Goal: Task Accomplishment & Management: Use online tool/utility

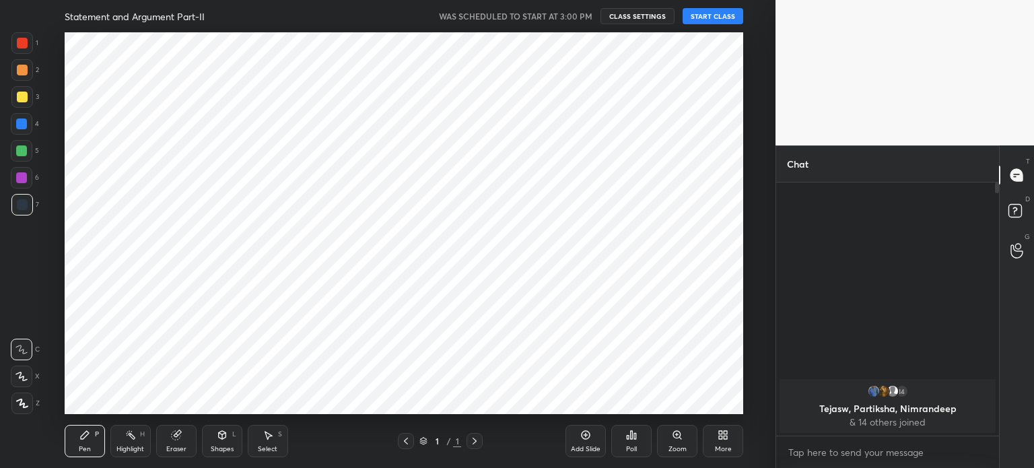
scroll to position [66929, 66589]
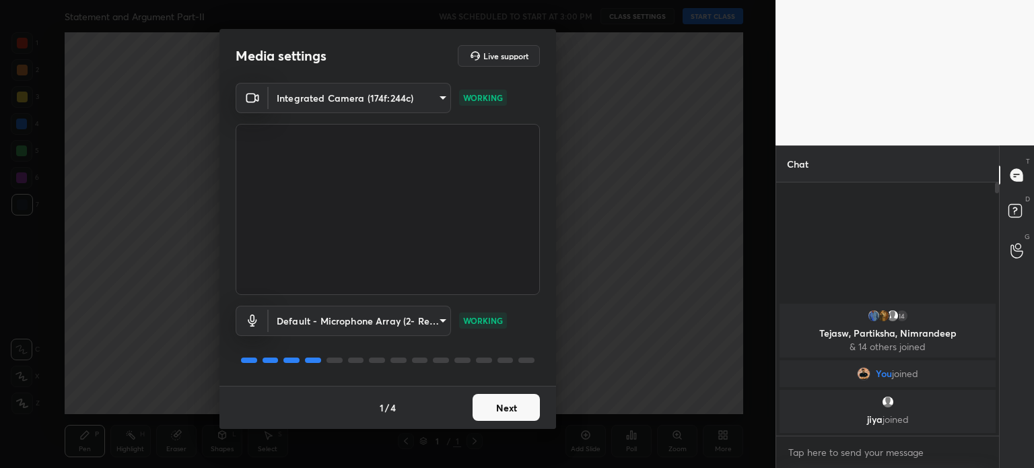
click at [506, 409] on button "Next" at bounding box center [506, 407] width 67 height 27
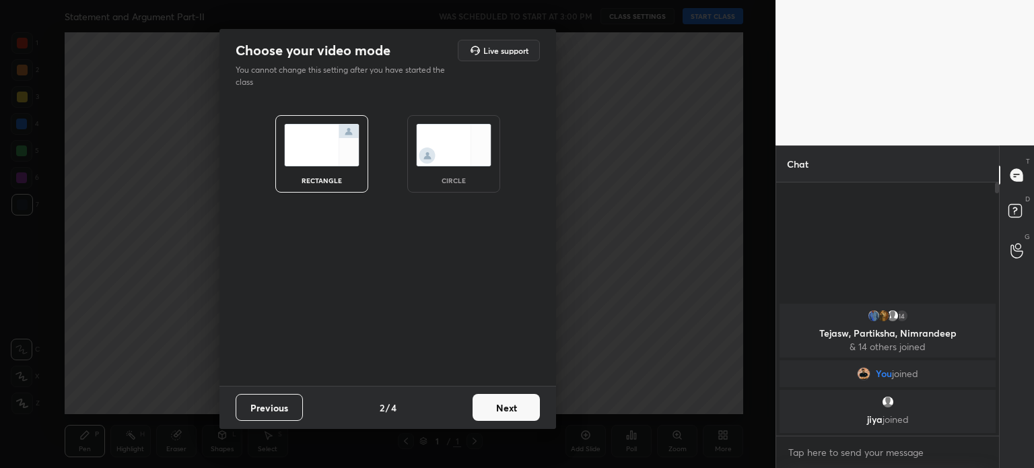
click at [454, 161] on img at bounding box center [453, 145] width 75 height 42
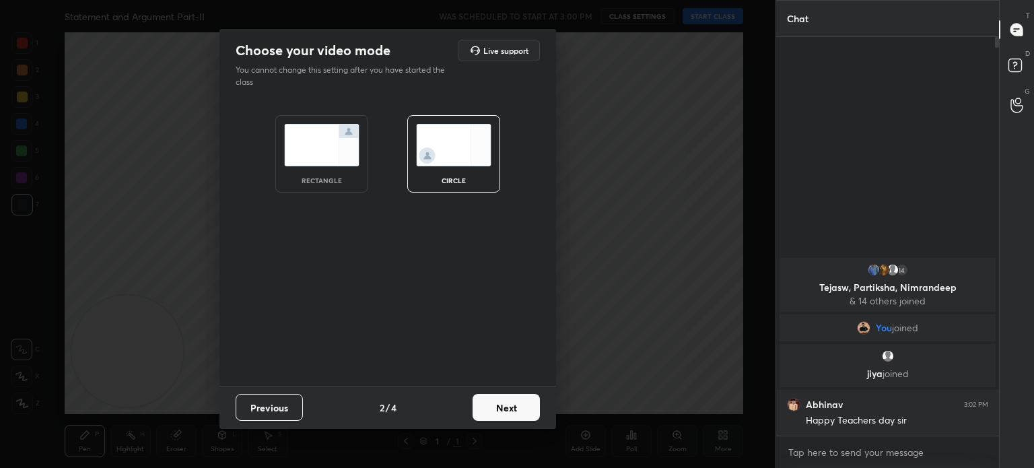
click at [516, 405] on button "Next" at bounding box center [506, 407] width 67 height 27
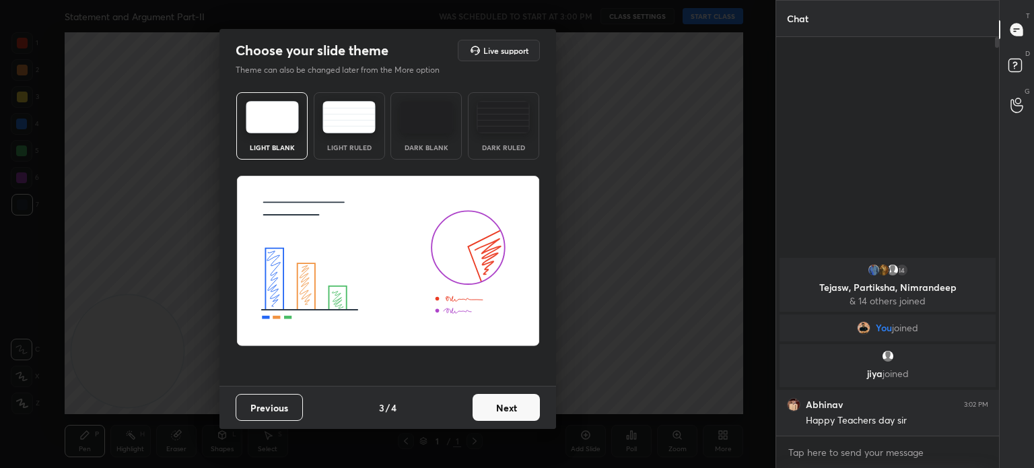
click at [516, 405] on button "Next" at bounding box center [506, 407] width 67 height 27
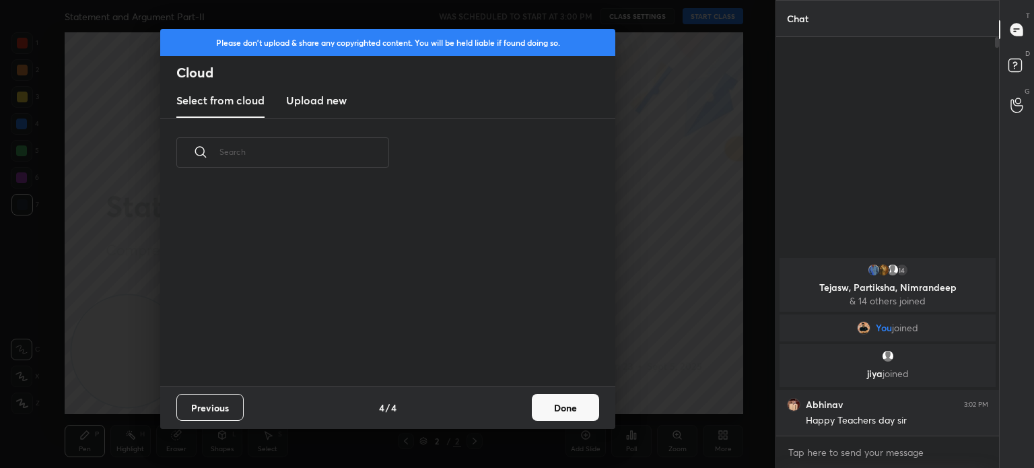
scroll to position [199, 432]
click at [566, 408] on button "Done" at bounding box center [565, 407] width 67 height 27
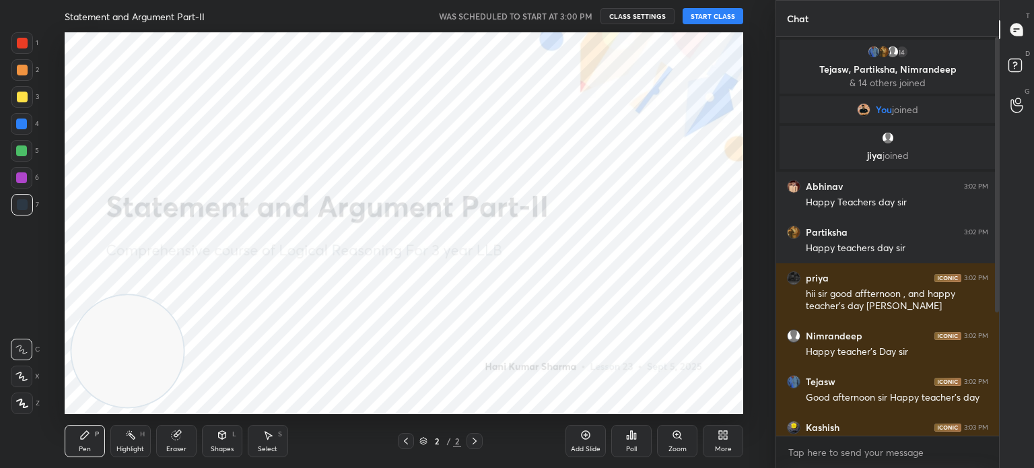
click at [707, 18] on button "START CLASS" at bounding box center [713, 16] width 61 height 16
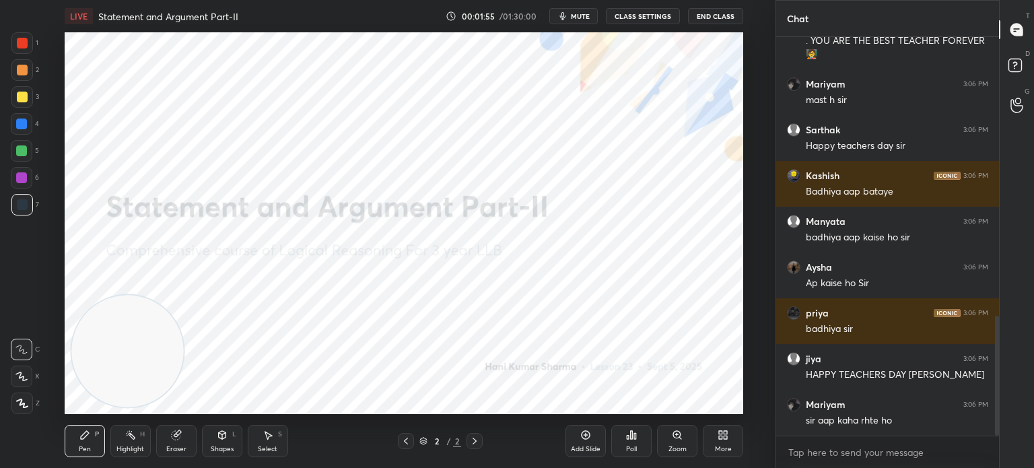
scroll to position [972, 0]
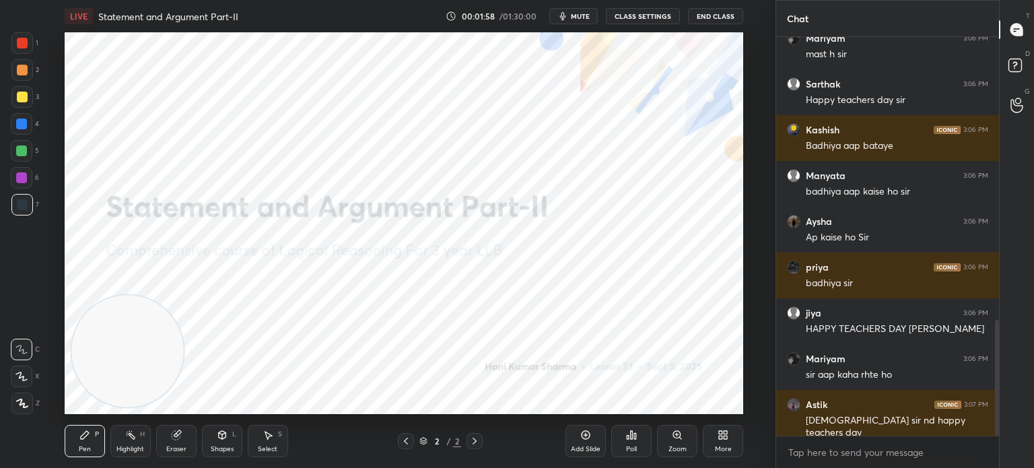
click at [23, 43] on div at bounding box center [22, 43] width 11 height 11
click at [22, 409] on div at bounding box center [22, 403] width 22 height 22
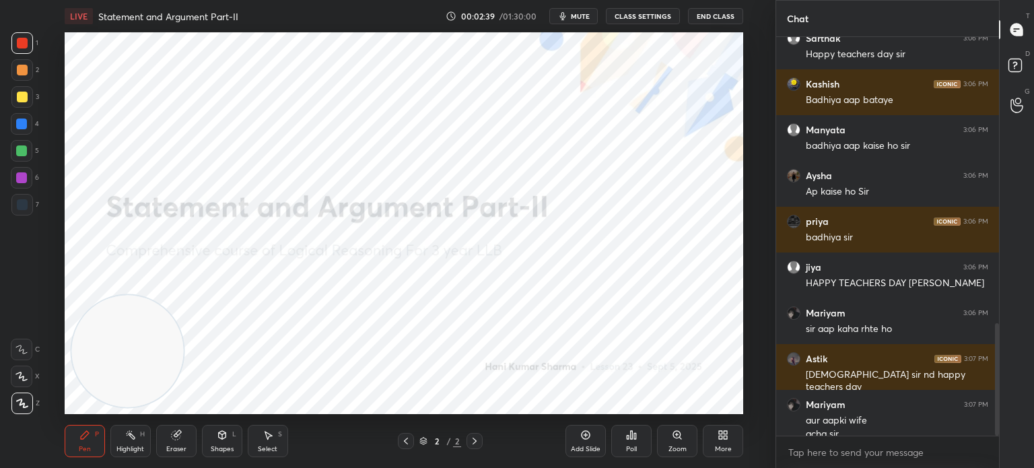
scroll to position [1031, 0]
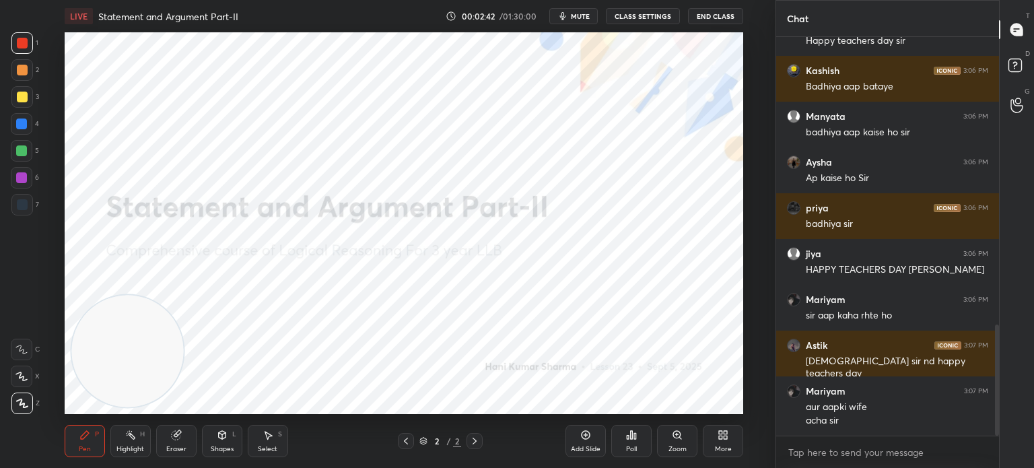
click at [715, 438] on div "More" at bounding box center [723, 441] width 40 height 32
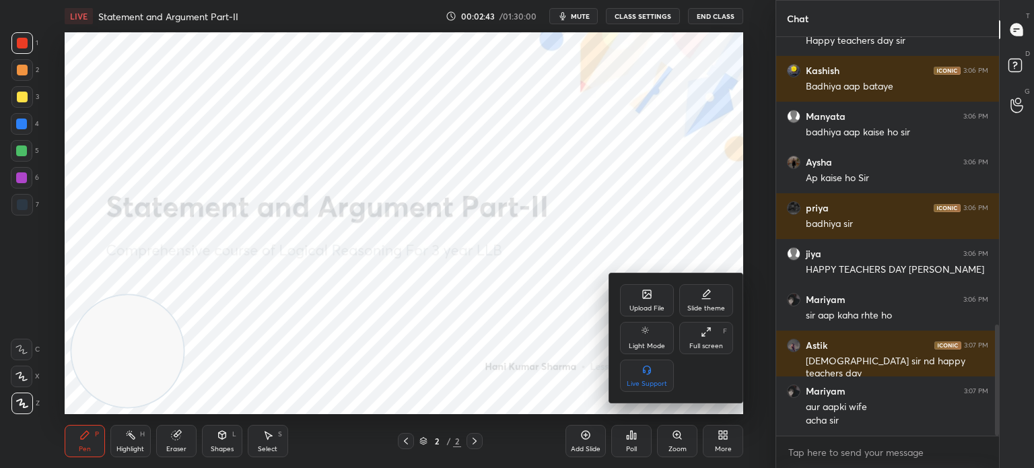
click at [641, 300] on div "Upload File" at bounding box center [647, 300] width 54 height 32
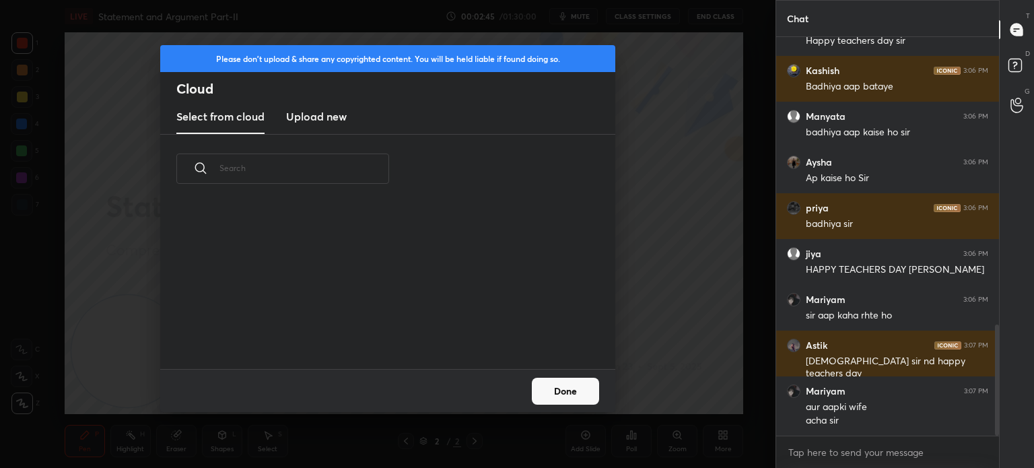
scroll to position [166, 432]
click at [334, 118] on h3 "Upload new" at bounding box center [316, 116] width 61 height 16
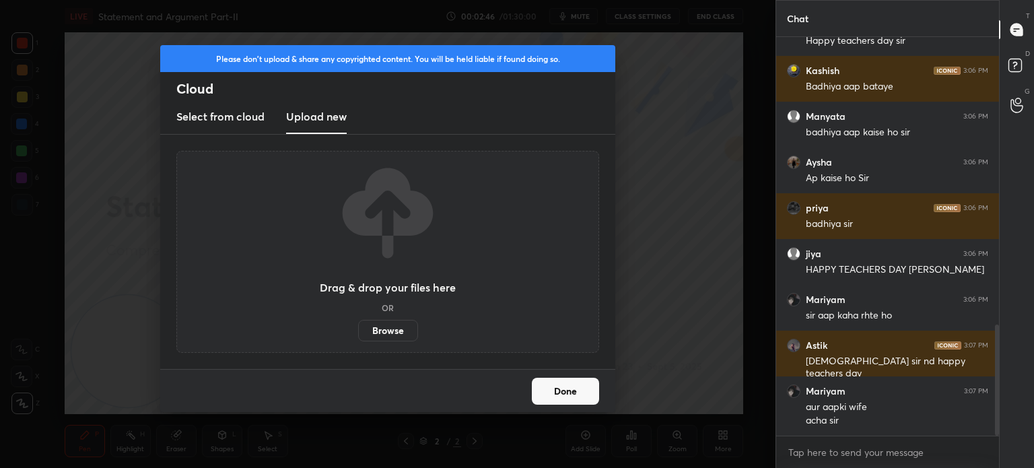
click at [377, 330] on label "Browse" at bounding box center [388, 331] width 60 height 22
click at [358, 330] on input "Browse" at bounding box center [358, 331] width 0 height 22
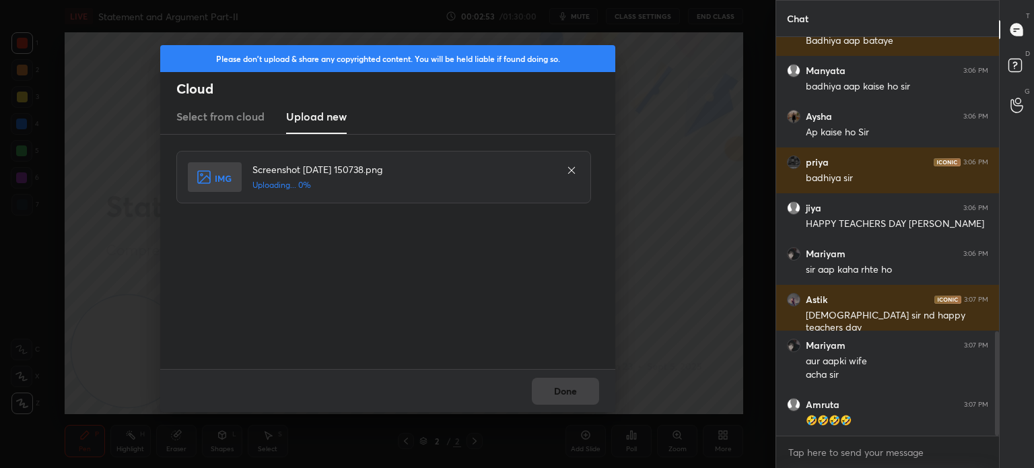
scroll to position [1123, 0]
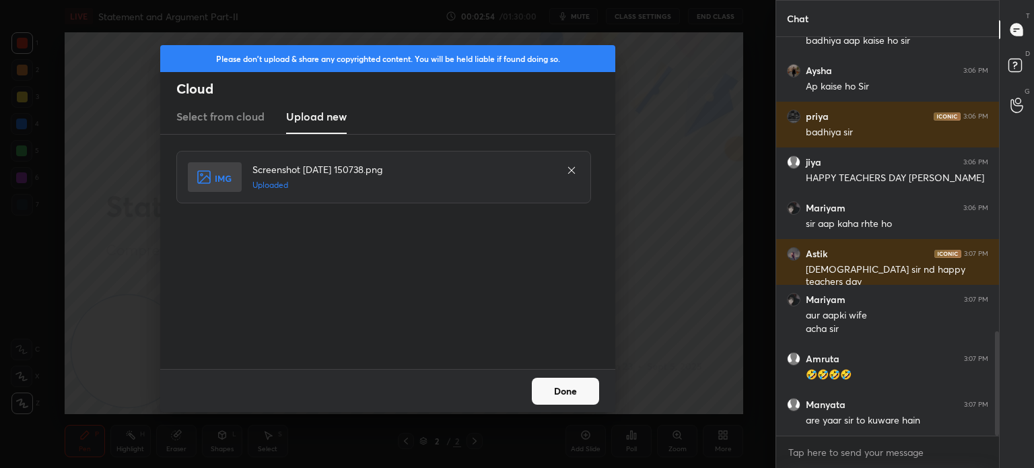
click at [565, 392] on button "Done" at bounding box center [565, 391] width 67 height 27
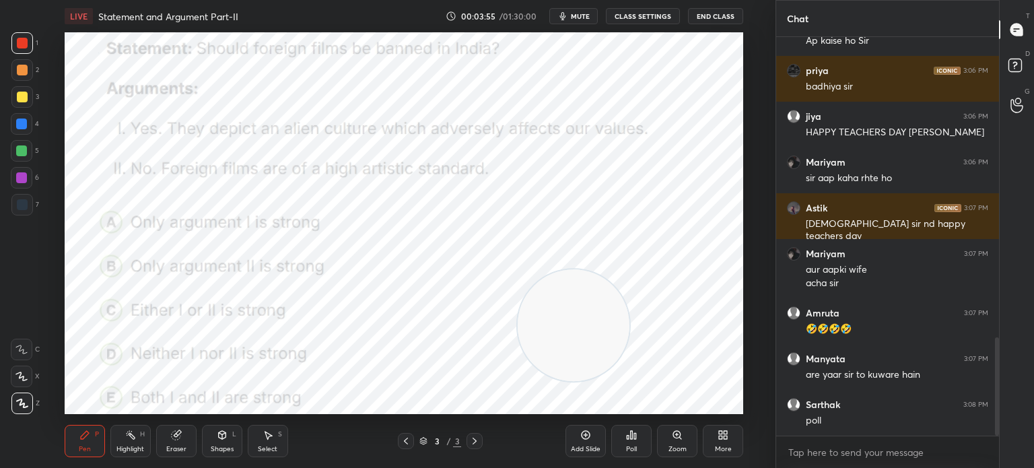
scroll to position [1214, 0]
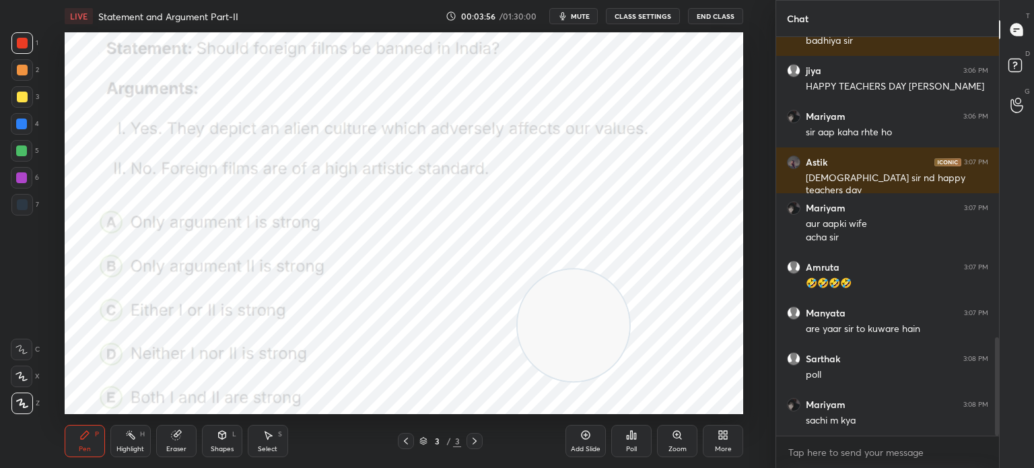
click at [635, 444] on div "Poll" at bounding box center [631, 441] width 40 height 32
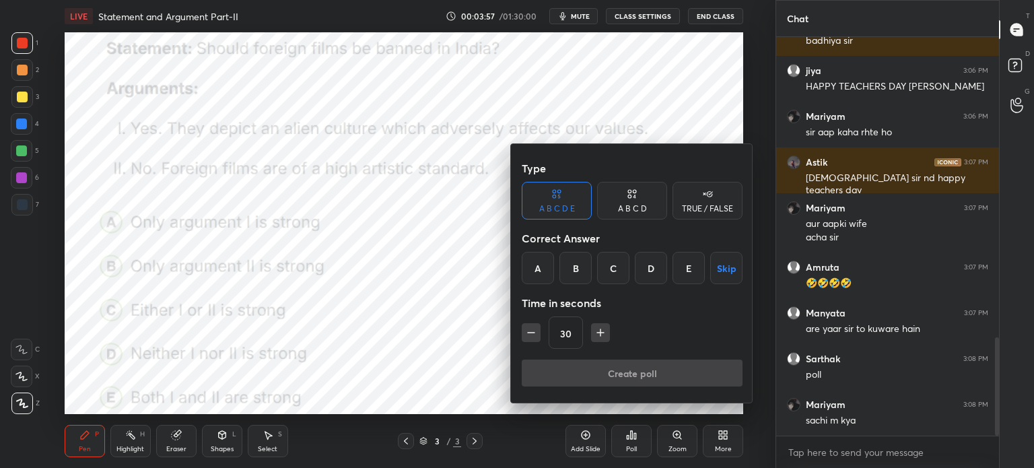
click at [650, 266] on div "D" at bounding box center [651, 268] width 32 height 32
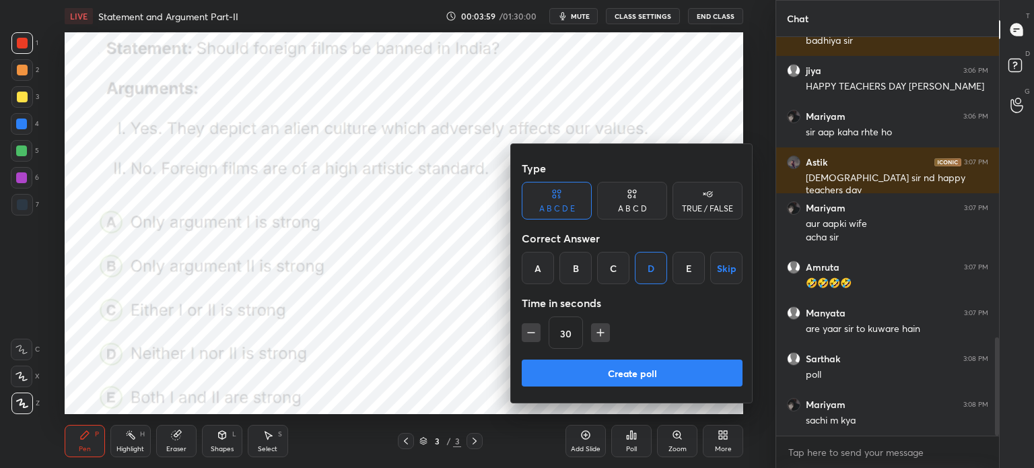
click at [578, 367] on button "Create poll" at bounding box center [632, 372] width 221 height 27
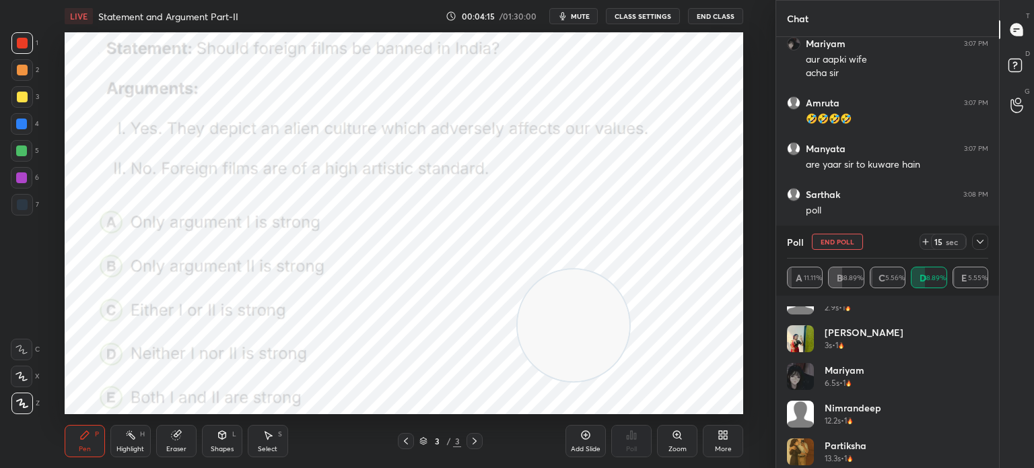
scroll to position [178, 0]
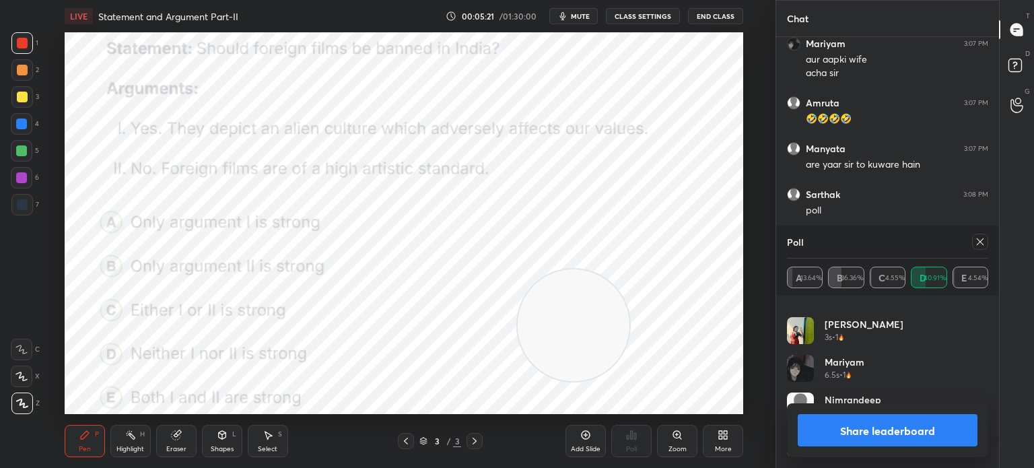
click at [814, 431] on button "Share leaderboard" at bounding box center [888, 430] width 180 height 32
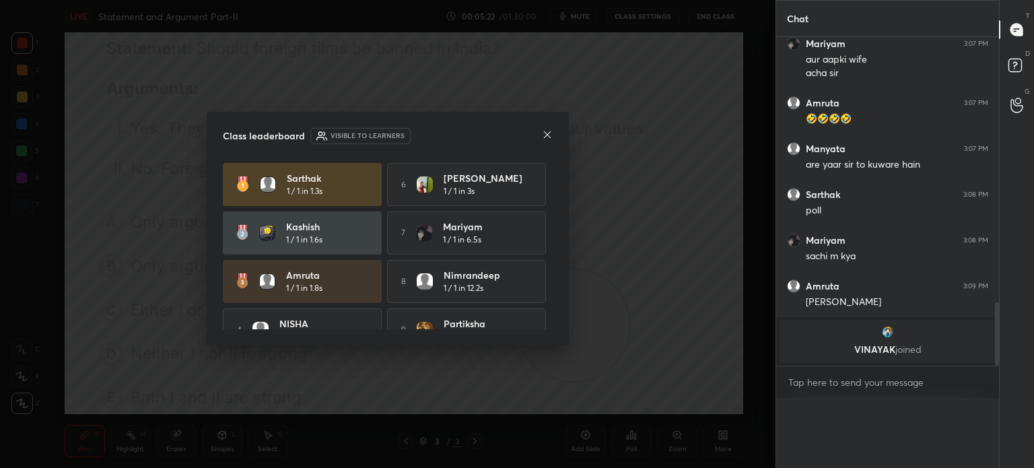
scroll to position [1356, 0]
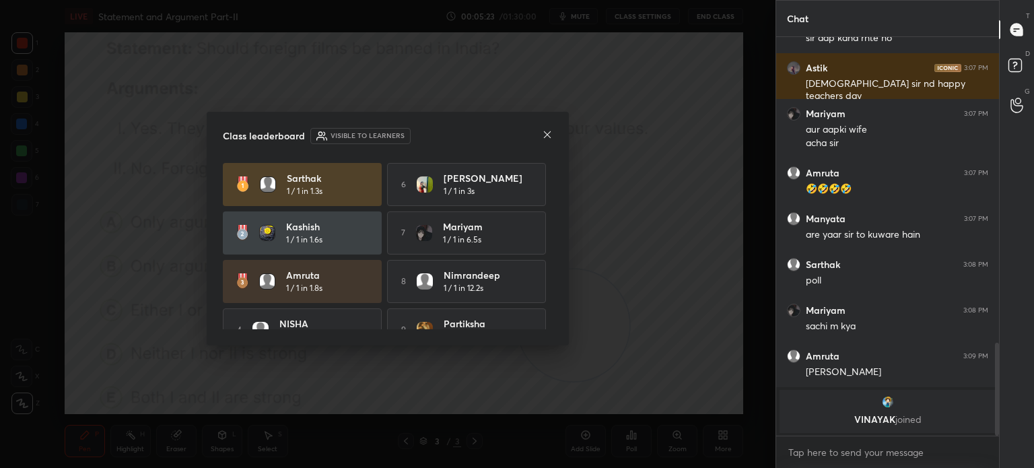
click at [547, 133] on icon at bounding box center [547, 134] width 11 height 11
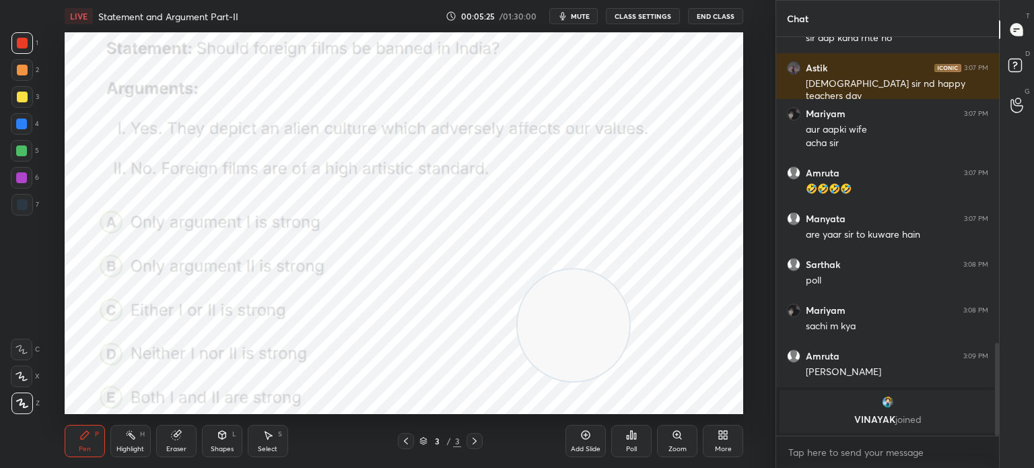
click at [712, 438] on div "More" at bounding box center [723, 441] width 40 height 32
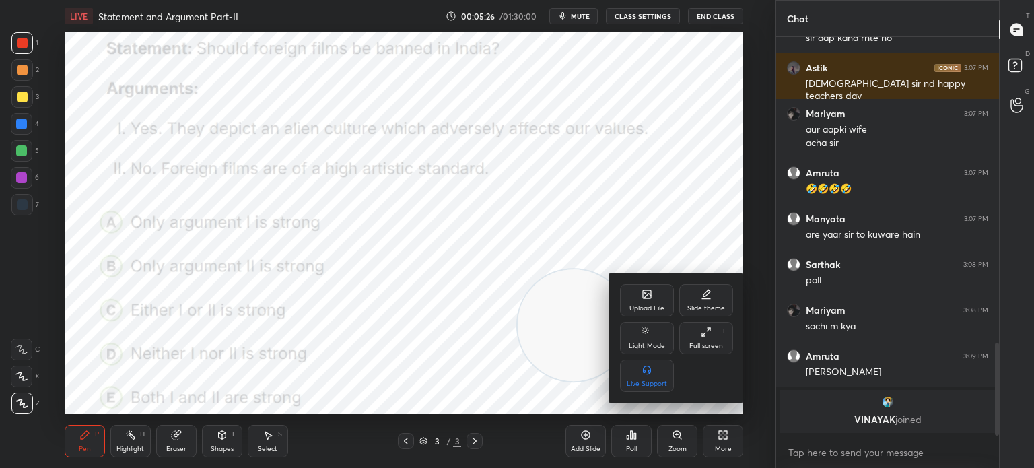
click at [656, 297] on div "Upload File" at bounding box center [647, 300] width 54 height 32
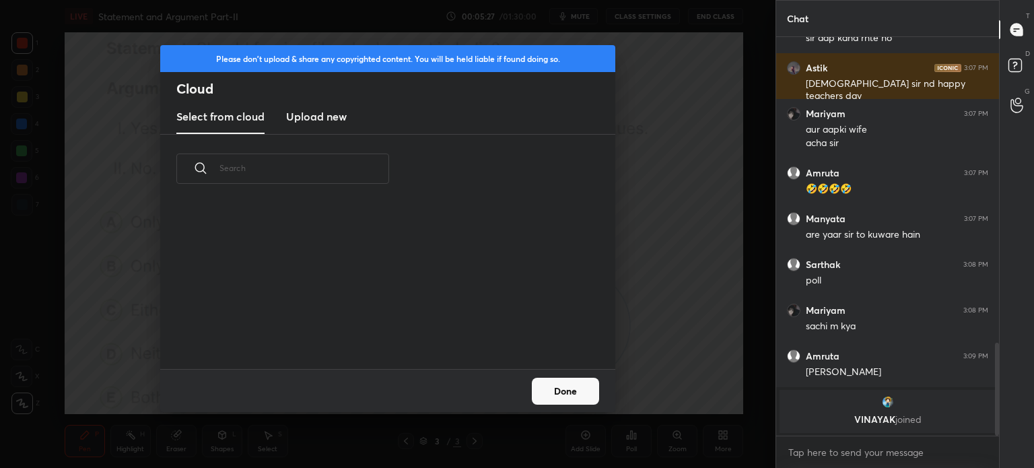
scroll to position [166, 432]
click at [308, 123] on h3 "Upload new" at bounding box center [316, 116] width 61 height 16
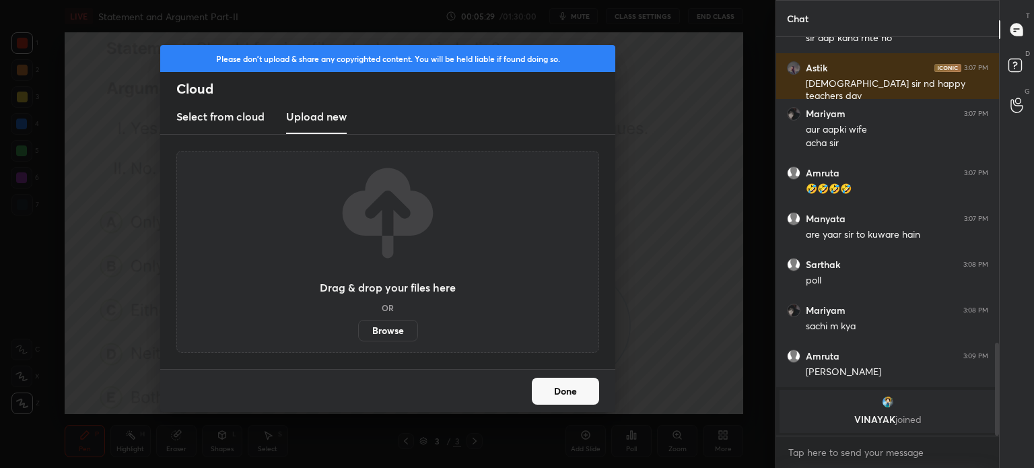
click at [377, 328] on label "Browse" at bounding box center [388, 331] width 60 height 22
click at [358, 328] on input "Browse" at bounding box center [358, 331] width 0 height 22
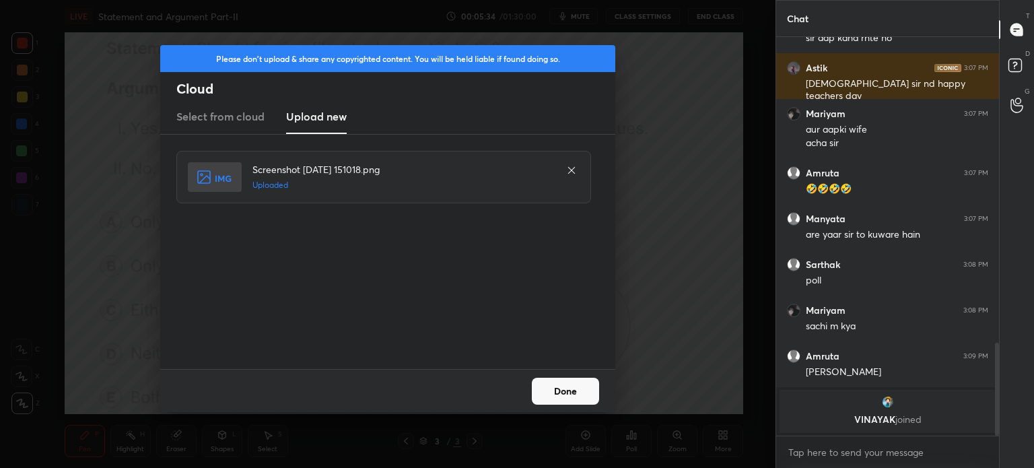
click at [551, 401] on button "Done" at bounding box center [565, 391] width 67 height 27
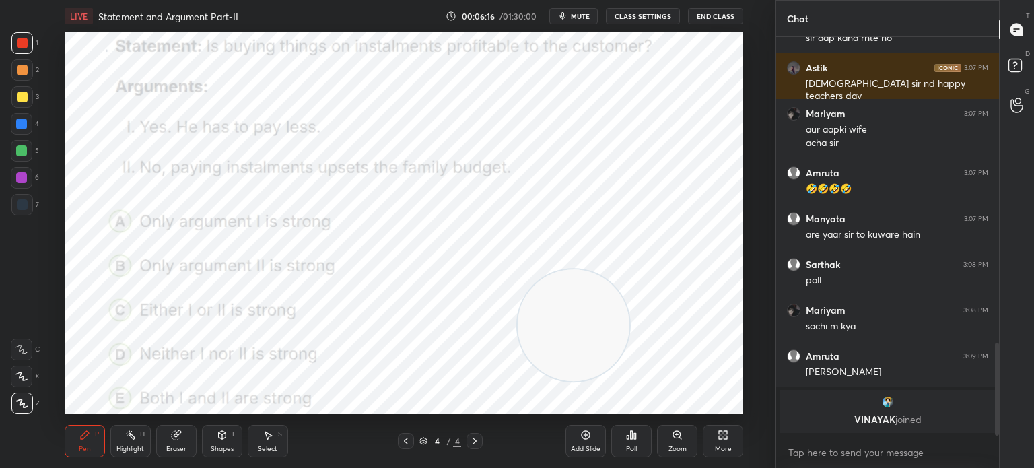
click at [628, 442] on div "Poll" at bounding box center [631, 441] width 40 height 32
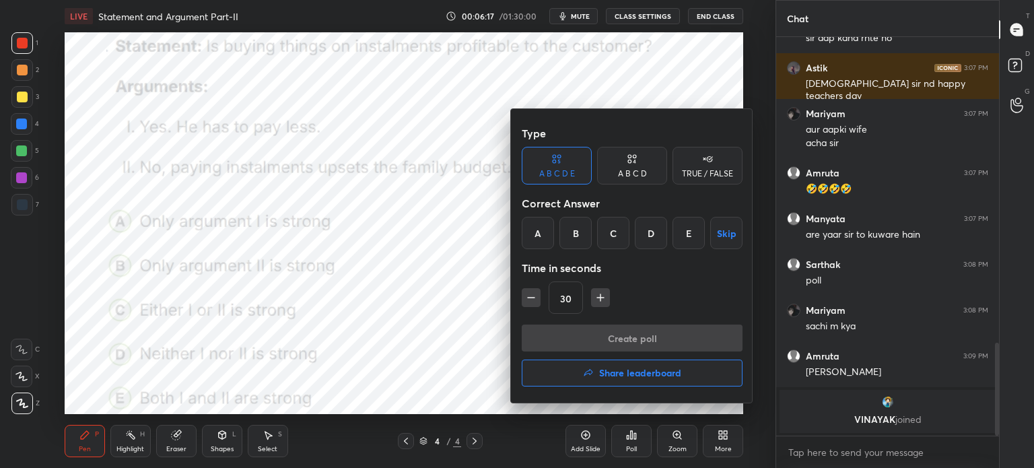
click at [647, 232] on div "D" at bounding box center [651, 233] width 32 height 32
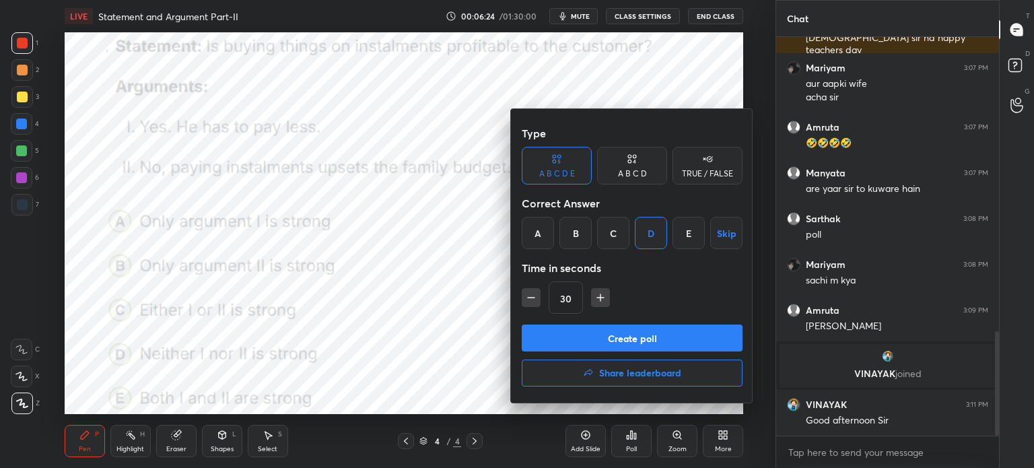
scroll to position [1167, 0]
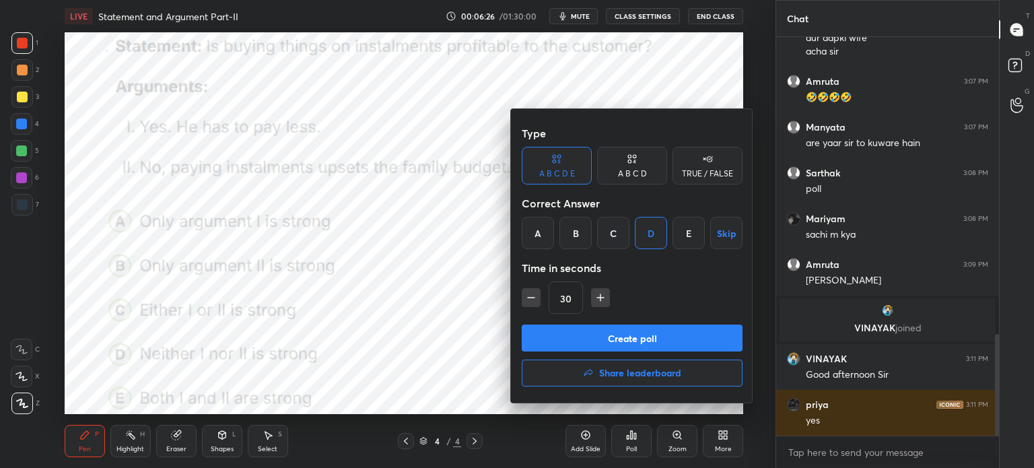
click at [581, 333] on button "Create poll" at bounding box center [632, 337] width 221 height 27
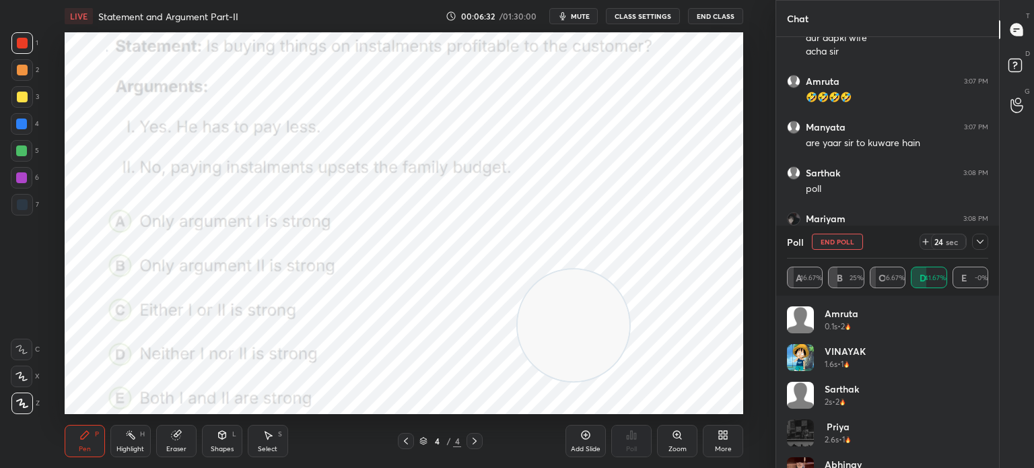
scroll to position [27, 0]
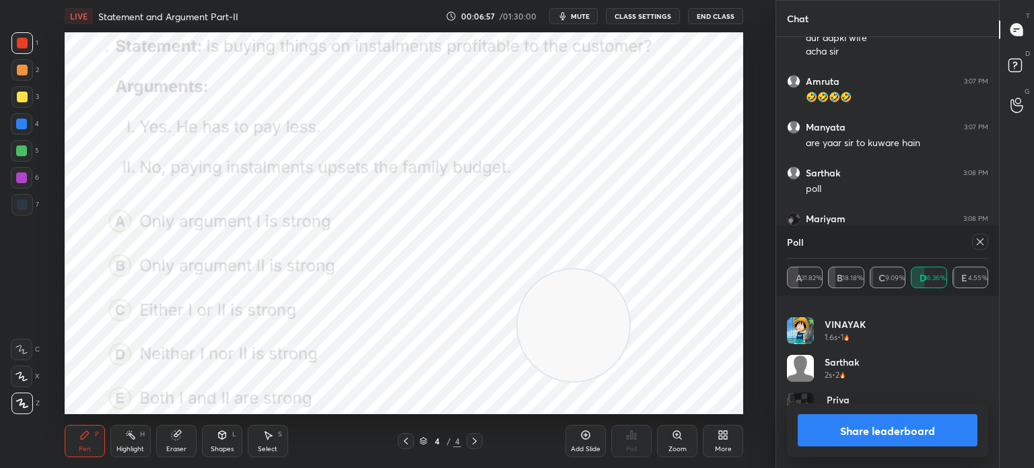
click at [854, 438] on button "Share leaderboard" at bounding box center [888, 430] width 180 height 32
type textarea "x"
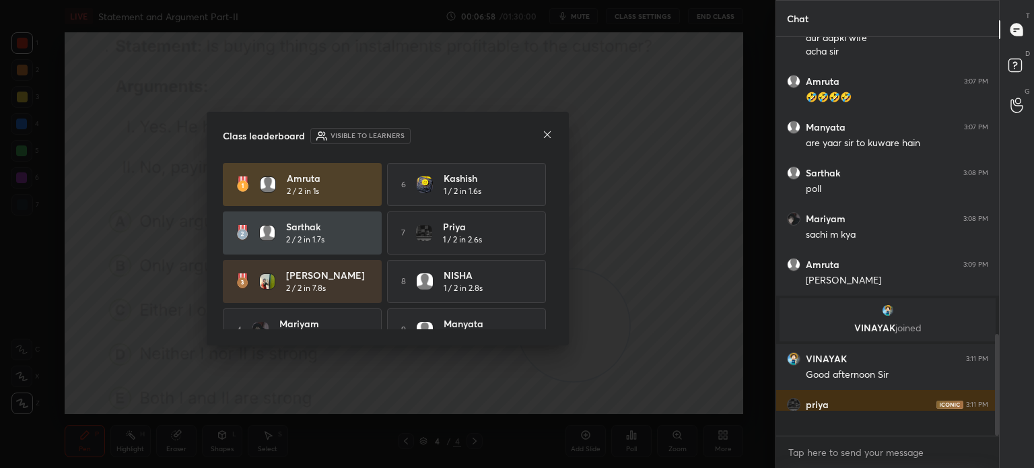
scroll to position [4, 4]
click at [546, 137] on icon at bounding box center [547, 134] width 11 height 11
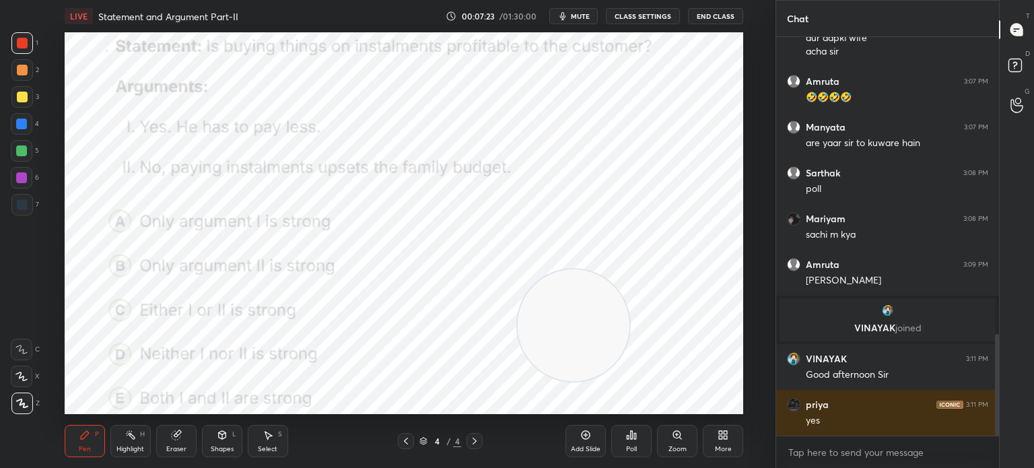
click at [728, 442] on div "More" at bounding box center [723, 441] width 40 height 32
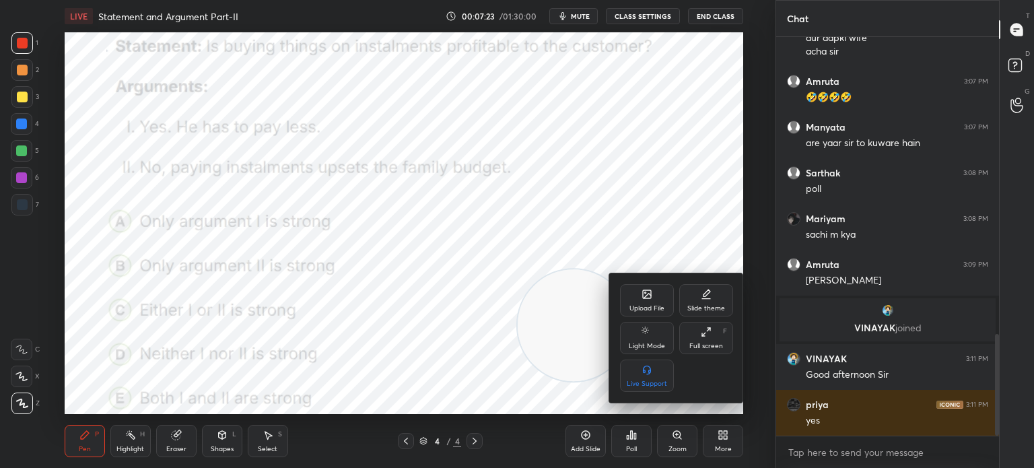
click at [649, 298] on icon at bounding box center [647, 294] width 8 height 8
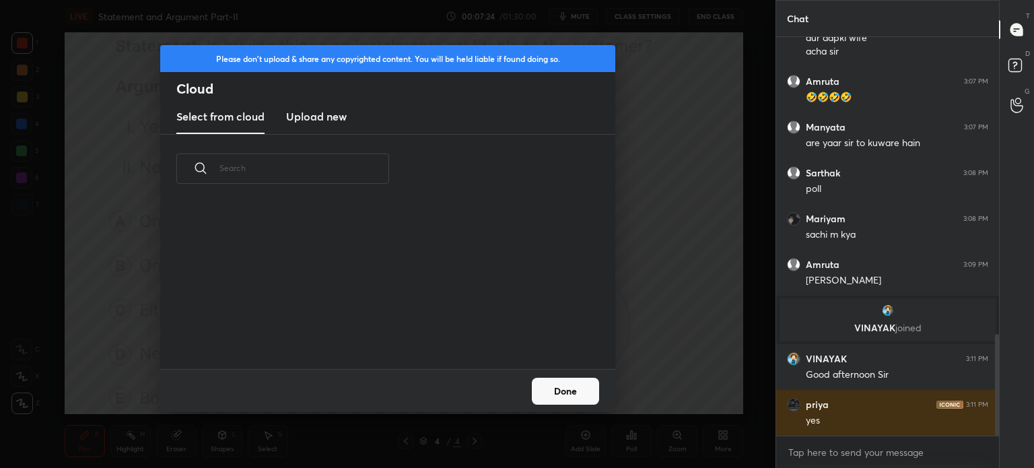
click at [315, 118] on h3 "Upload new" at bounding box center [316, 116] width 61 height 16
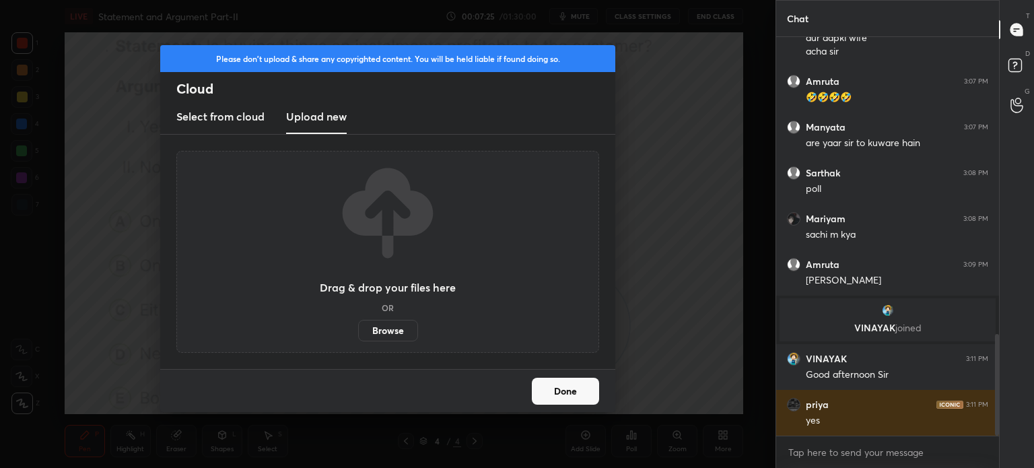
click at [380, 330] on label "Browse" at bounding box center [388, 331] width 60 height 22
click at [358, 330] on input "Browse" at bounding box center [358, 331] width 0 height 22
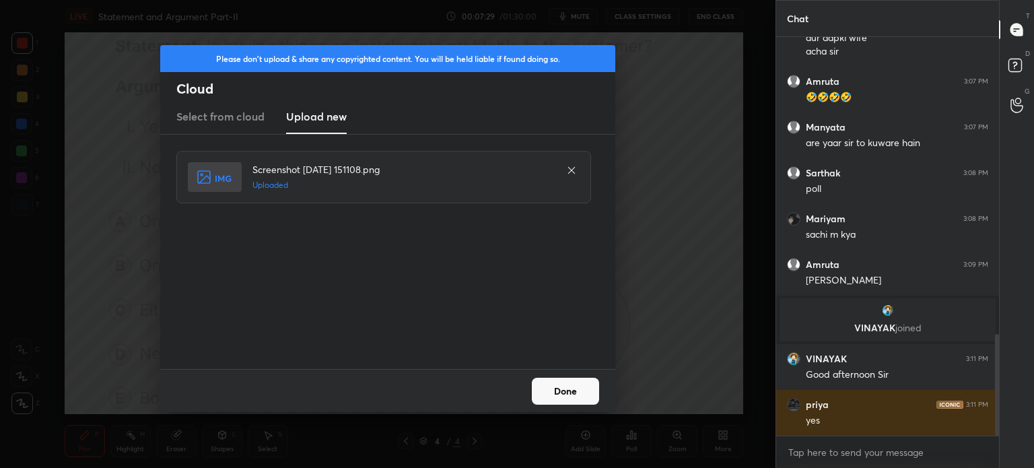
click at [561, 389] on button "Done" at bounding box center [565, 391] width 67 height 27
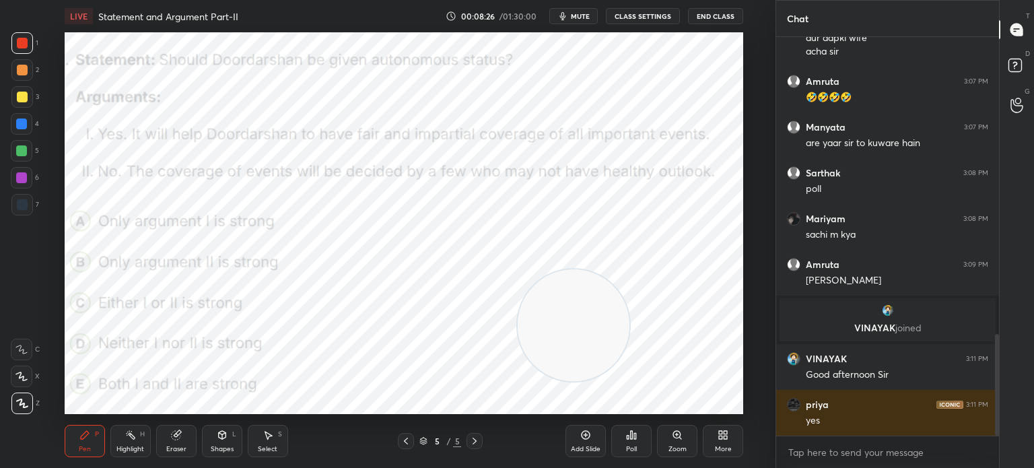
click at [636, 451] on div "Poll" at bounding box center [631, 449] width 11 height 7
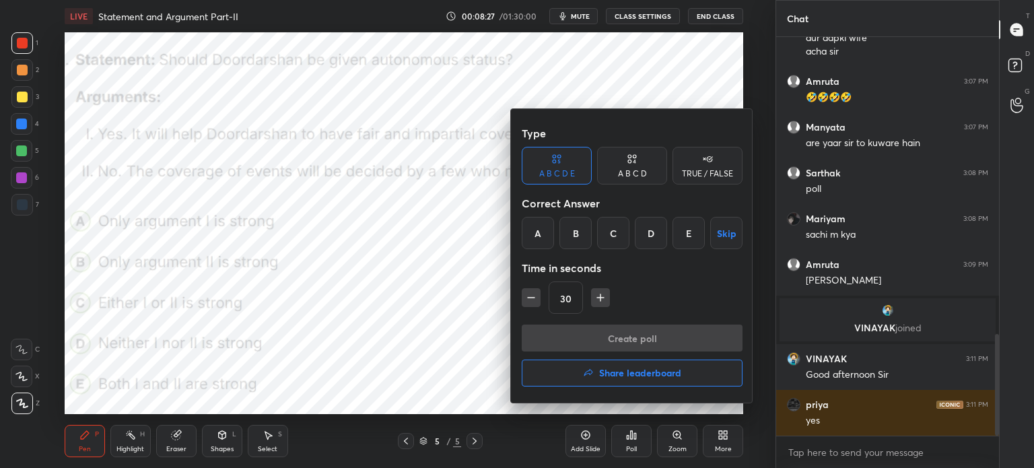
click at [538, 236] on div "A" at bounding box center [538, 233] width 32 height 32
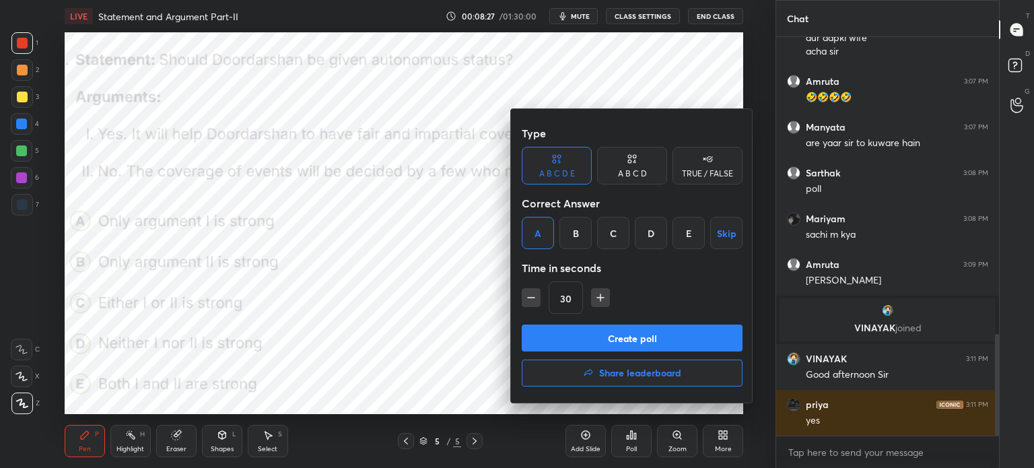
scroll to position [1213, 0]
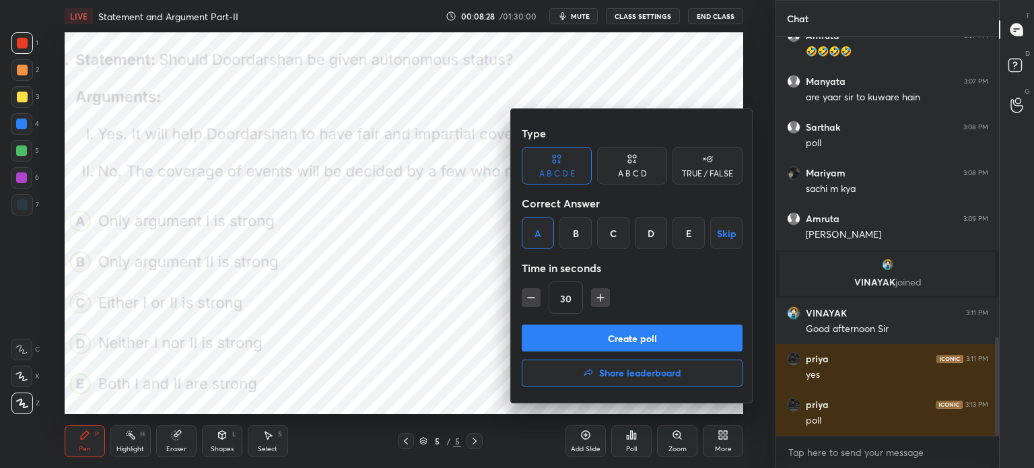
click at [596, 299] on icon "button" at bounding box center [600, 297] width 13 height 13
type input "45"
click at [579, 329] on button "Create poll" at bounding box center [632, 337] width 221 height 27
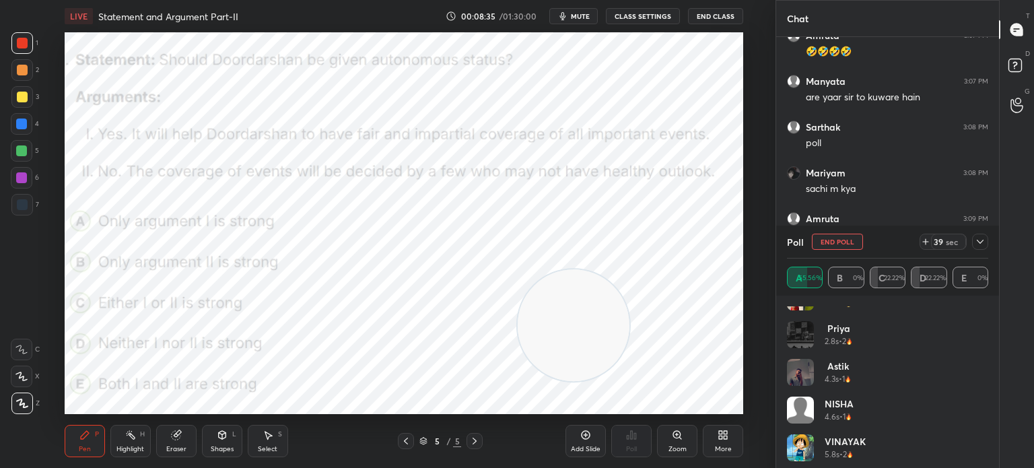
scroll to position [140, 0]
click at [580, 22] on button "mute" at bounding box center [573, 16] width 48 height 16
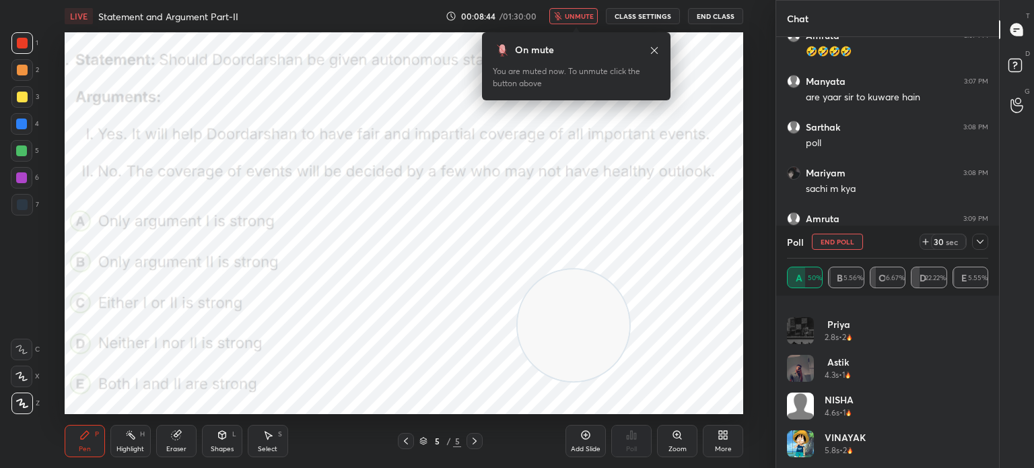
click at [568, 21] on button "unmute" at bounding box center [573, 16] width 48 height 16
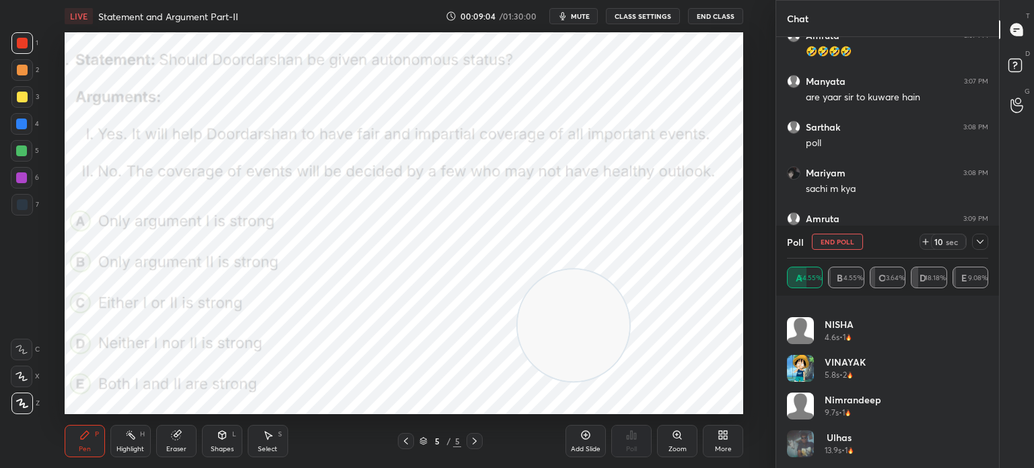
scroll to position [1331, 0]
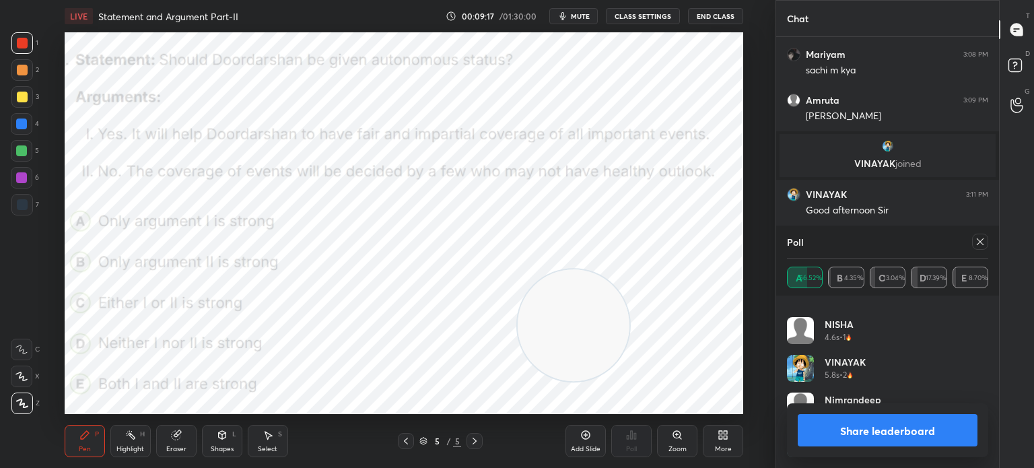
click at [814, 433] on button "Share leaderboard" at bounding box center [888, 430] width 180 height 32
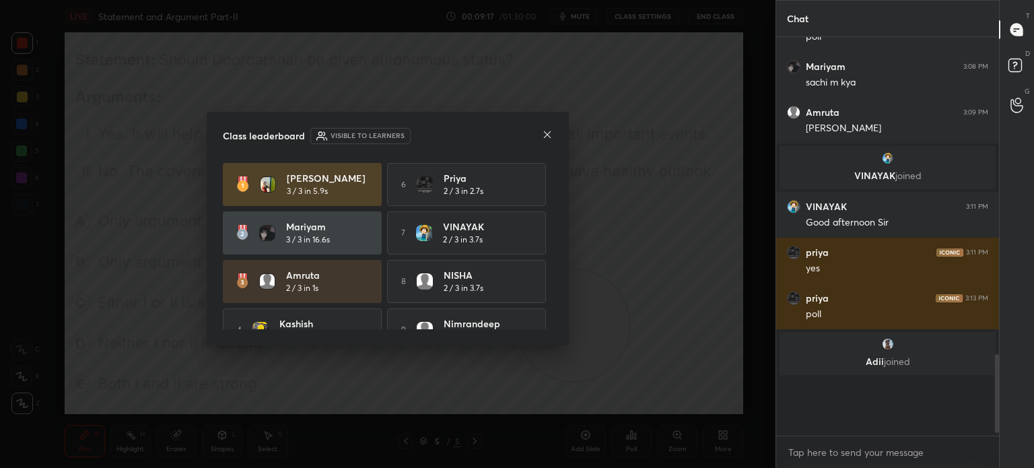
scroll to position [1312, 0]
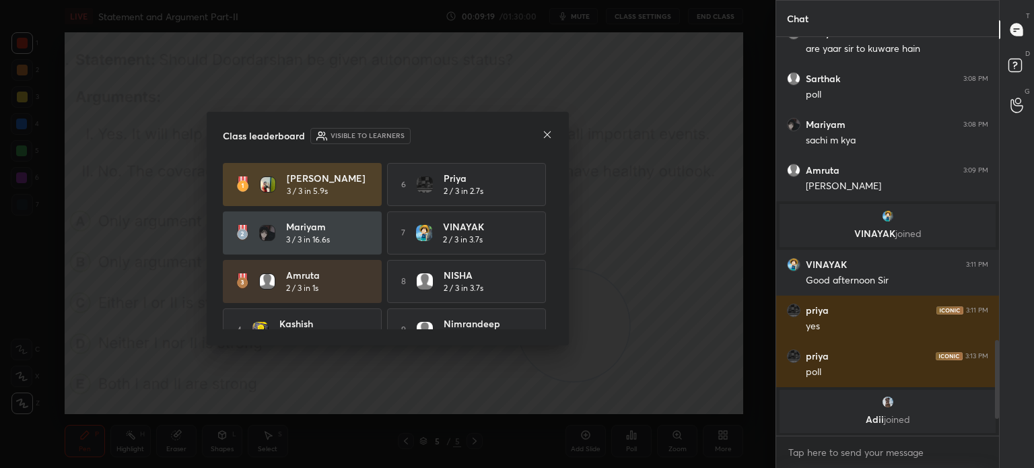
click at [546, 135] on icon at bounding box center [547, 134] width 11 height 11
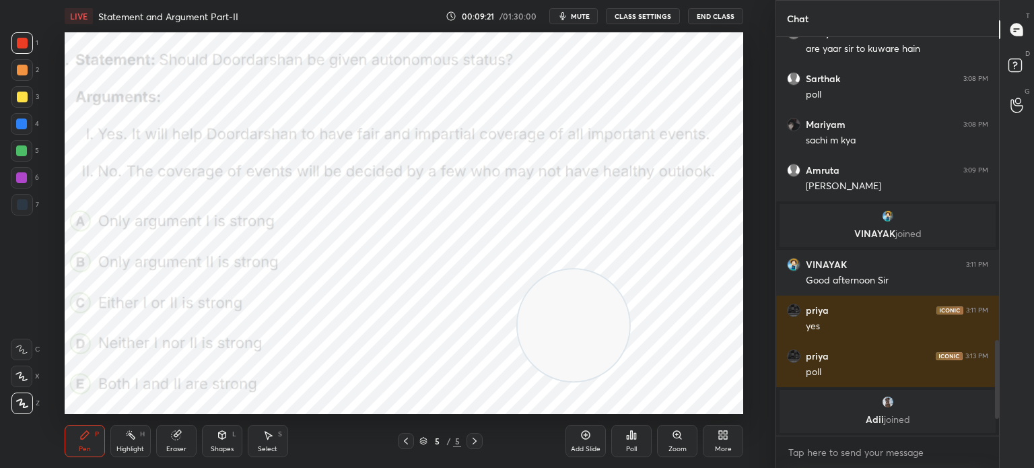
click at [720, 447] on div "More" at bounding box center [723, 449] width 17 height 7
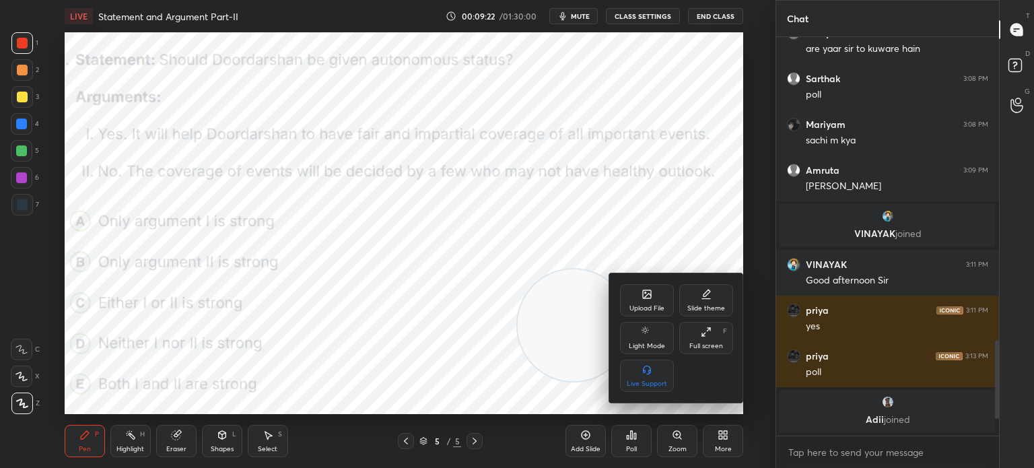
click at [638, 297] on div "Upload File" at bounding box center [647, 300] width 54 height 32
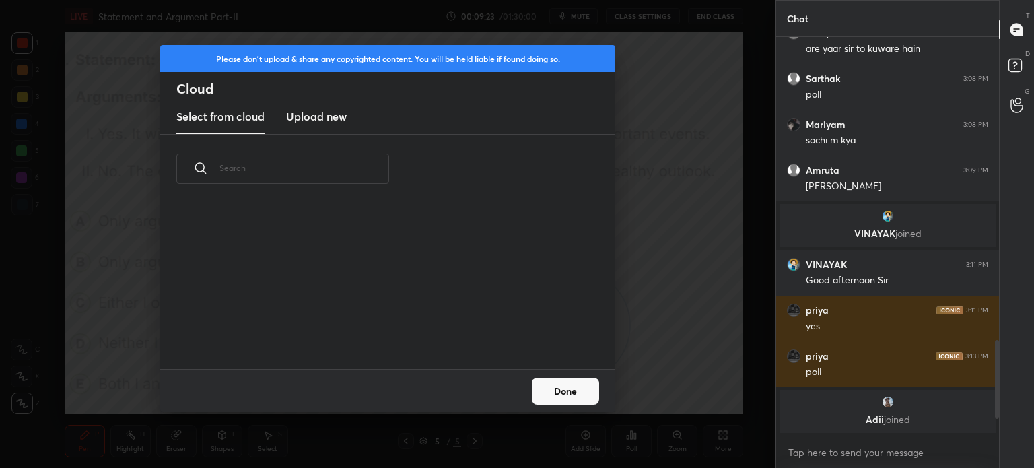
click at [315, 118] on h3 "Upload new" at bounding box center [316, 116] width 61 height 16
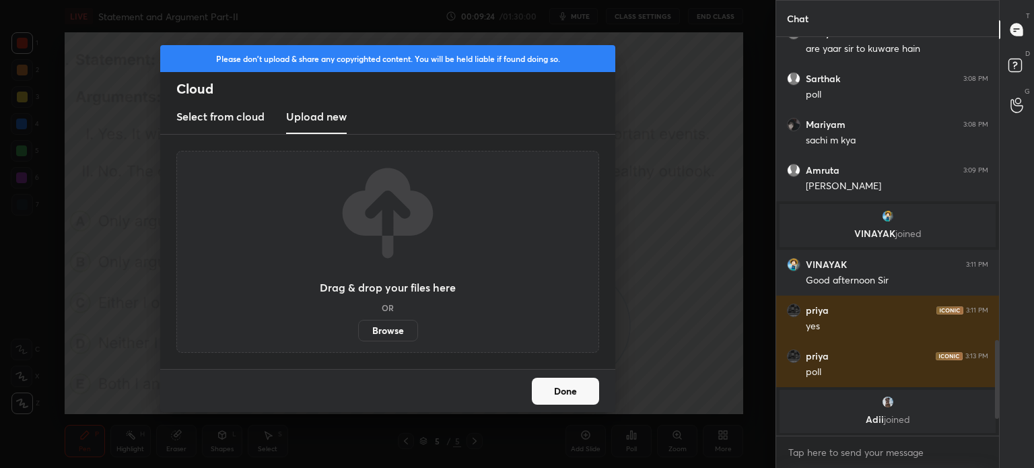
click at [378, 328] on label "Browse" at bounding box center [388, 331] width 60 height 22
click at [358, 328] on input "Browse" at bounding box center [358, 331] width 0 height 22
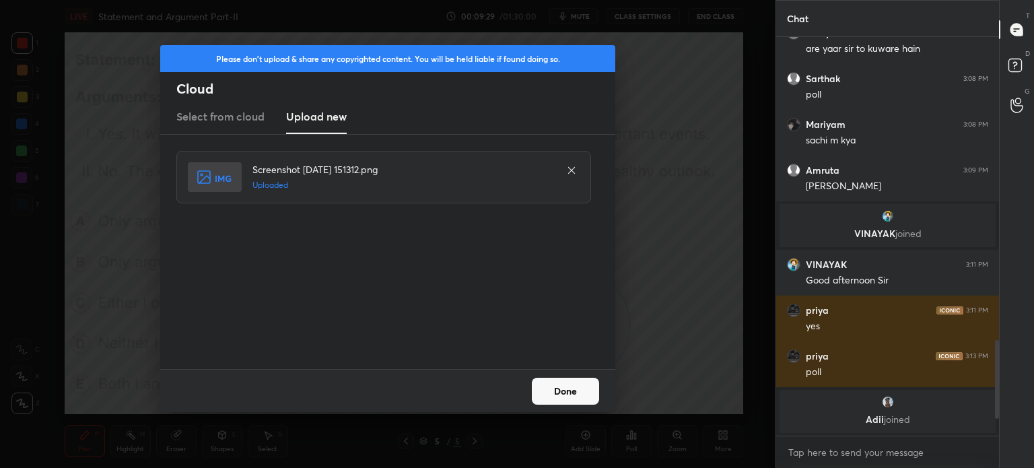
click at [559, 392] on button "Done" at bounding box center [565, 391] width 67 height 27
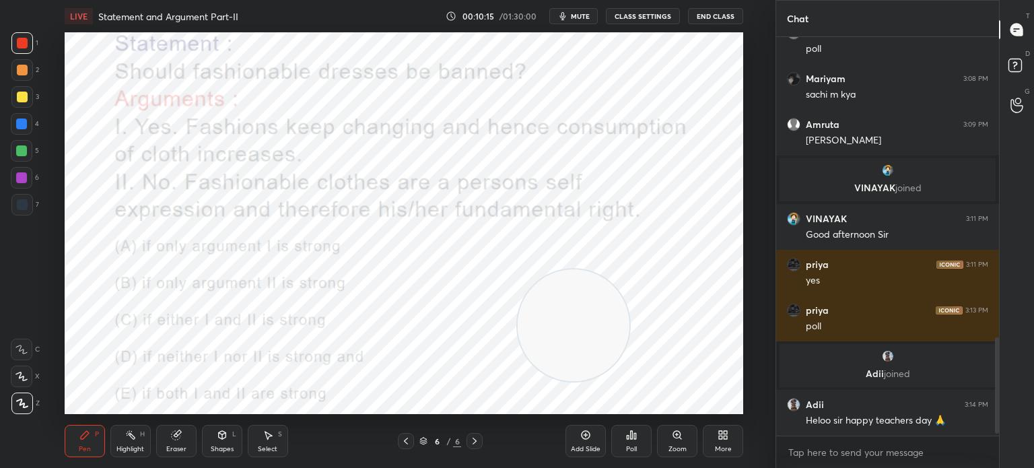
scroll to position [1267, 0]
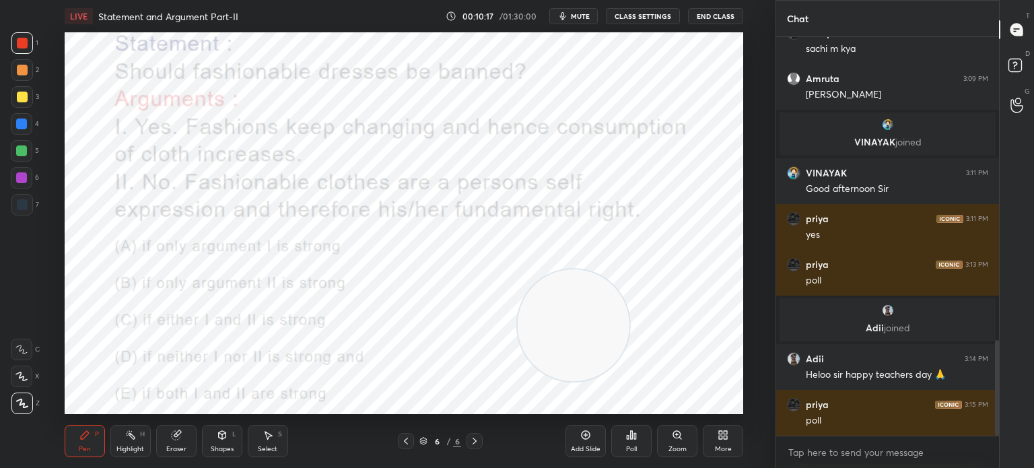
click at [632, 446] on div "Poll" at bounding box center [631, 449] width 11 height 7
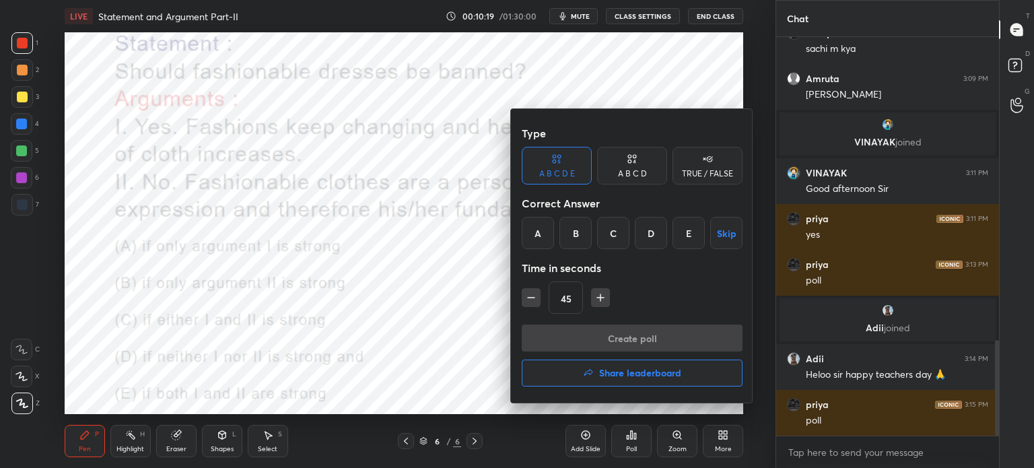
click at [571, 228] on div "B" at bounding box center [575, 233] width 32 height 32
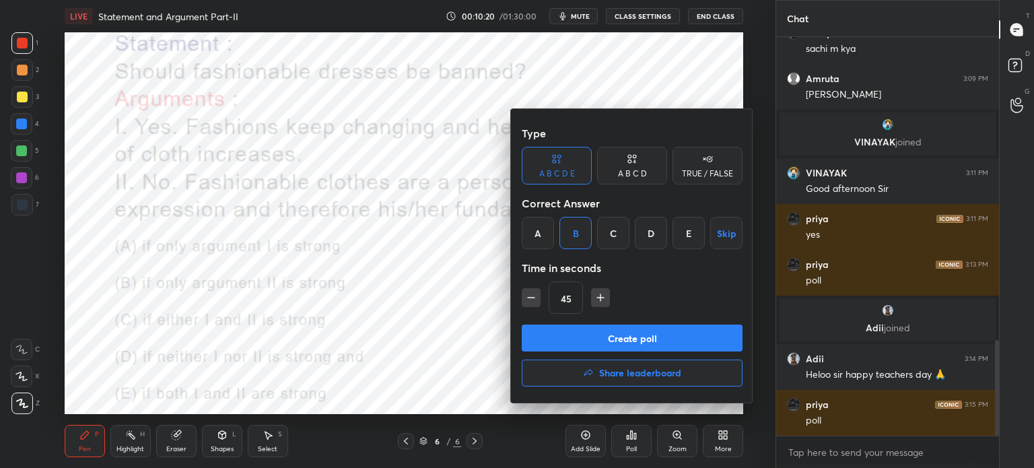
click at [561, 335] on button "Create poll" at bounding box center [632, 337] width 221 height 27
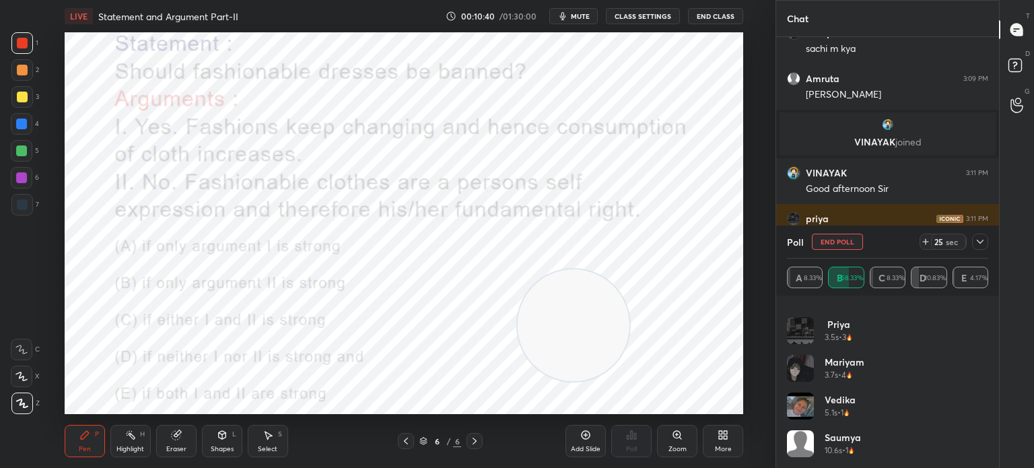
scroll to position [366, 0]
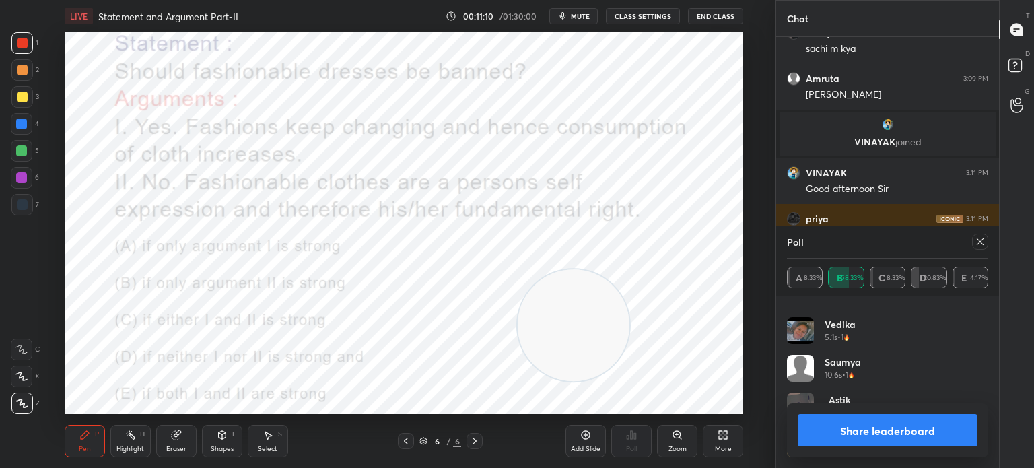
click at [976, 244] on icon at bounding box center [980, 241] width 11 height 11
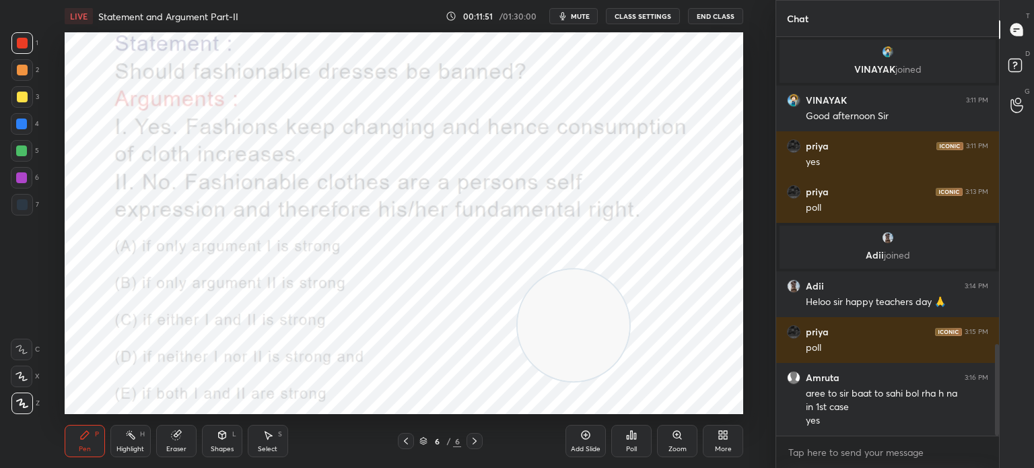
scroll to position [1353, 0]
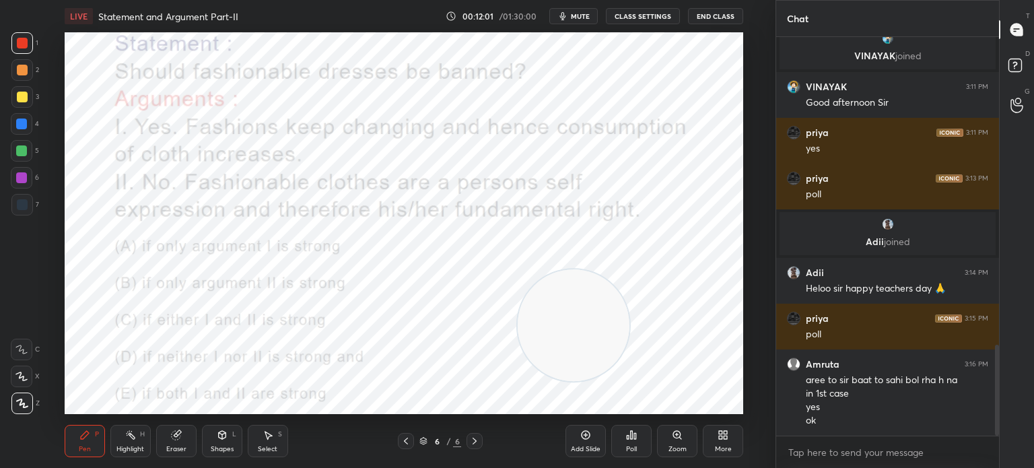
click at [720, 449] on div "More" at bounding box center [723, 449] width 17 height 7
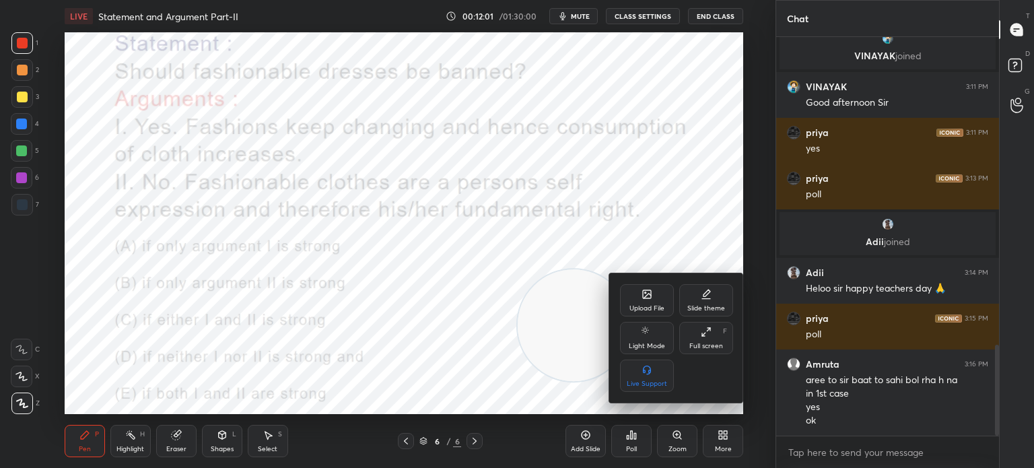
click at [641, 298] on div "Upload File" at bounding box center [647, 300] width 54 height 32
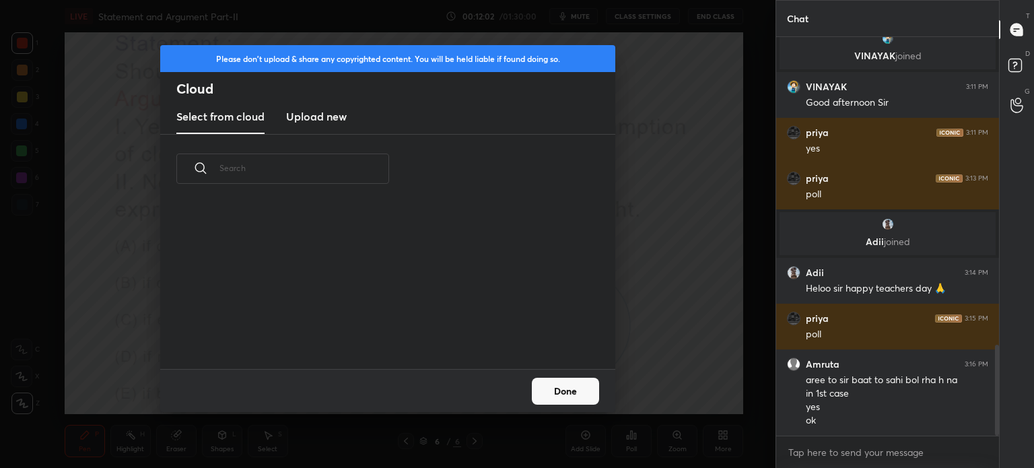
scroll to position [166, 432]
click at [331, 115] on h3 "Upload new" at bounding box center [316, 116] width 61 height 16
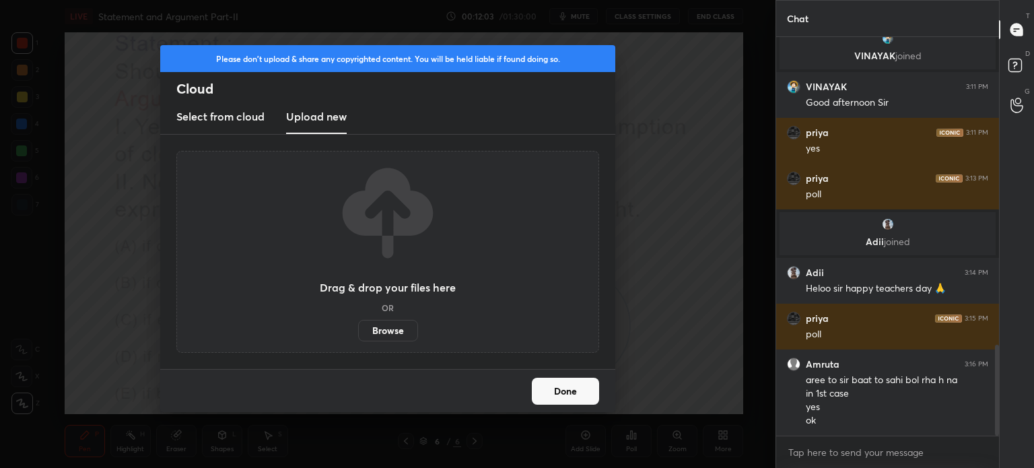
click at [382, 331] on label "Browse" at bounding box center [388, 331] width 60 height 22
click at [358, 331] on input "Browse" at bounding box center [358, 331] width 0 height 22
click at [254, 126] on div "Select from cloud Upload new" at bounding box center [387, 117] width 455 height 34
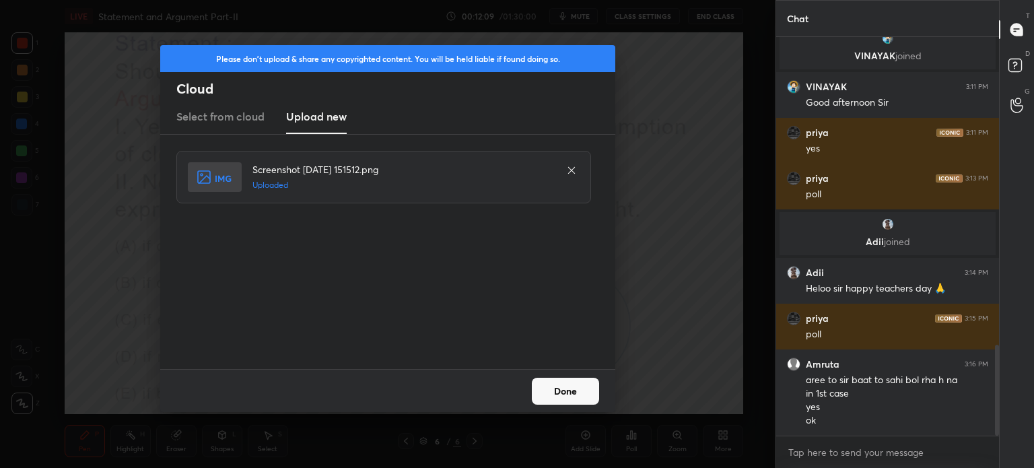
click at [557, 392] on button "Done" at bounding box center [565, 391] width 67 height 27
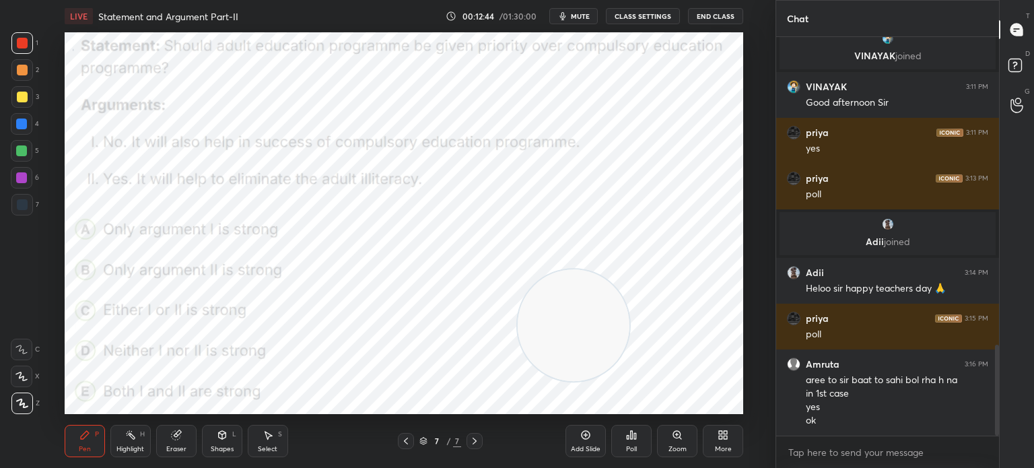
click at [630, 452] on div "Poll" at bounding box center [631, 449] width 11 height 7
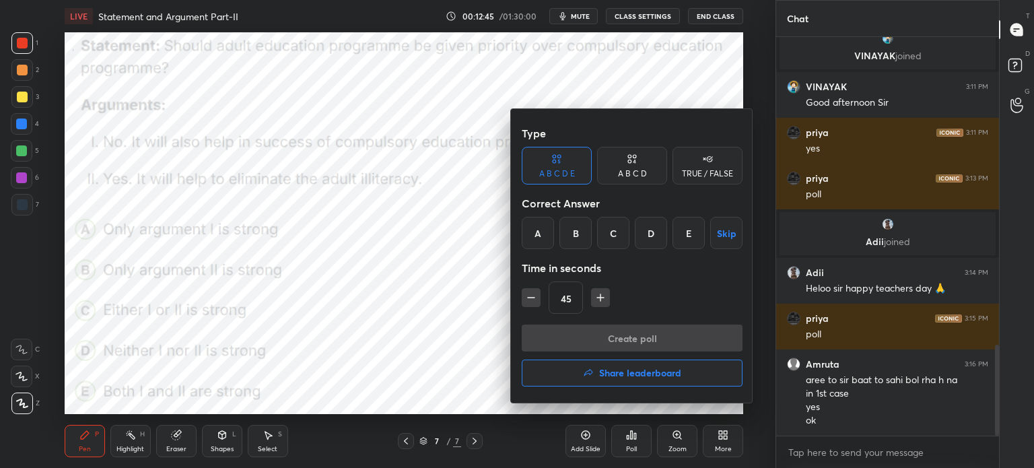
click at [577, 230] on div "B" at bounding box center [575, 233] width 32 height 32
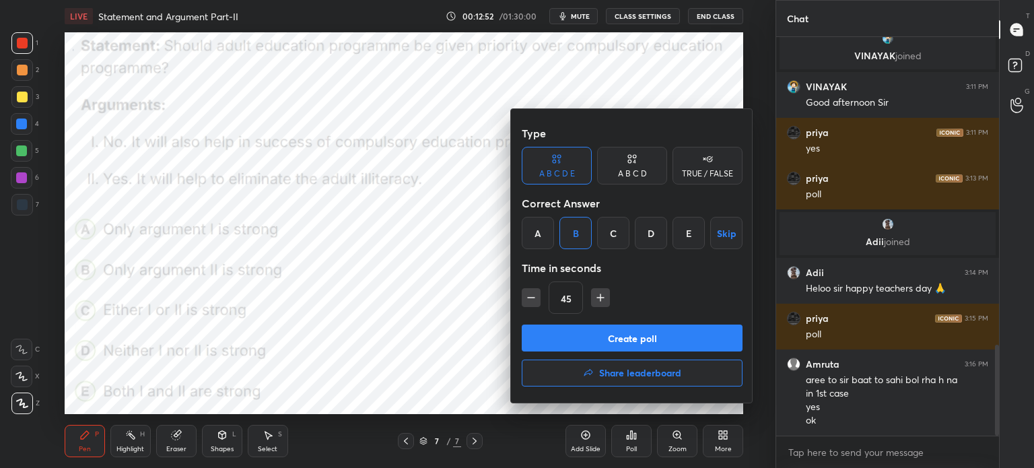
click at [557, 341] on button "Create poll" at bounding box center [632, 337] width 221 height 27
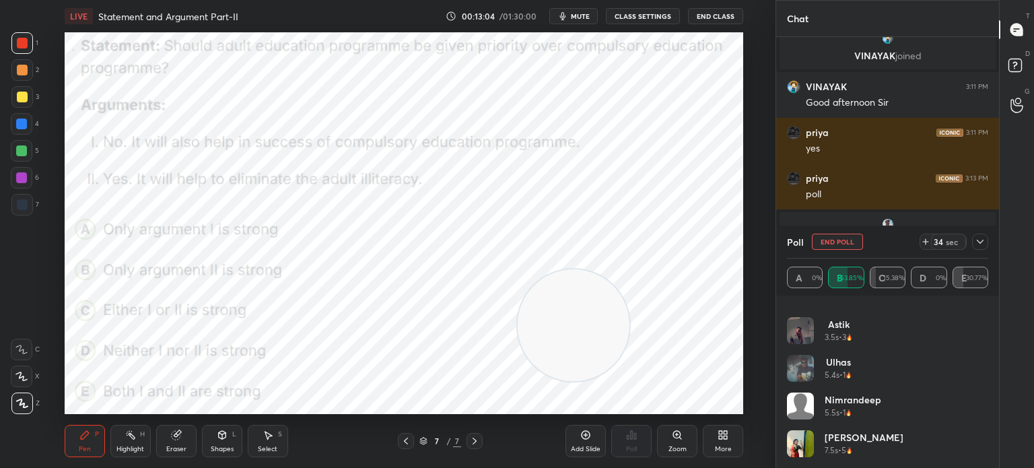
scroll to position [140, 0]
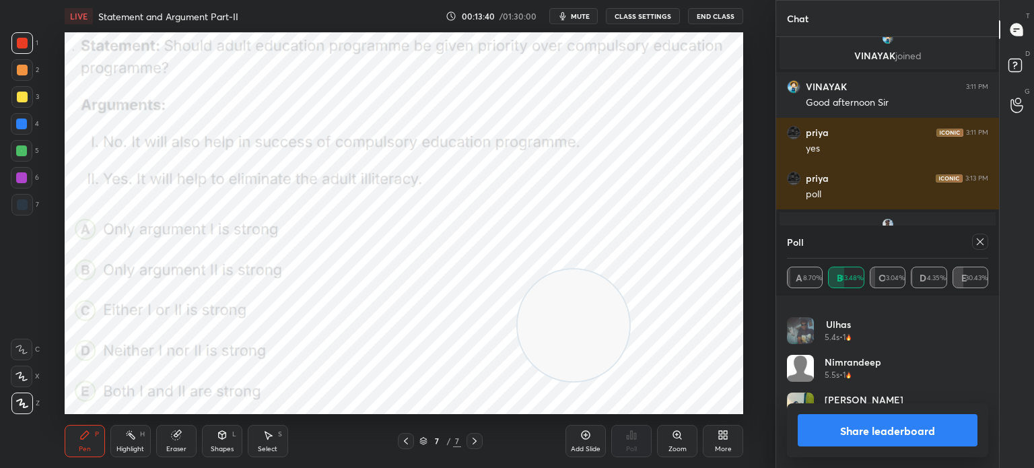
click at [978, 243] on icon at bounding box center [980, 241] width 11 height 11
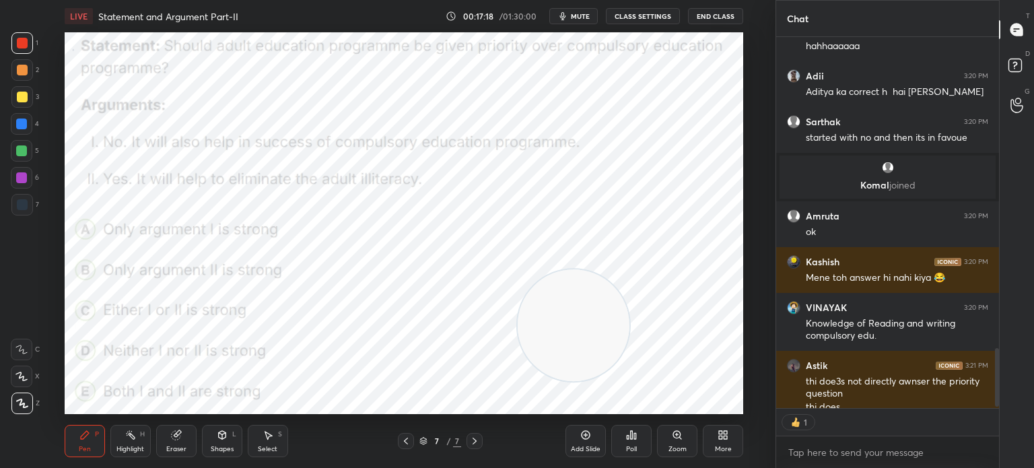
scroll to position [368, 219]
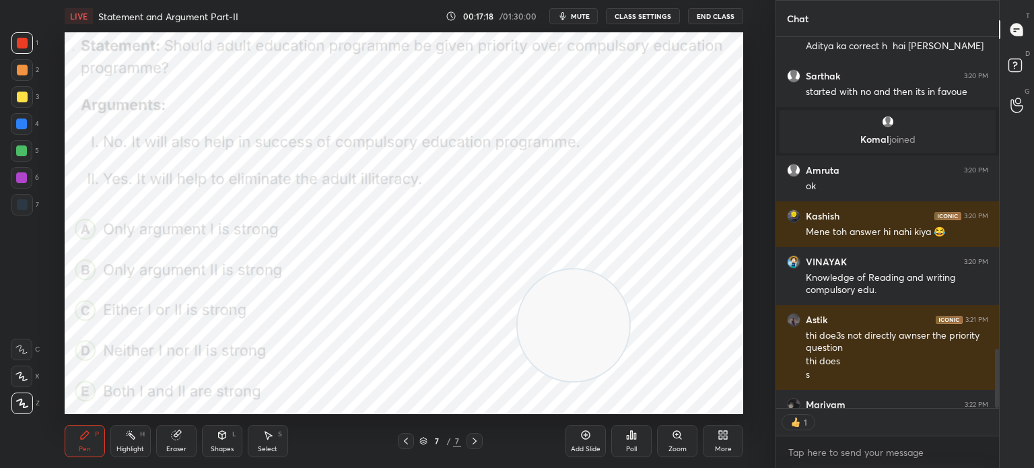
click at [733, 434] on div "More" at bounding box center [723, 441] width 40 height 32
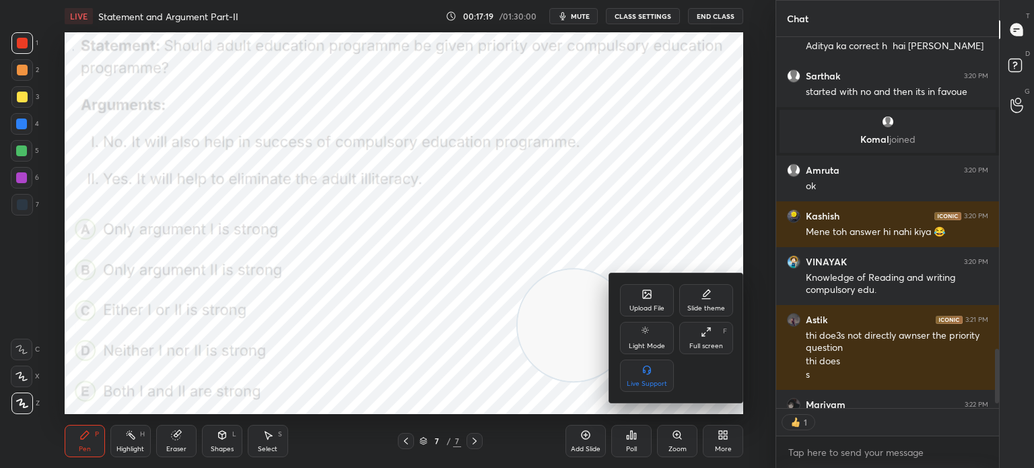
scroll to position [2181, 0]
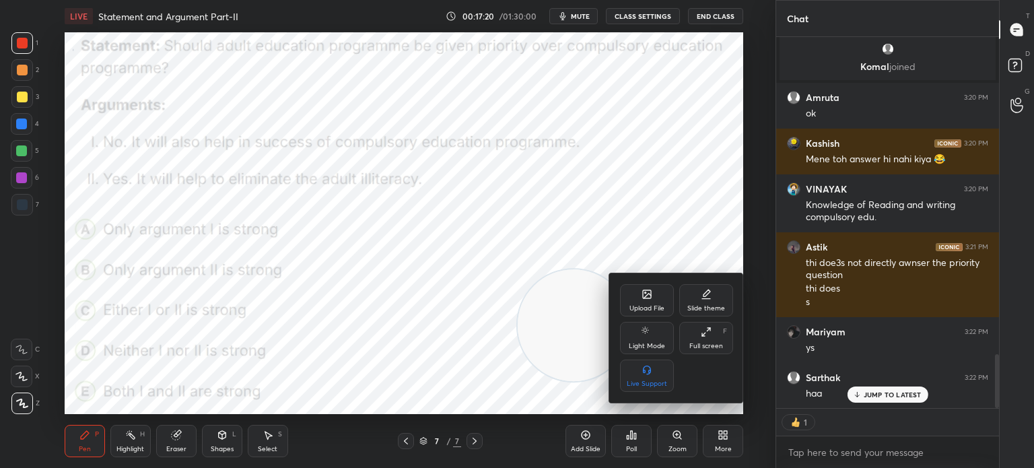
click at [623, 292] on div "Upload File" at bounding box center [647, 300] width 54 height 32
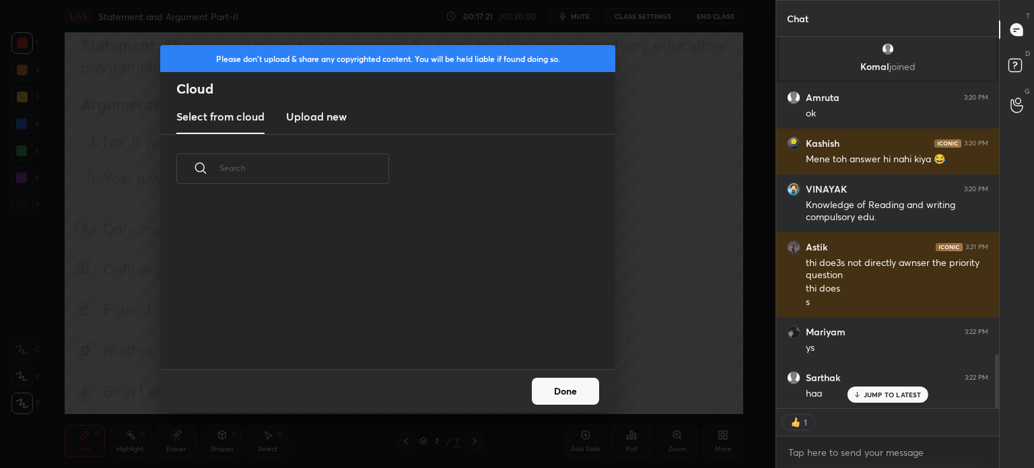
scroll to position [166, 432]
click at [314, 123] on h3 "Upload new" at bounding box center [316, 116] width 61 height 16
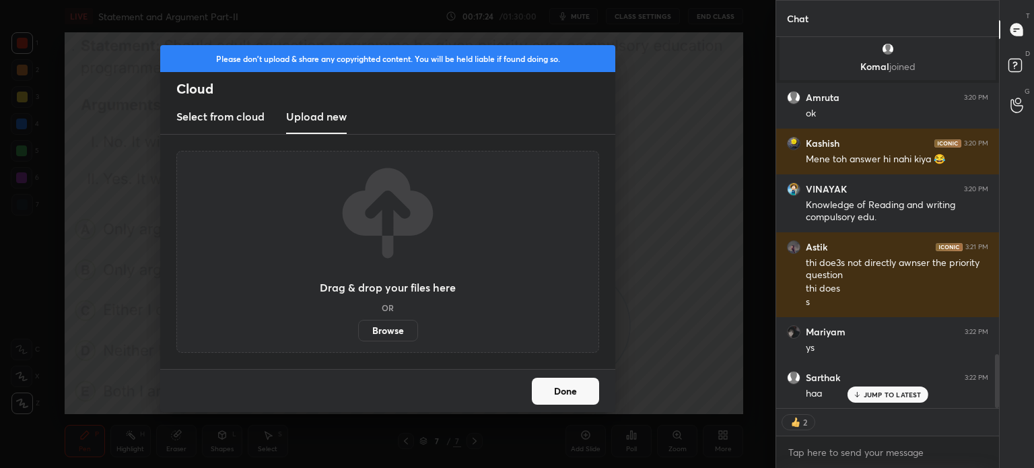
click at [378, 326] on label "Browse" at bounding box center [388, 331] width 60 height 22
click at [358, 326] on input "Browse" at bounding box center [358, 331] width 0 height 22
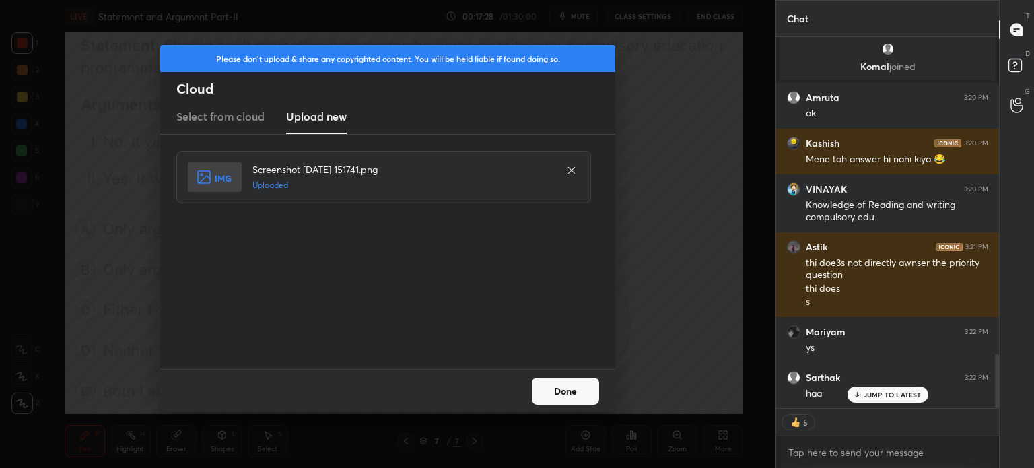
click at [555, 382] on button "Done" at bounding box center [565, 391] width 67 height 27
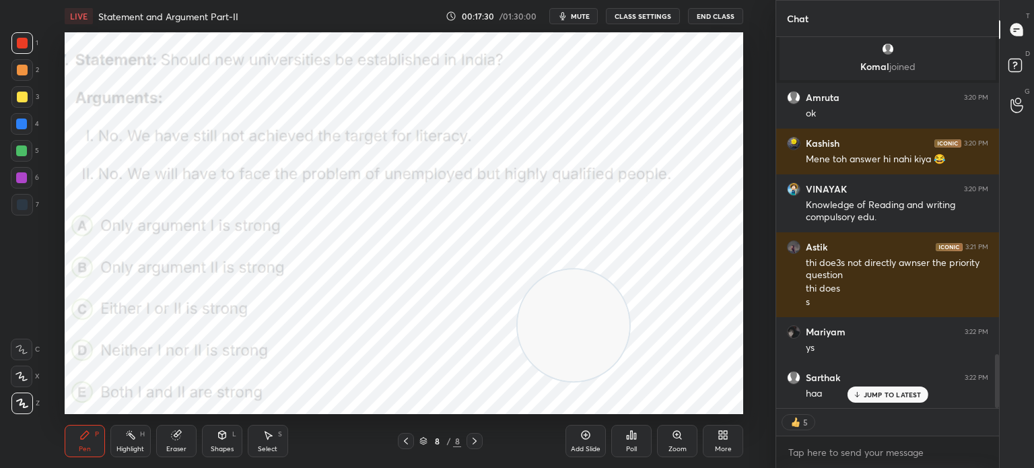
click at [882, 392] on p "JUMP TO LATEST" at bounding box center [893, 394] width 58 height 8
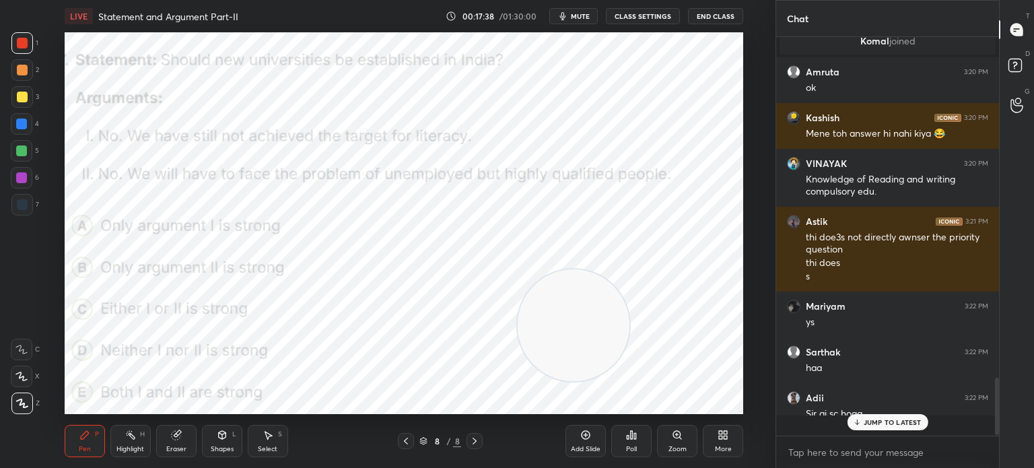
scroll to position [394, 219]
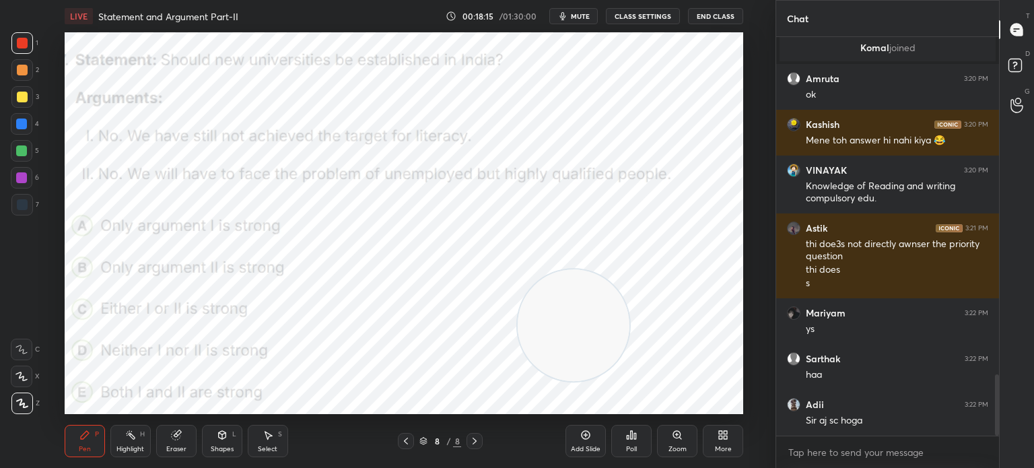
click at [631, 437] on icon at bounding box center [632, 435] width 2 height 8
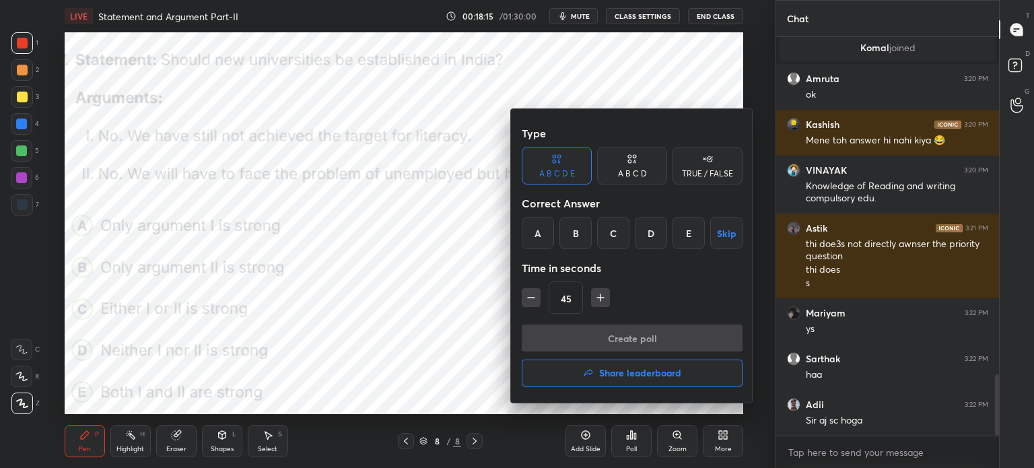
click at [684, 233] on div "E" at bounding box center [688, 233] width 32 height 32
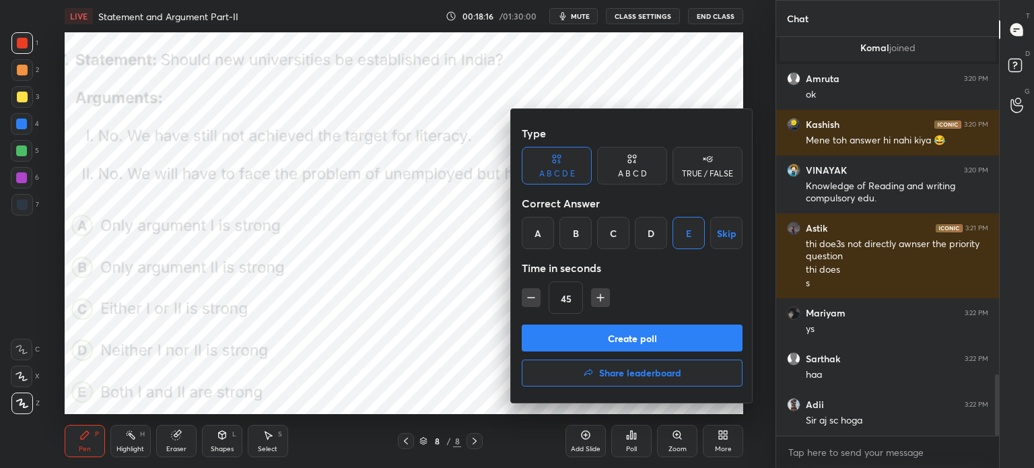
click at [582, 332] on button "Create poll" at bounding box center [632, 337] width 221 height 27
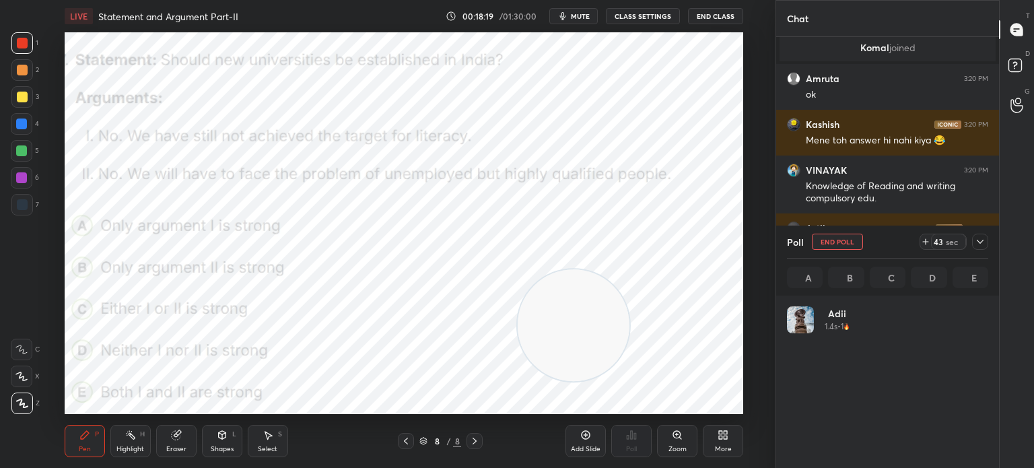
scroll to position [158, 197]
click at [580, 15] on span "mute" at bounding box center [580, 15] width 19 height 9
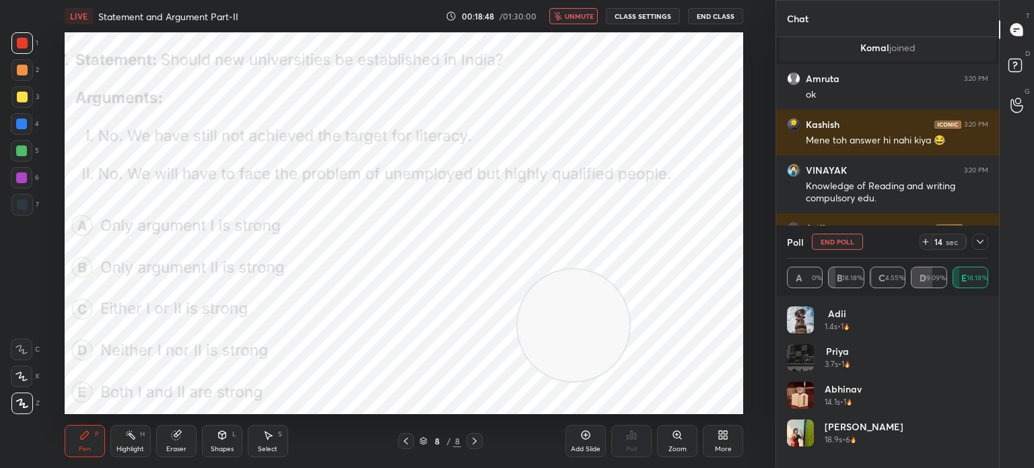
click at [575, 18] on span "unmute" at bounding box center [579, 15] width 29 height 9
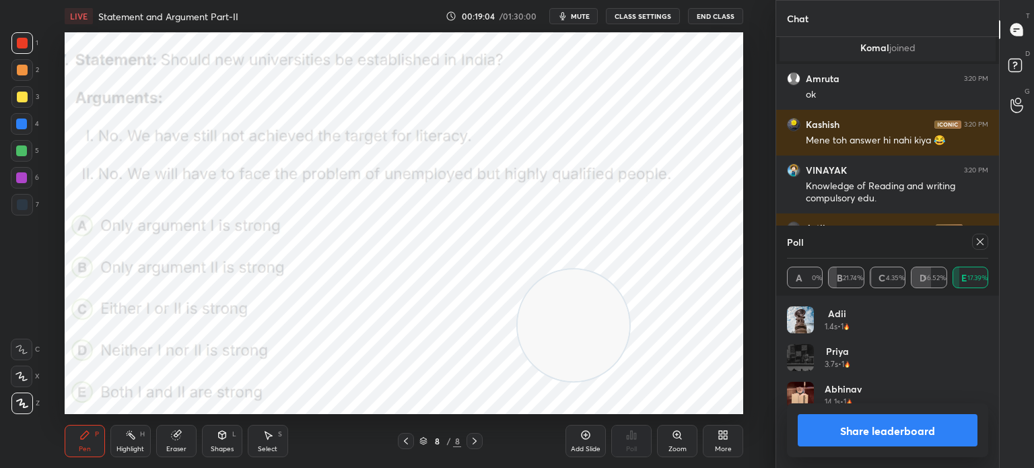
click at [573, 16] on span "mute" at bounding box center [580, 15] width 19 height 9
click at [573, 16] on span "unmute" at bounding box center [579, 15] width 29 height 9
click at [847, 419] on button "Share leaderboard" at bounding box center [888, 430] width 180 height 32
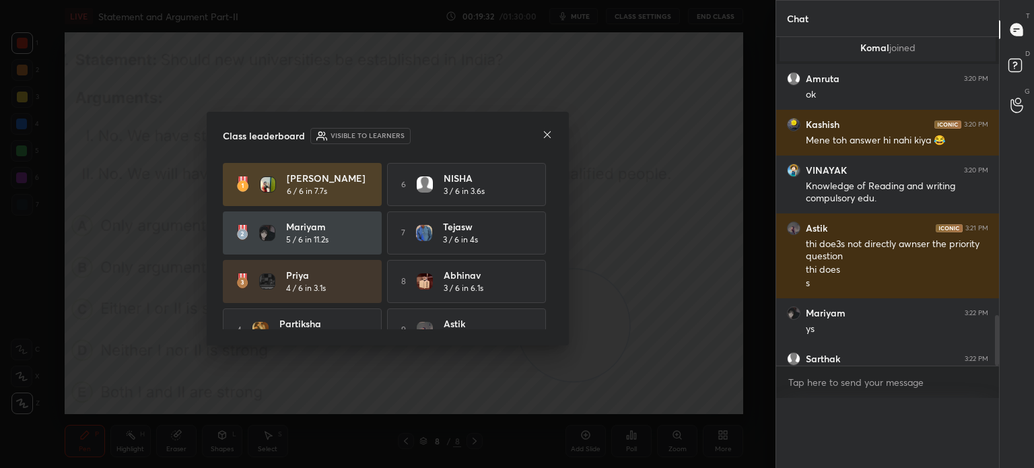
scroll to position [405, 219]
click at [549, 135] on icon at bounding box center [547, 134] width 7 height 7
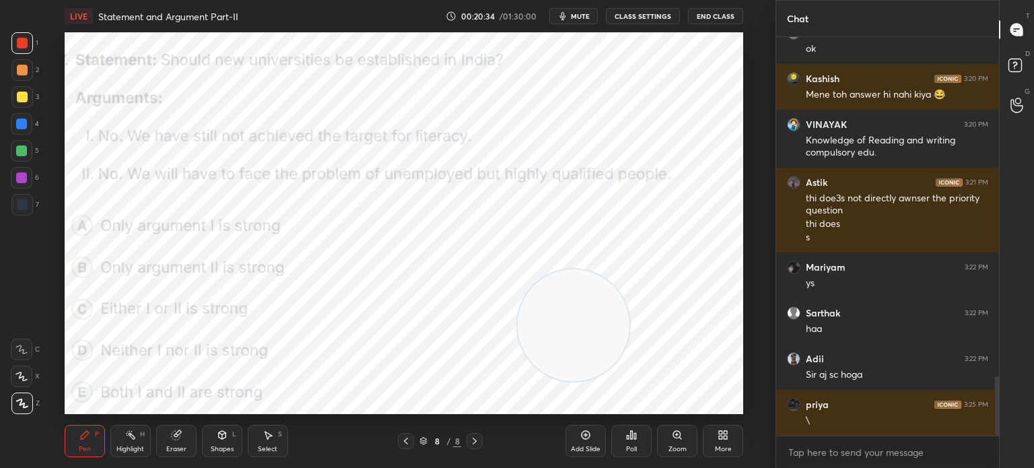
scroll to position [2291, 0]
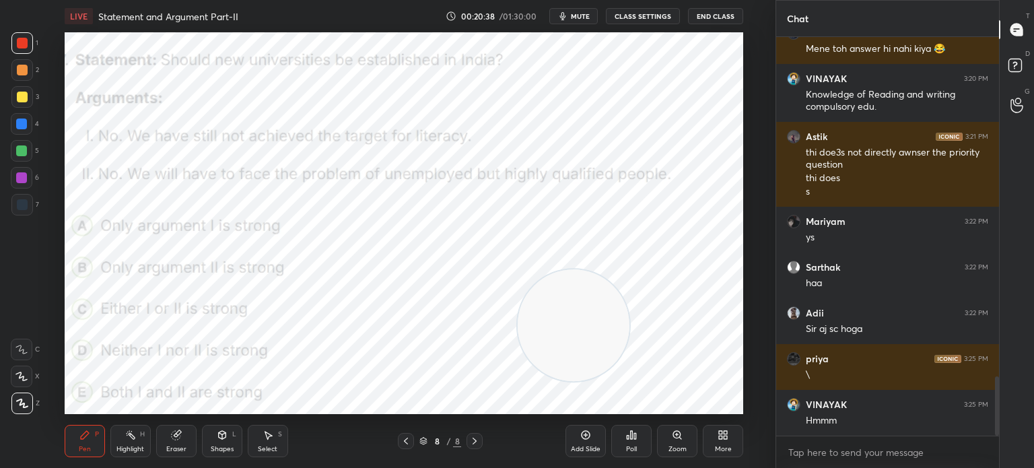
click at [718, 436] on icon at bounding box center [723, 434] width 11 height 11
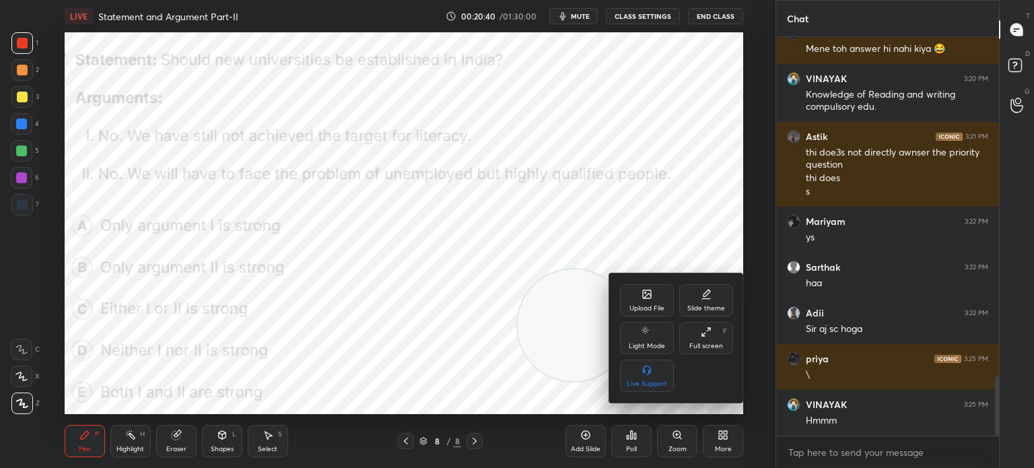
click at [641, 294] on div "Upload File" at bounding box center [647, 300] width 54 height 32
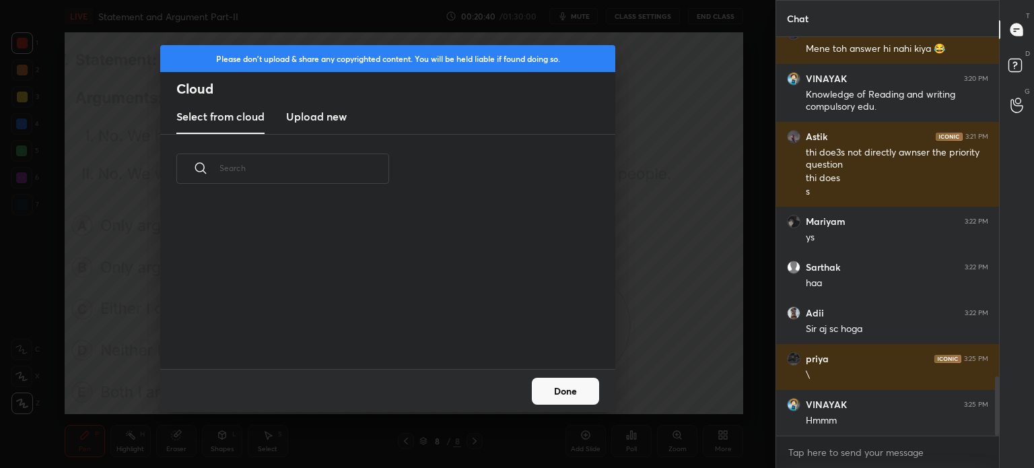
scroll to position [166, 432]
click at [302, 116] on h3 "Upload new" at bounding box center [316, 116] width 61 height 16
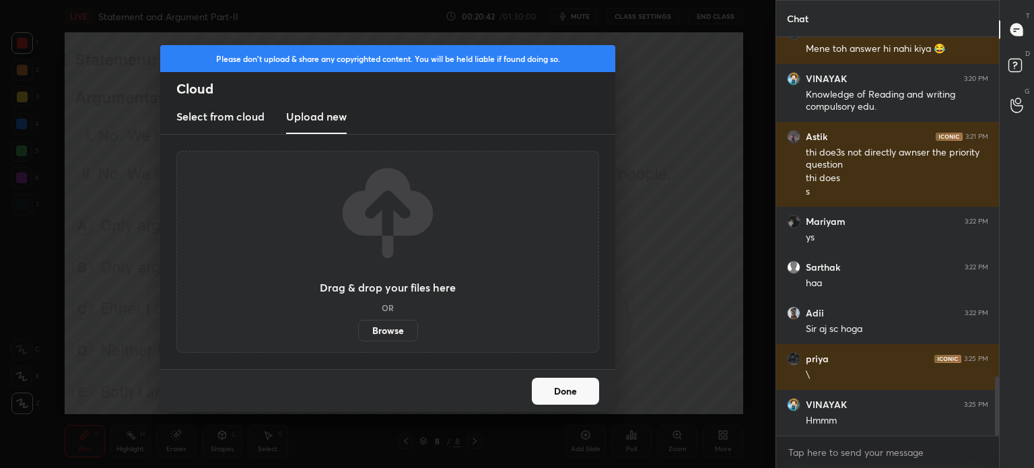
click at [385, 328] on label "Browse" at bounding box center [388, 331] width 60 height 22
click at [358, 328] on input "Browse" at bounding box center [358, 331] width 0 height 22
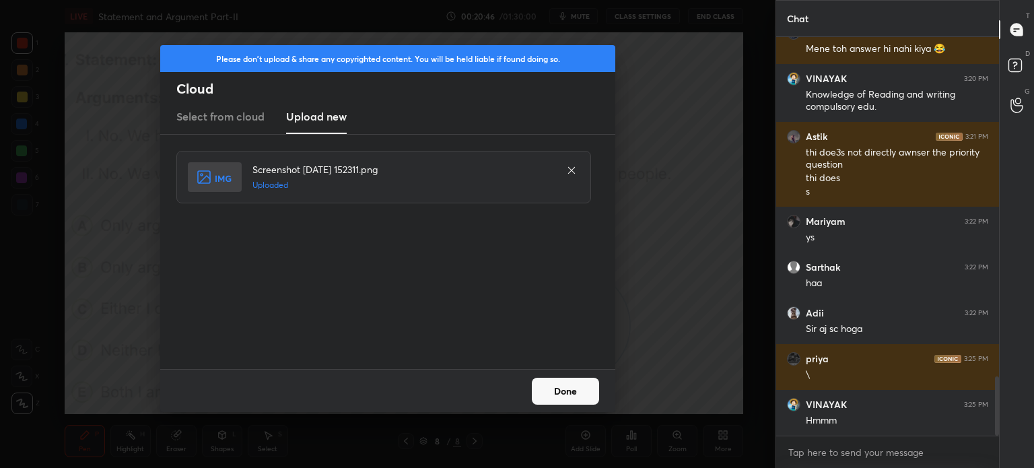
click at [569, 386] on button "Done" at bounding box center [565, 391] width 67 height 27
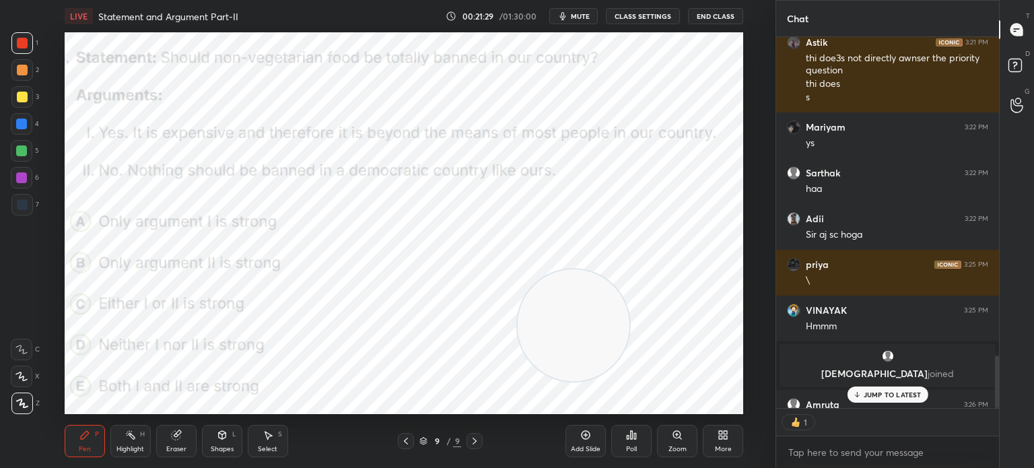
scroll to position [2254, 0]
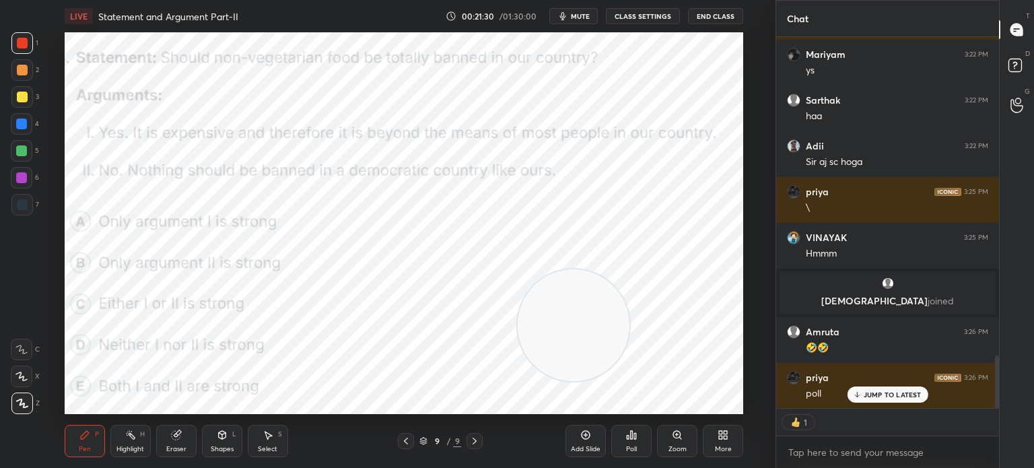
click at [577, 15] on span "mute" at bounding box center [580, 15] width 19 height 9
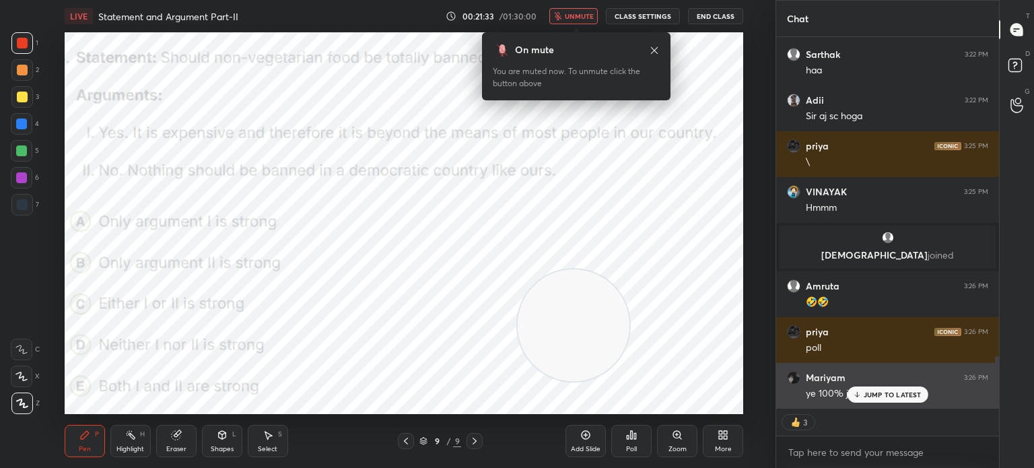
click at [872, 392] on p "JUMP TO LATEST" at bounding box center [893, 394] width 58 height 8
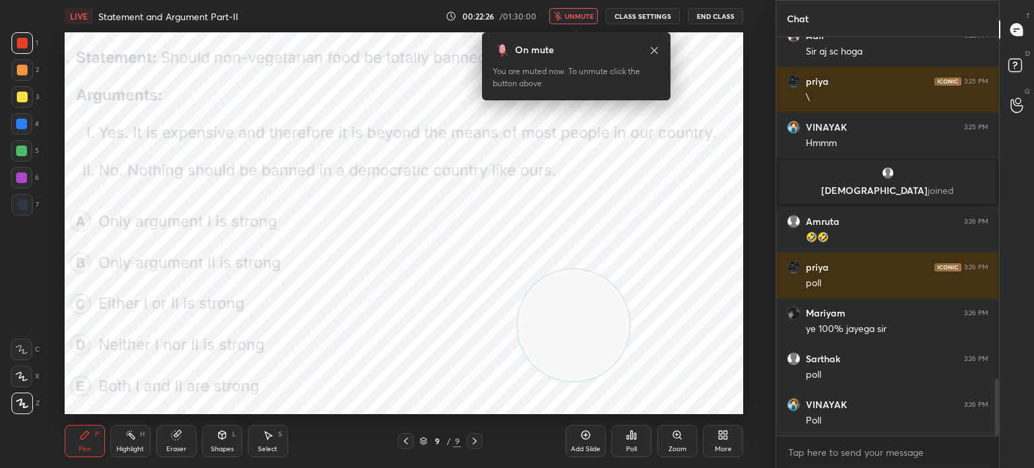
scroll to position [4, 4]
click at [628, 446] on div "Poll" at bounding box center [631, 449] width 11 height 7
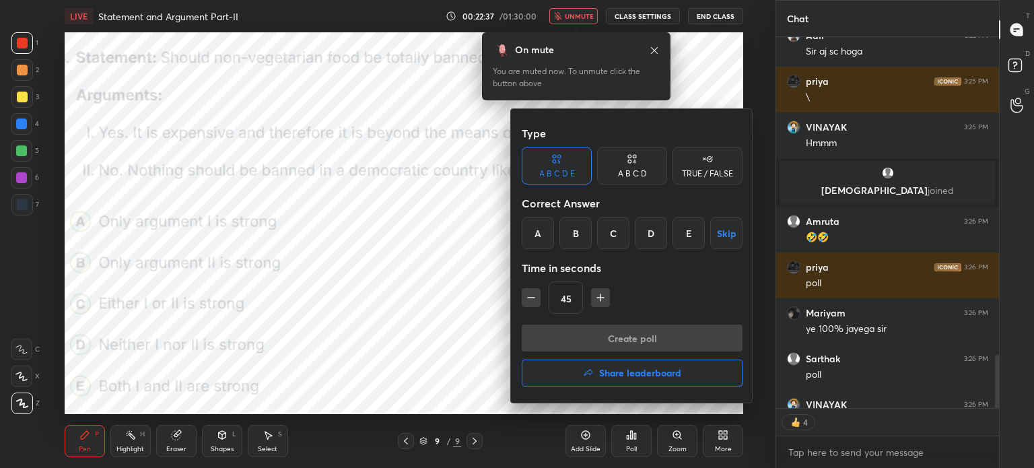
click at [573, 234] on div "B" at bounding box center [575, 233] width 32 height 32
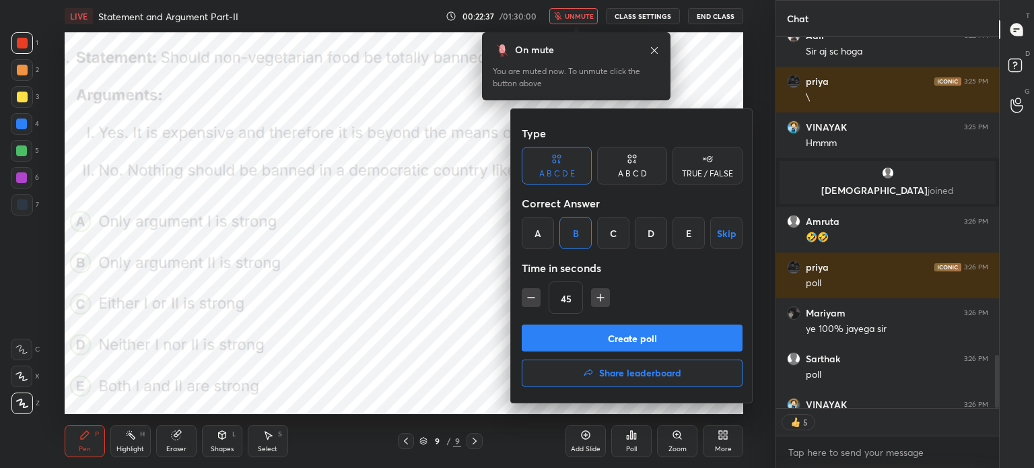
click at [571, 335] on button "Create poll" at bounding box center [632, 337] width 221 height 27
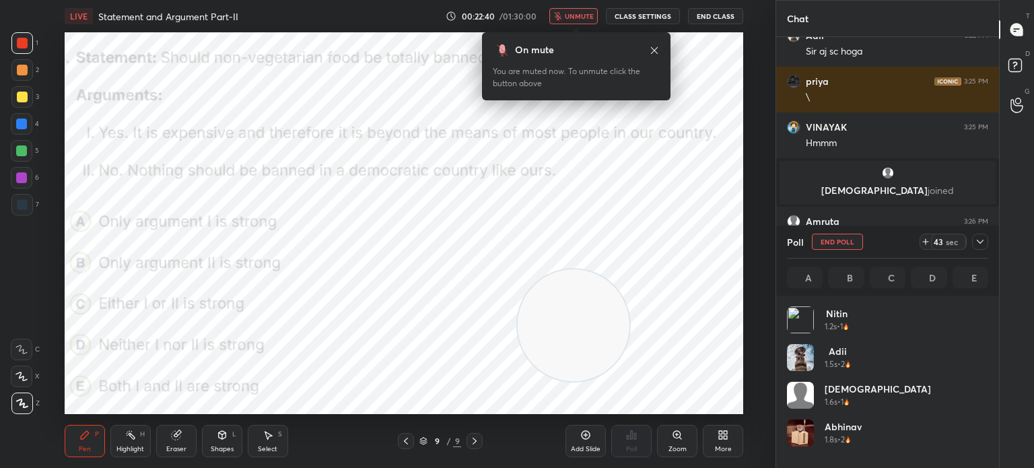
scroll to position [158, 197]
click at [570, 17] on span "unmute" at bounding box center [579, 15] width 29 height 9
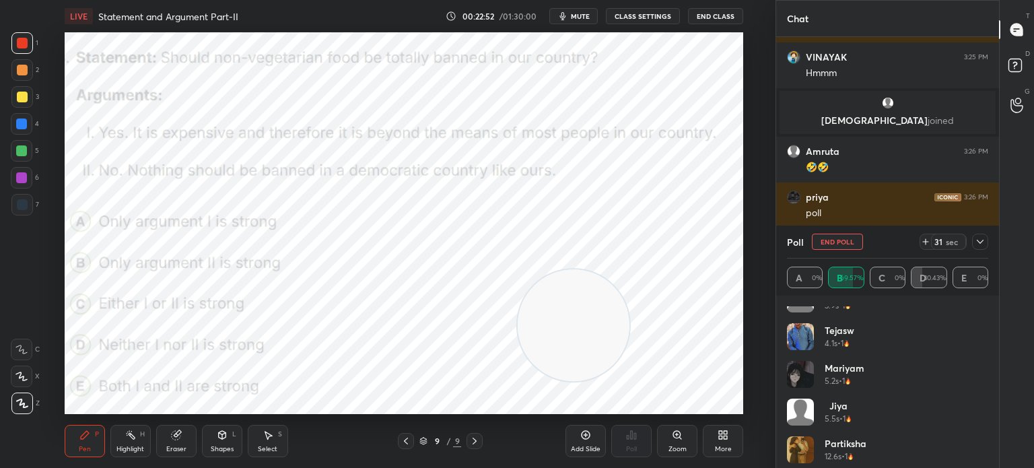
scroll to position [442, 0]
click at [979, 240] on icon at bounding box center [980, 241] width 11 height 11
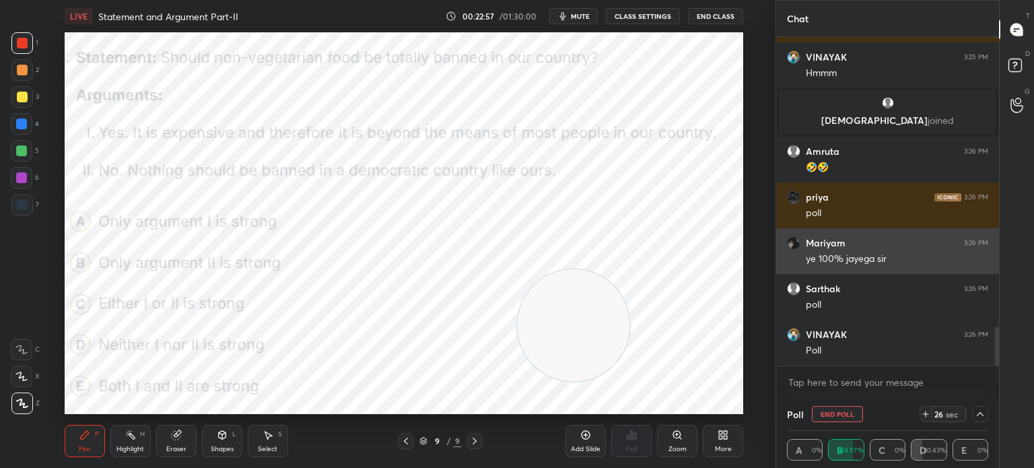
scroll to position [0, 4]
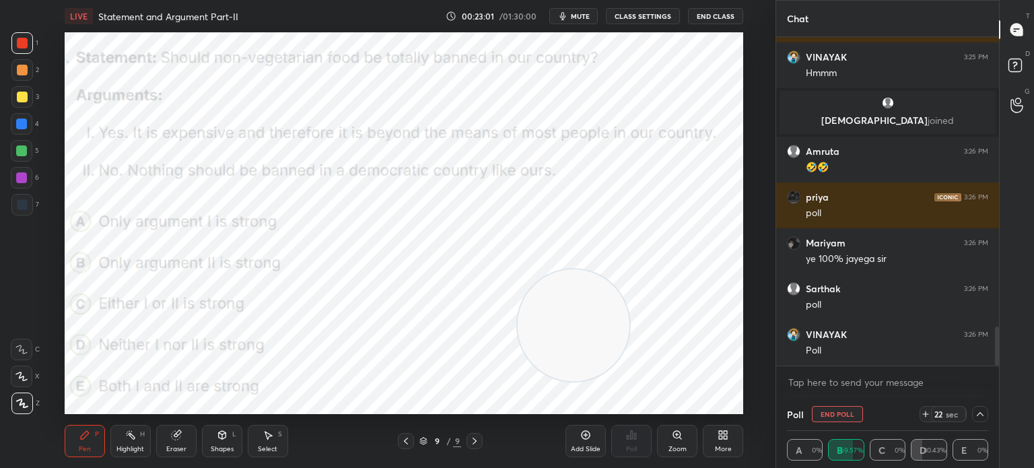
click at [975, 413] on icon at bounding box center [980, 414] width 11 height 11
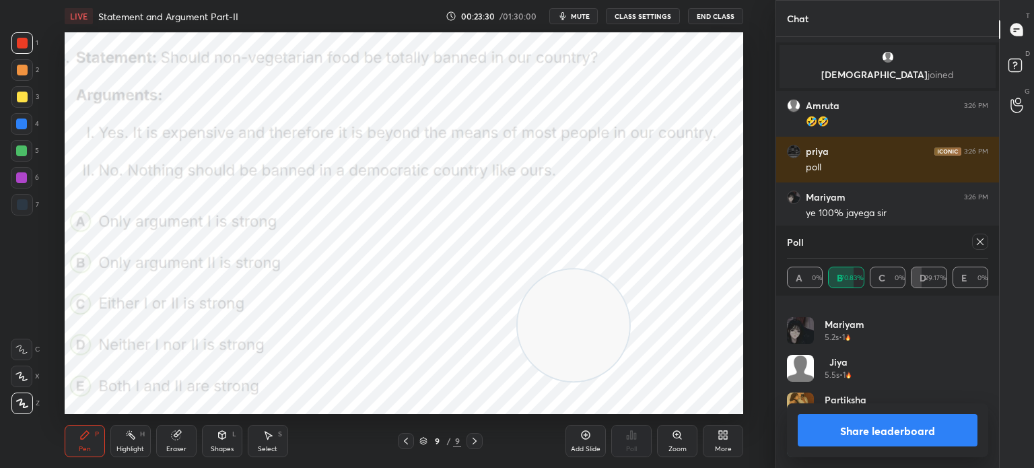
click at [977, 242] on icon at bounding box center [980, 241] width 11 height 11
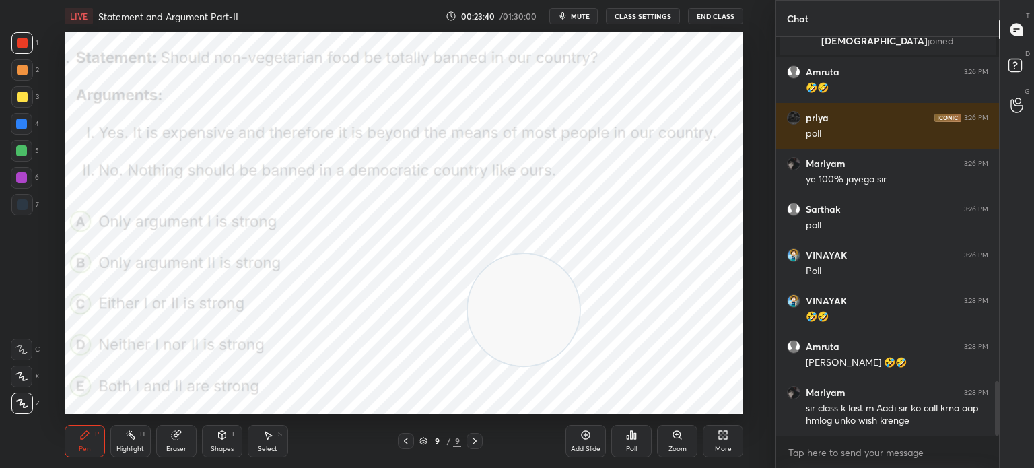
drag, startPoint x: 575, startPoint y: 326, endPoint x: 520, endPoint y: 309, distance: 57.7
click at [520, 309] on video at bounding box center [524, 310] width 112 height 112
click at [727, 433] on icon at bounding box center [725, 432] width 3 height 3
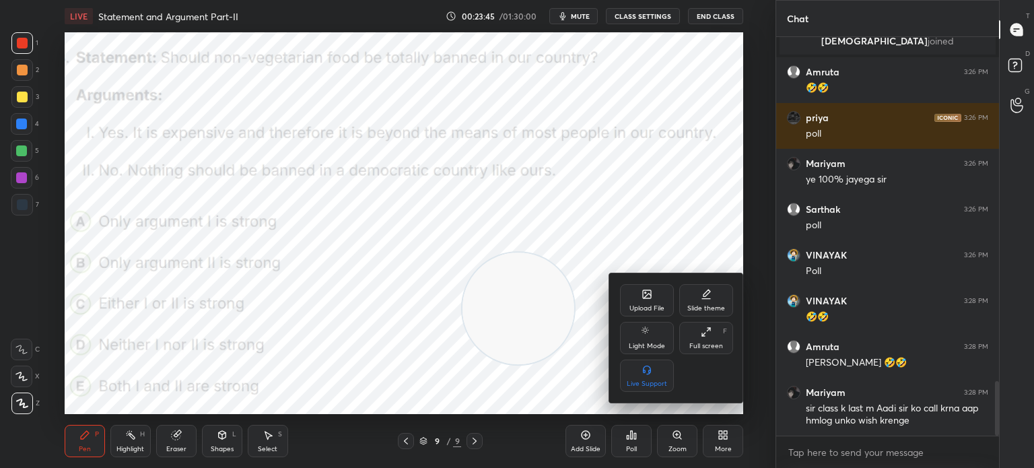
click at [639, 304] on div "Upload File" at bounding box center [647, 300] width 54 height 32
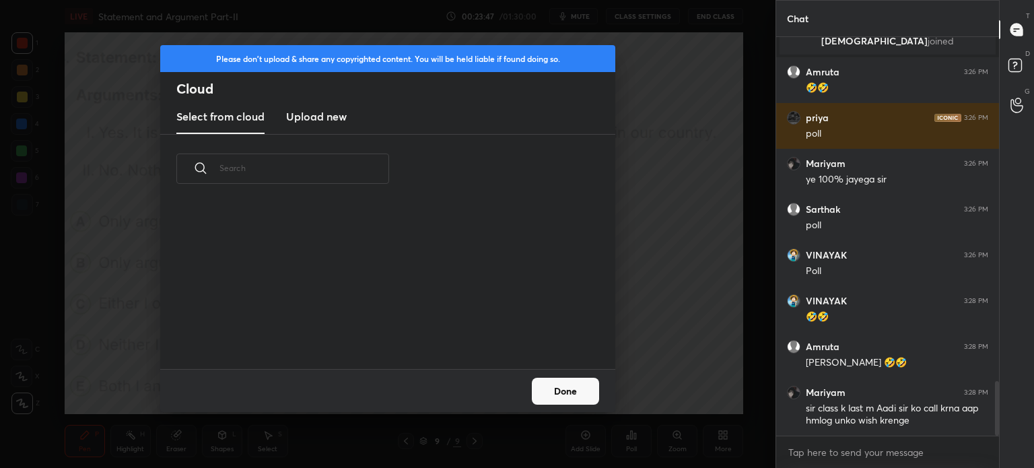
click at [314, 127] on new "Upload new" at bounding box center [316, 117] width 61 height 34
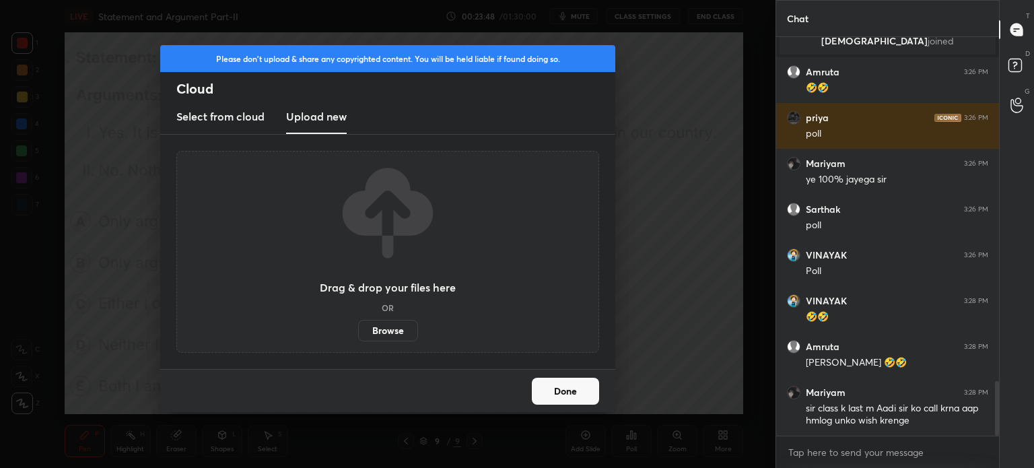
click at [376, 326] on label "Browse" at bounding box center [388, 331] width 60 height 22
click at [358, 326] on input "Browse" at bounding box center [358, 331] width 0 height 22
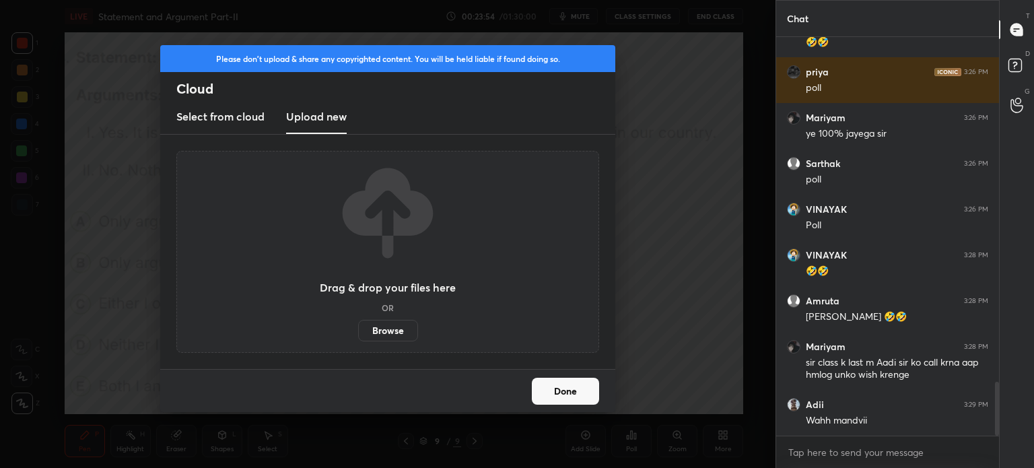
click at [386, 328] on label "Browse" at bounding box center [388, 331] width 60 height 22
click at [358, 328] on input "Browse" at bounding box center [358, 331] width 0 height 22
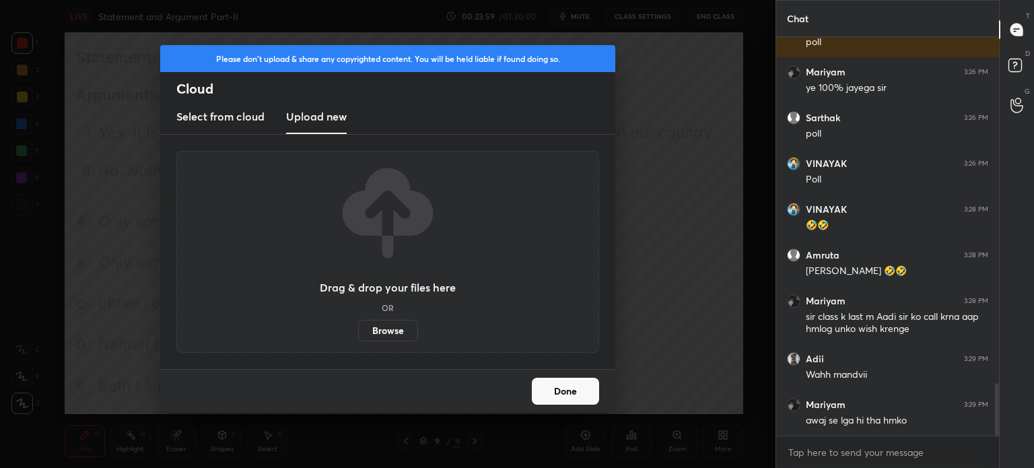
click at [568, 414] on div "Please don't upload & share any copyrighted content. You will be held liable if…" at bounding box center [387, 234] width 775 height 468
click at [568, 396] on button "Done" at bounding box center [565, 391] width 67 height 27
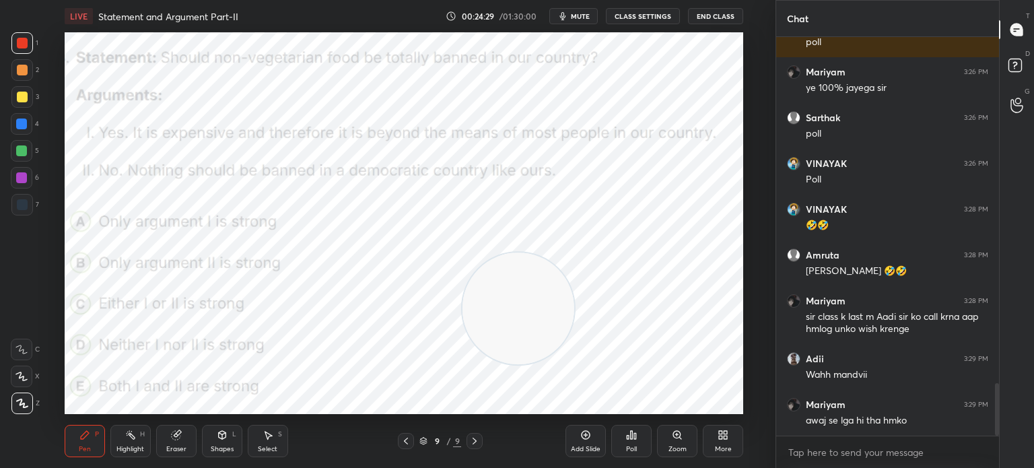
click at [722, 431] on icon at bounding box center [720, 432] width 3 height 3
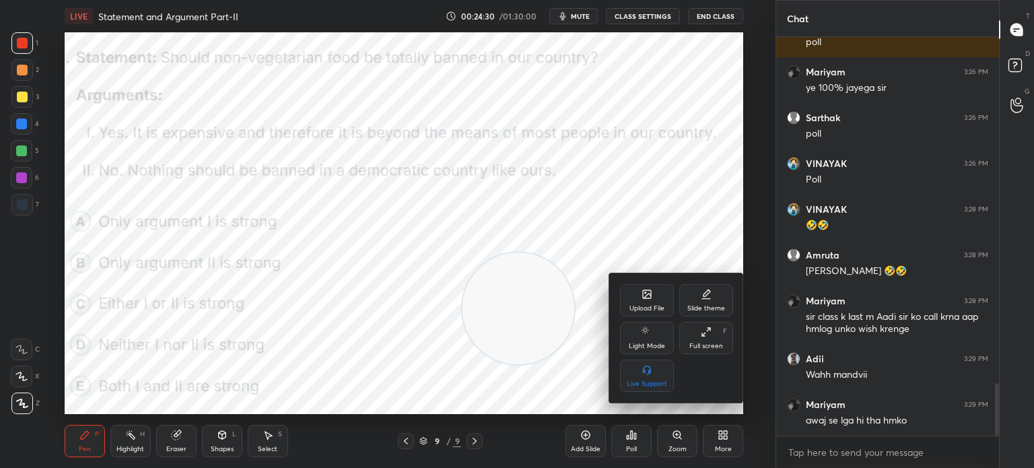
click at [644, 301] on div "Upload File" at bounding box center [647, 300] width 54 height 32
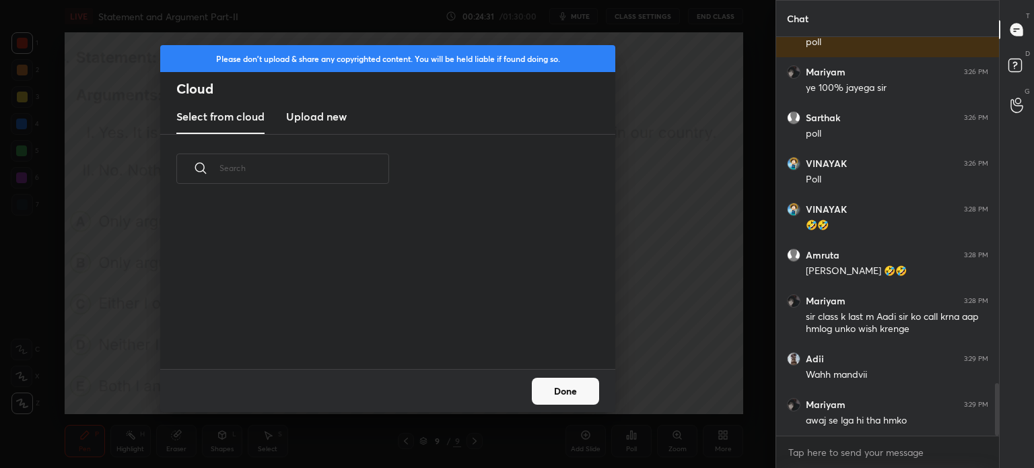
scroll to position [166, 432]
click at [315, 127] on new "Upload new" at bounding box center [316, 117] width 61 height 34
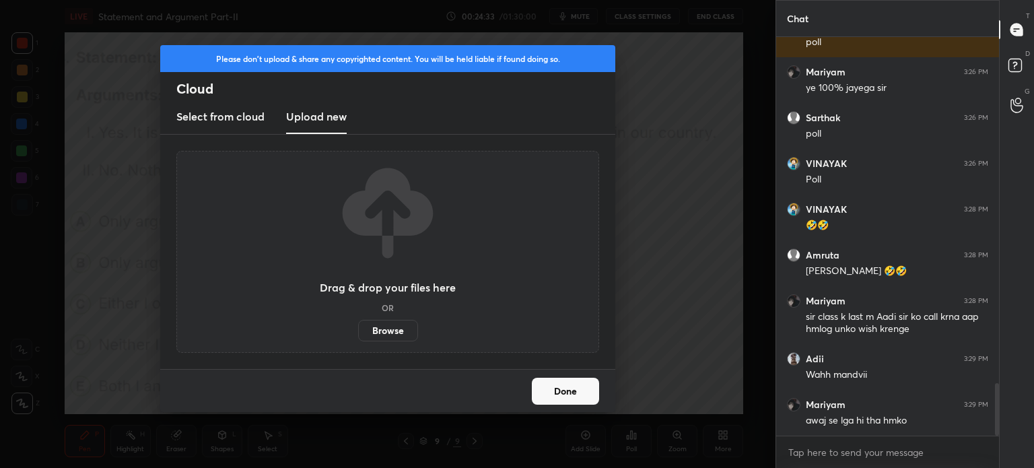
click at [380, 332] on label "Browse" at bounding box center [388, 331] width 60 height 22
click at [358, 332] on input "Browse" at bounding box center [358, 331] width 0 height 22
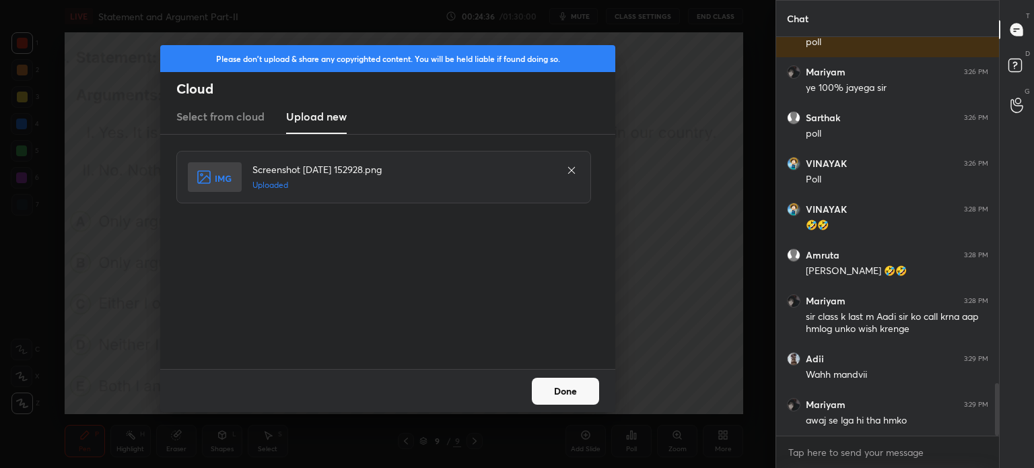
click at [568, 399] on button "Done" at bounding box center [565, 391] width 67 height 27
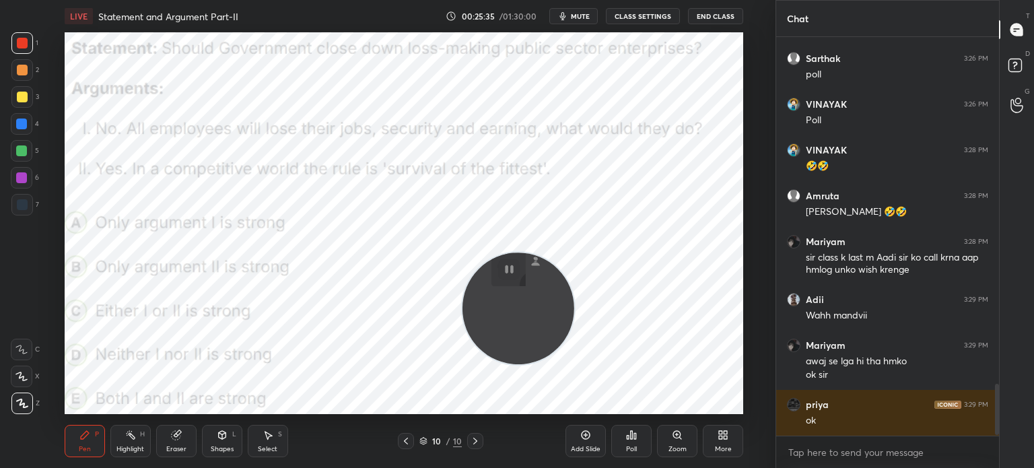
scroll to position [2710, 0]
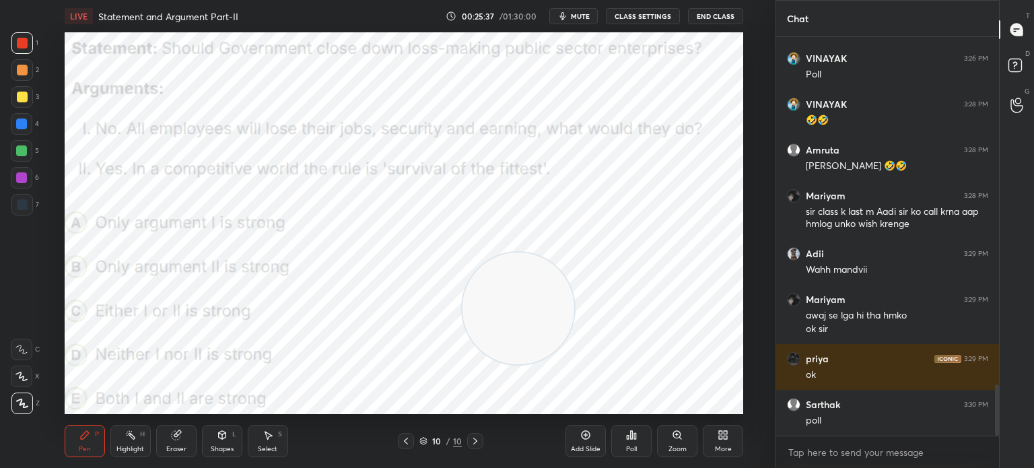
click at [629, 447] on div "Poll" at bounding box center [631, 449] width 11 height 7
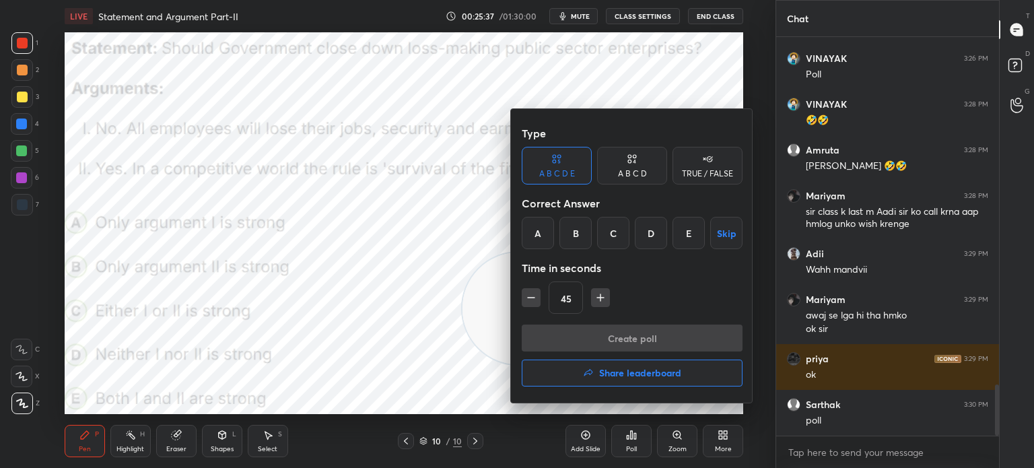
click at [536, 232] on div "A" at bounding box center [538, 233] width 32 height 32
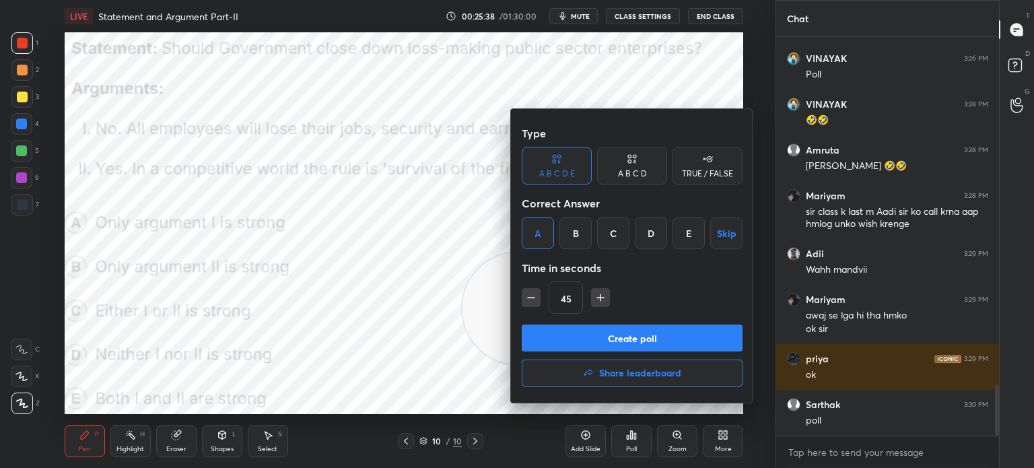
click at [582, 333] on button "Create poll" at bounding box center [632, 337] width 221 height 27
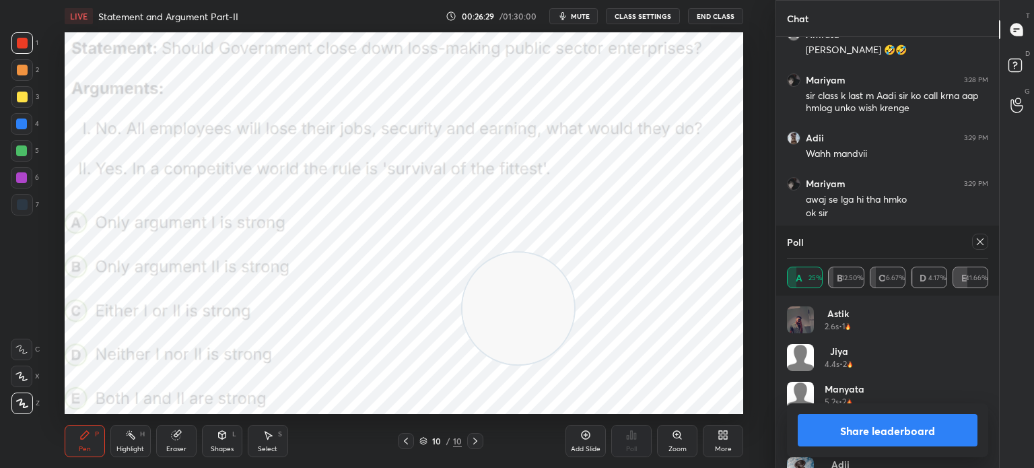
scroll to position [2871, 0]
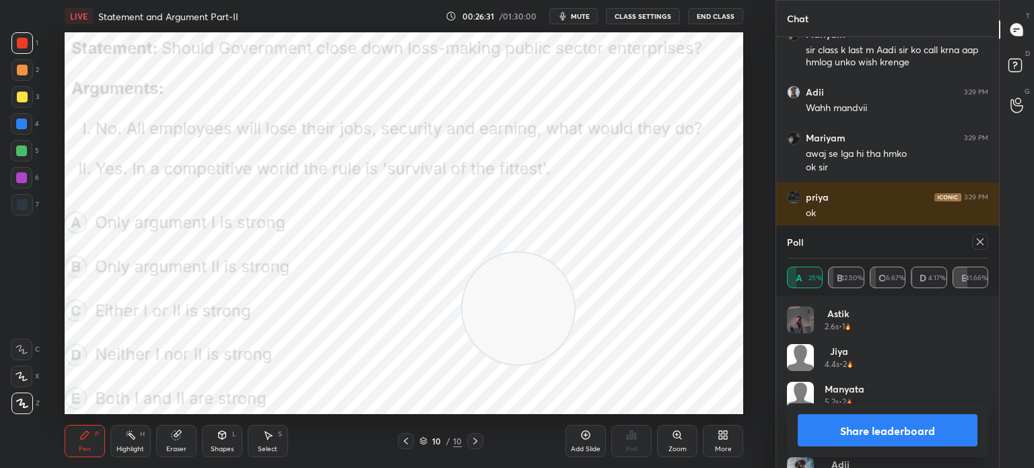
click at [981, 244] on icon at bounding box center [980, 241] width 7 height 7
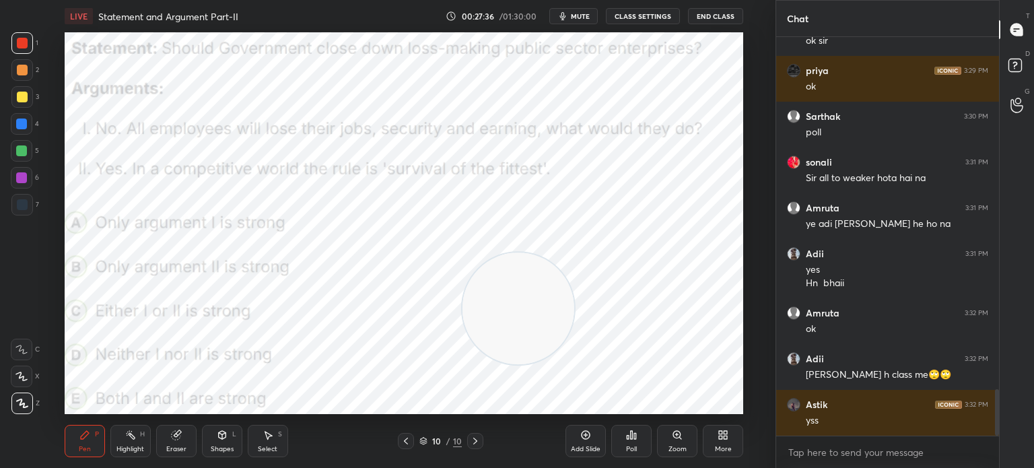
scroll to position [3044, 0]
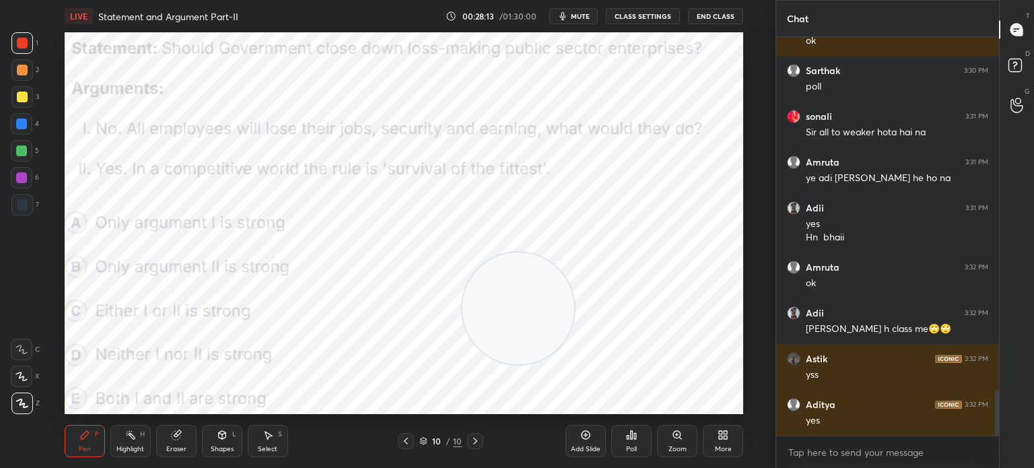
click at [568, 18] on icon "button" at bounding box center [562, 16] width 11 height 11
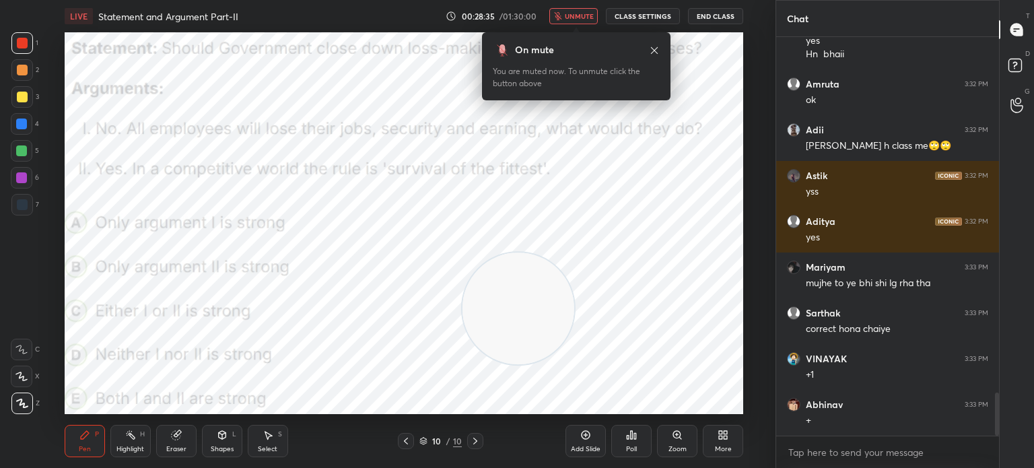
scroll to position [3273, 0]
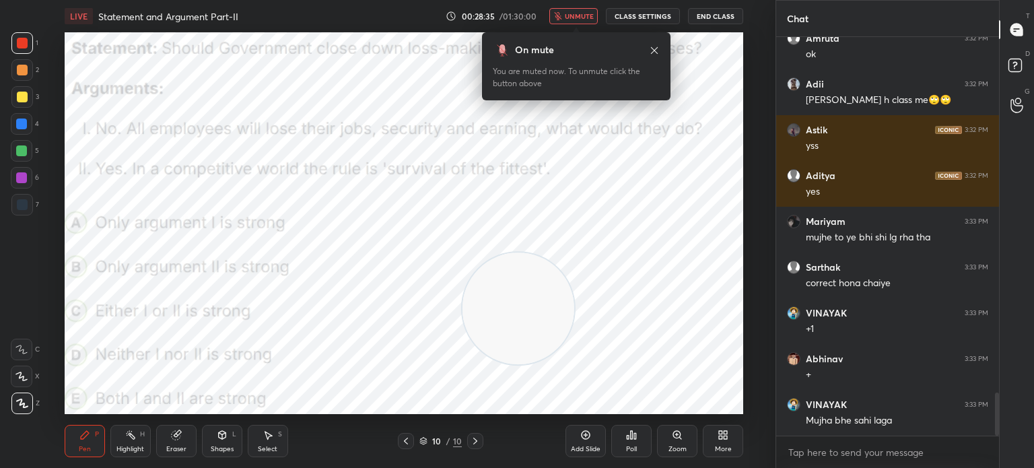
click at [574, 18] on span "unmute" at bounding box center [579, 15] width 29 height 9
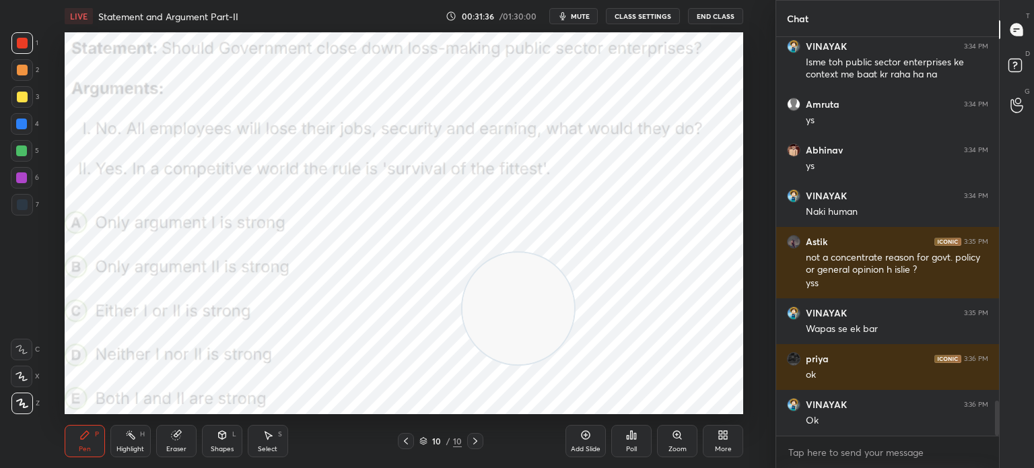
scroll to position [4148, 0]
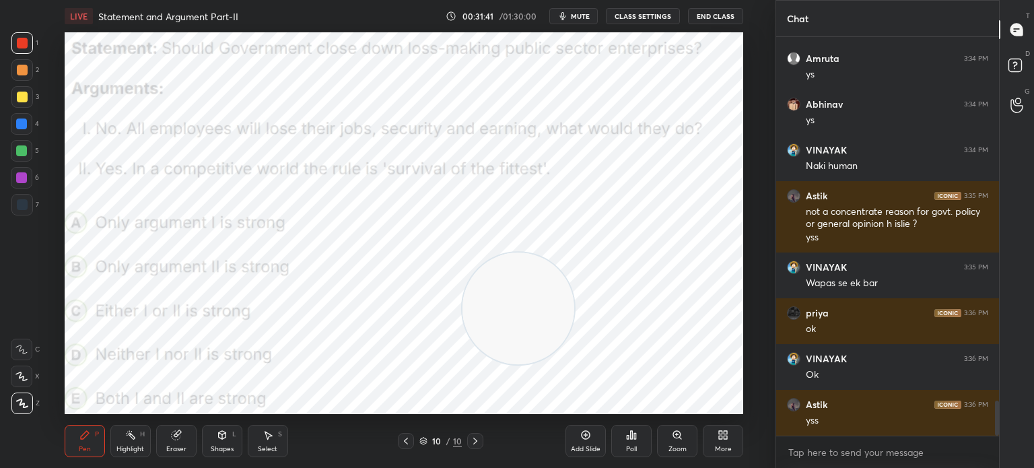
click at [170, 446] on div "Eraser" at bounding box center [176, 449] width 20 height 7
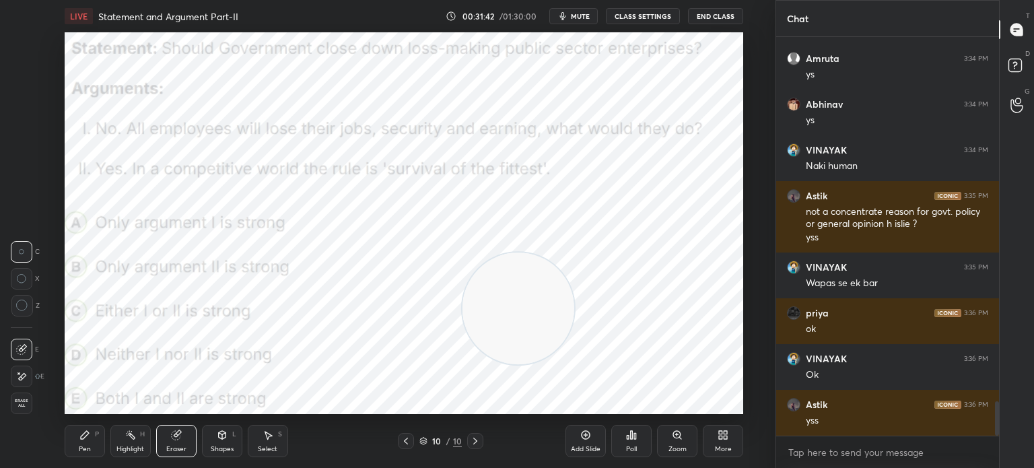
scroll to position [4193, 0]
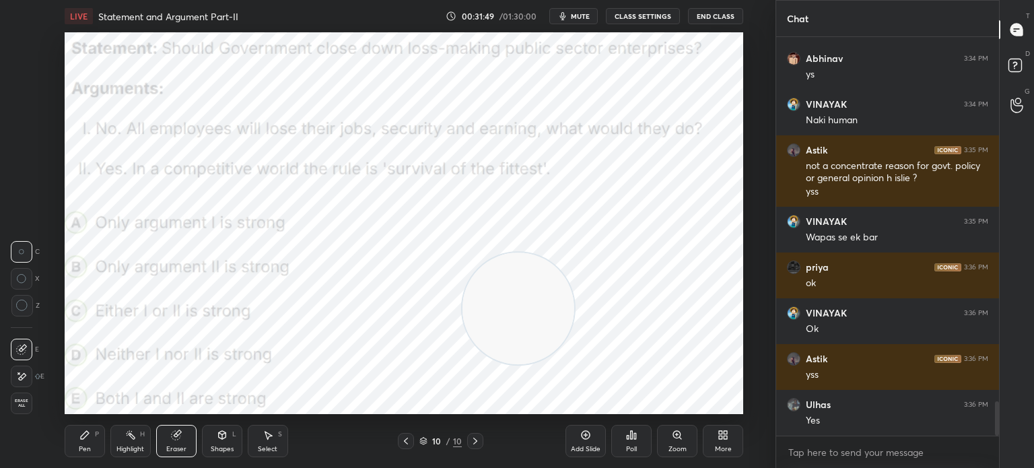
click at [87, 440] on icon at bounding box center [84, 434] width 11 height 11
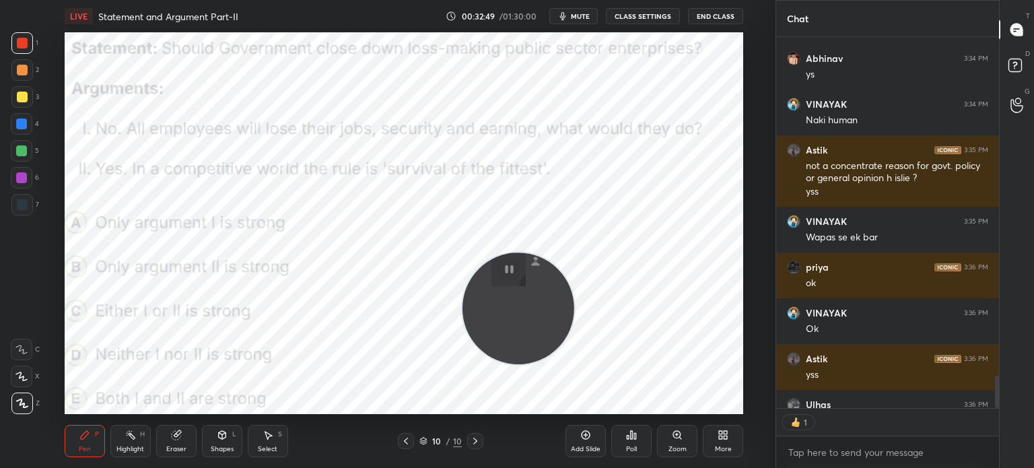
scroll to position [368, 219]
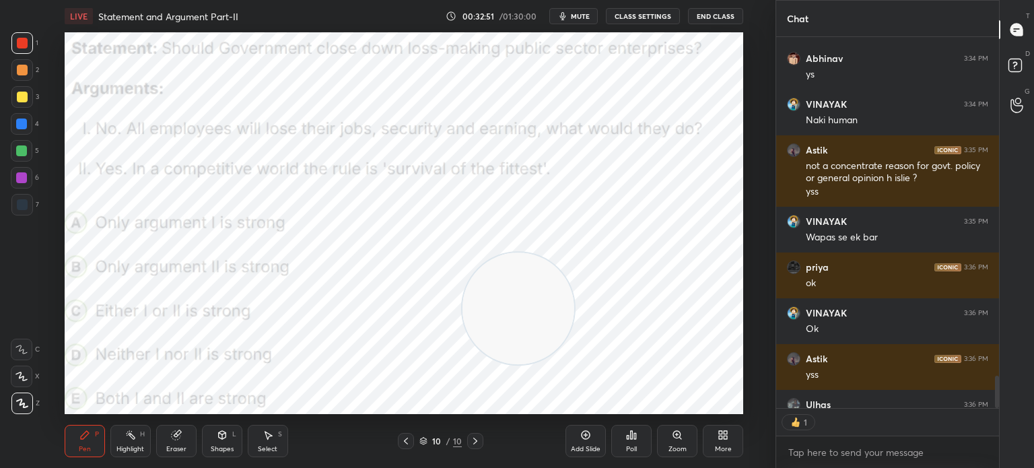
click at [724, 447] on div "More" at bounding box center [723, 449] width 17 height 7
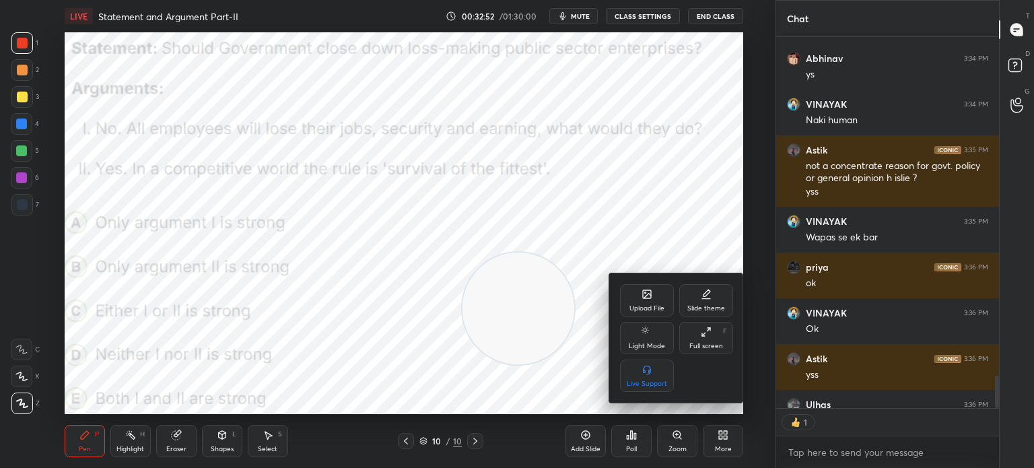
click at [652, 301] on div "Upload File" at bounding box center [647, 300] width 54 height 32
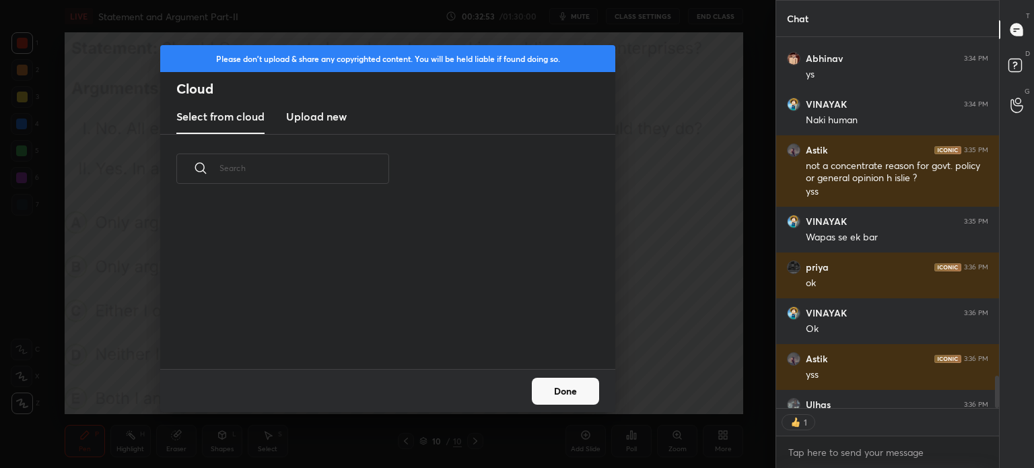
scroll to position [166, 432]
click at [327, 129] on new "Upload new" at bounding box center [316, 117] width 61 height 34
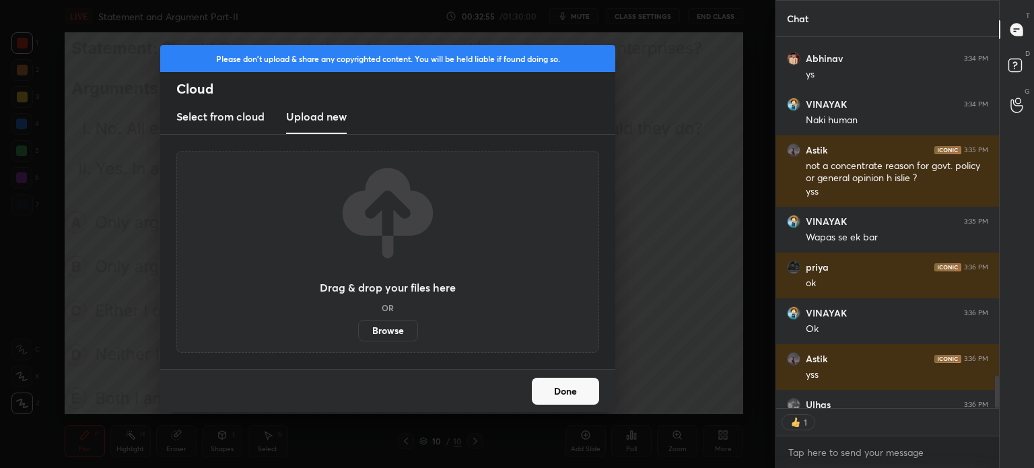
click at [394, 333] on label "Browse" at bounding box center [388, 331] width 60 height 22
click at [358, 333] on input "Browse" at bounding box center [358, 331] width 0 height 22
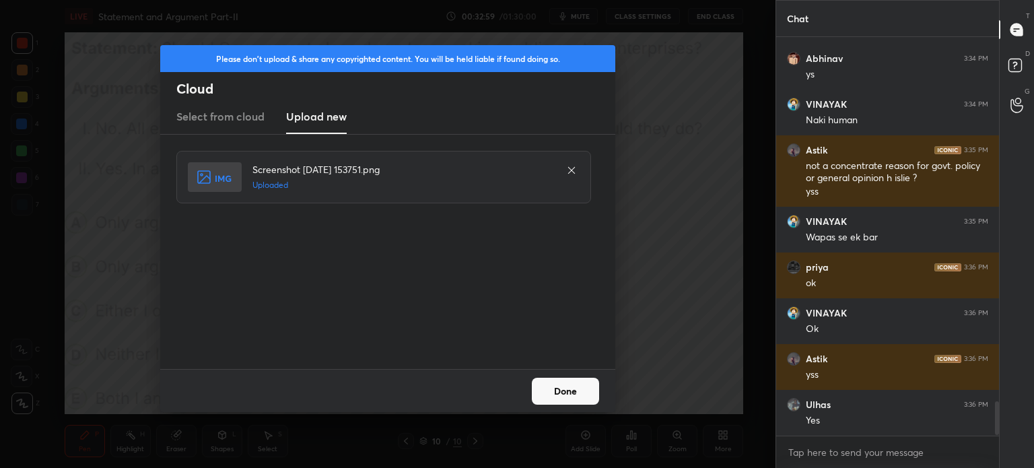
click at [560, 397] on button "Done" at bounding box center [565, 391] width 67 height 27
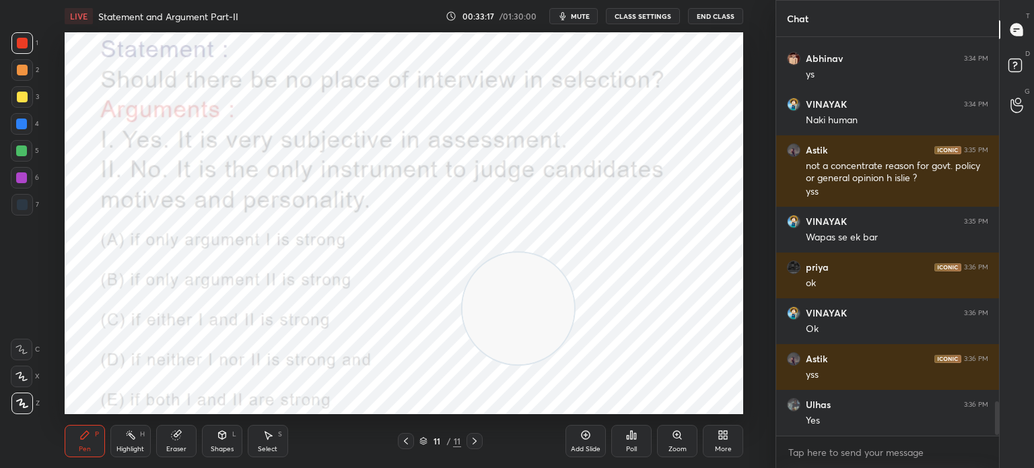
click at [634, 439] on icon at bounding box center [635, 436] width 2 height 6
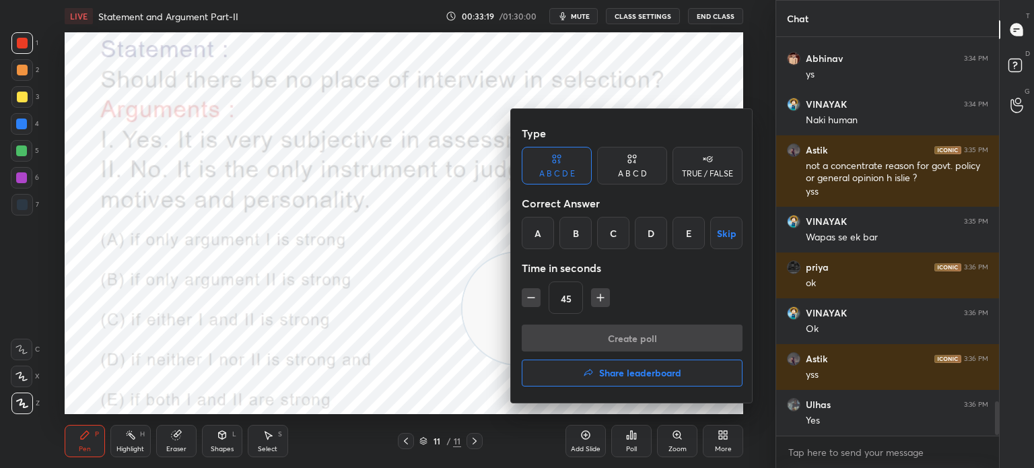
click at [536, 235] on div "A" at bounding box center [538, 233] width 32 height 32
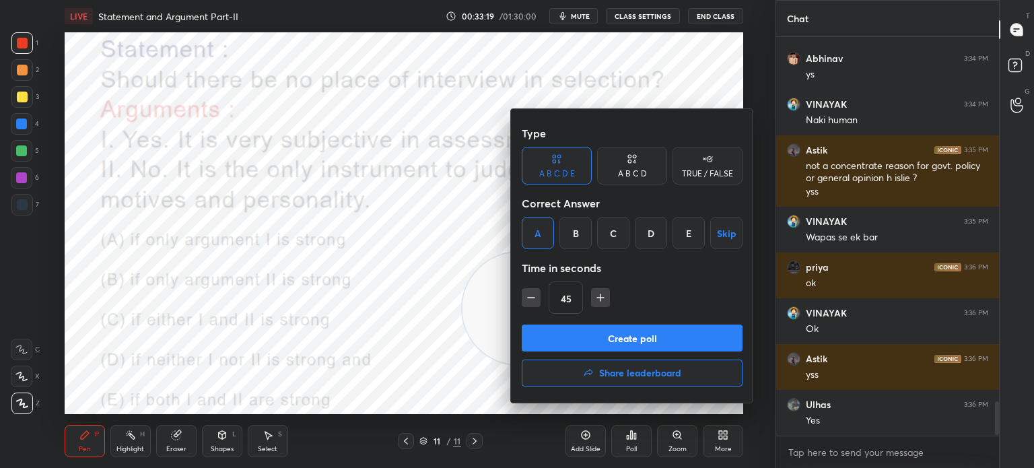
click at [569, 329] on button "Create poll" at bounding box center [632, 337] width 221 height 27
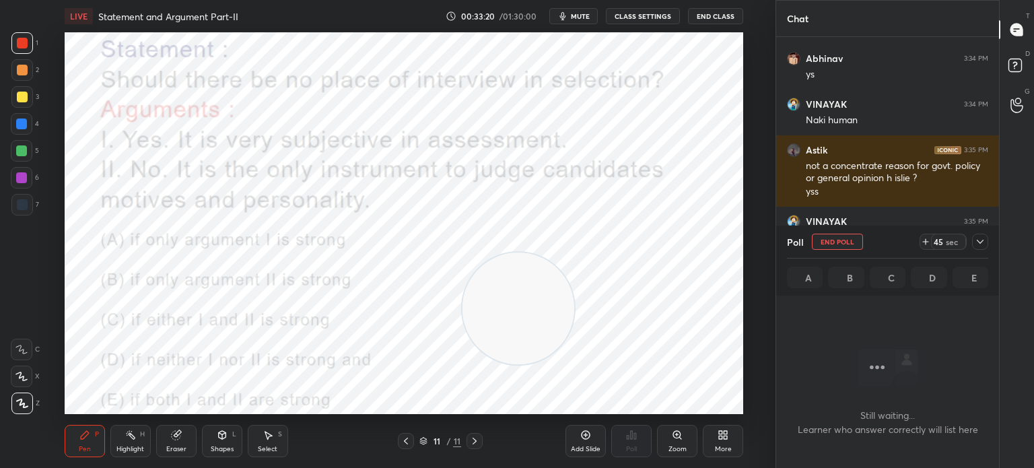
scroll to position [357, 219]
click at [578, 20] on span "mute" at bounding box center [580, 15] width 19 height 9
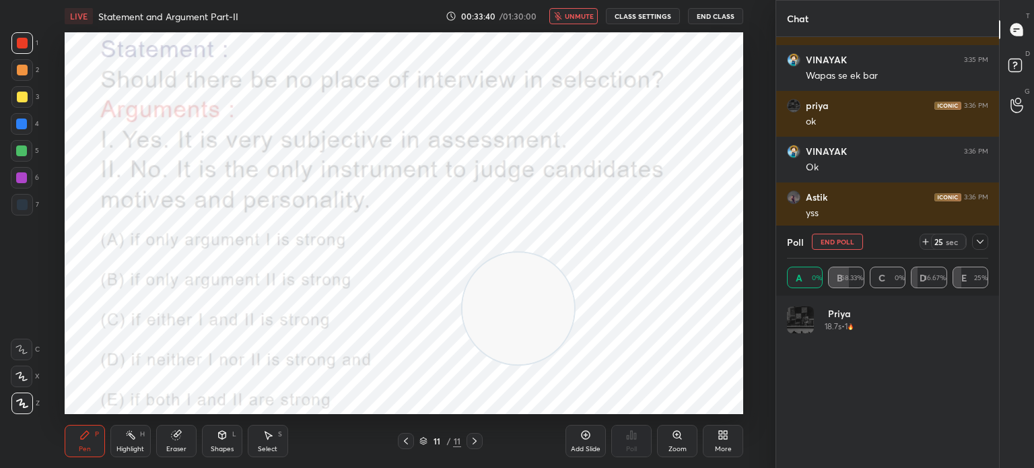
scroll to position [158, 197]
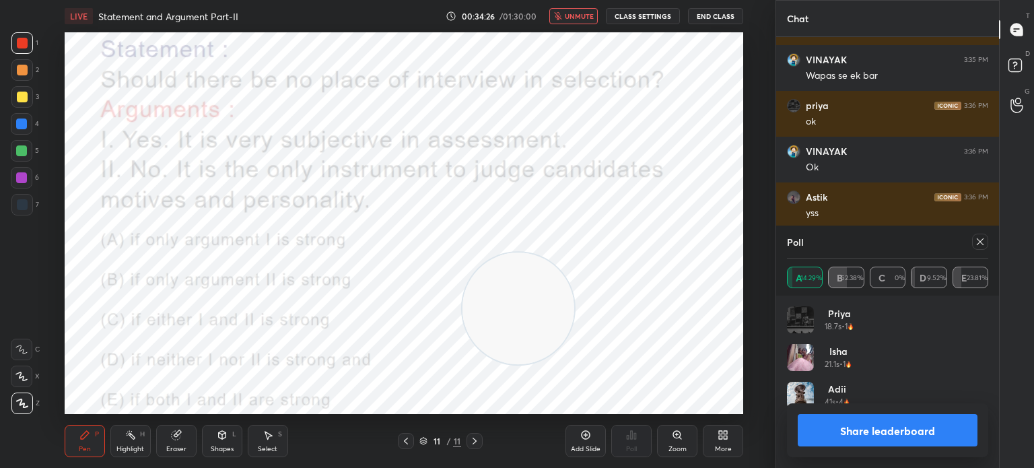
click at [827, 429] on button "Share leaderboard" at bounding box center [888, 430] width 180 height 32
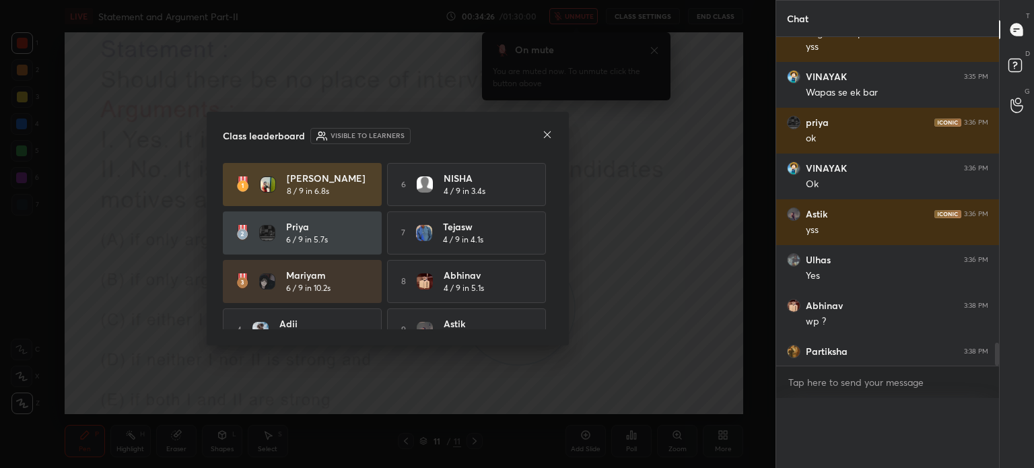
scroll to position [4307, 0]
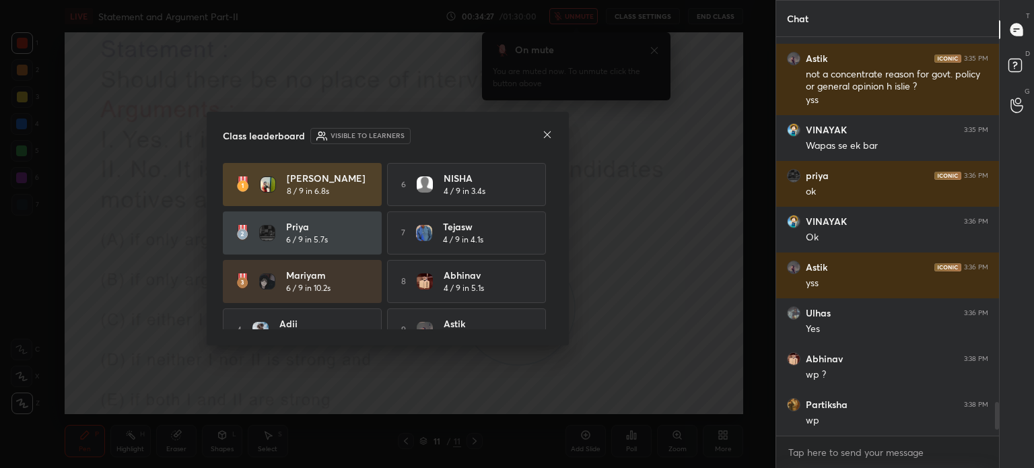
click at [546, 135] on icon at bounding box center [547, 134] width 11 height 11
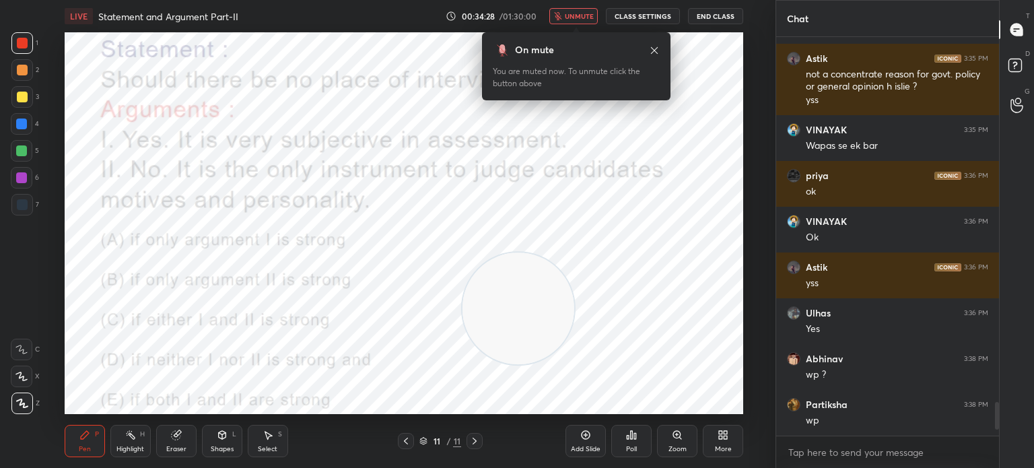
scroll to position [4343, 0]
click at [582, 22] on button "unmute" at bounding box center [573, 16] width 48 height 16
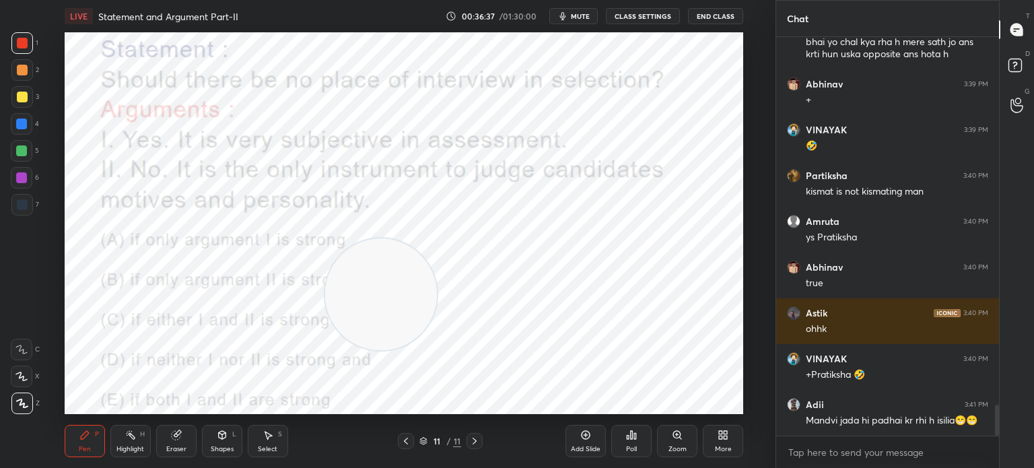
scroll to position [4780, 0]
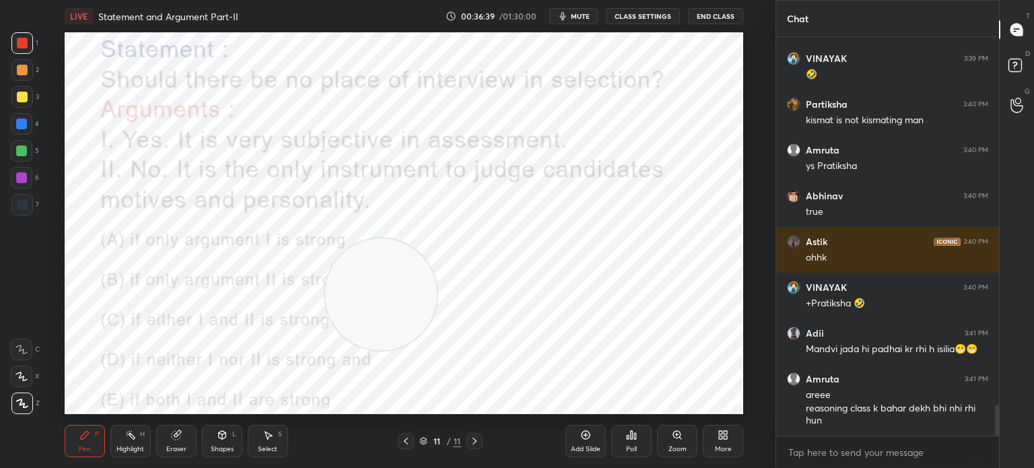
click at [722, 442] on div "More" at bounding box center [723, 441] width 40 height 32
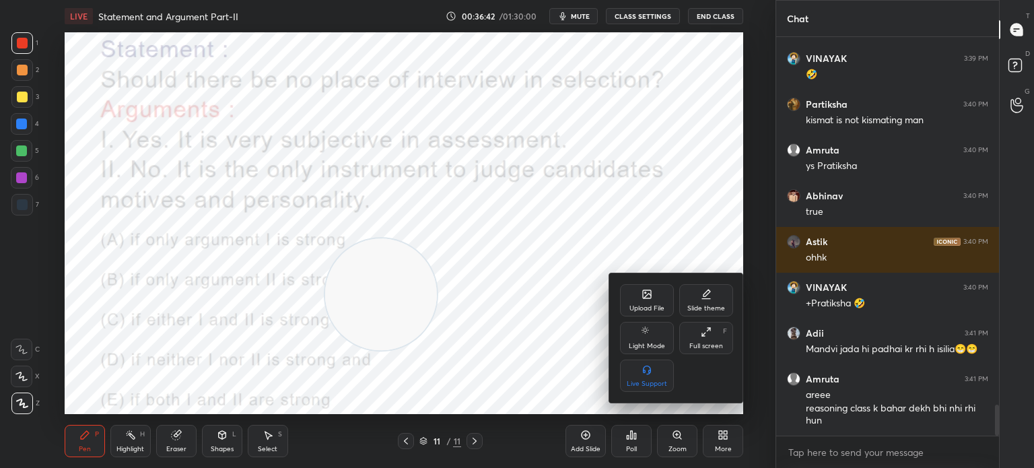
click at [623, 296] on div "Upload File" at bounding box center [647, 300] width 54 height 32
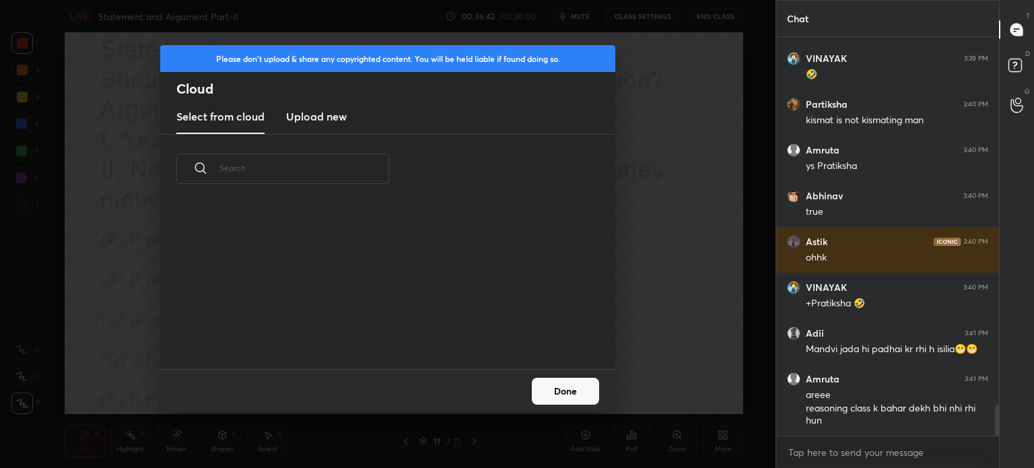
scroll to position [166, 432]
click at [298, 114] on h3 "Upload new" at bounding box center [316, 116] width 61 height 16
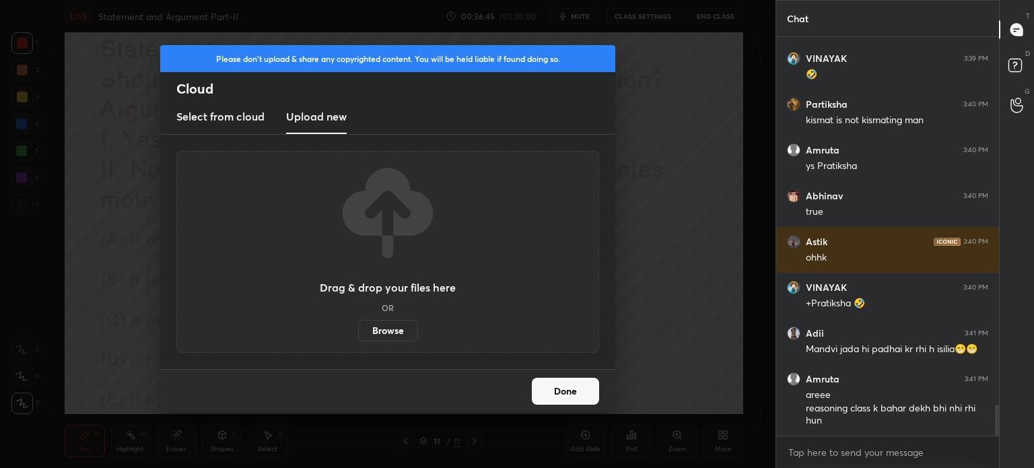
click at [396, 334] on label "Browse" at bounding box center [388, 331] width 60 height 22
click at [358, 334] on input "Browse" at bounding box center [358, 331] width 0 height 22
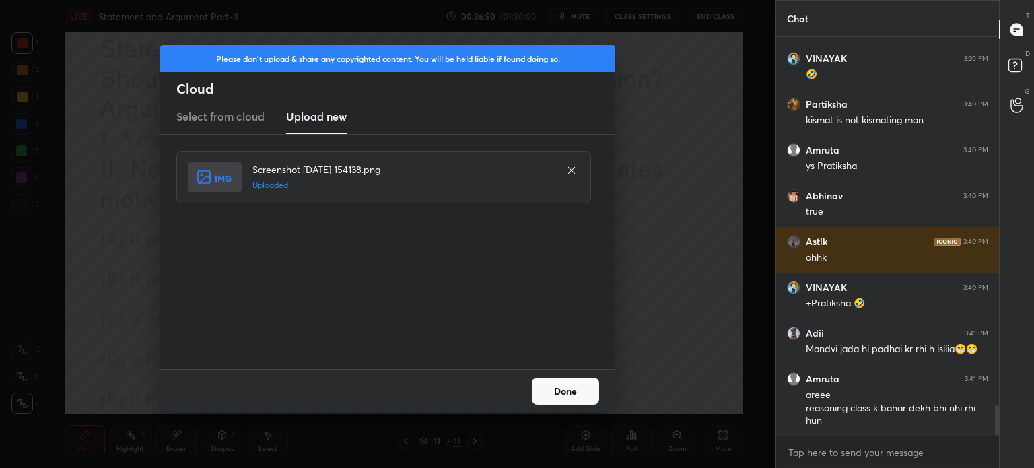
click at [551, 382] on button "Done" at bounding box center [565, 391] width 67 height 27
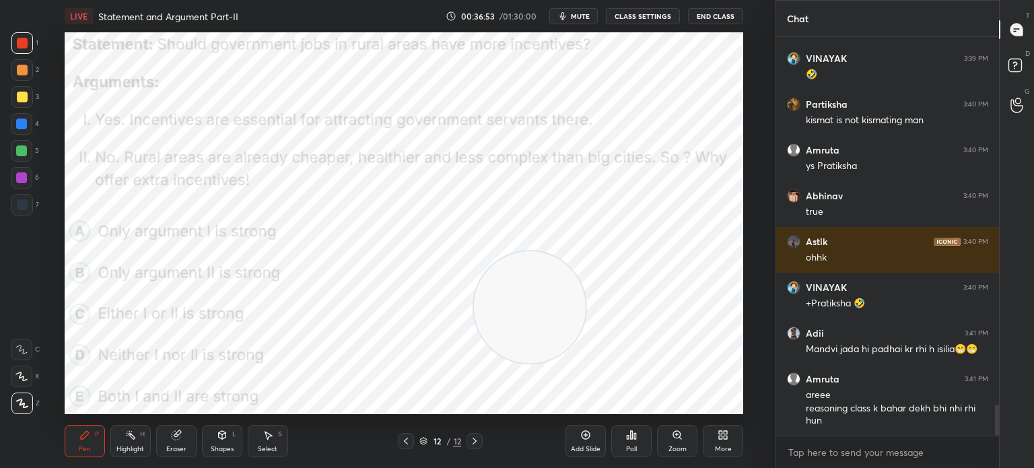
drag, startPoint x: 406, startPoint y: 322, endPoint x: 572, endPoint y: 339, distance: 167.1
click at [572, 339] on video at bounding box center [530, 307] width 112 height 112
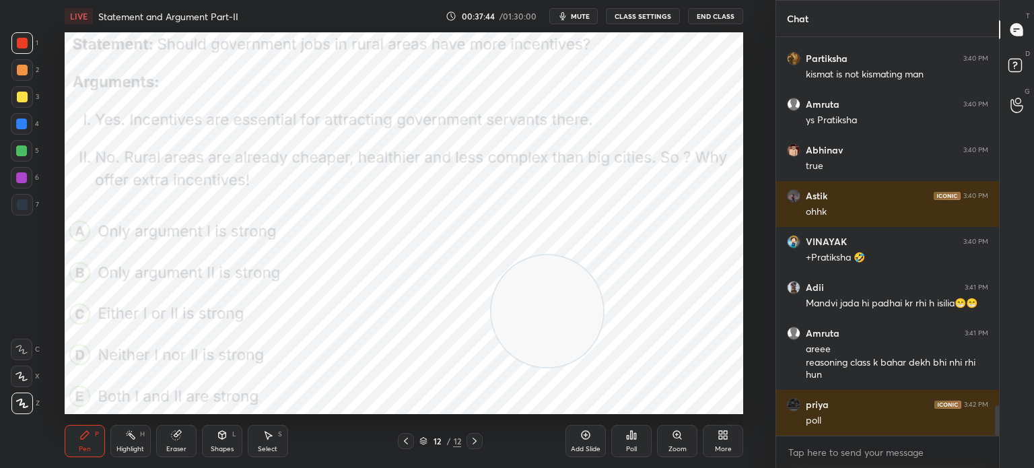
click at [633, 449] on div "Poll" at bounding box center [631, 449] width 11 height 7
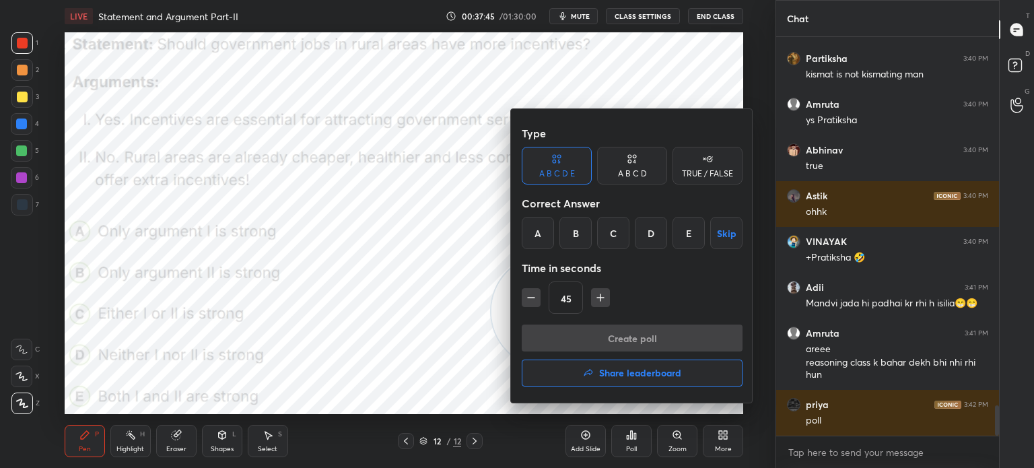
click at [530, 236] on div "A" at bounding box center [538, 233] width 32 height 32
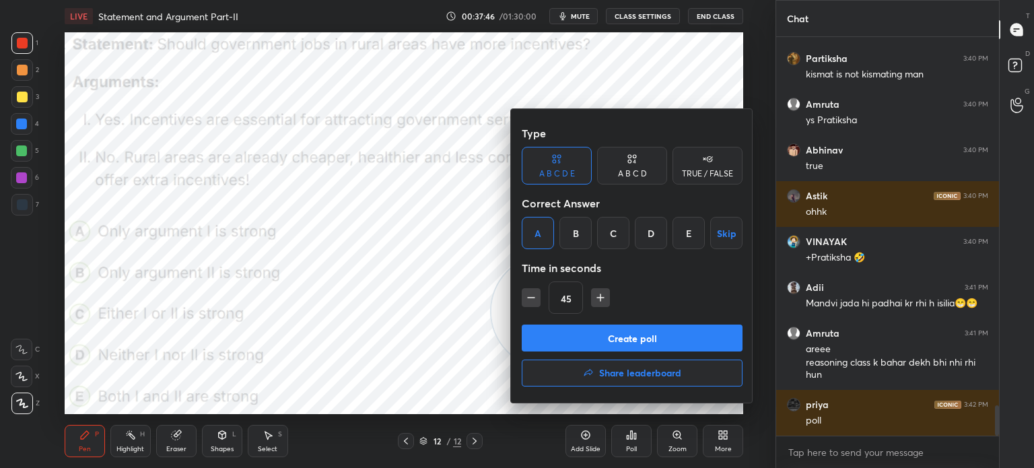
click at [562, 335] on button "Create poll" at bounding box center [632, 337] width 221 height 27
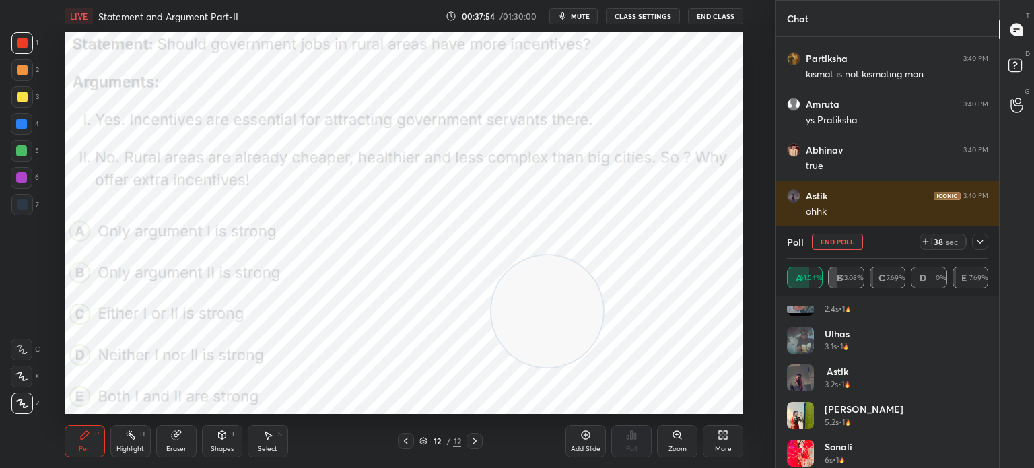
scroll to position [215, 0]
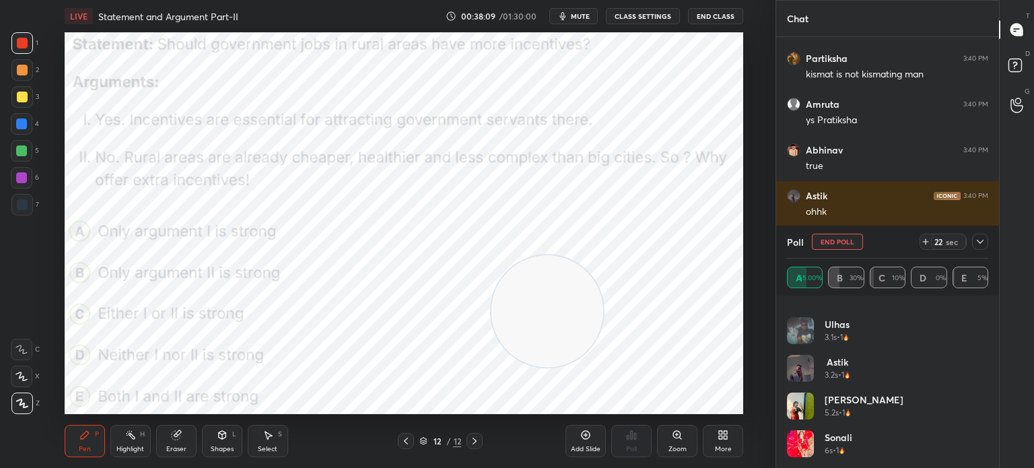
click at [578, 15] on span "mute" at bounding box center [580, 15] width 19 height 9
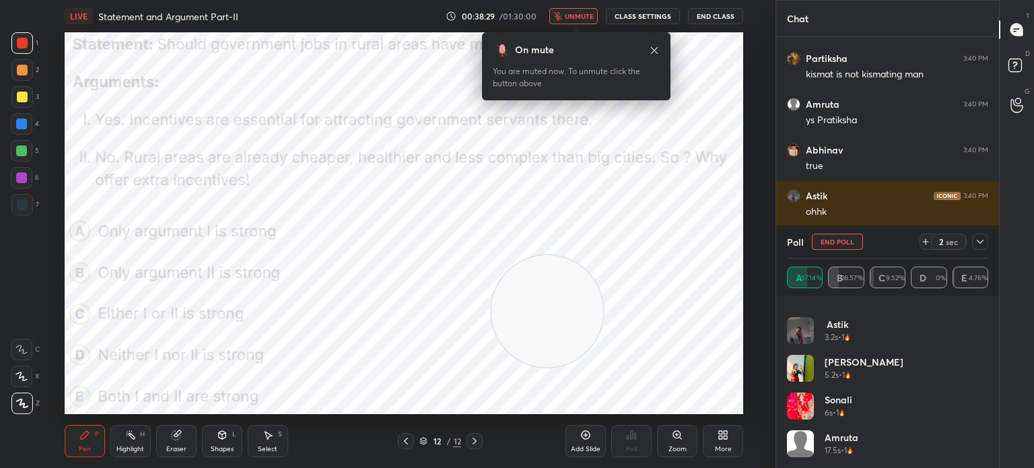
click at [576, 15] on span "unmute" at bounding box center [579, 15] width 29 height 9
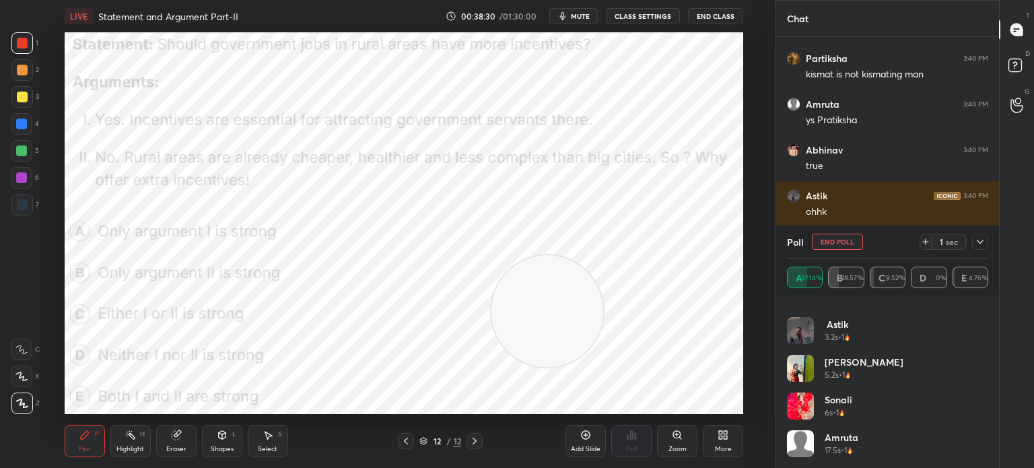
scroll to position [4942, 0]
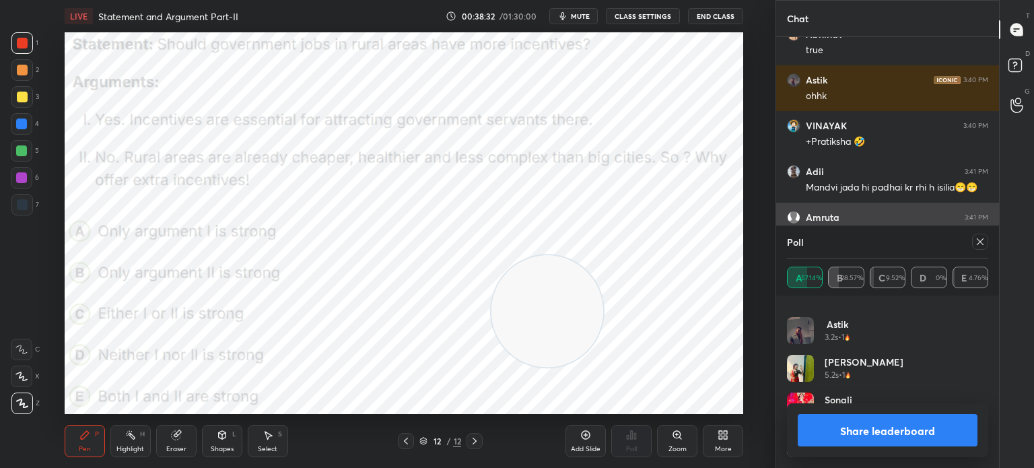
click at [979, 246] on icon at bounding box center [980, 241] width 11 height 11
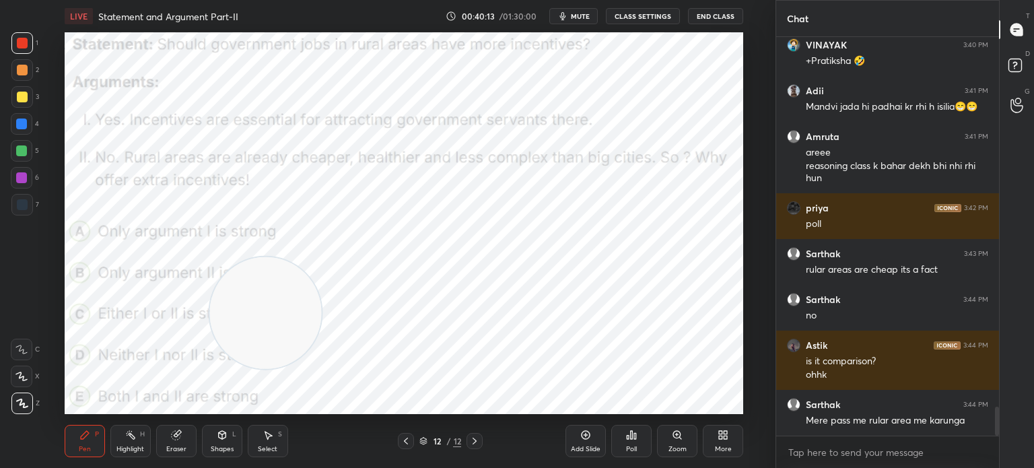
scroll to position [5069, 0]
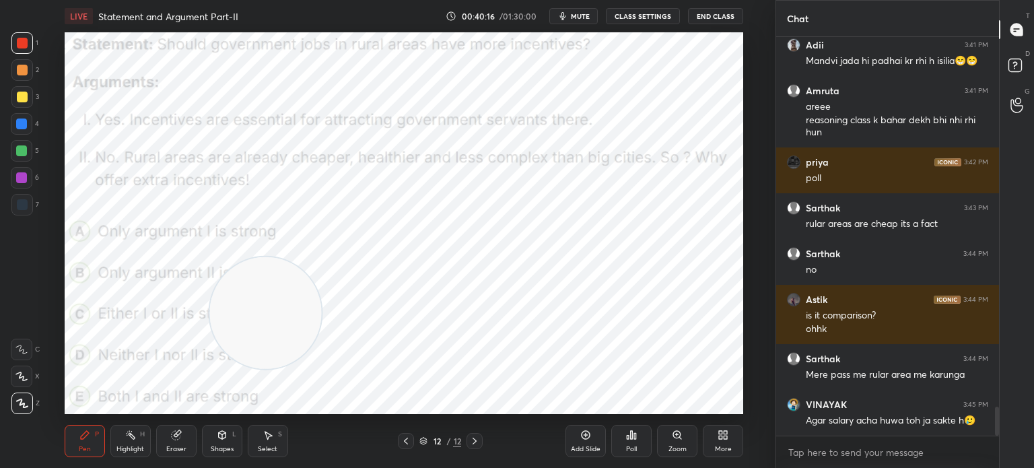
click at [724, 436] on icon at bounding box center [725, 437] width 3 height 3
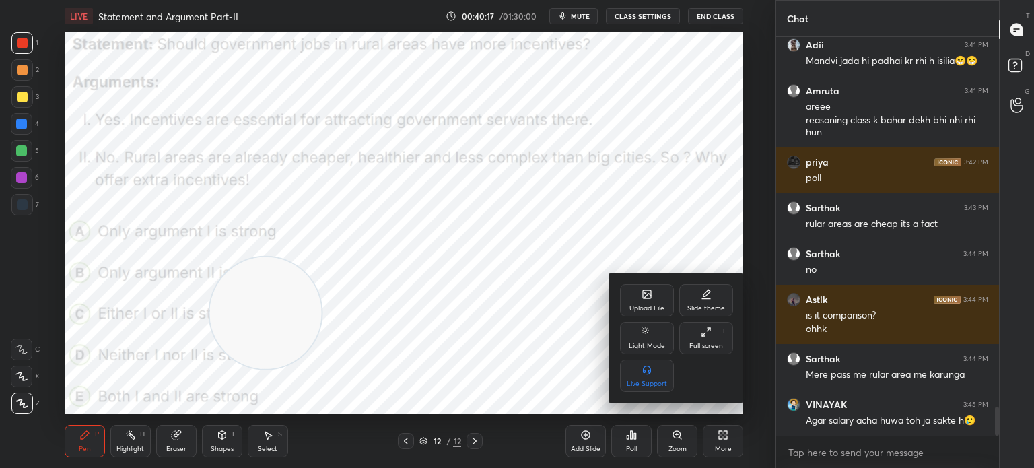
click at [638, 310] on div "Upload File" at bounding box center [646, 308] width 35 height 7
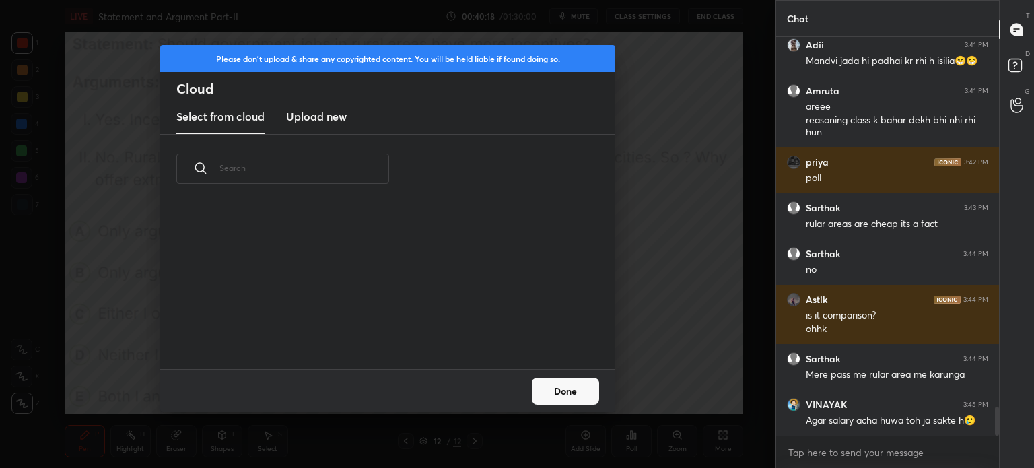
scroll to position [166, 432]
click at [295, 123] on h3 "Upload new" at bounding box center [316, 116] width 61 height 16
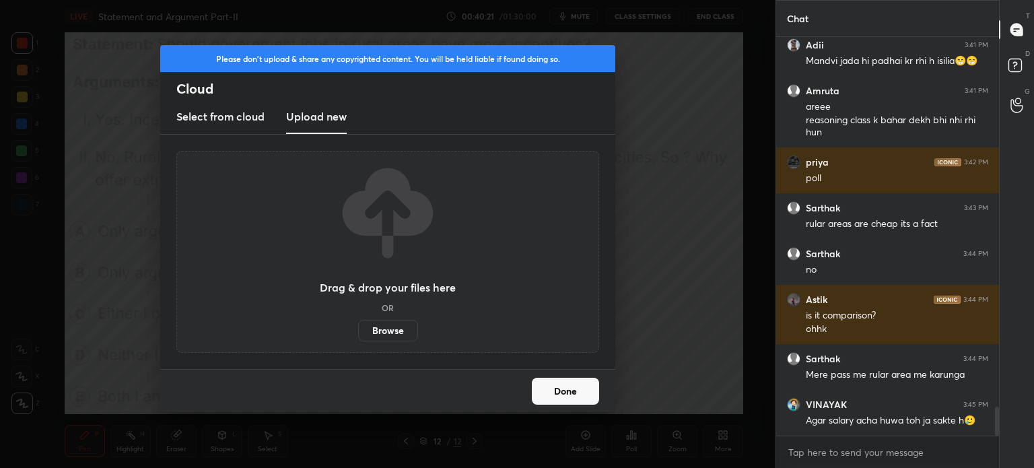
click at [375, 330] on label "Browse" at bounding box center [388, 331] width 60 height 22
click at [358, 330] on input "Browse" at bounding box center [358, 331] width 0 height 22
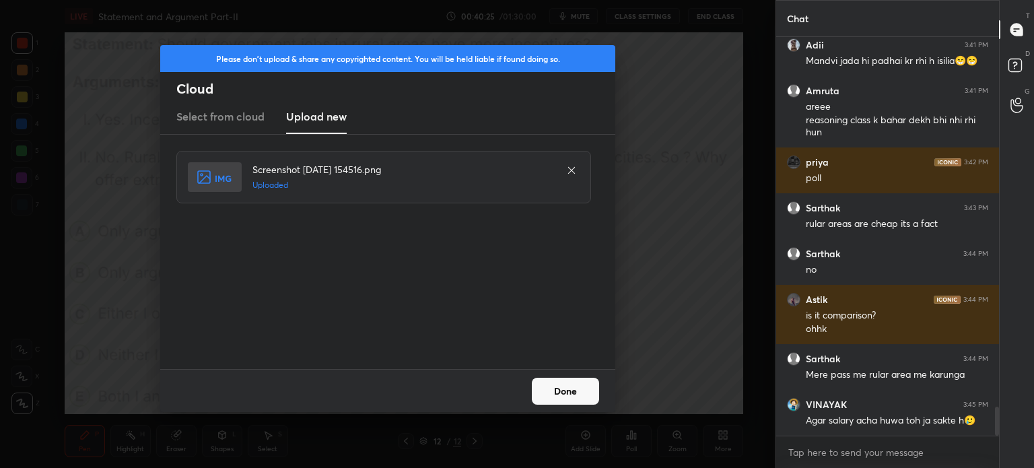
click at [554, 387] on button "Done" at bounding box center [565, 391] width 67 height 27
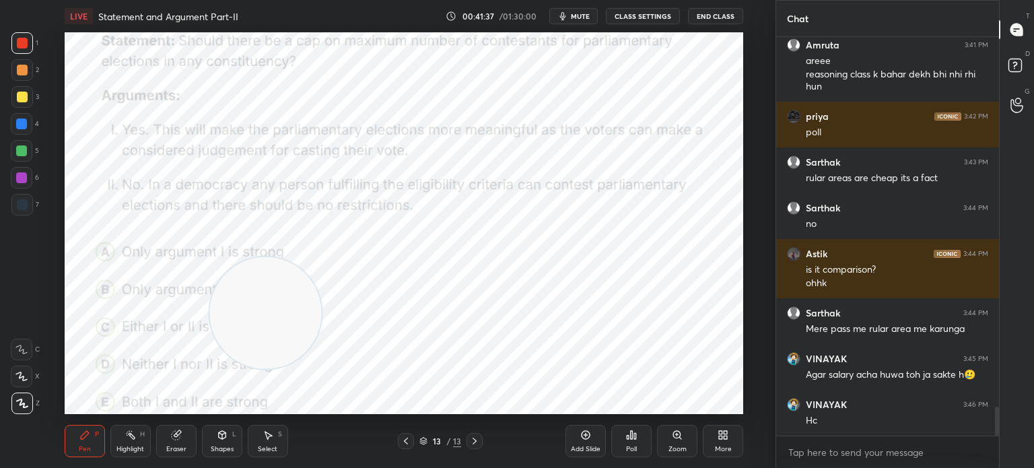
scroll to position [368, 219]
click at [627, 448] on div "Poll" at bounding box center [631, 449] width 11 height 7
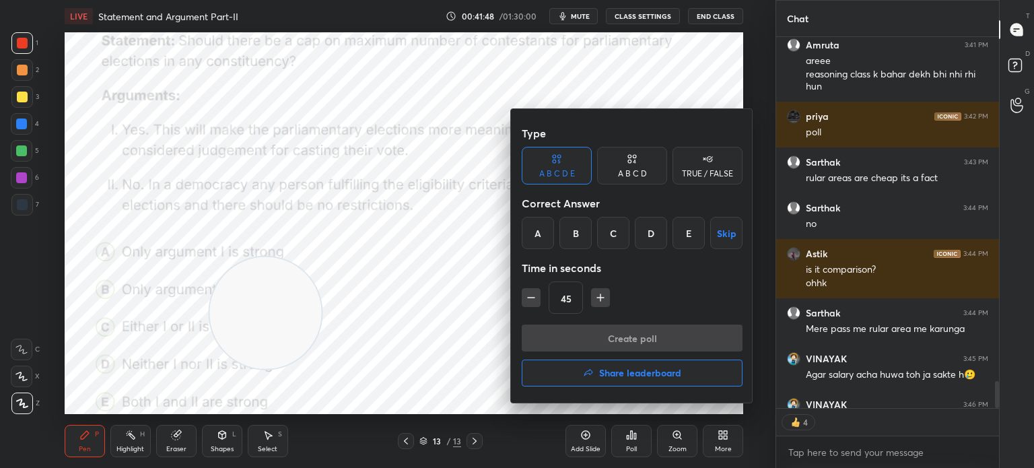
click at [684, 231] on div "E" at bounding box center [688, 233] width 32 height 32
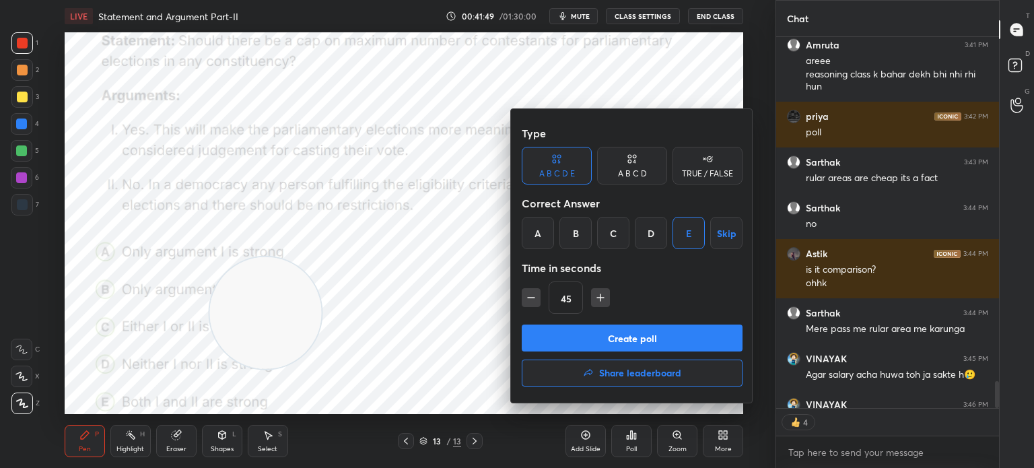
click at [623, 335] on button "Create poll" at bounding box center [632, 337] width 221 height 27
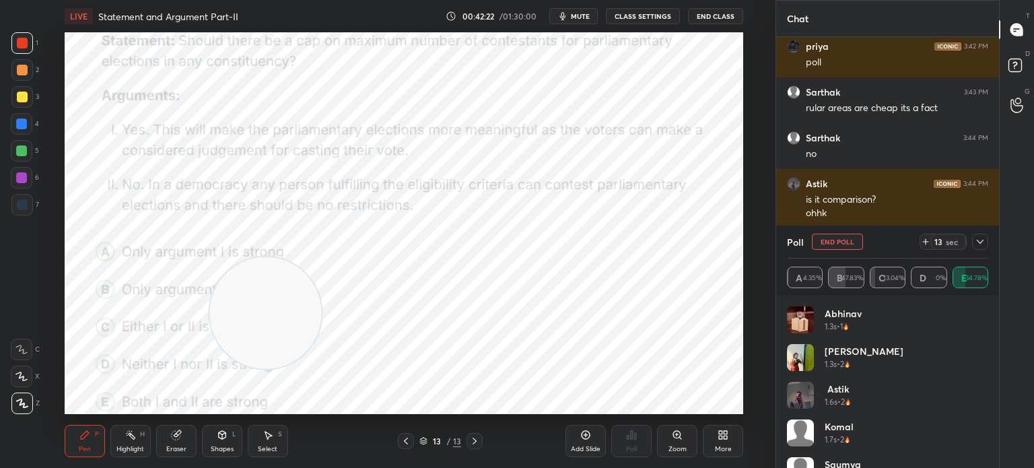
scroll to position [140, 0]
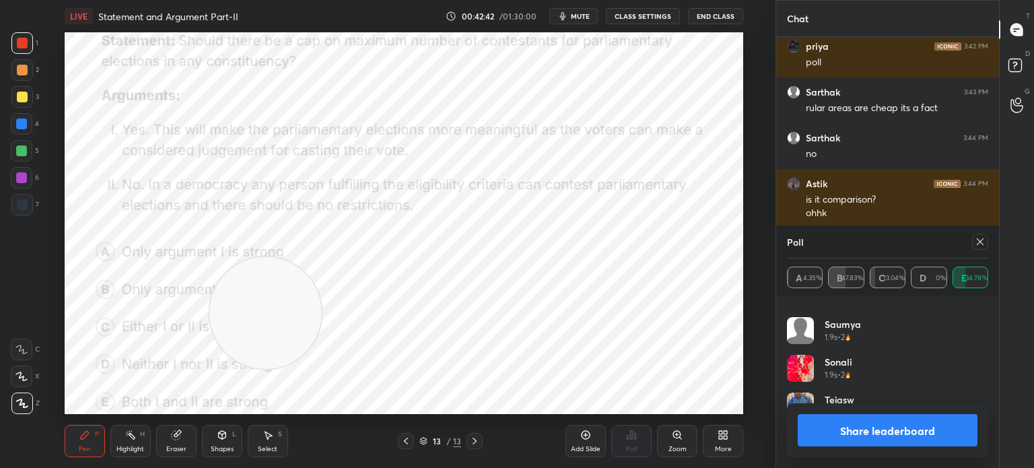
click at [869, 450] on div "Share leaderboard" at bounding box center [887, 430] width 201 height 54
click at [843, 443] on button "Share leaderboard" at bounding box center [888, 430] width 180 height 32
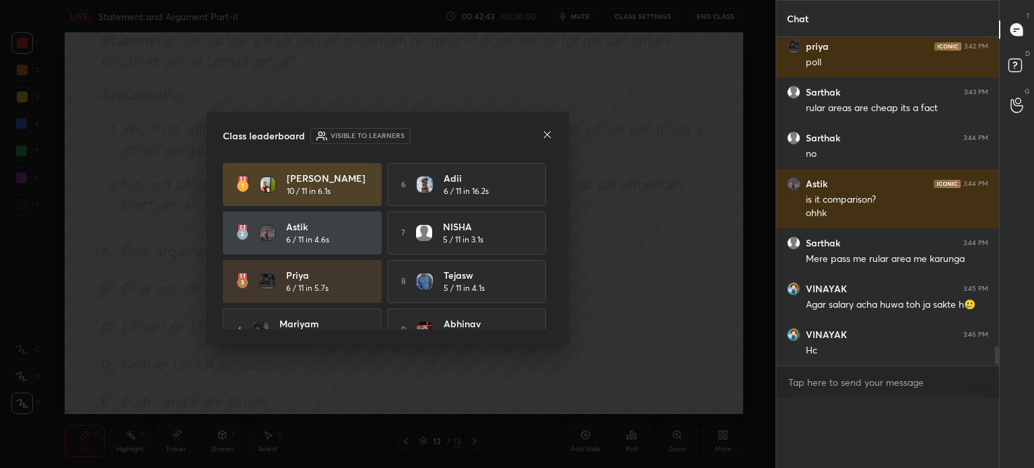
scroll to position [5, 4]
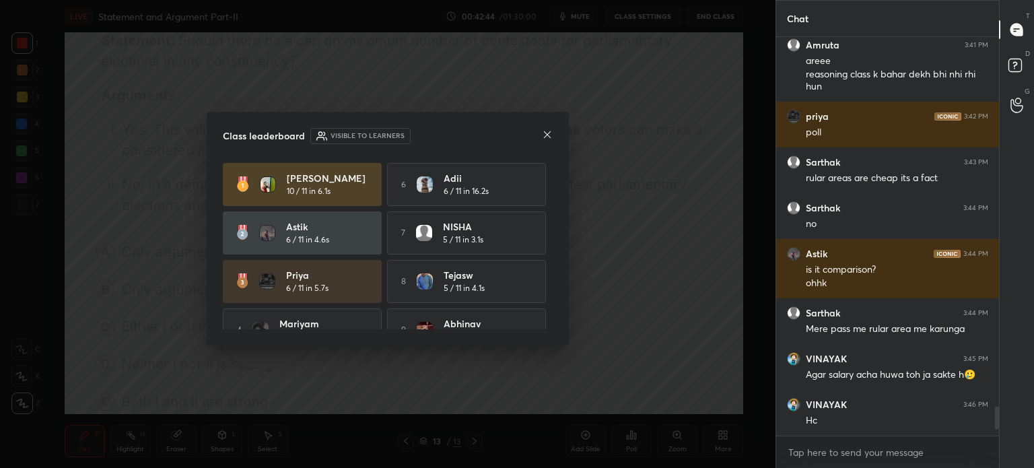
click at [544, 139] on icon at bounding box center [547, 134] width 11 height 11
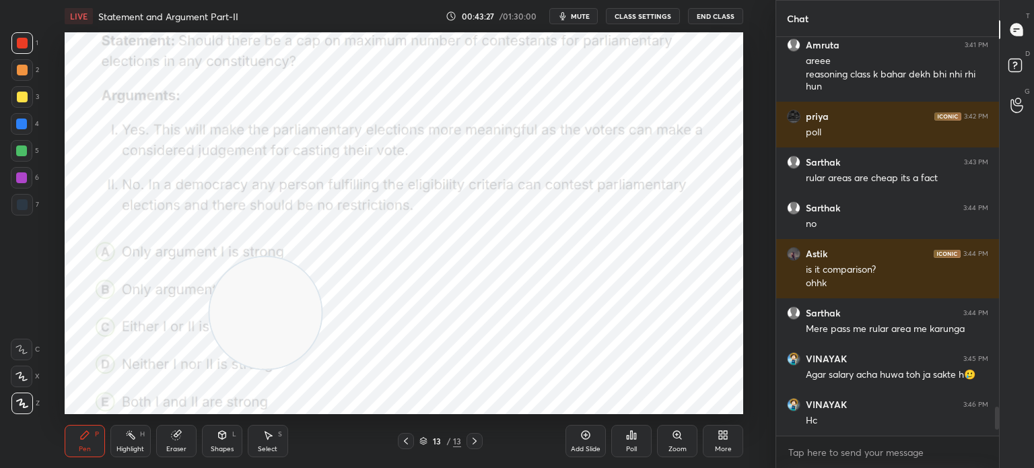
click at [715, 436] on div "More" at bounding box center [723, 441] width 40 height 32
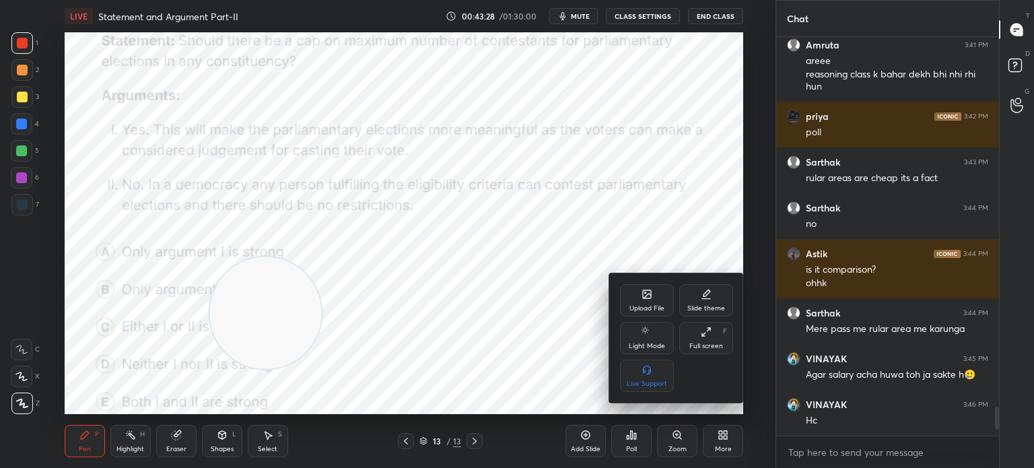
click at [633, 300] on div "Upload File" at bounding box center [647, 300] width 54 height 32
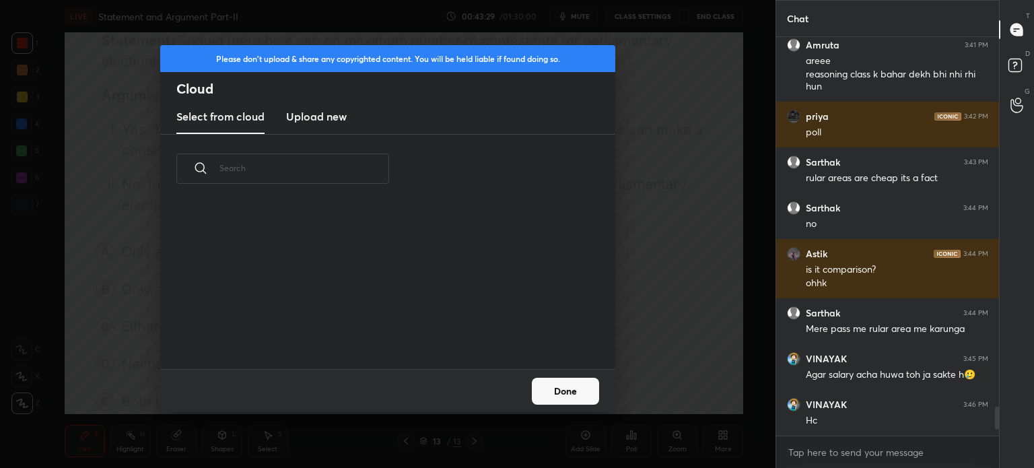
scroll to position [166, 432]
click at [314, 116] on h3 "Upload new" at bounding box center [316, 116] width 61 height 16
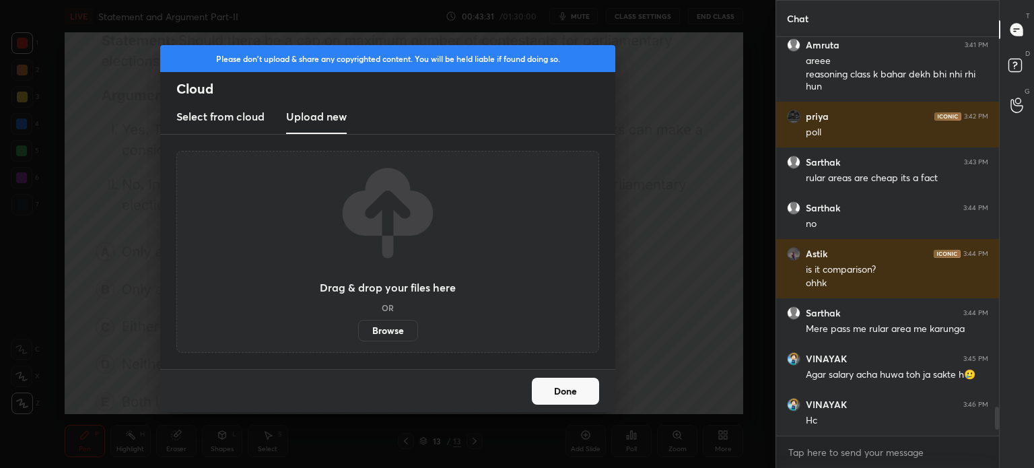
click at [386, 331] on label "Browse" at bounding box center [388, 331] width 60 height 22
click at [358, 331] on input "Browse" at bounding box center [358, 331] width 0 height 22
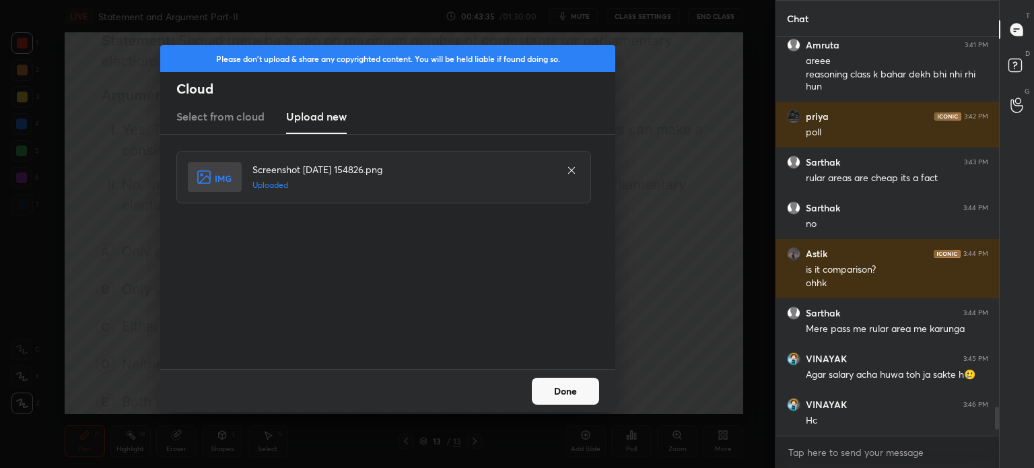
click at [582, 387] on button "Done" at bounding box center [565, 391] width 67 height 27
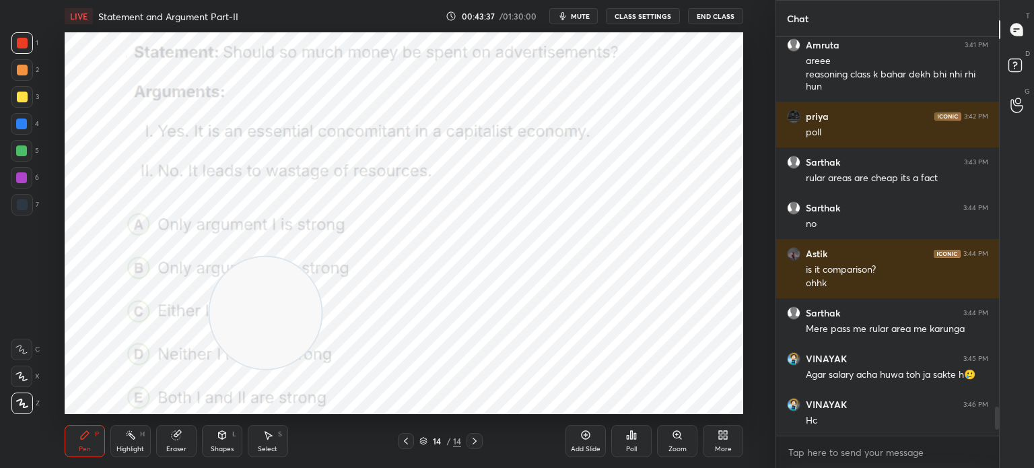
click at [578, 10] on button "mute" at bounding box center [573, 16] width 48 height 16
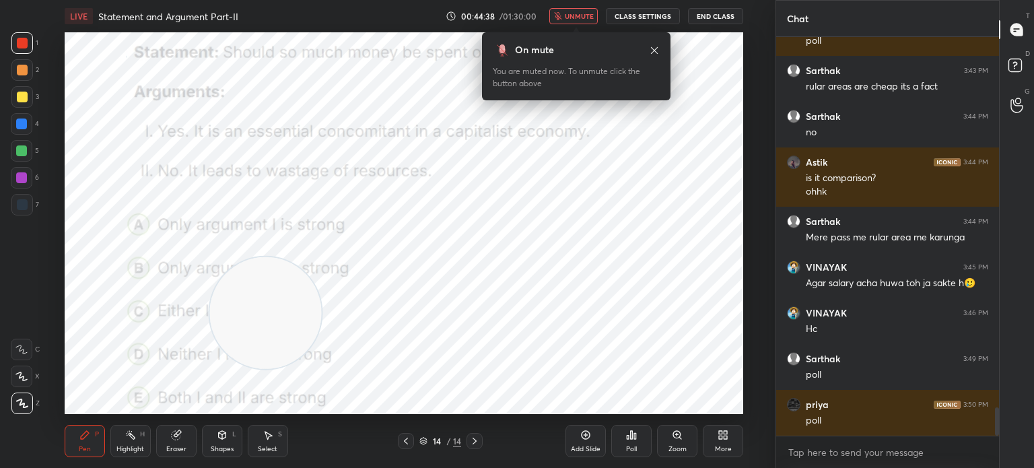
click at [626, 443] on div "Poll" at bounding box center [631, 441] width 40 height 32
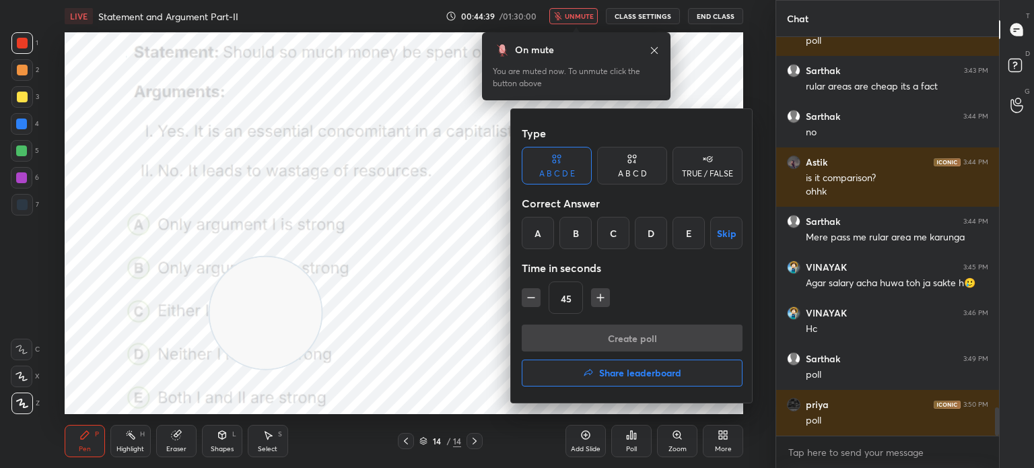
click at [533, 231] on div "A" at bounding box center [538, 233] width 32 height 32
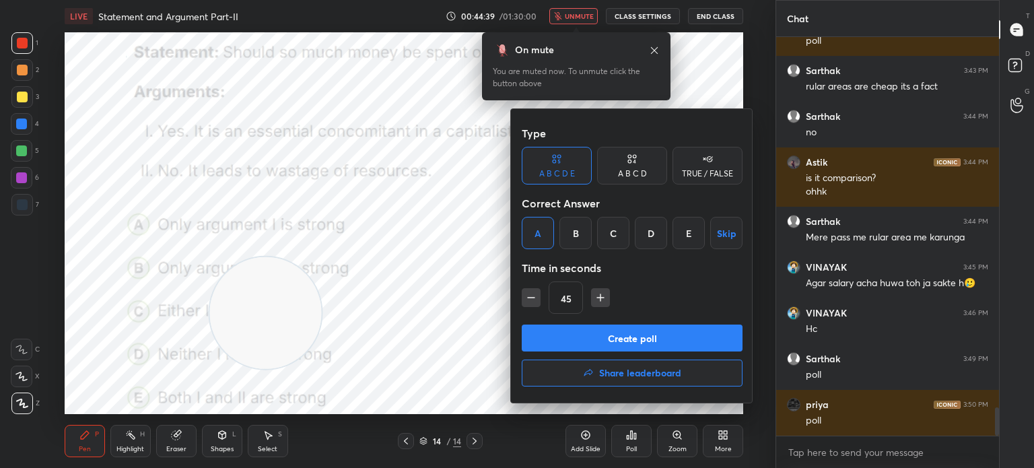
click at [579, 336] on button "Create poll" at bounding box center [632, 337] width 221 height 27
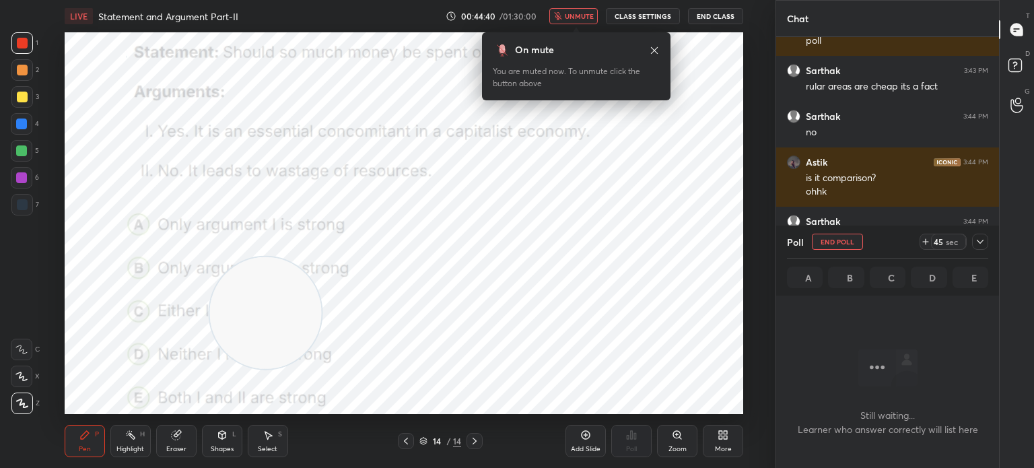
scroll to position [357, 219]
click at [572, 18] on span "unmute" at bounding box center [579, 15] width 29 height 9
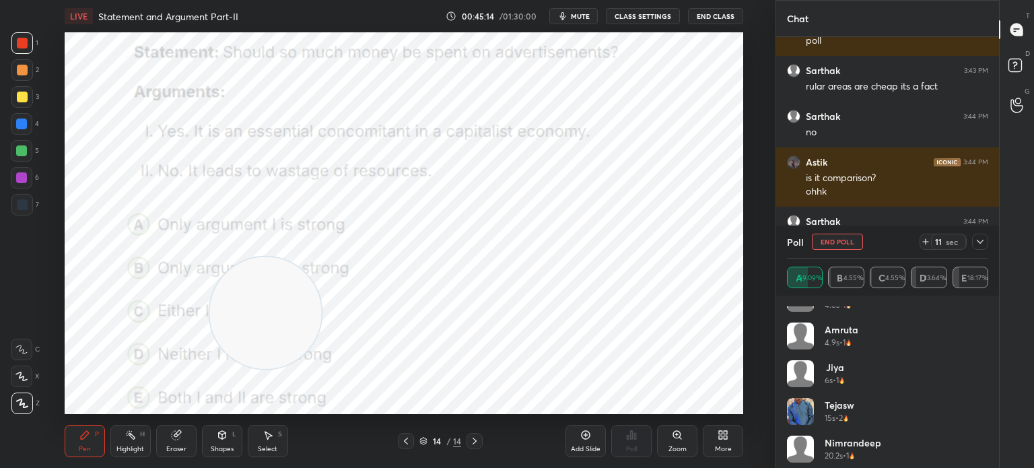
scroll to position [328, 0]
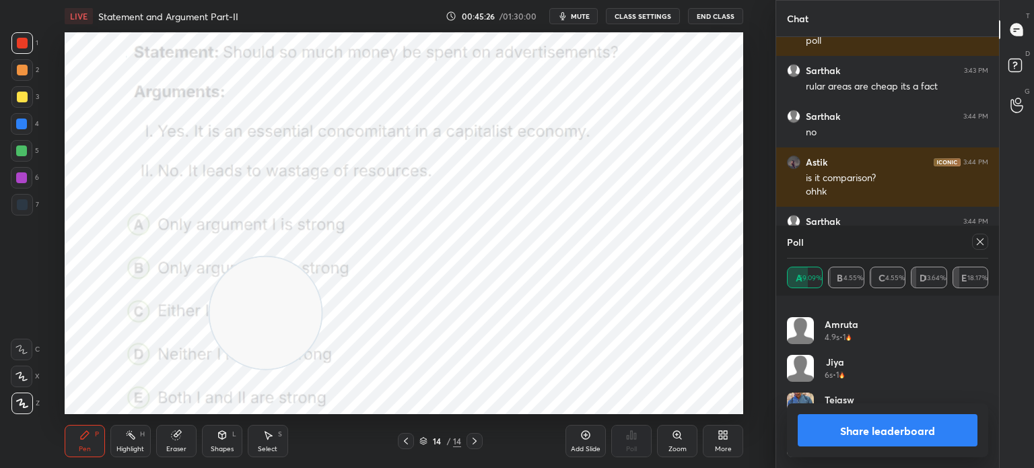
click at [978, 244] on icon at bounding box center [980, 241] width 7 height 7
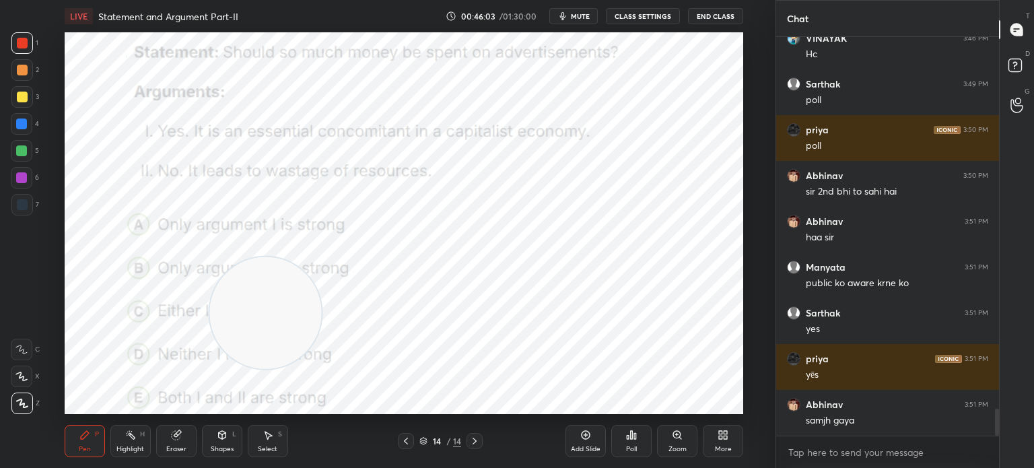
scroll to position [5526, 0]
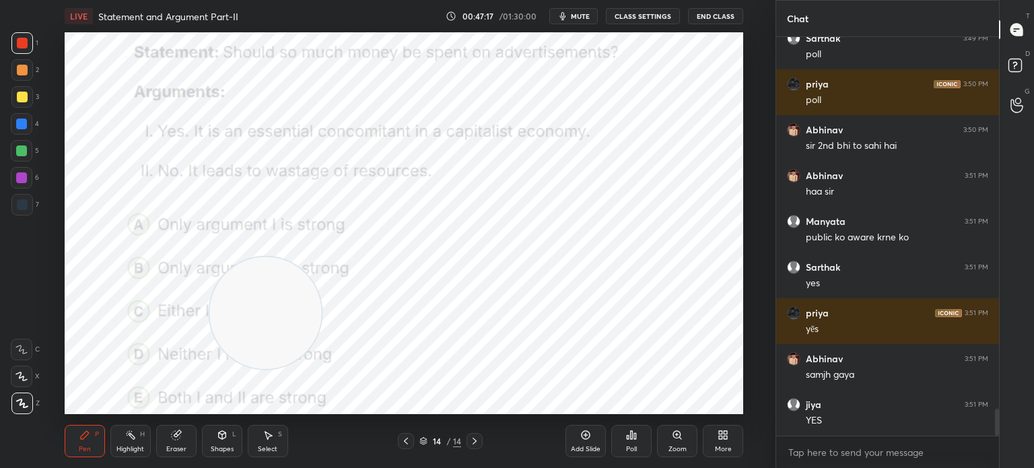
click at [726, 440] on icon at bounding box center [723, 434] width 11 height 11
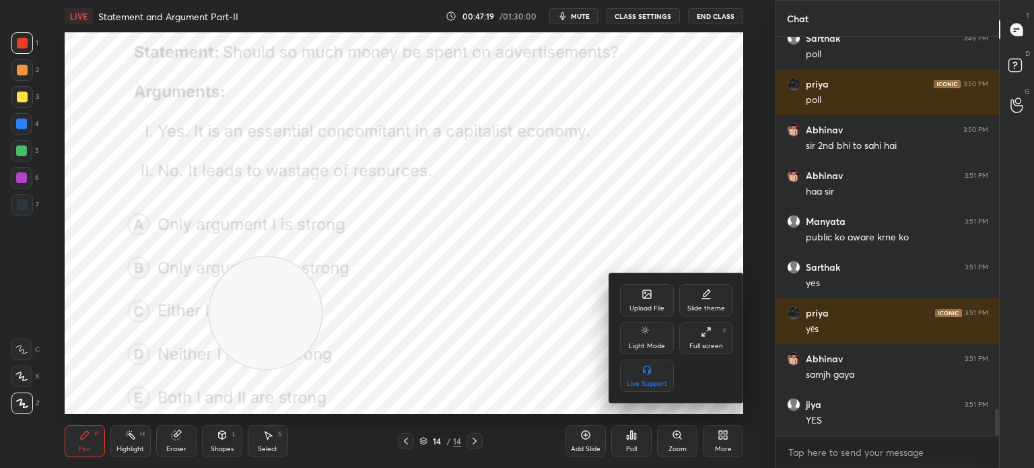
click at [646, 293] on icon at bounding box center [645, 292] width 1 height 1
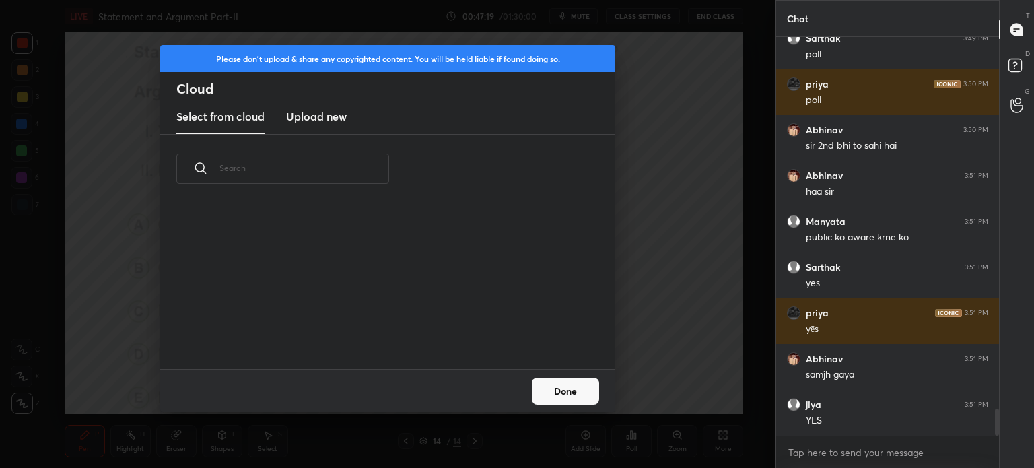
scroll to position [166, 432]
click at [320, 123] on h3 "Upload new" at bounding box center [316, 116] width 61 height 16
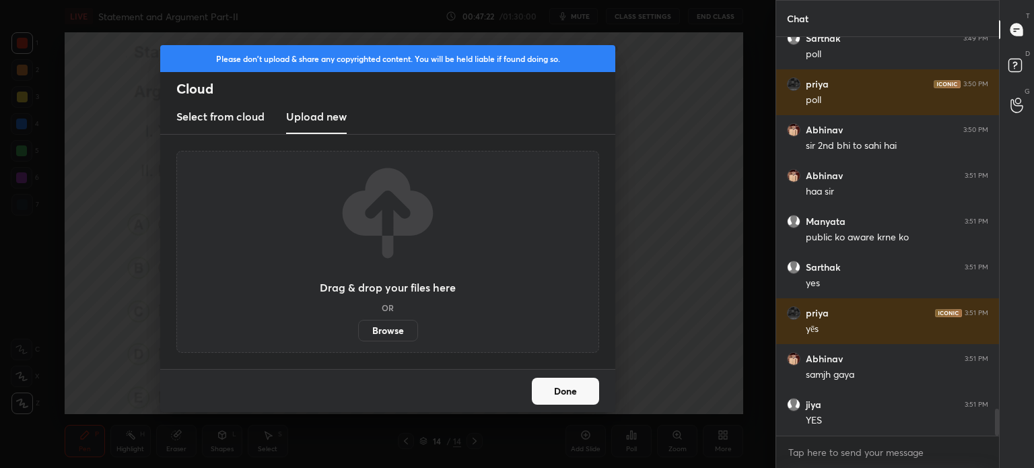
click at [388, 333] on label "Browse" at bounding box center [388, 331] width 60 height 22
click at [358, 333] on input "Browse" at bounding box center [358, 331] width 0 height 22
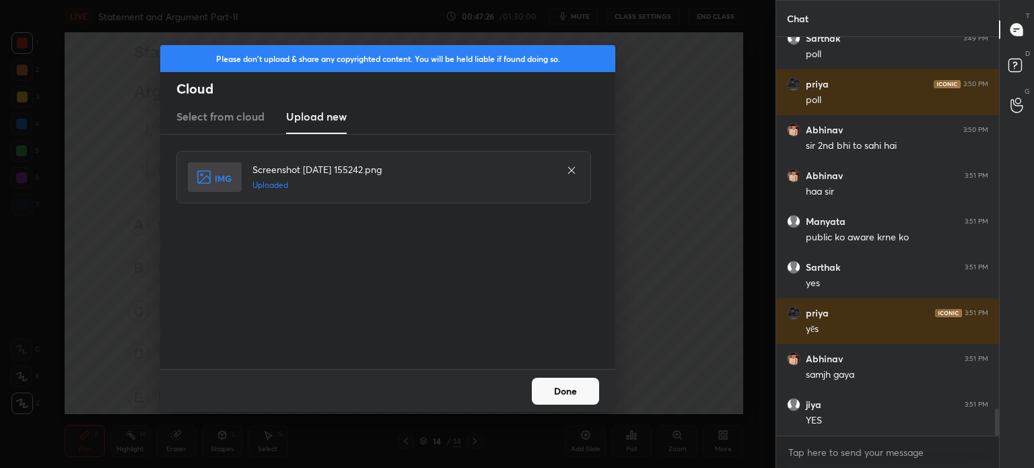
click at [571, 387] on button "Done" at bounding box center [565, 391] width 67 height 27
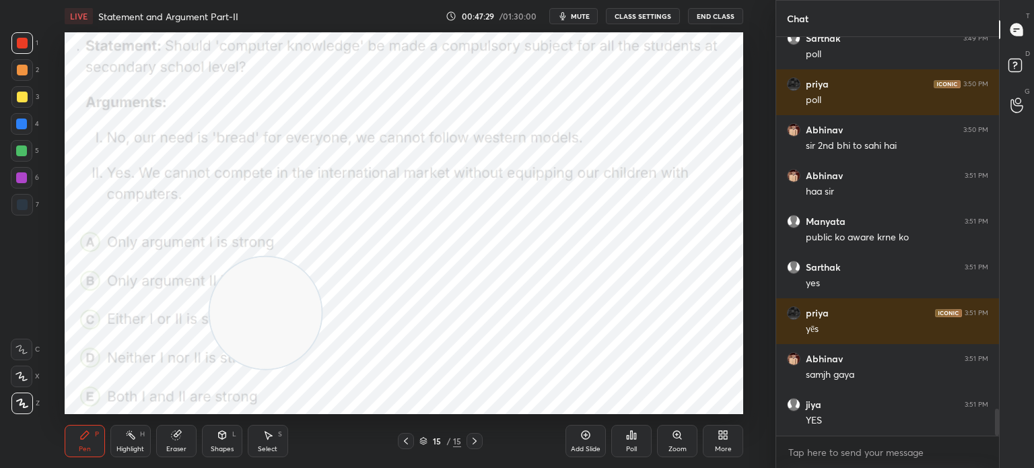
click at [572, 12] on button "mute" at bounding box center [573, 16] width 48 height 16
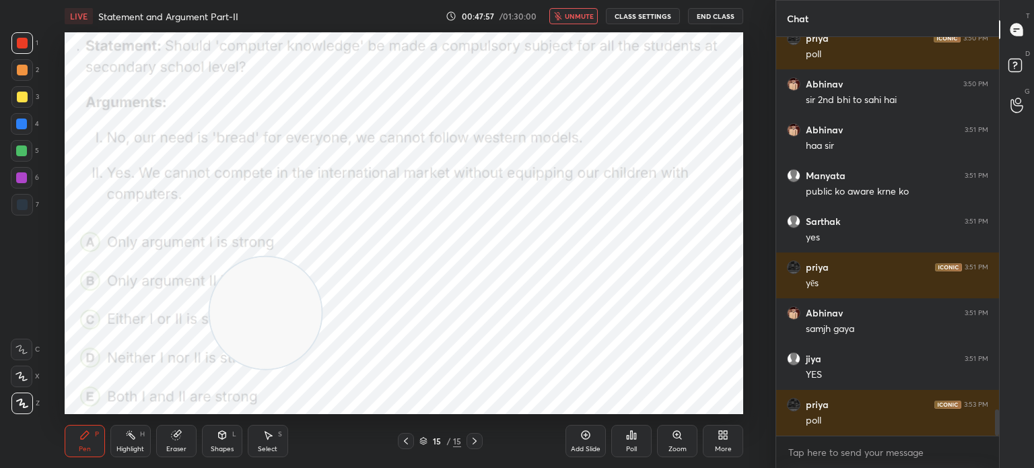
scroll to position [5618, 0]
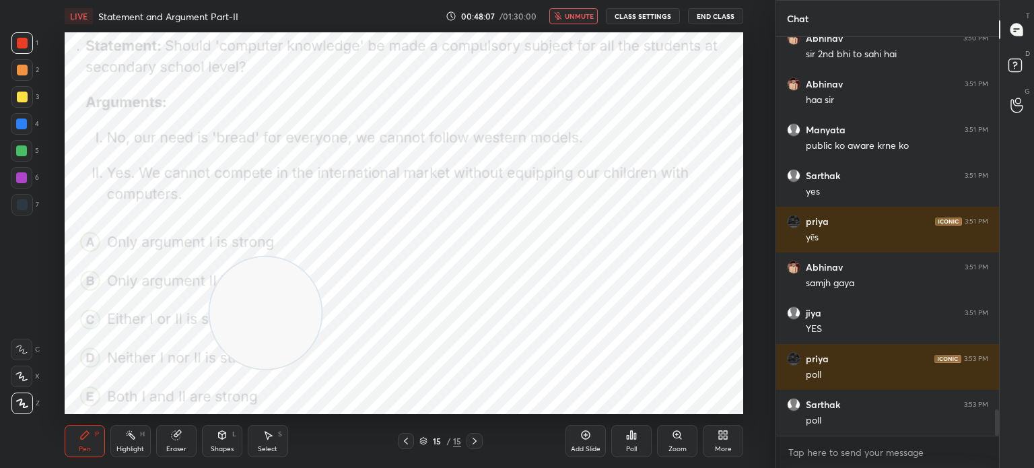
click at [630, 447] on div "Poll" at bounding box center [631, 449] width 11 height 7
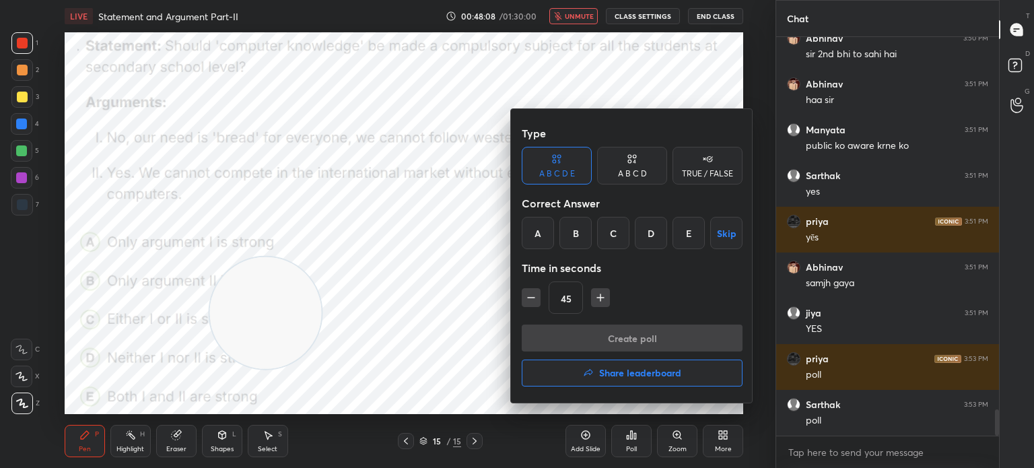
click at [578, 230] on div "B" at bounding box center [575, 233] width 32 height 32
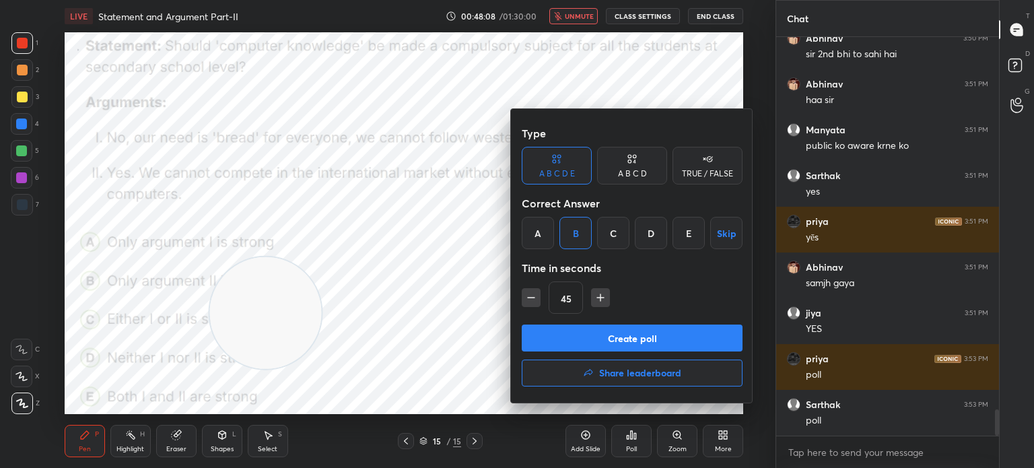
click at [564, 337] on button "Create poll" at bounding box center [632, 337] width 221 height 27
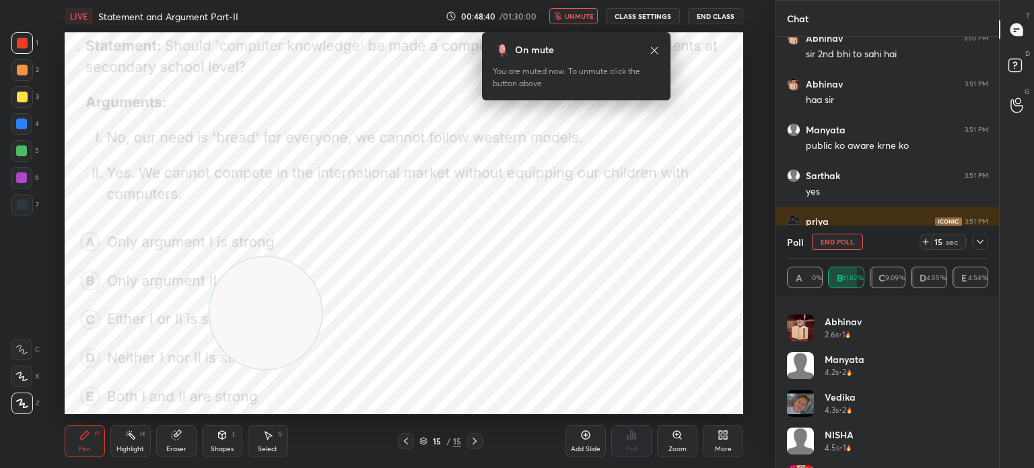
scroll to position [555, 0]
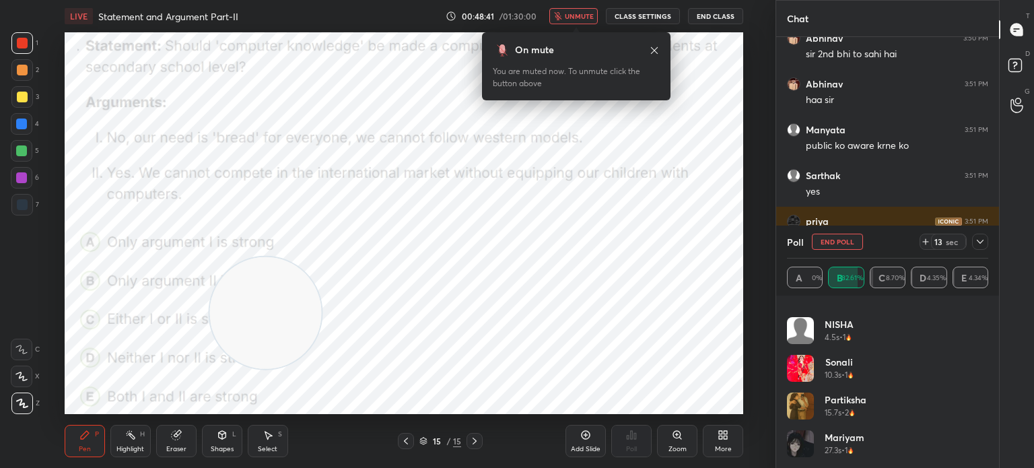
click at [573, 18] on span "unmute" at bounding box center [579, 15] width 29 height 9
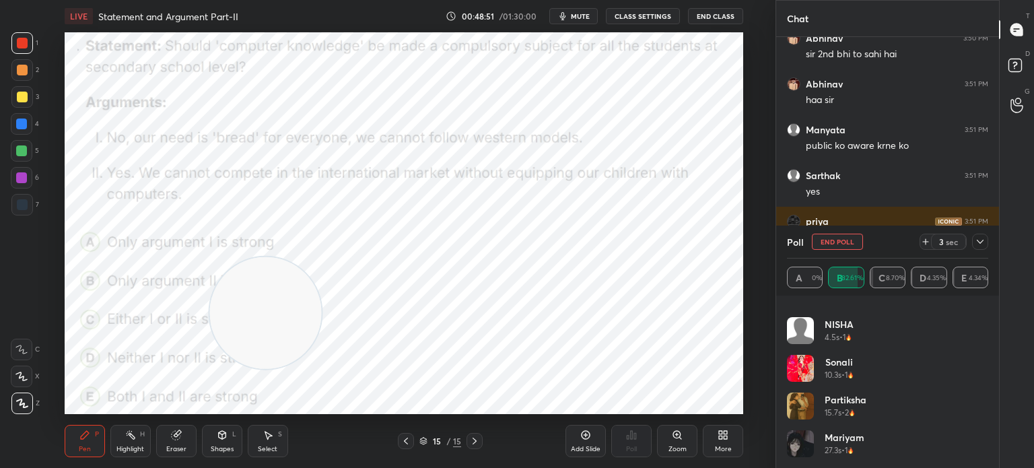
scroll to position [5734, 0]
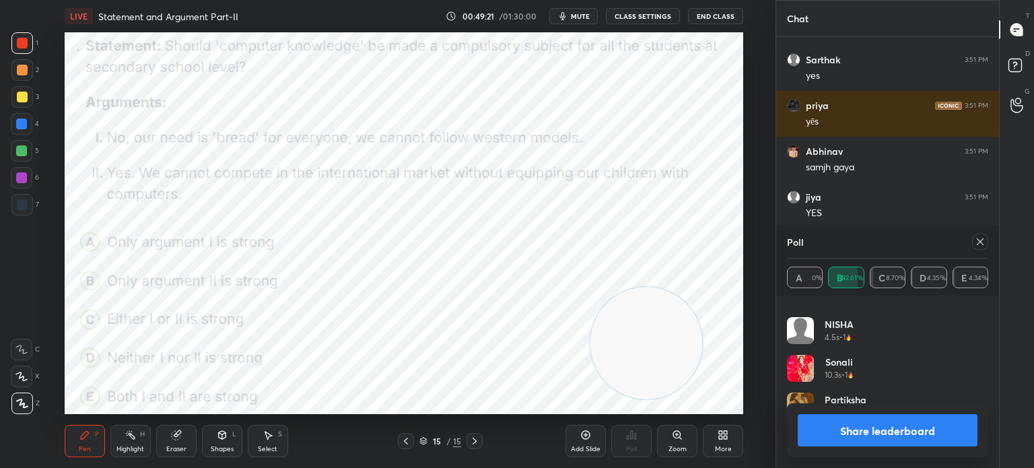
click at [985, 243] on div at bounding box center [980, 242] width 16 height 16
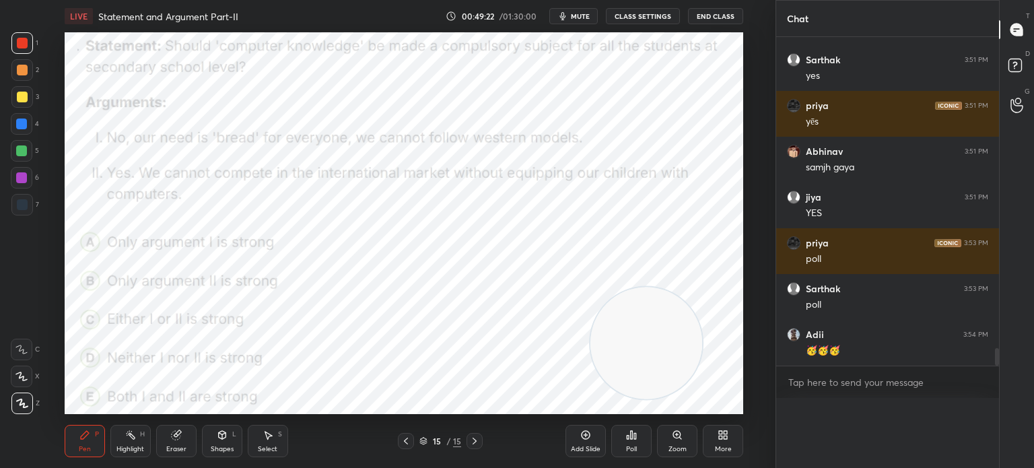
scroll to position [5685, 0]
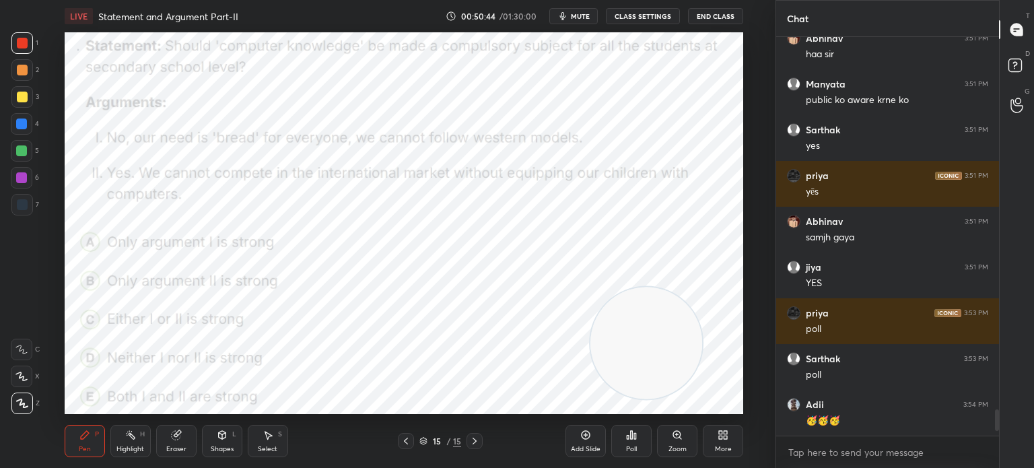
click at [568, 15] on icon "button" at bounding box center [562, 16] width 11 height 11
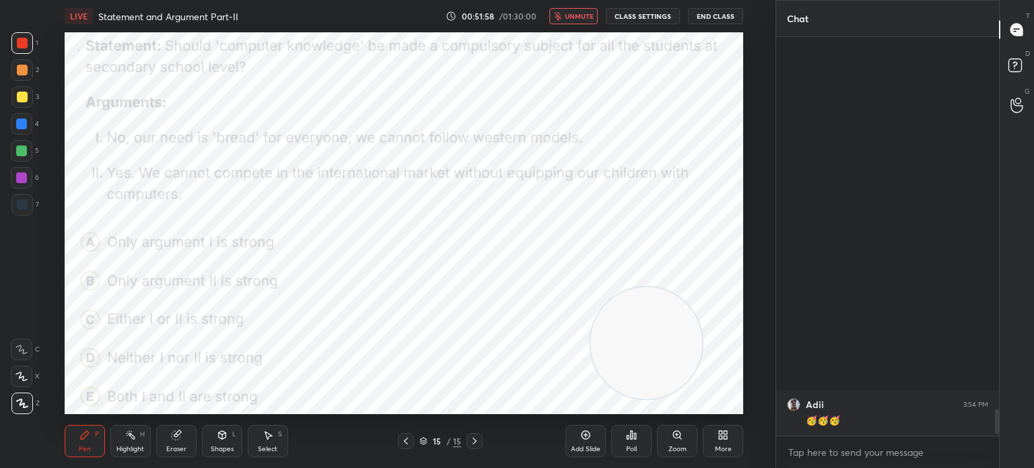
scroll to position [6089, 0]
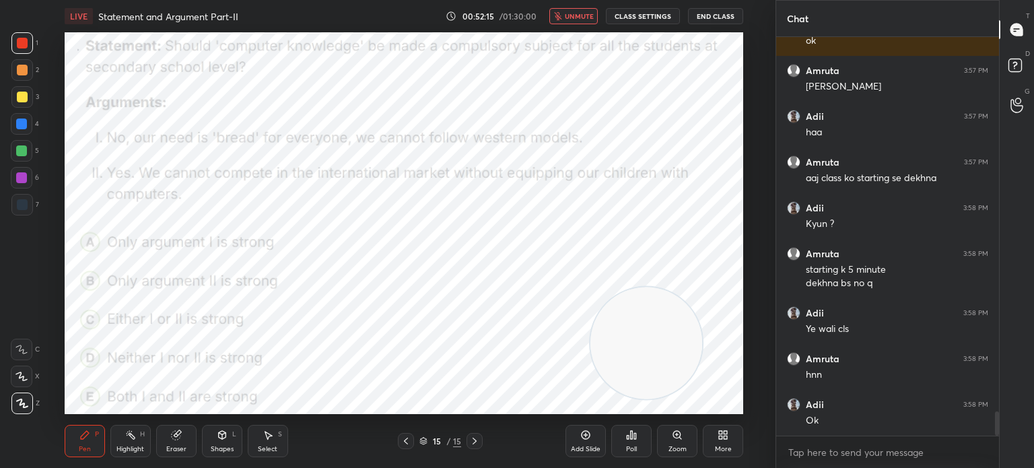
click at [720, 433] on icon at bounding box center [720, 432] width 3 height 3
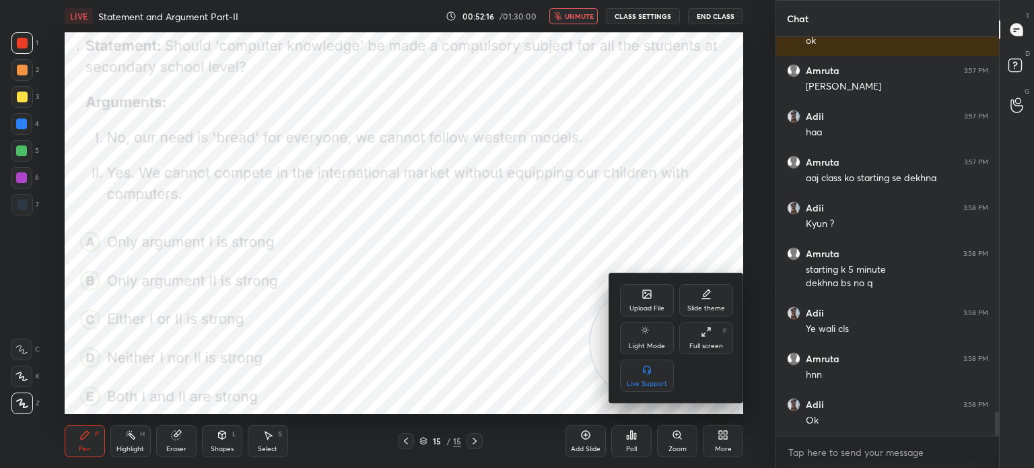
click at [637, 309] on div "Upload File" at bounding box center [646, 308] width 35 height 7
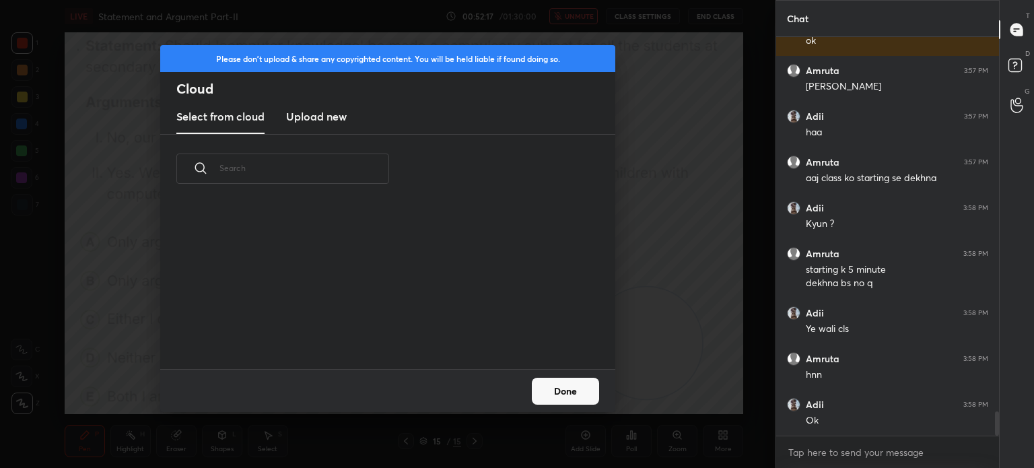
scroll to position [166, 432]
click at [304, 118] on h3 "Upload new" at bounding box center [316, 116] width 61 height 16
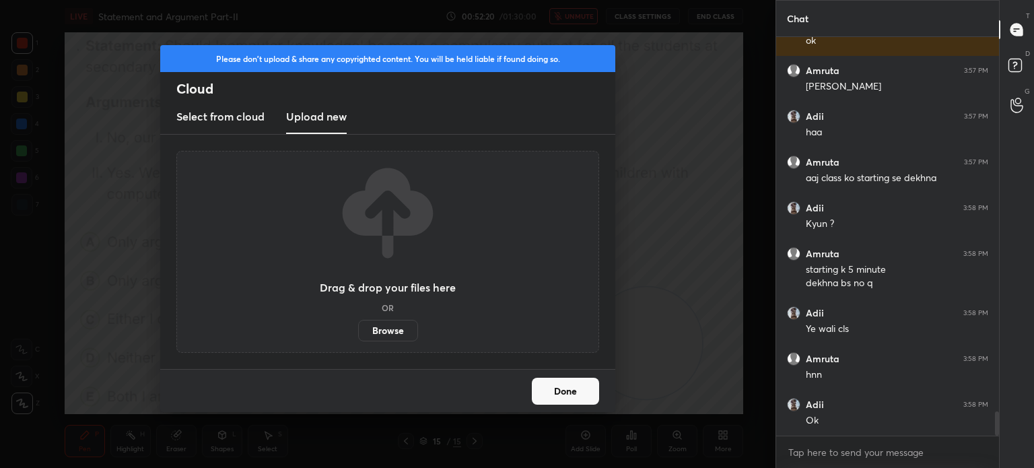
click at [388, 330] on label "Browse" at bounding box center [388, 331] width 60 height 22
click at [358, 330] on input "Browse" at bounding box center [358, 331] width 0 height 22
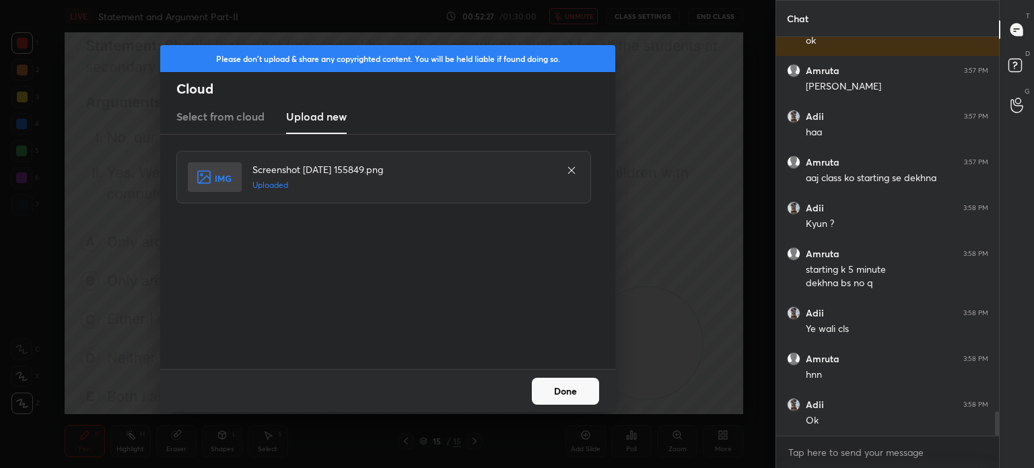
click at [557, 384] on button "Done" at bounding box center [565, 391] width 67 height 27
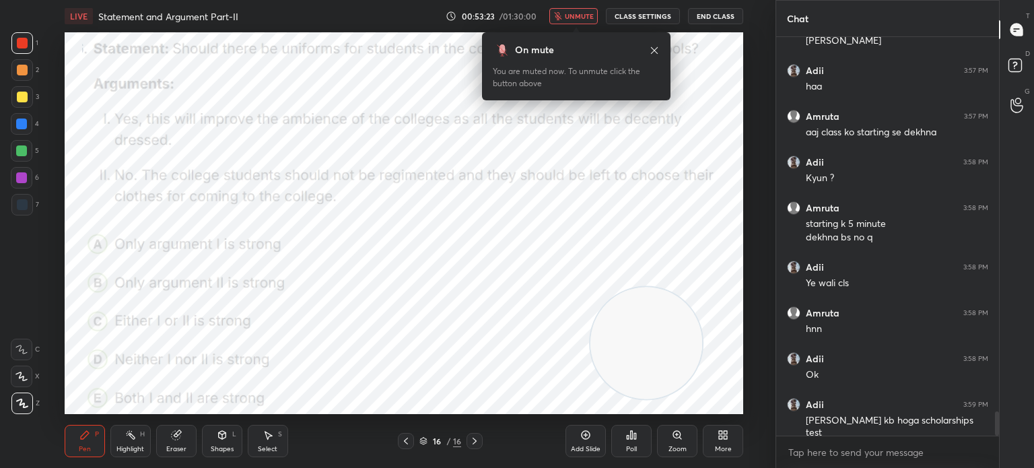
scroll to position [6181, 0]
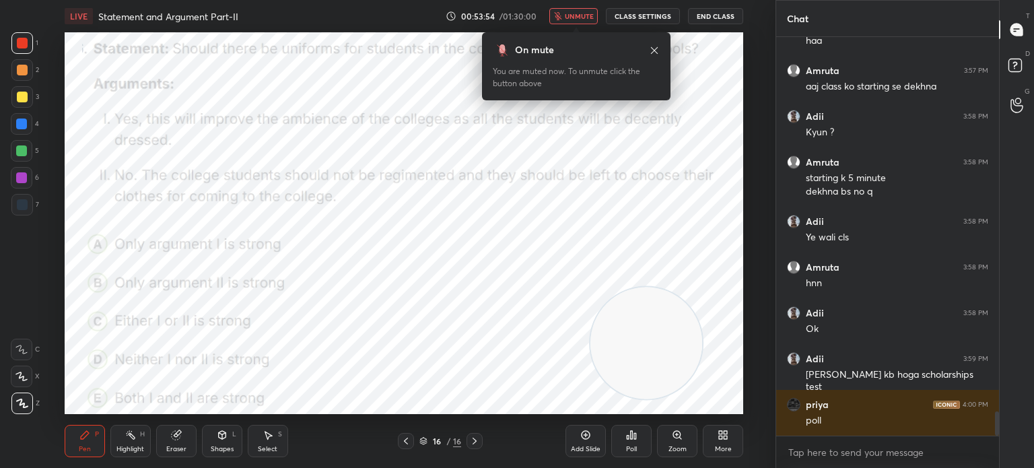
click at [631, 446] on div "Poll" at bounding box center [631, 449] width 11 height 7
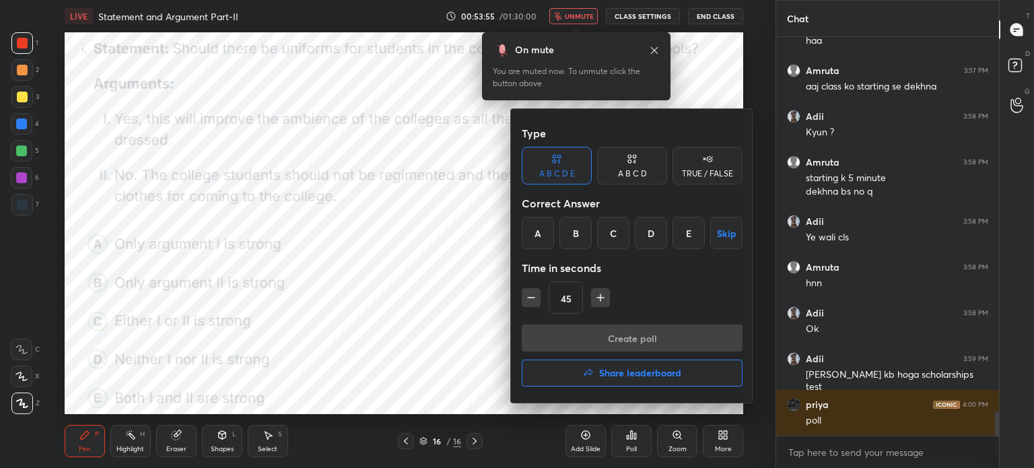
click at [569, 227] on div "B" at bounding box center [575, 233] width 32 height 32
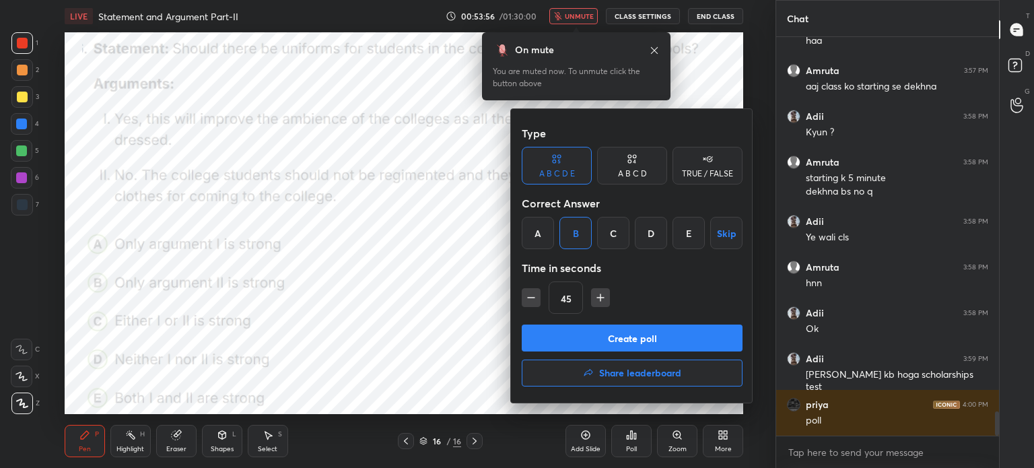
click at [557, 328] on button "Create poll" at bounding box center [632, 337] width 221 height 27
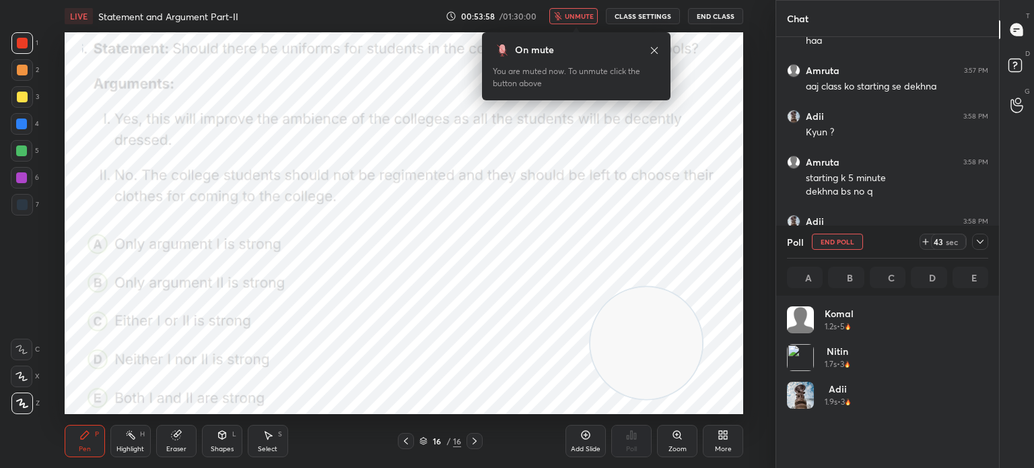
scroll to position [158, 197]
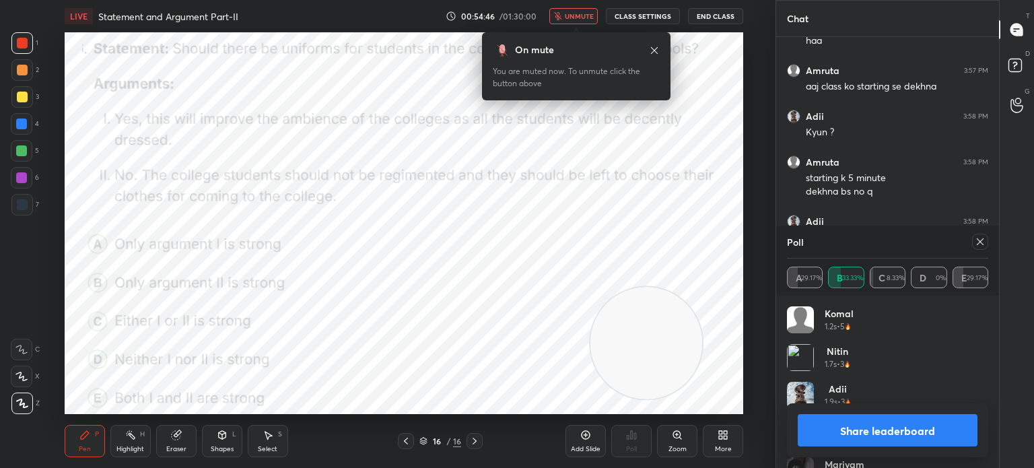
click at [975, 244] on icon at bounding box center [980, 241] width 11 height 11
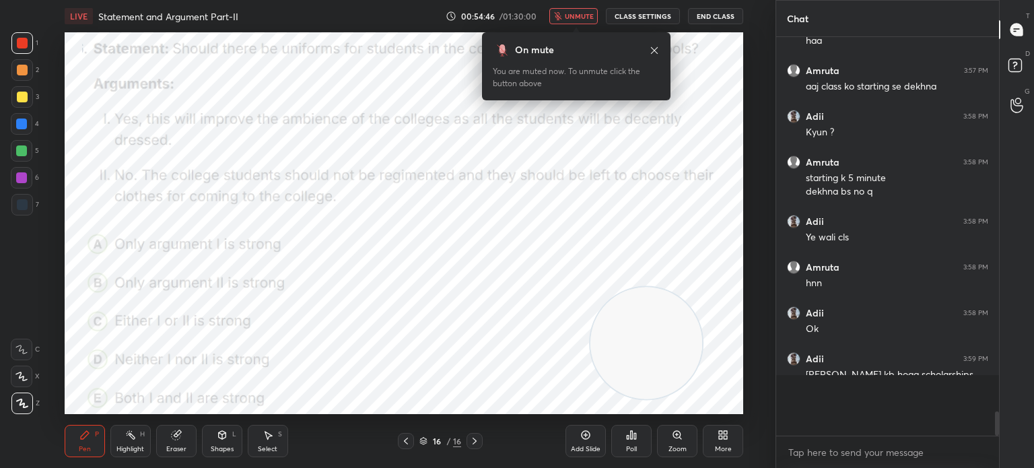
scroll to position [425, 219]
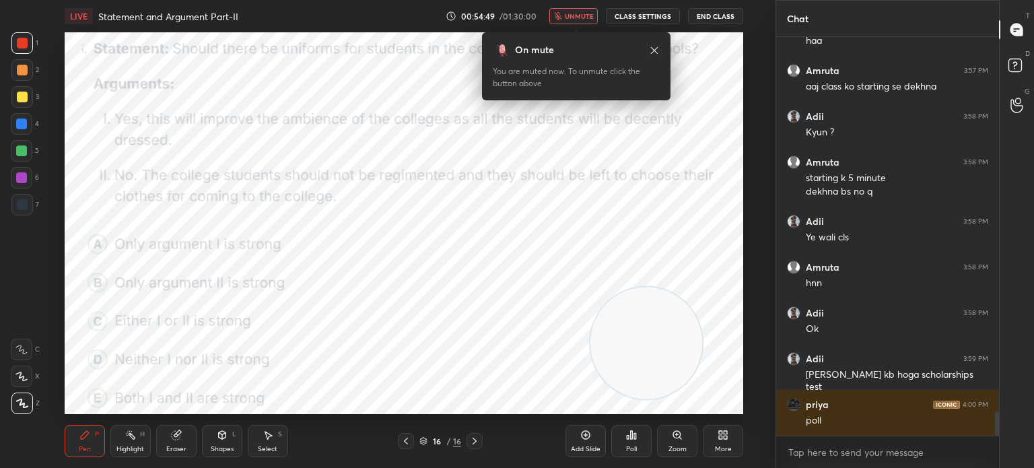
click at [581, 15] on span "unmute" at bounding box center [579, 15] width 29 height 9
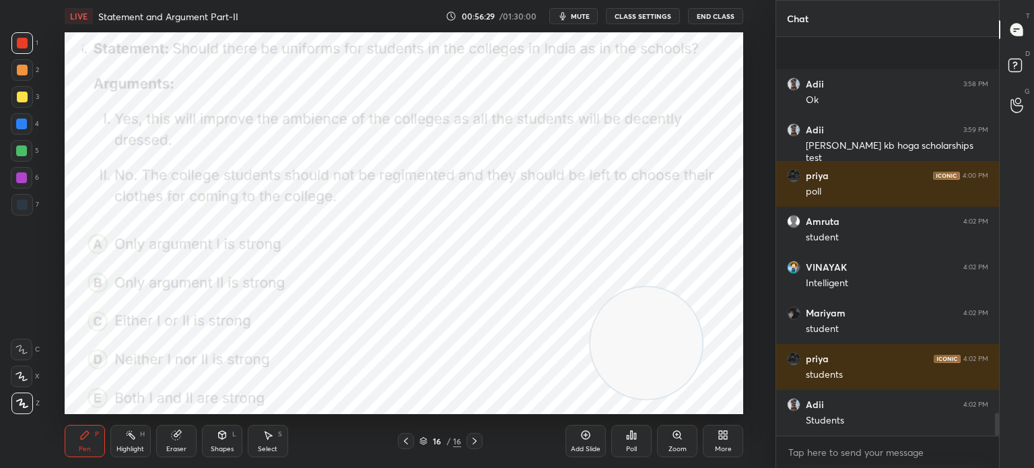
scroll to position [6513, 0]
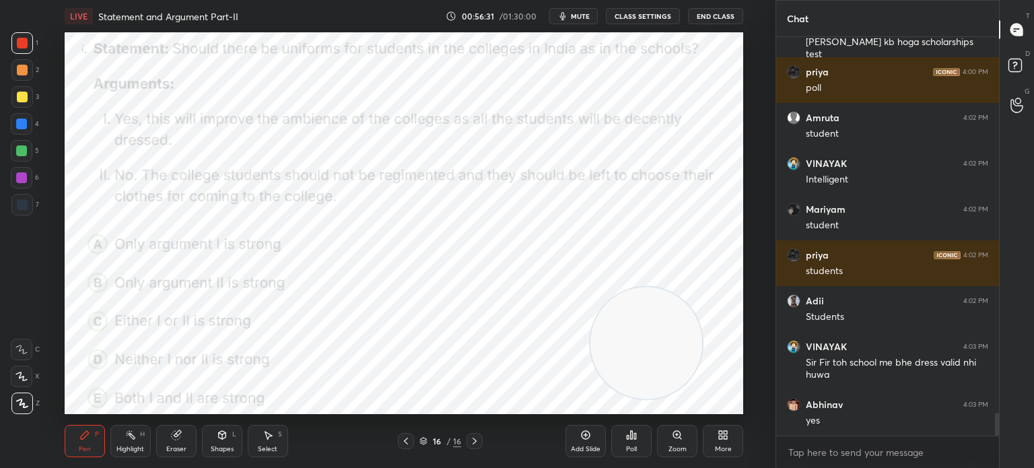
click at [724, 443] on div "More" at bounding box center [723, 441] width 40 height 32
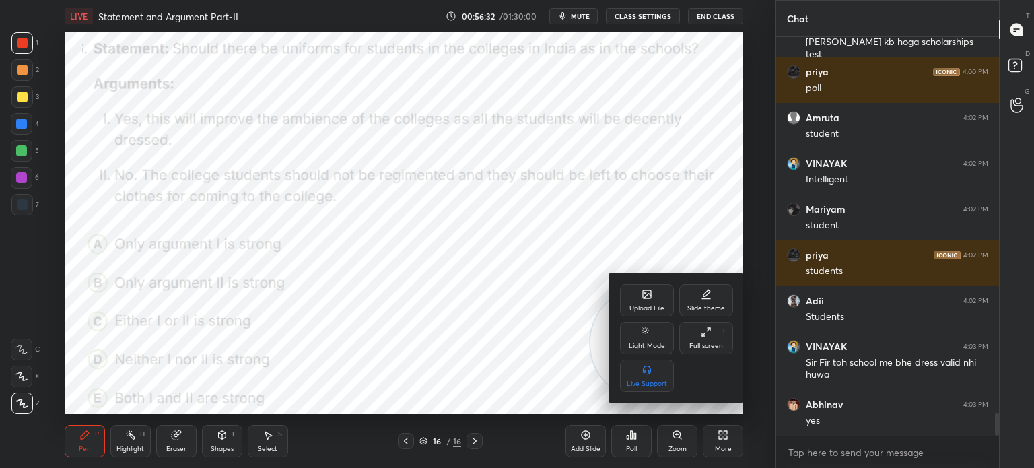
click at [639, 293] on div "Upload File" at bounding box center [647, 300] width 54 height 32
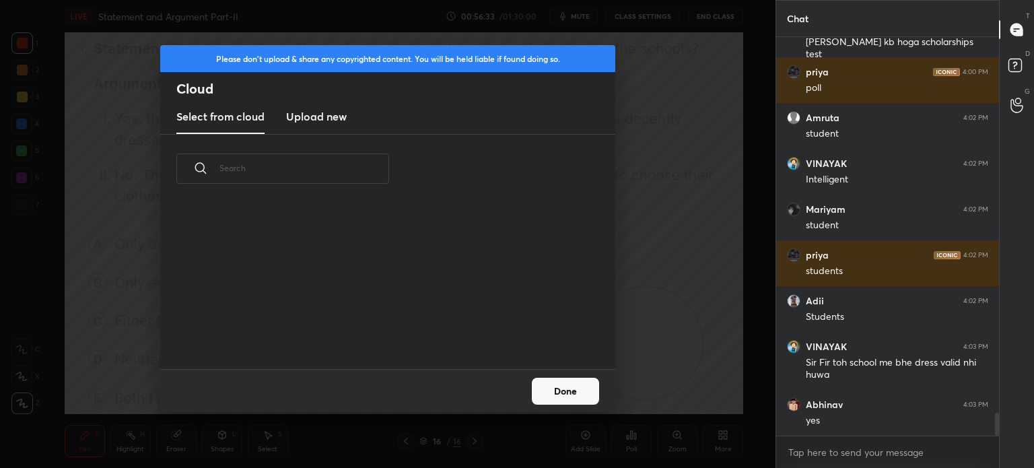
scroll to position [166, 432]
click at [318, 118] on h3 "Upload new" at bounding box center [316, 116] width 61 height 16
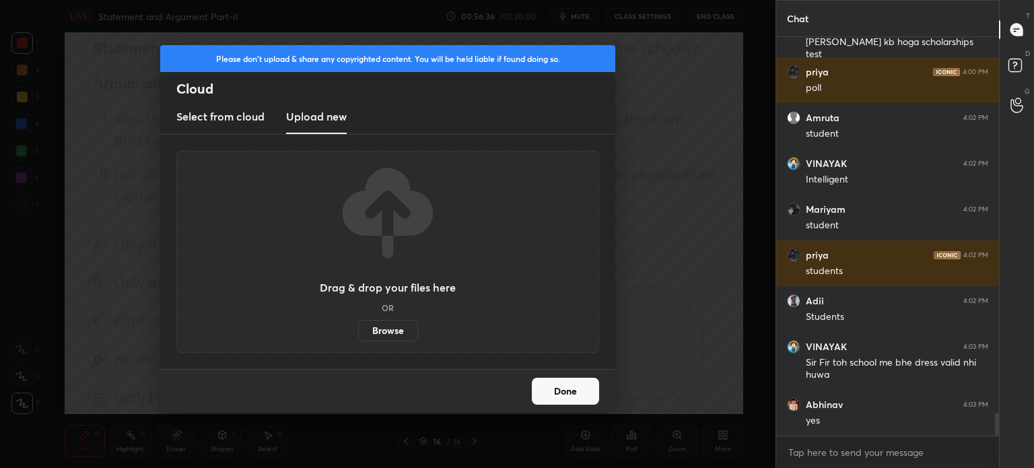
click at [382, 334] on label "Browse" at bounding box center [388, 331] width 60 height 22
click at [358, 334] on input "Browse" at bounding box center [358, 331] width 0 height 22
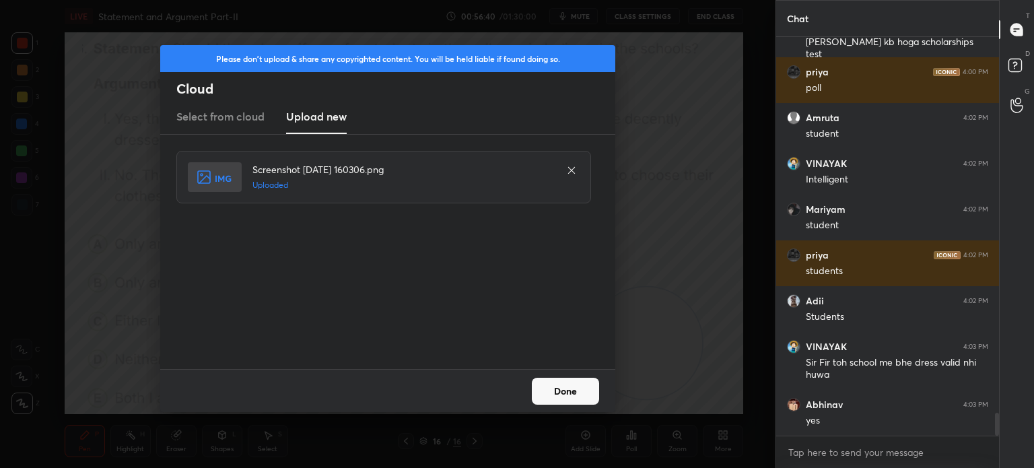
click at [552, 390] on button "Done" at bounding box center [565, 391] width 67 height 27
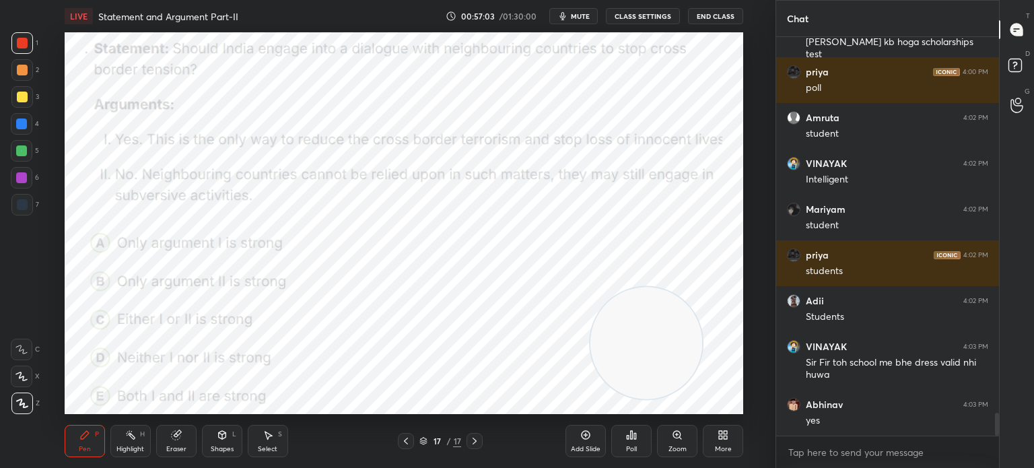
scroll to position [6559, 0]
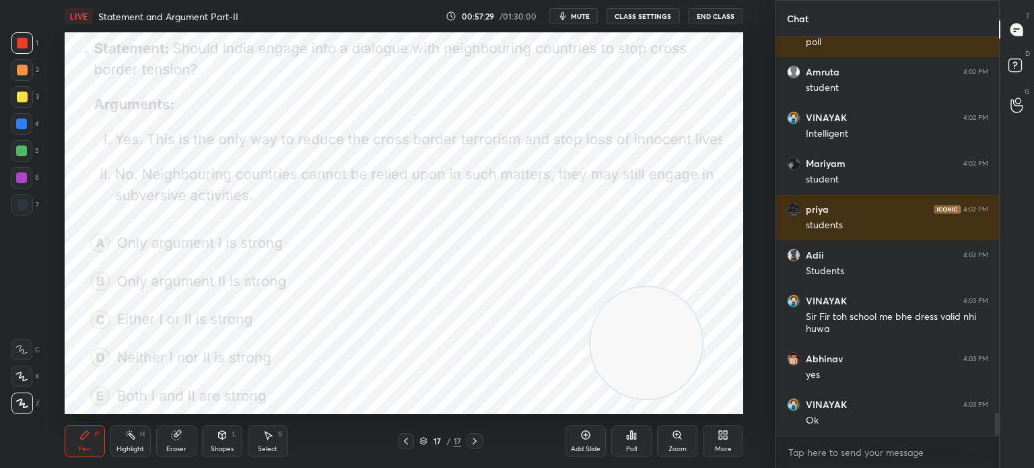
click at [581, 18] on span "mute" at bounding box center [580, 15] width 19 height 9
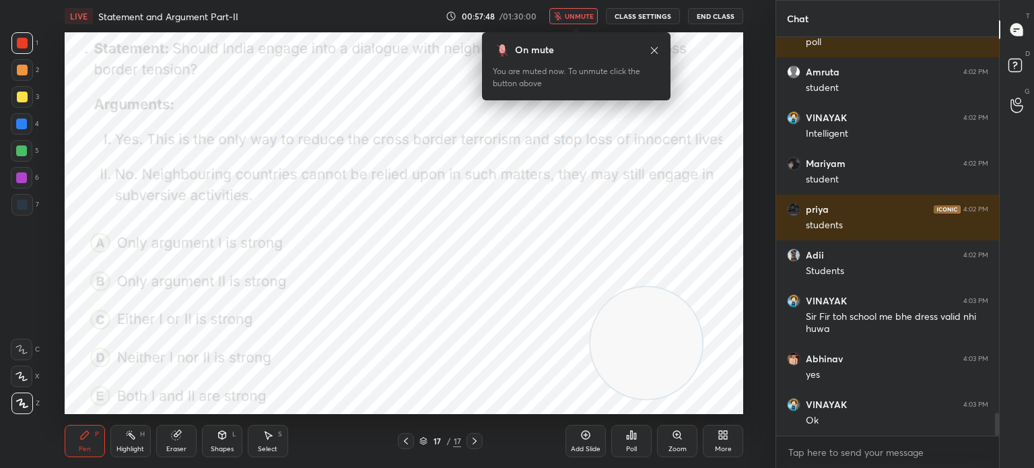
click at [625, 442] on div "Poll" at bounding box center [631, 441] width 40 height 32
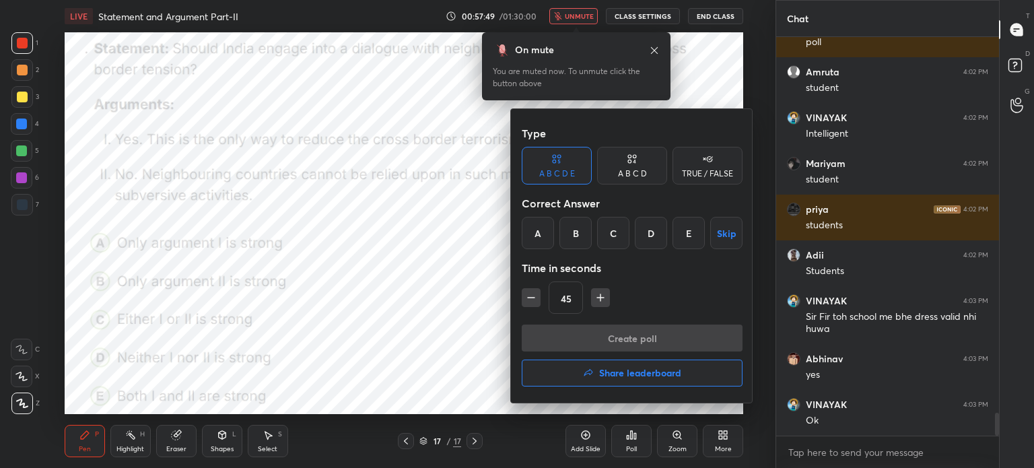
click at [541, 230] on div "A" at bounding box center [538, 233] width 32 height 32
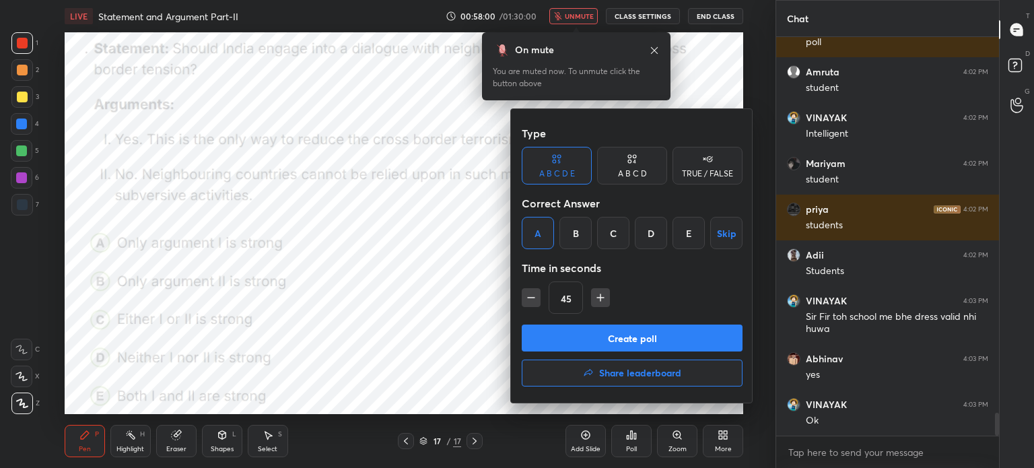
scroll to position [6605, 0]
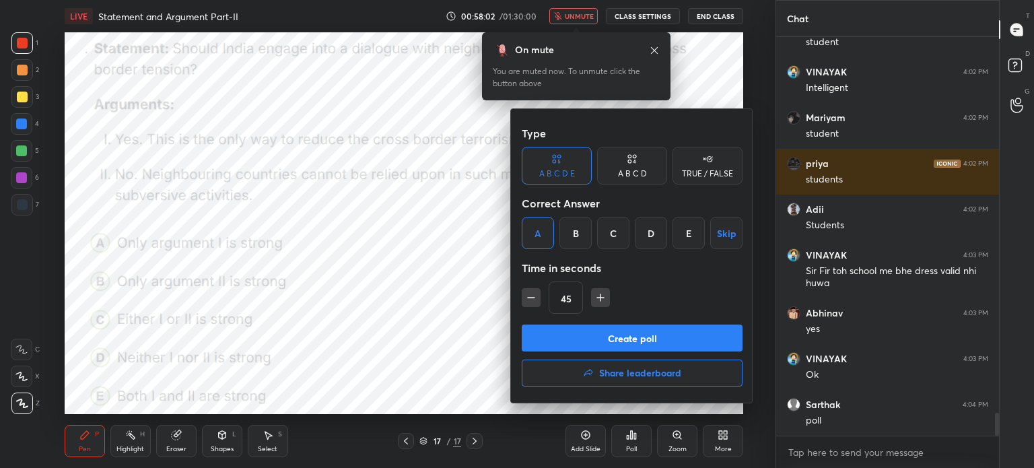
click at [675, 368] on h4 "Share leaderboard" at bounding box center [640, 372] width 82 height 9
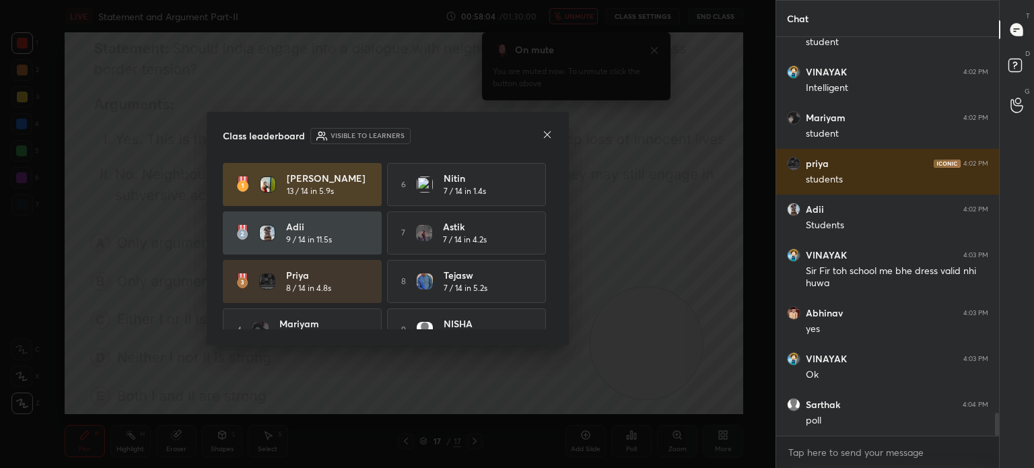
click at [544, 137] on icon at bounding box center [547, 134] width 11 height 11
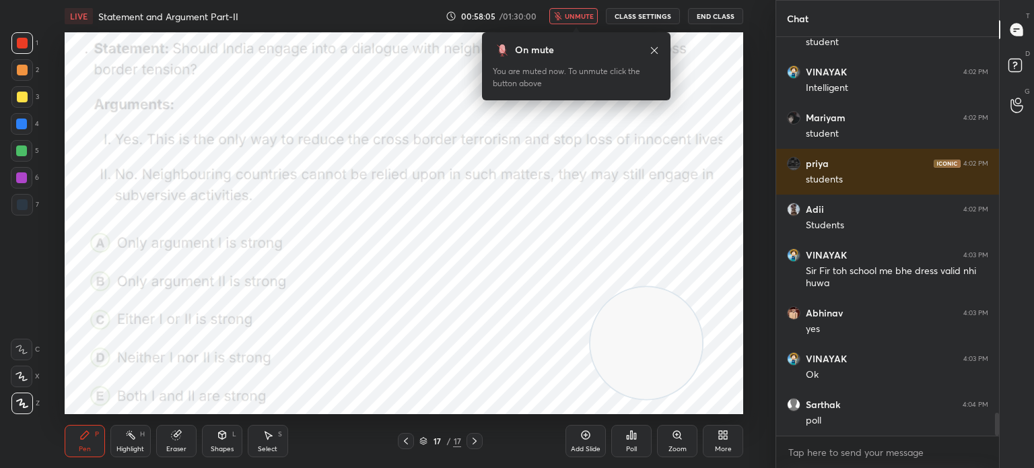
click at [631, 449] on div "Poll" at bounding box center [631, 449] width 11 height 7
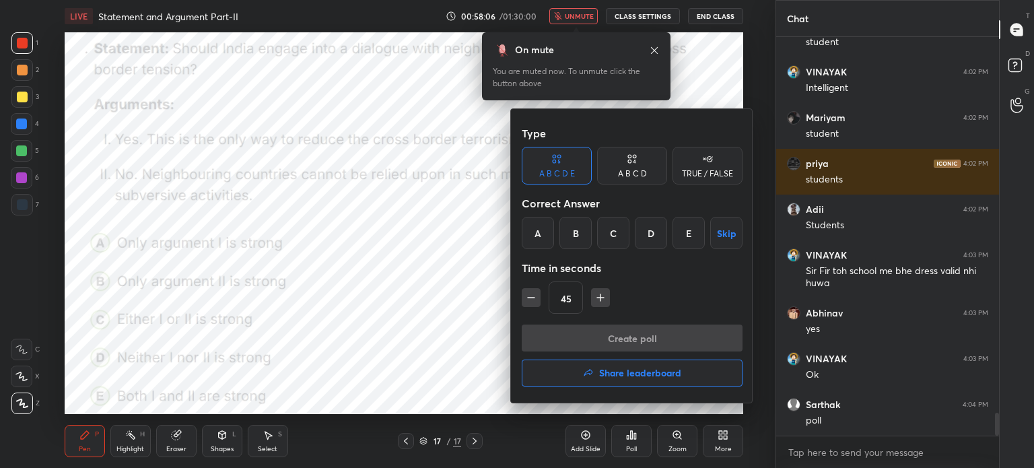
click at [538, 225] on div "A" at bounding box center [538, 233] width 32 height 32
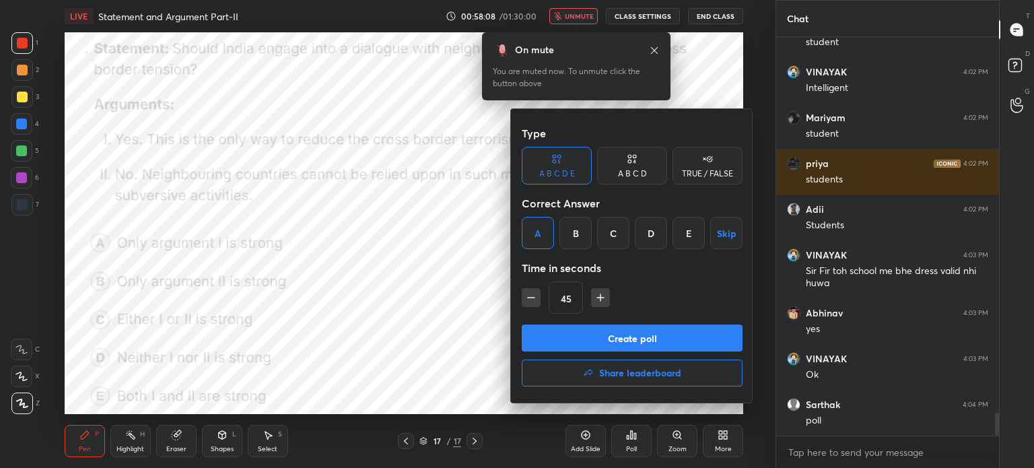
click at [617, 331] on button "Create poll" at bounding box center [632, 337] width 221 height 27
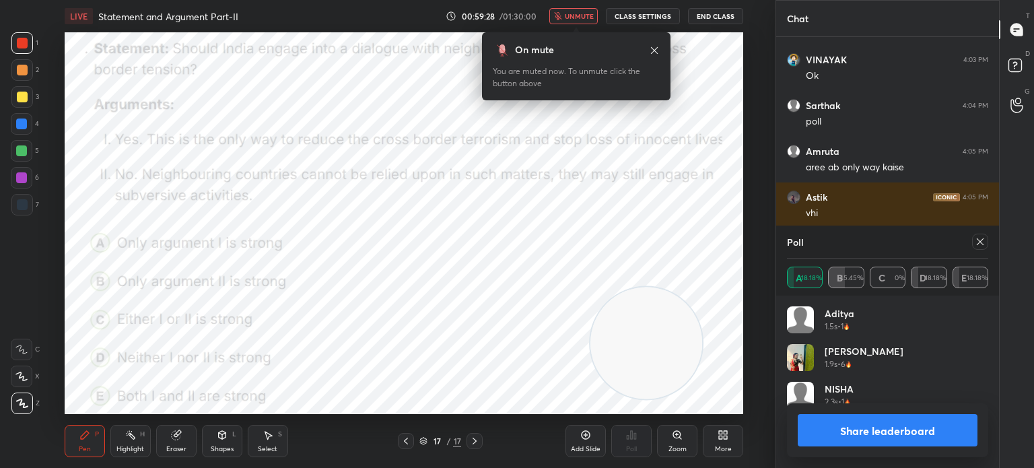
scroll to position [6949, 0]
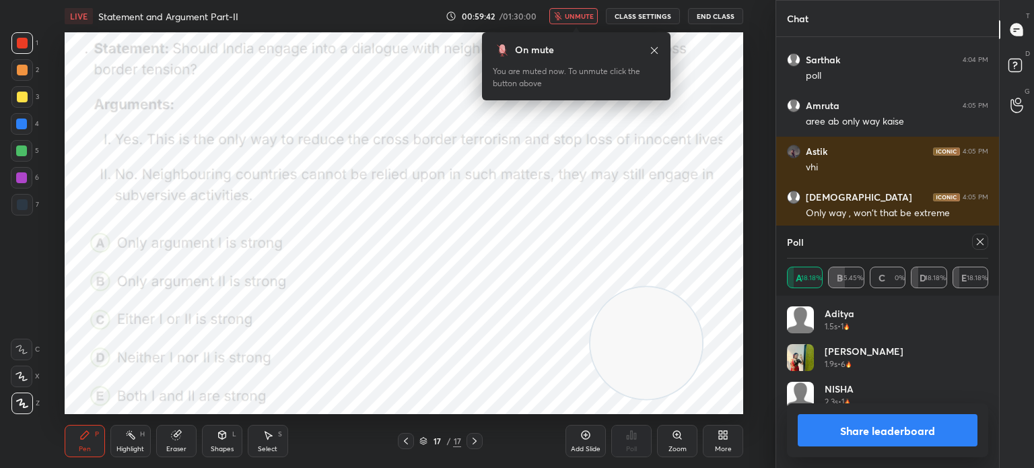
click at [576, 13] on span "unmute" at bounding box center [579, 15] width 29 height 9
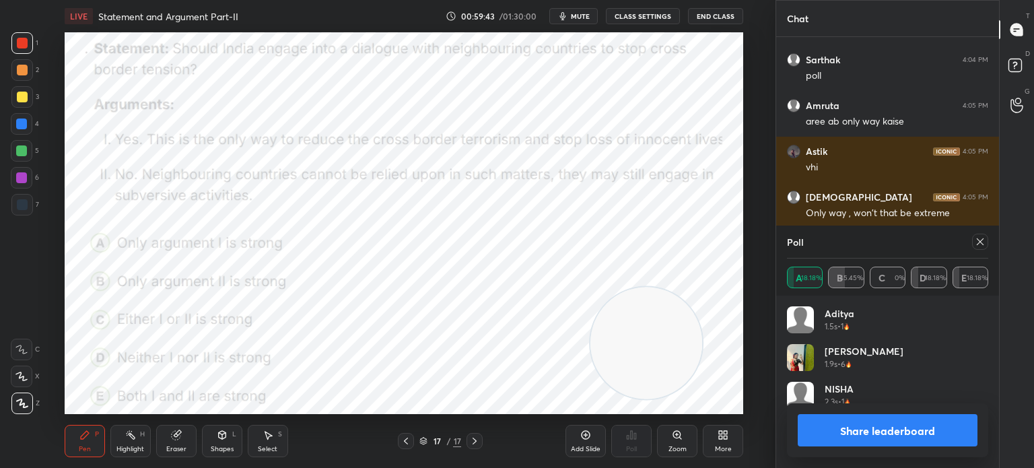
click at [823, 423] on button "Share leaderboard" at bounding box center [888, 430] width 180 height 32
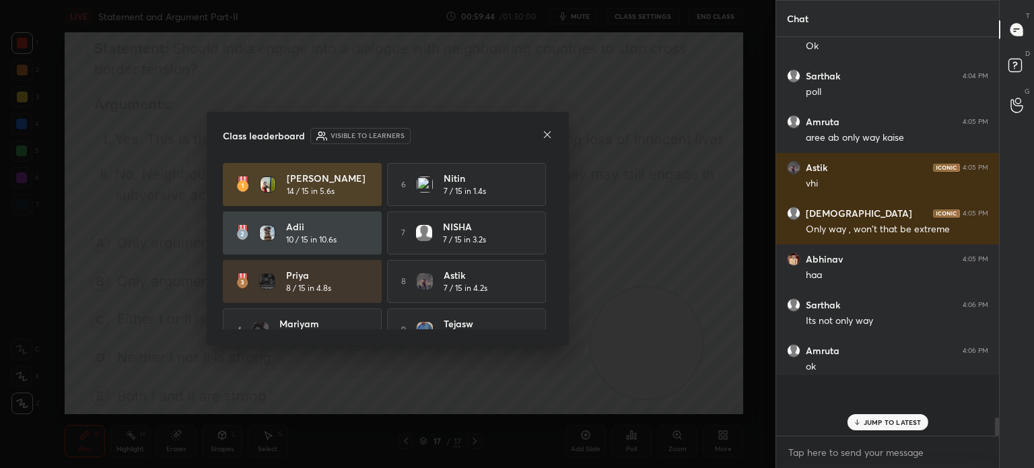
scroll to position [425, 219]
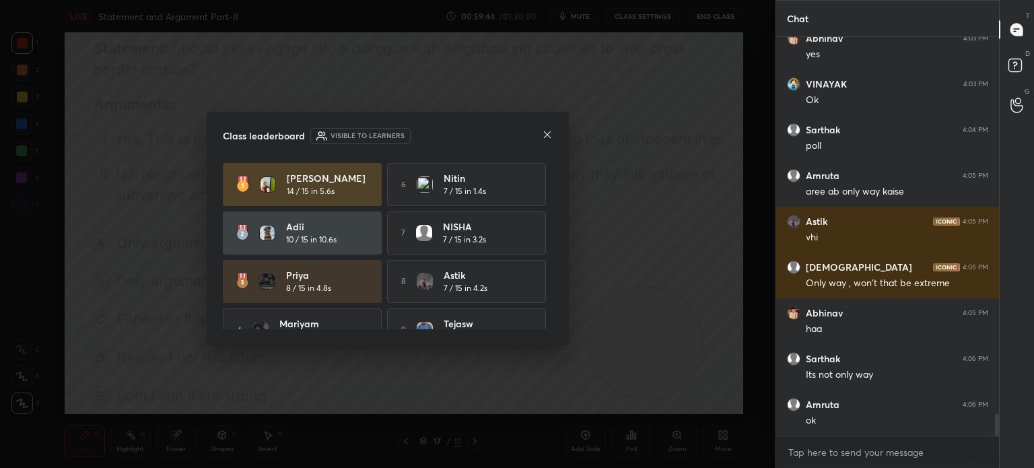
click at [547, 134] on icon at bounding box center [547, 134] width 11 height 11
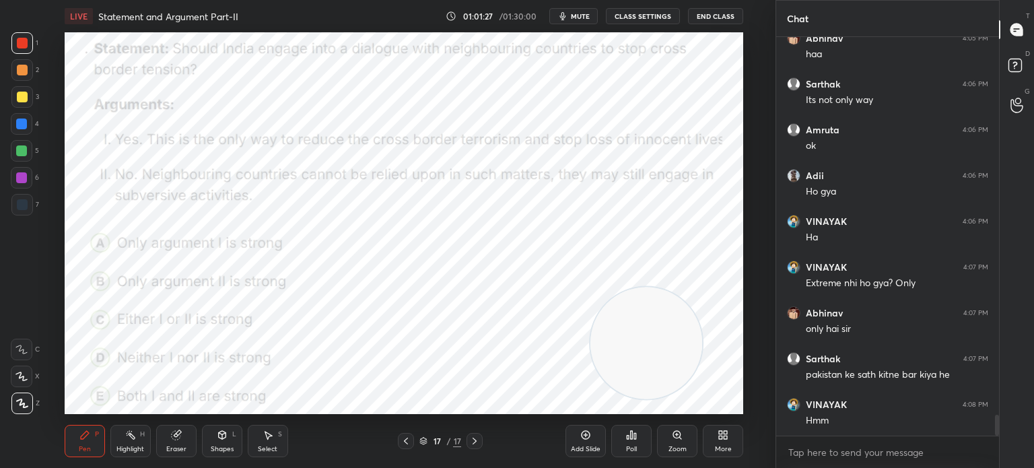
scroll to position [7167, 0]
click at [176, 444] on div "Eraser" at bounding box center [176, 441] width 40 height 32
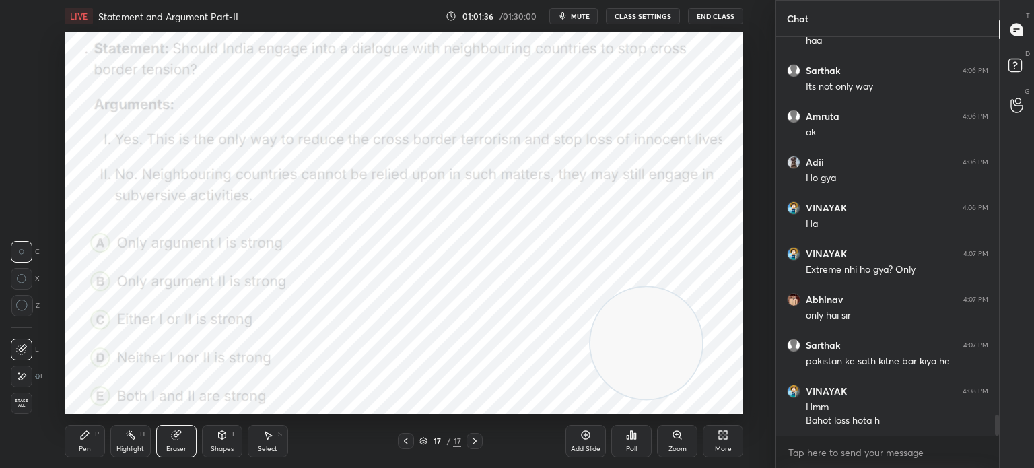
scroll to position [7181, 0]
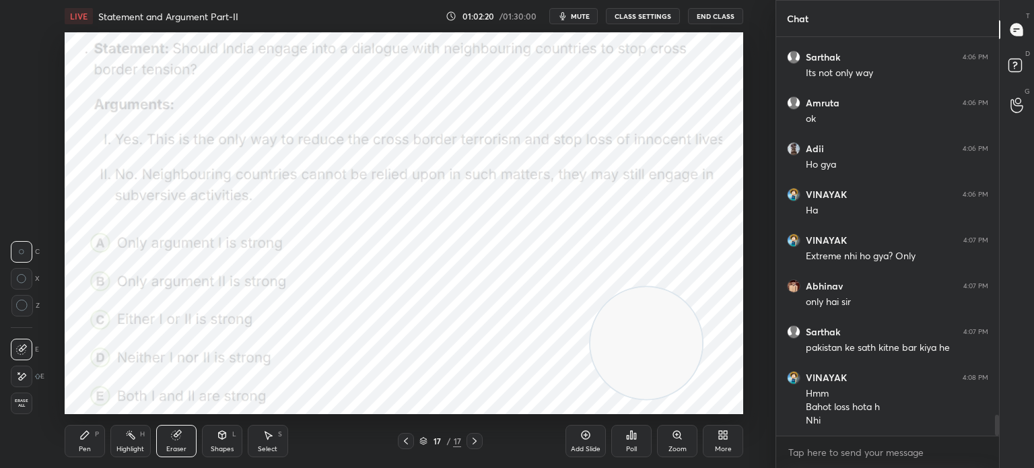
click at [723, 443] on div "More" at bounding box center [723, 441] width 40 height 32
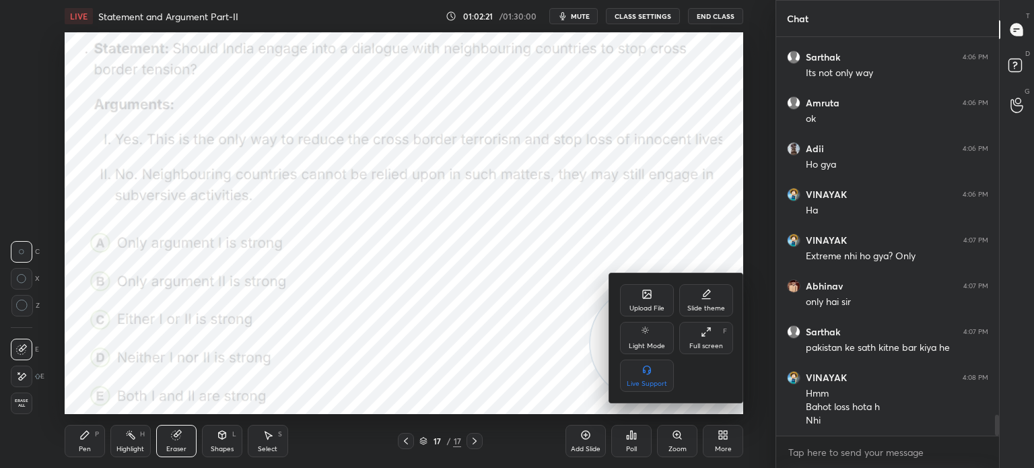
click at [631, 293] on div "Upload File" at bounding box center [647, 300] width 54 height 32
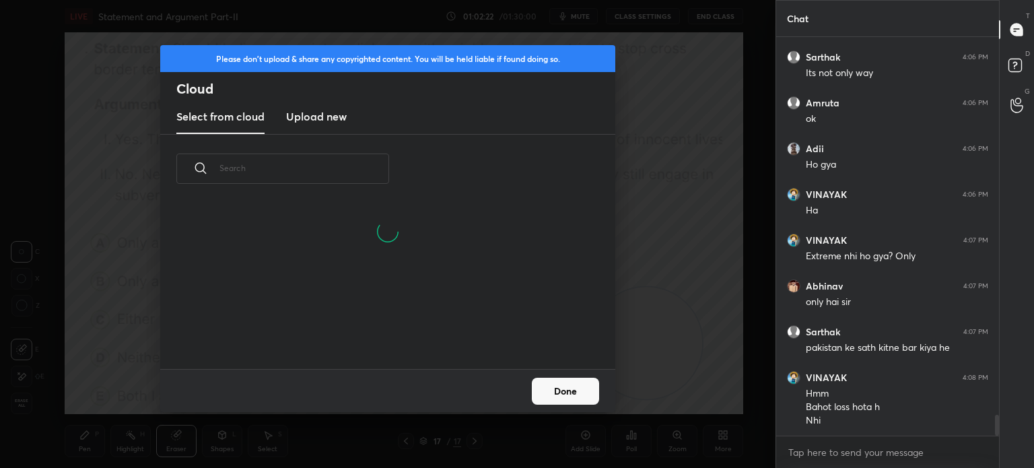
scroll to position [166, 432]
click at [298, 102] on new "Upload new" at bounding box center [316, 117] width 61 height 34
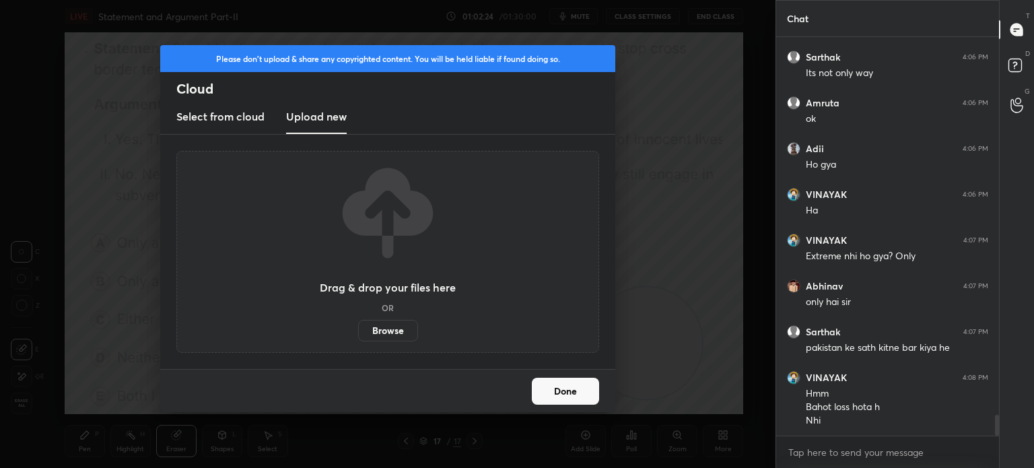
click at [384, 322] on label "Browse" at bounding box center [388, 331] width 60 height 22
click at [358, 322] on input "Browse" at bounding box center [358, 331] width 0 height 22
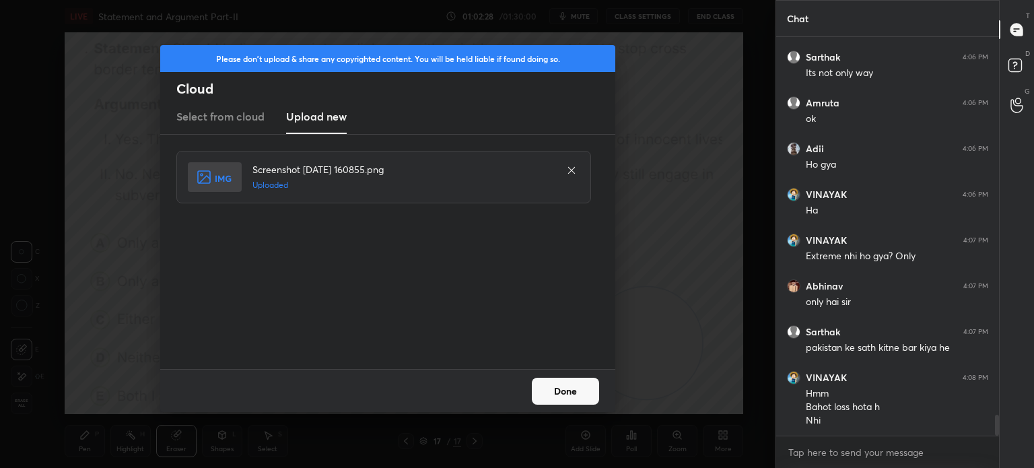
click at [580, 394] on button "Done" at bounding box center [565, 391] width 67 height 27
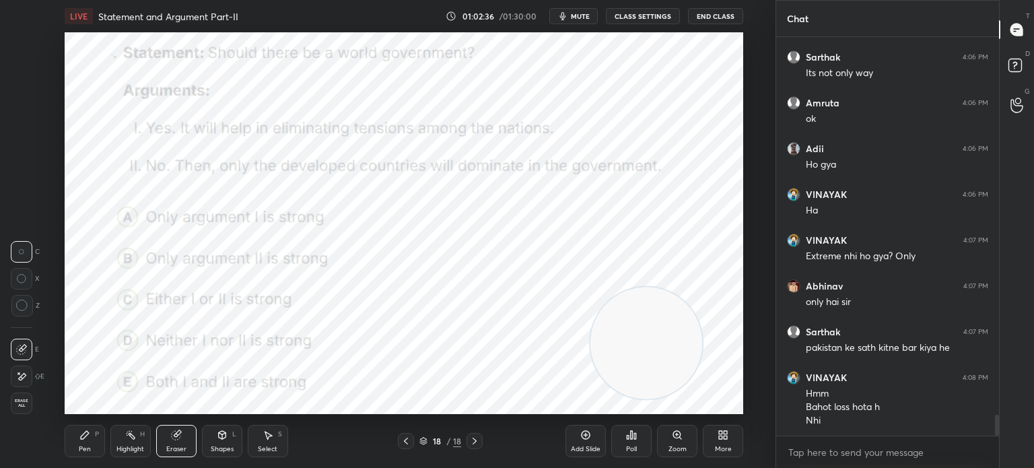
click at [575, 22] on button "mute" at bounding box center [573, 16] width 48 height 16
click at [629, 451] on div "Poll" at bounding box center [631, 449] width 11 height 7
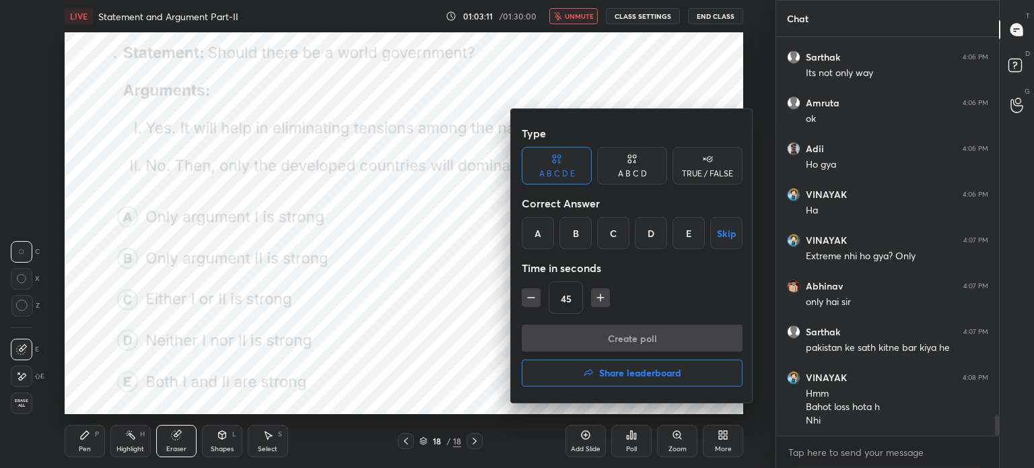
click at [571, 234] on div "B" at bounding box center [575, 233] width 32 height 32
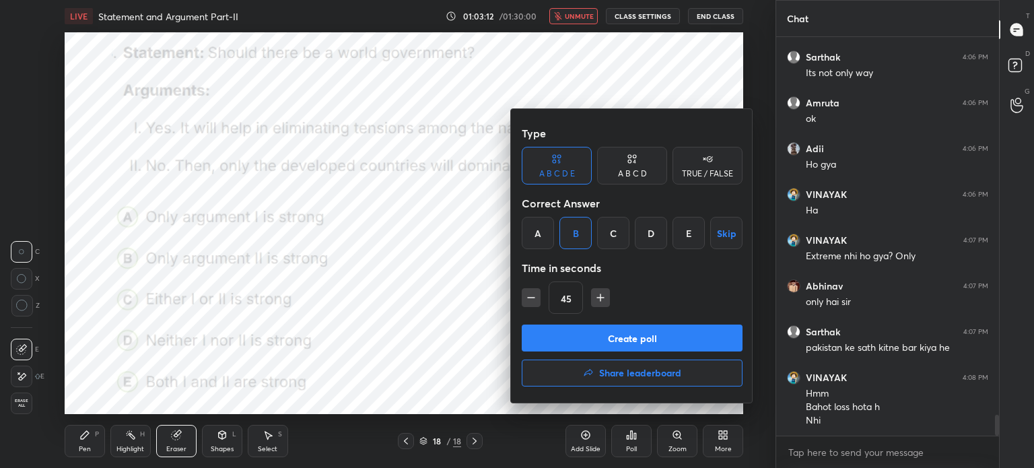
click at [577, 344] on button "Create poll" at bounding box center [632, 337] width 221 height 27
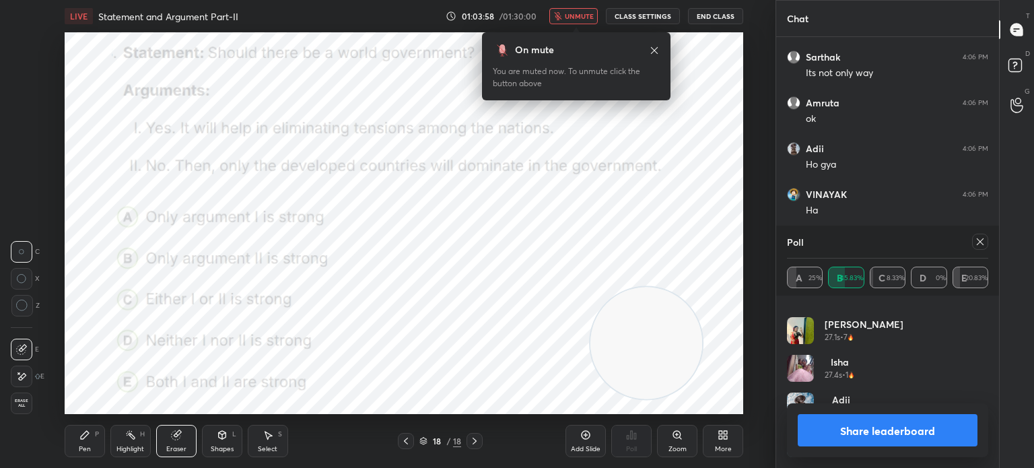
scroll to position [7309, 0]
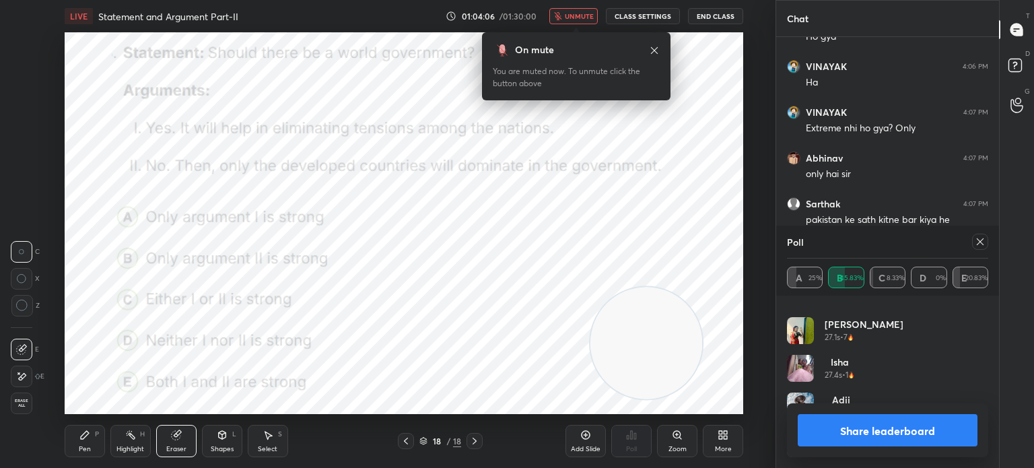
click at [851, 435] on button "Share leaderboard" at bounding box center [888, 430] width 180 height 32
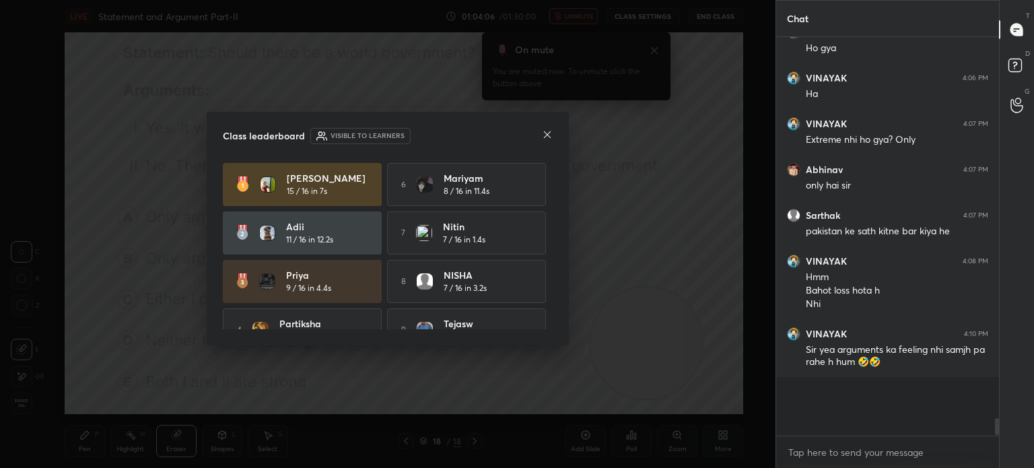
scroll to position [5, 4]
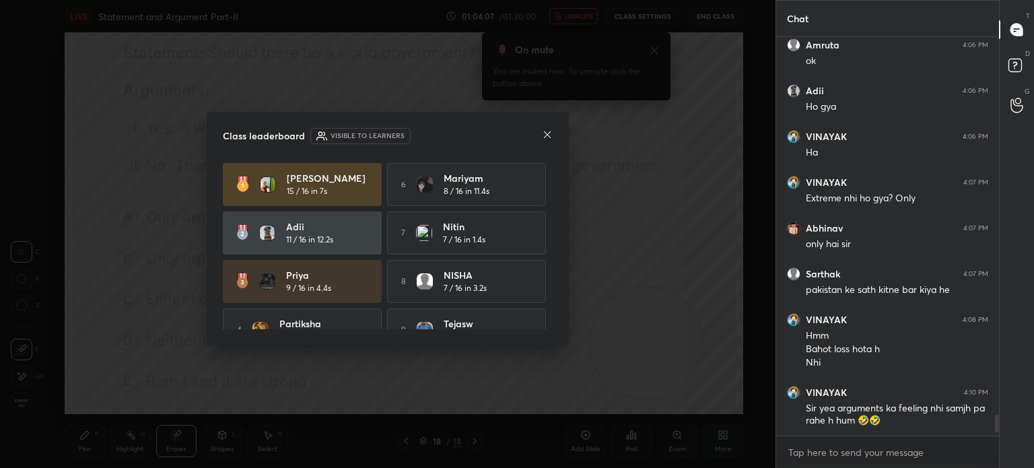
click at [546, 135] on icon at bounding box center [547, 134] width 11 height 11
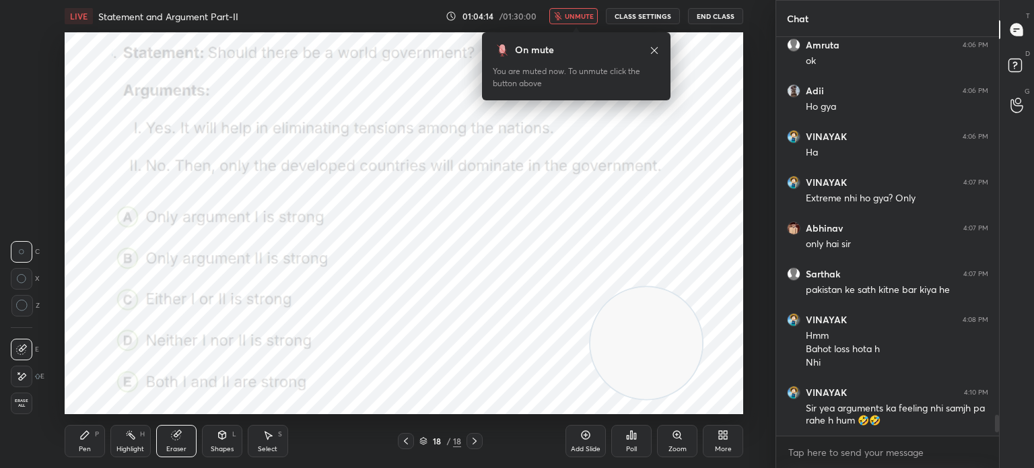
scroll to position [7252, 0]
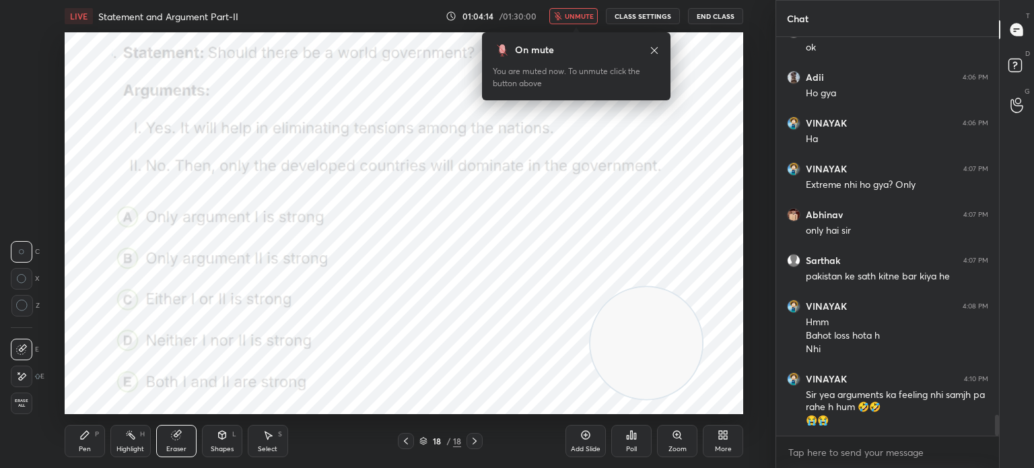
click at [572, 20] on span "unmute" at bounding box center [579, 15] width 29 height 9
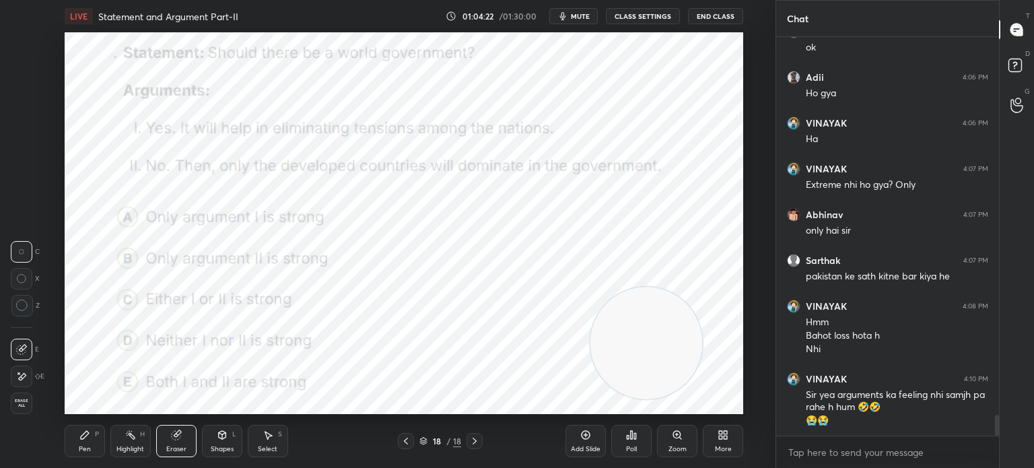
click at [93, 441] on div "Pen P" at bounding box center [85, 441] width 40 height 32
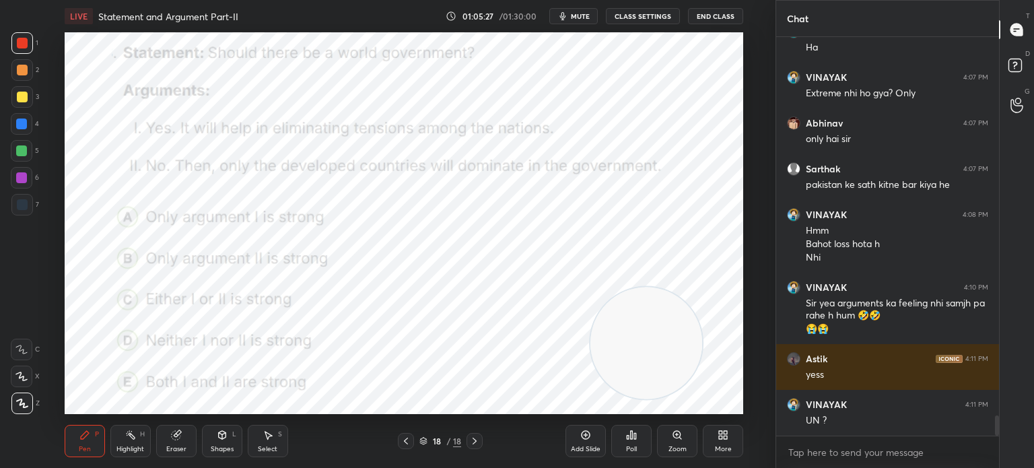
scroll to position [7447, 0]
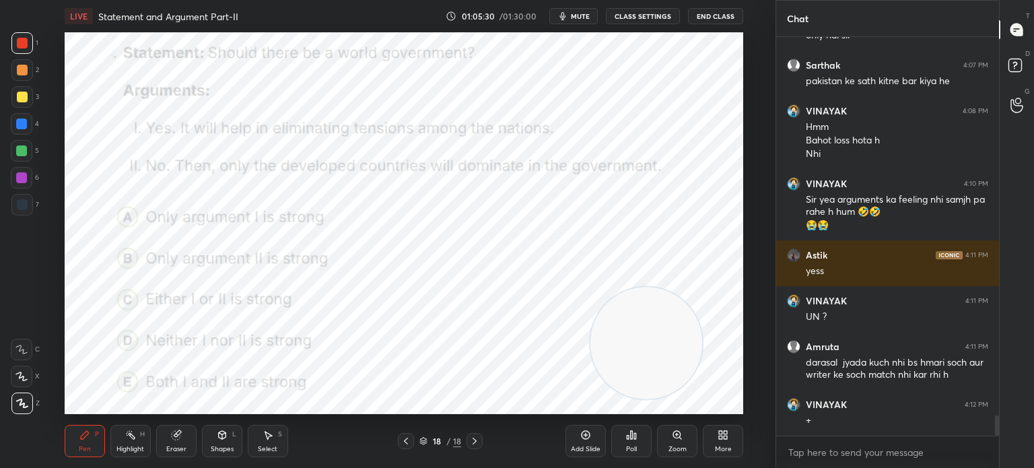
click at [713, 444] on div "More" at bounding box center [723, 441] width 40 height 32
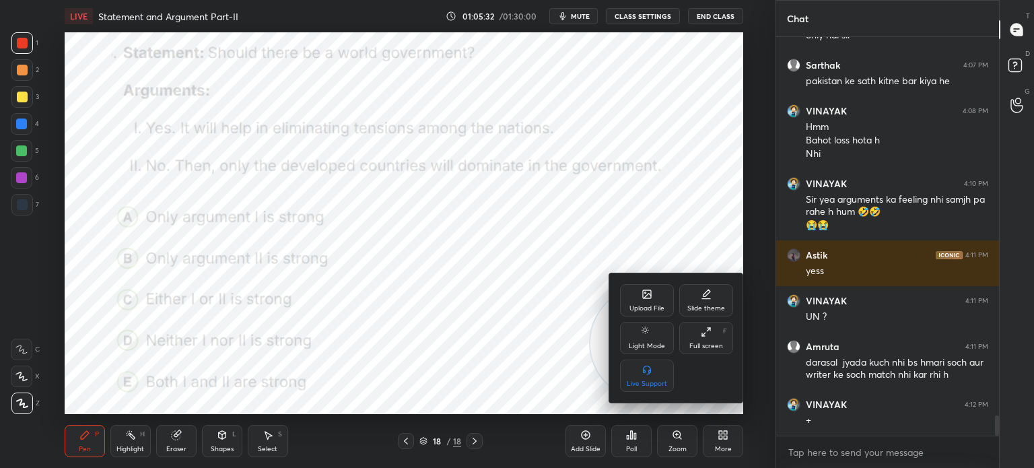
click at [641, 293] on icon at bounding box center [646, 294] width 11 height 11
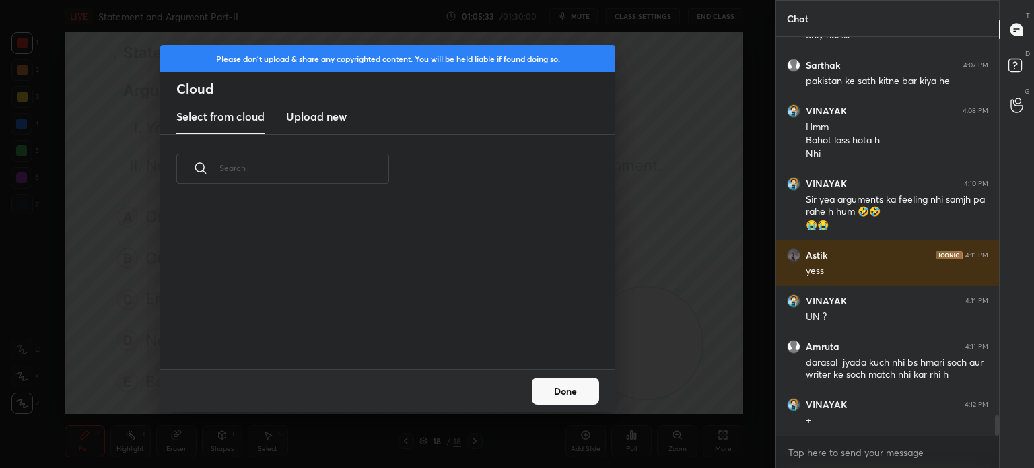
scroll to position [166, 432]
click at [318, 123] on h3 "Upload new" at bounding box center [316, 116] width 61 height 16
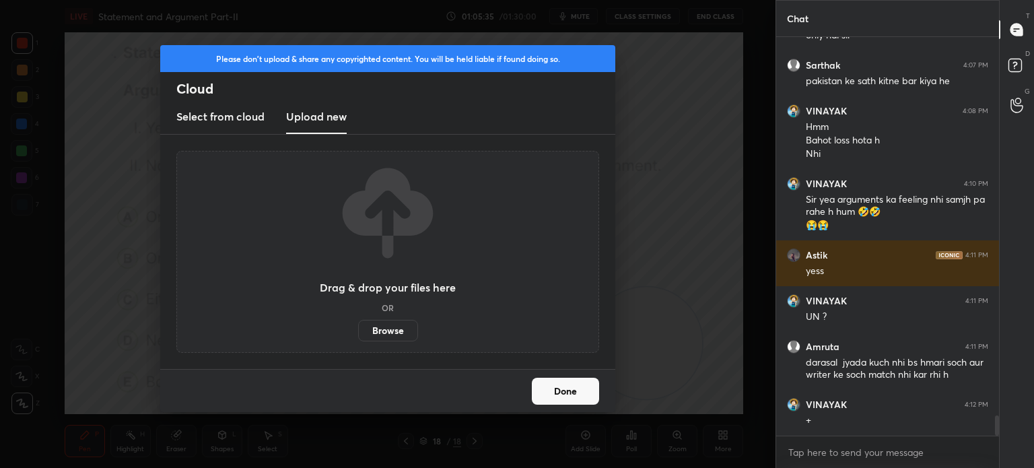
click at [382, 339] on label "Browse" at bounding box center [388, 331] width 60 height 22
click at [358, 339] on input "Browse" at bounding box center [358, 331] width 0 height 22
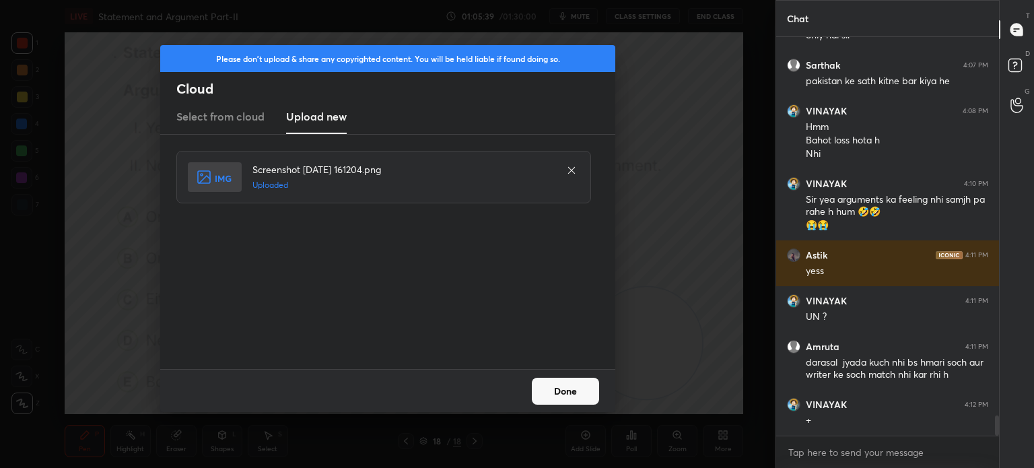
click at [573, 387] on button "Done" at bounding box center [565, 391] width 67 height 27
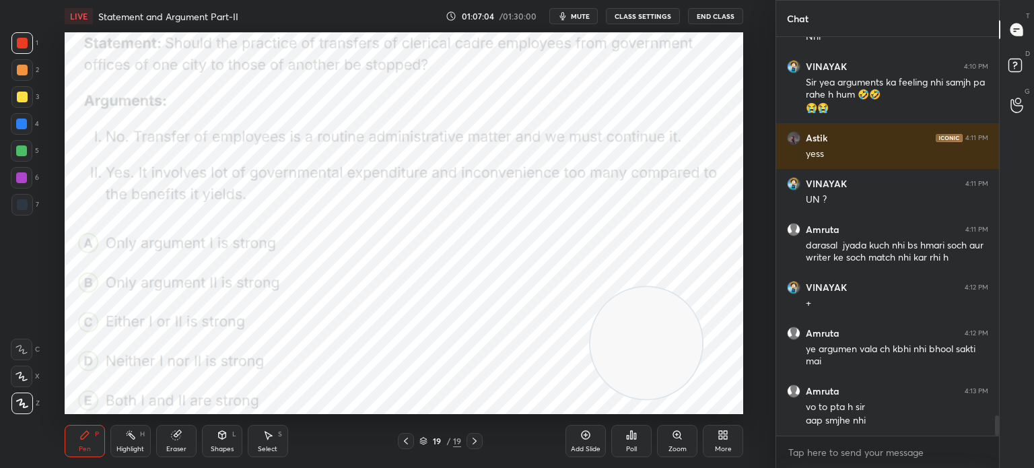
scroll to position [7610, 0]
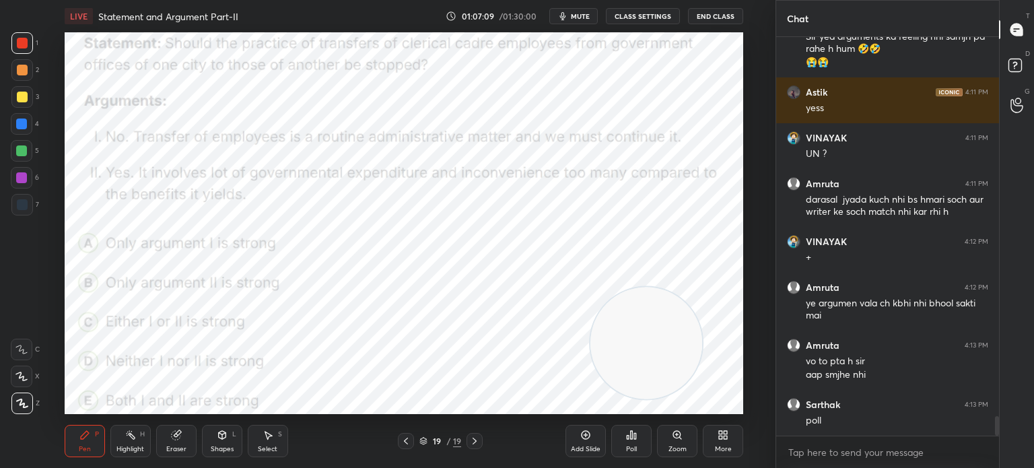
click at [635, 442] on div "Poll" at bounding box center [631, 441] width 40 height 32
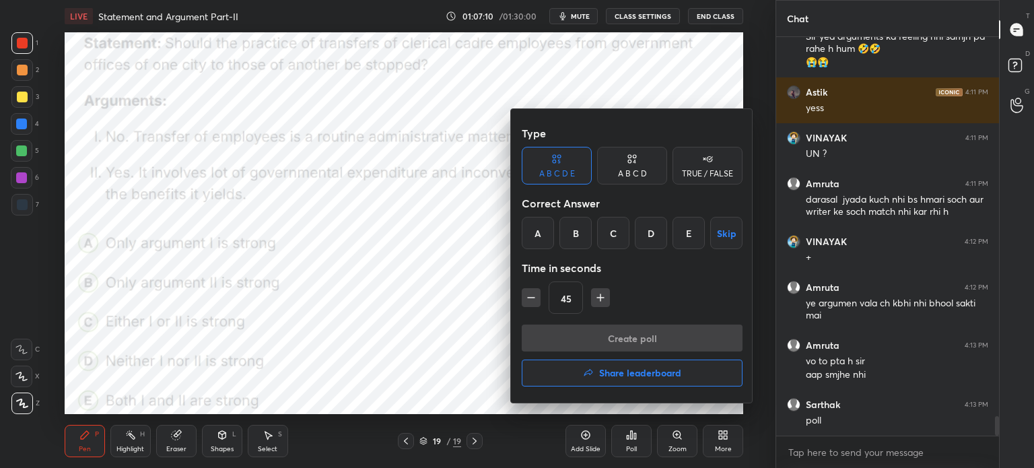
click at [651, 228] on div "D" at bounding box center [651, 233] width 32 height 32
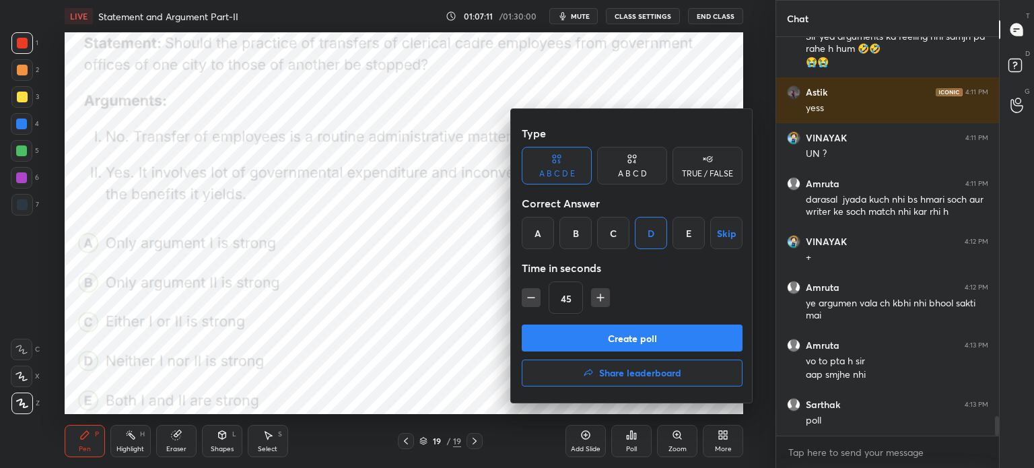
click at [571, 331] on button "Create poll" at bounding box center [632, 337] width 221 height 27
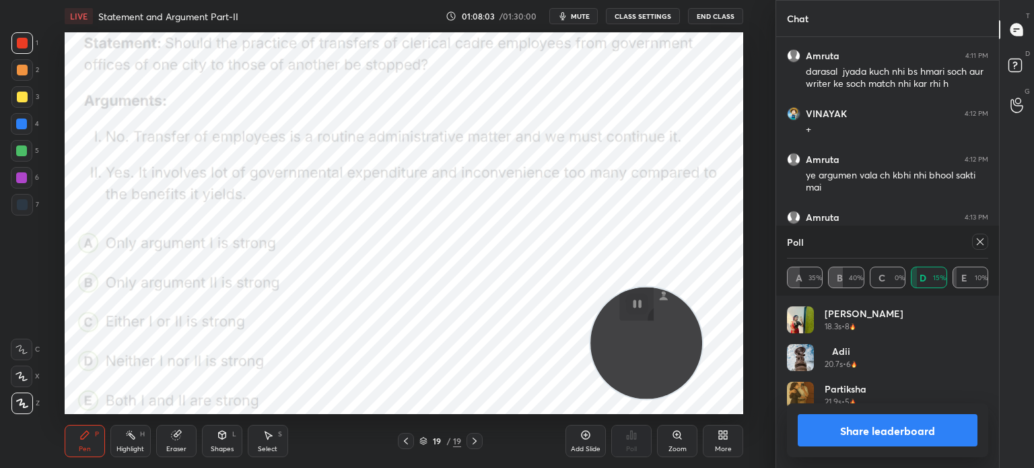
scroll to position [4, 4]
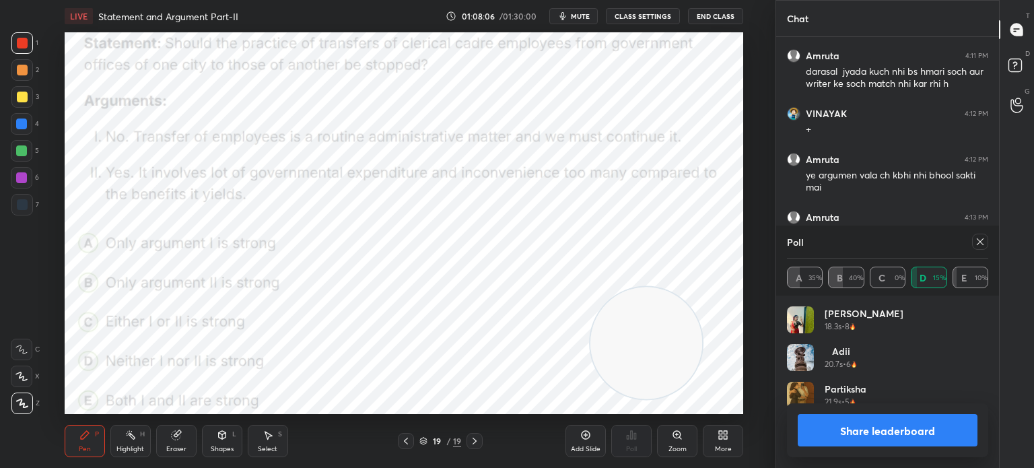
click at [823, 429] on button "Share leaderboard" at bounding box center [888, 430] width 180 height 32
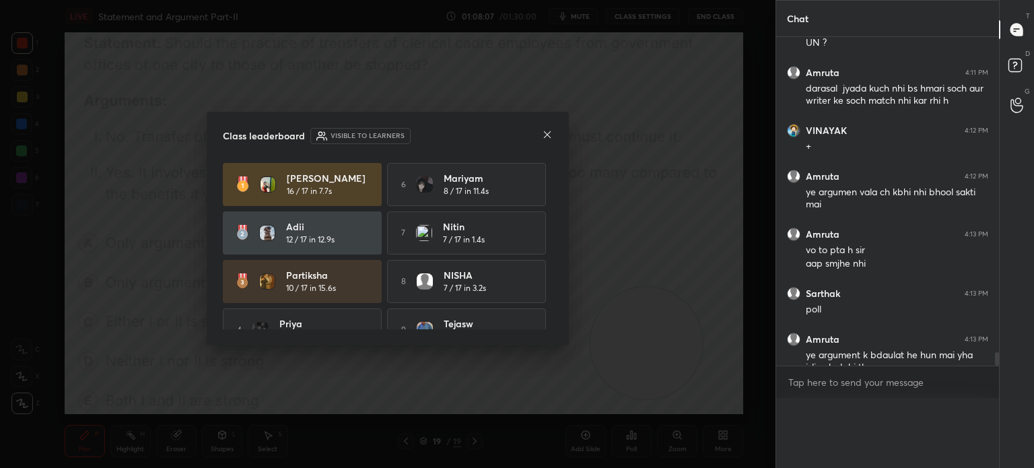
scroll to position [372, 219]
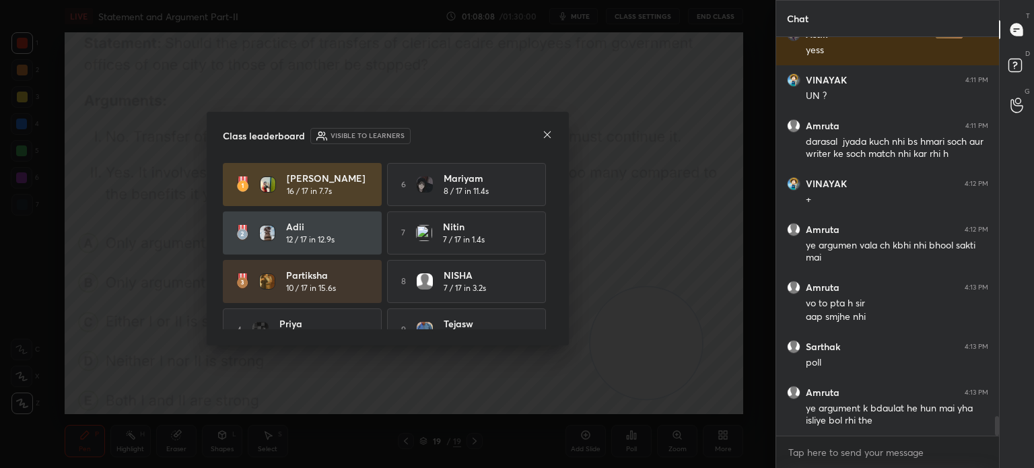
click at [544, 139] on icon at bounding box center [547, 134] width 11 height 11
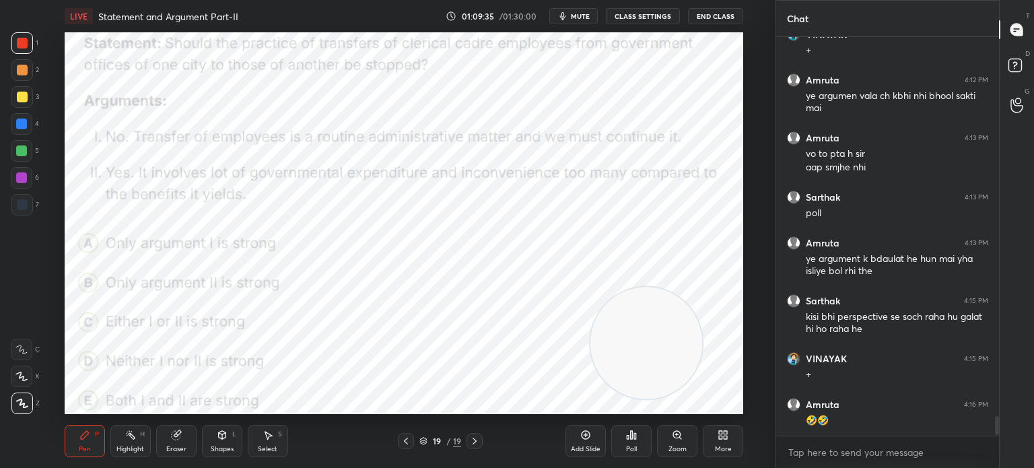
scroll to position [7875, 0]
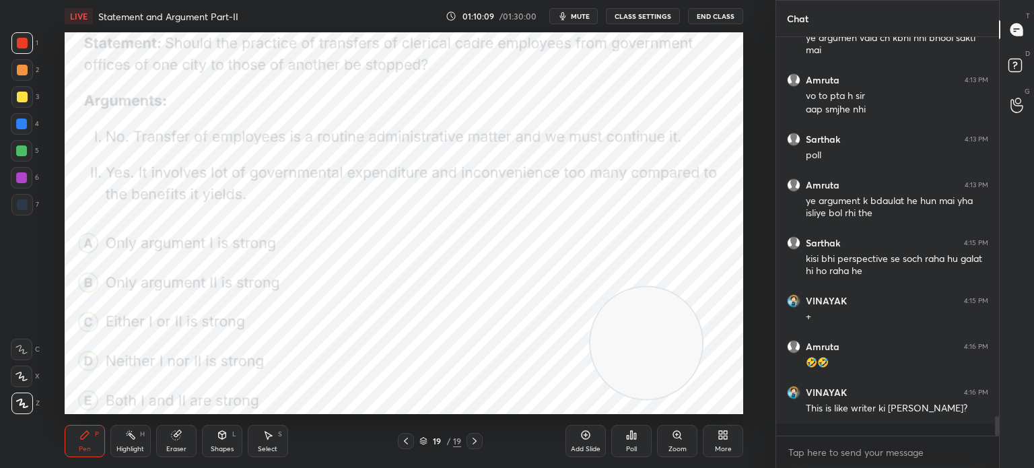
click at [722, 433] on icon at bounding box center [720, 432] width 3 height 3
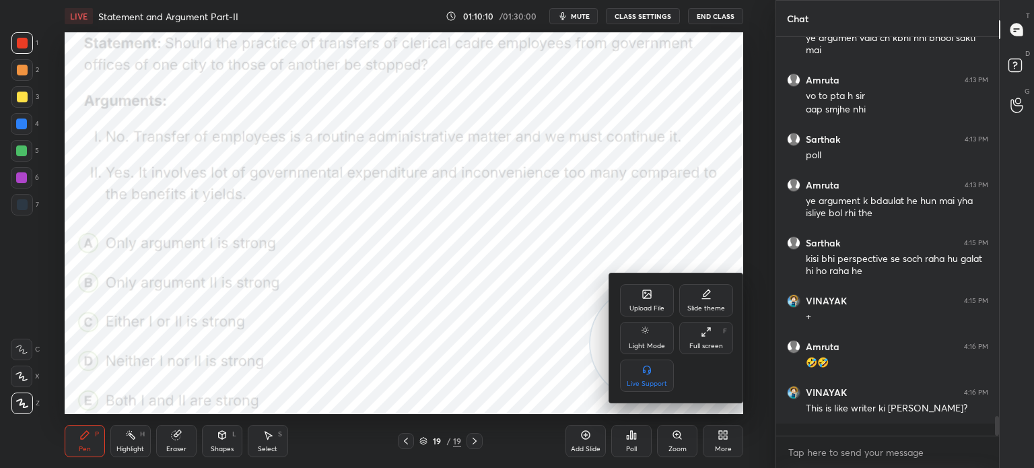
click at [642, 302] on div "Upload File" at bounding box center [647, 300] width 54 height 32
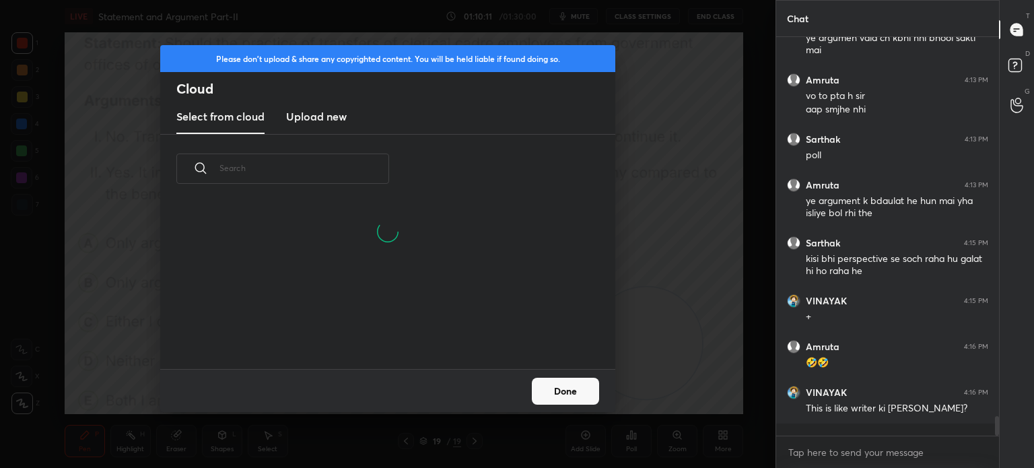
scroll to position [166, 432]
click at [306, 118] on h3 "Upload new" at bounding box center [316, 116] width 61 height 16
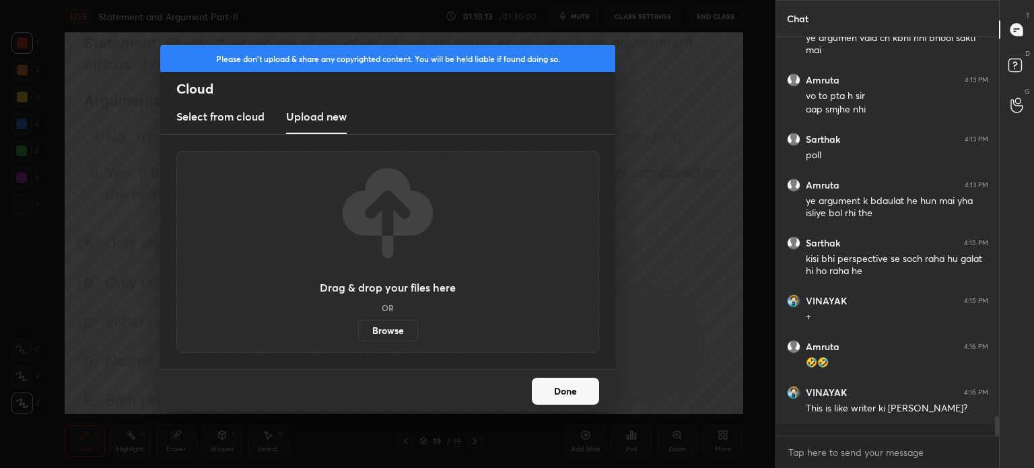
click at [386, 328] on label "Browse" at bounding box center [388, 331] width 60 height 22
click at [358, 328] on input "Browse" at bounding box center [358, 331] width 0 height 22
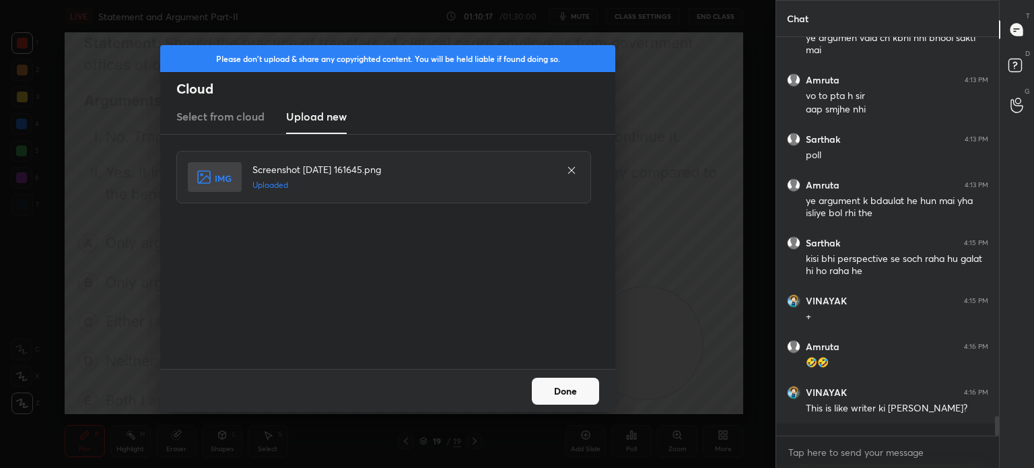
click at [576, 399] on button "Done" at bounding box center [565, 391] width 67 height 27
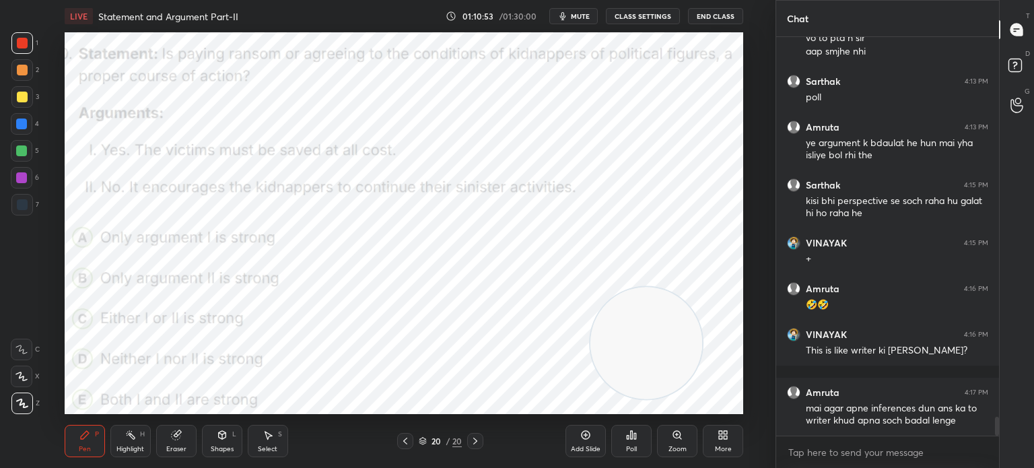
scroll to position [7979, 0]
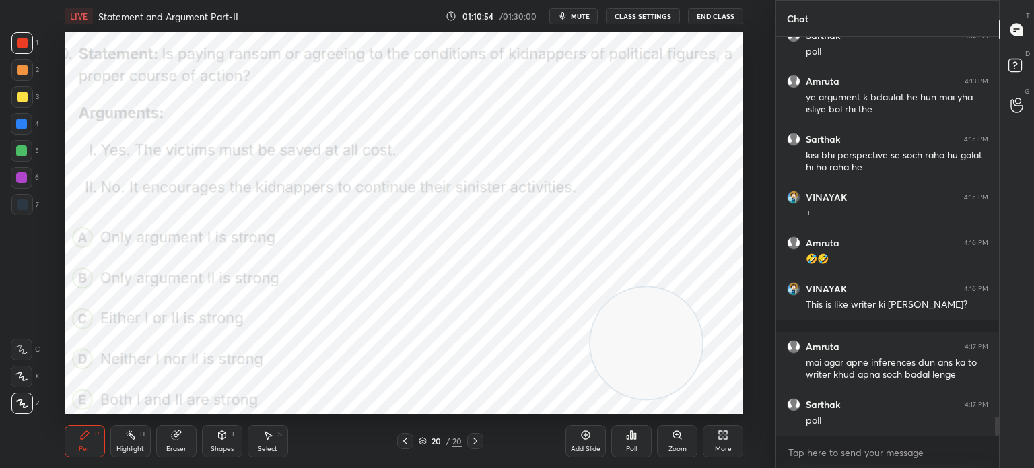
click at [630, 450] on div "Poll" at bounding box center [631, 449] width 11 height 7
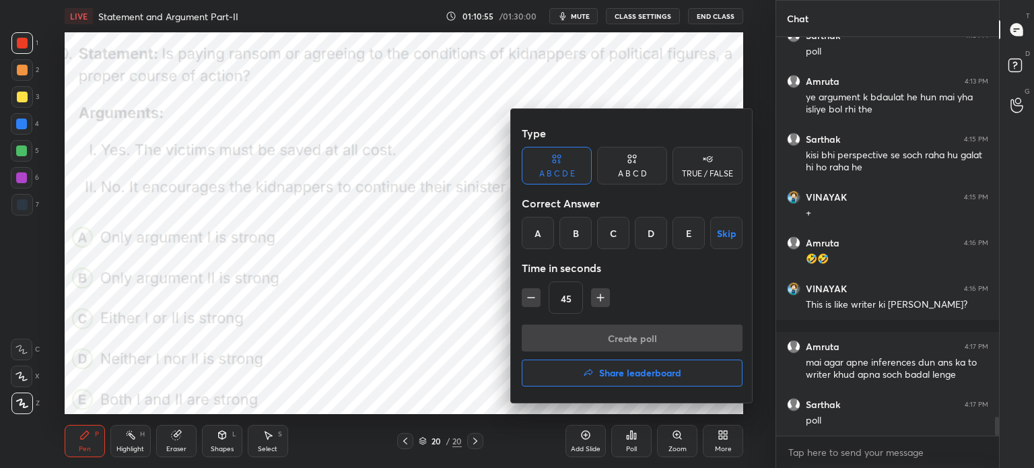
click at [687, 231] on div "E" at bounding box center [688, 233] width 32 height 32
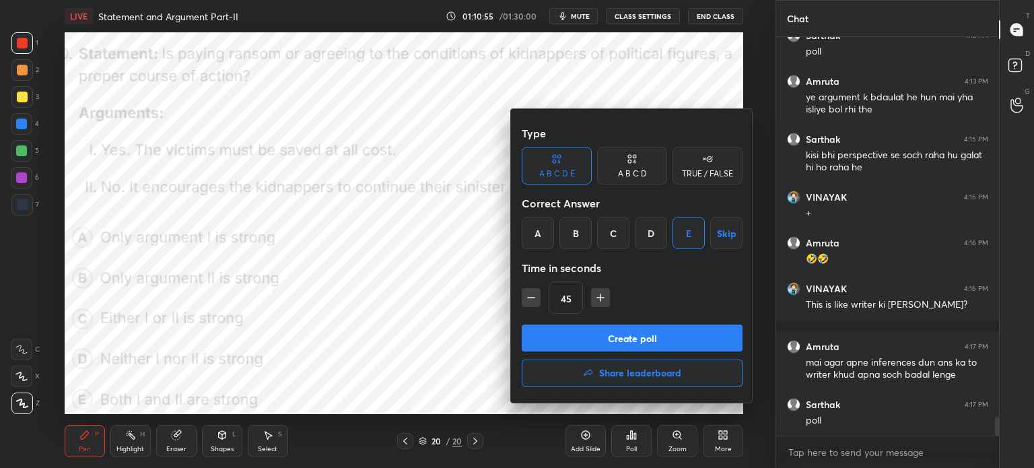
click at [600, 333] on button "Create poll" at bounding box center [632, 337] width 221 height 27
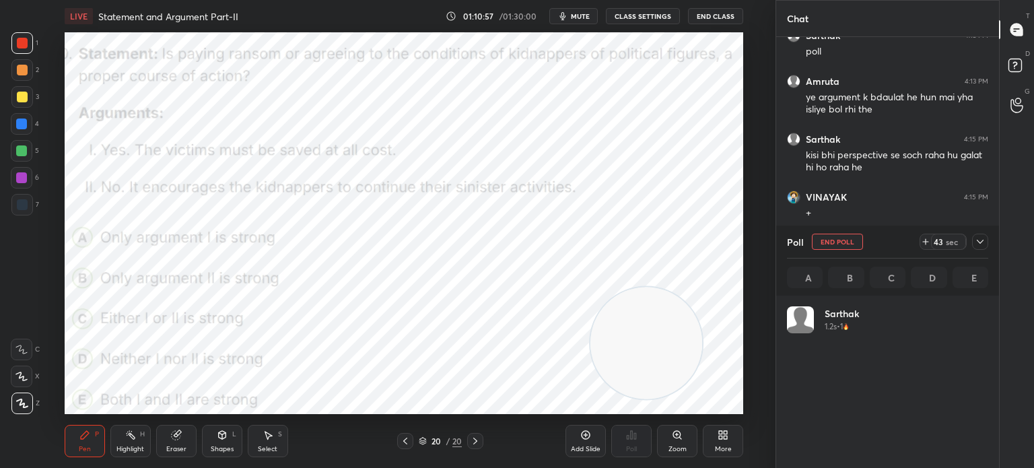
scroll to position [158, 197]
click at [578, 18] on span "mute" at bounding box center [580, 15] width 19 height 9
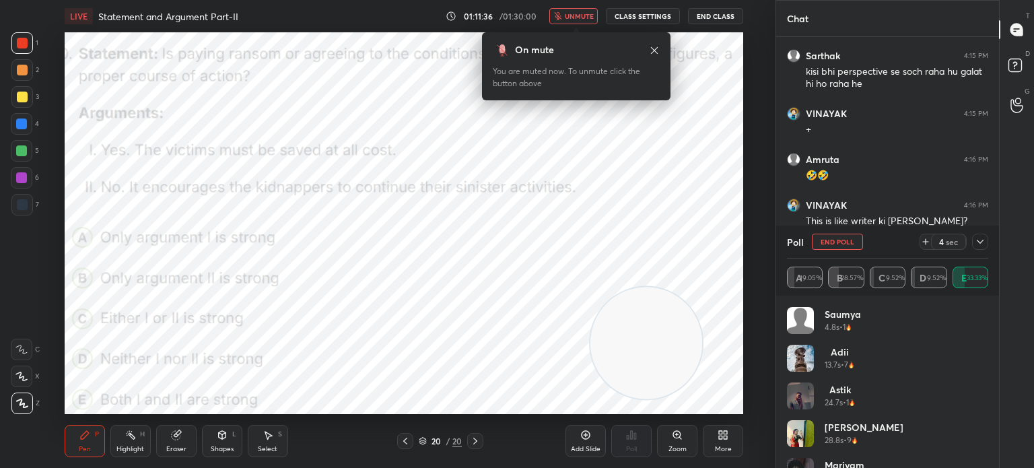
scroll to position [102, 0]
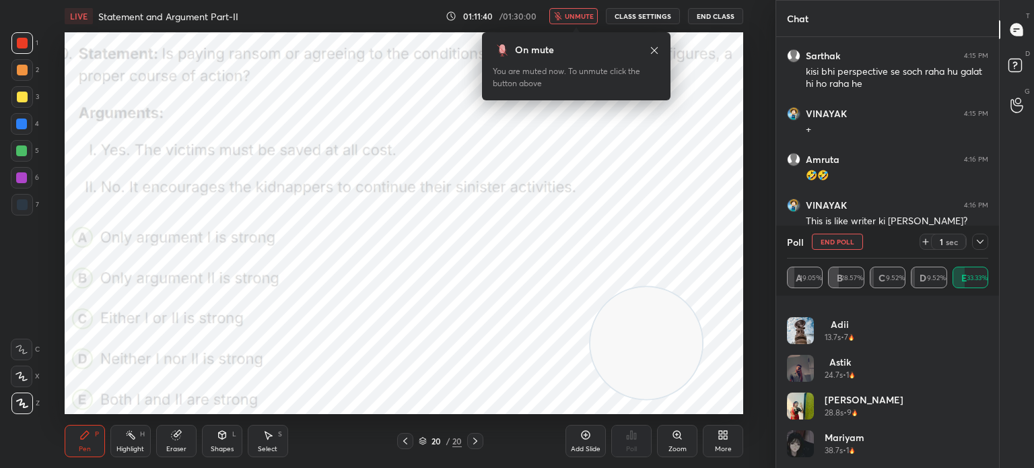
click at [575, 18] on span "unmute" at bounding box center [579, 15] width 29 height 9
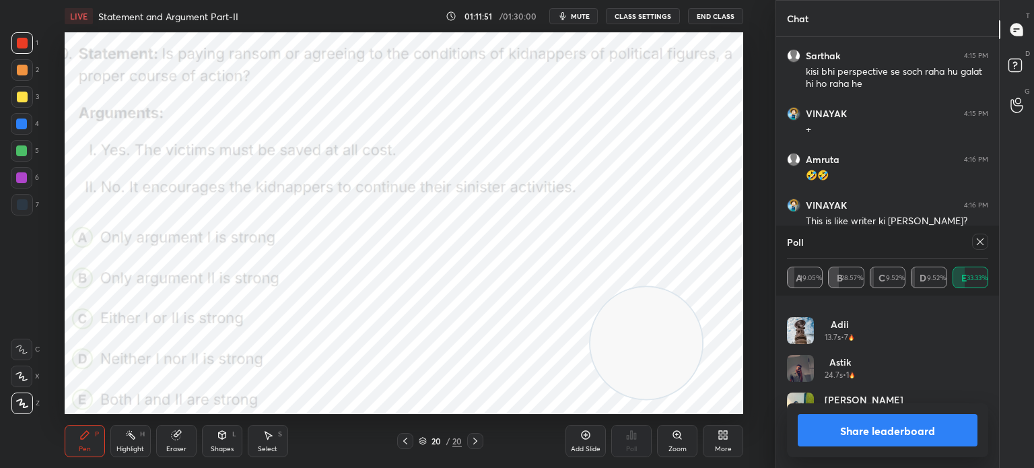
click at [807, 427] on button "Share leaderboard" at bounding box center [888, 430] width 180 height 32
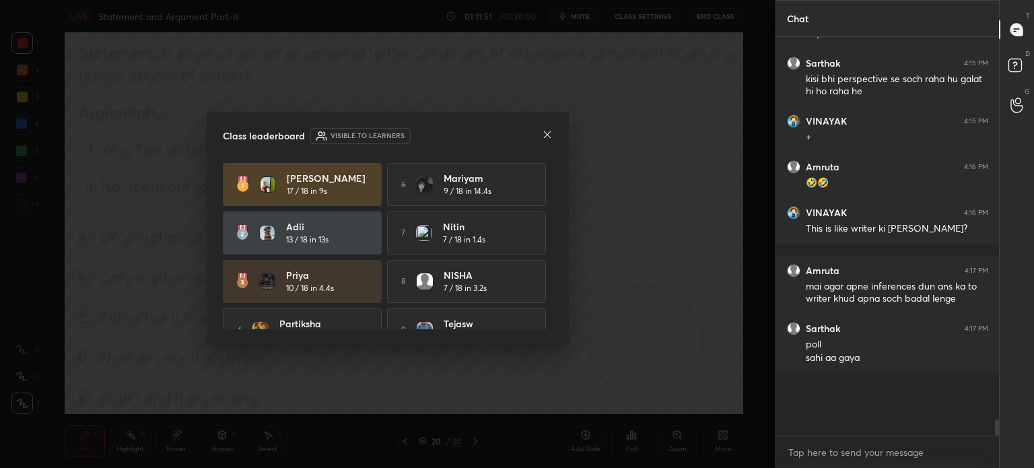
scroll to position [8017, 0]
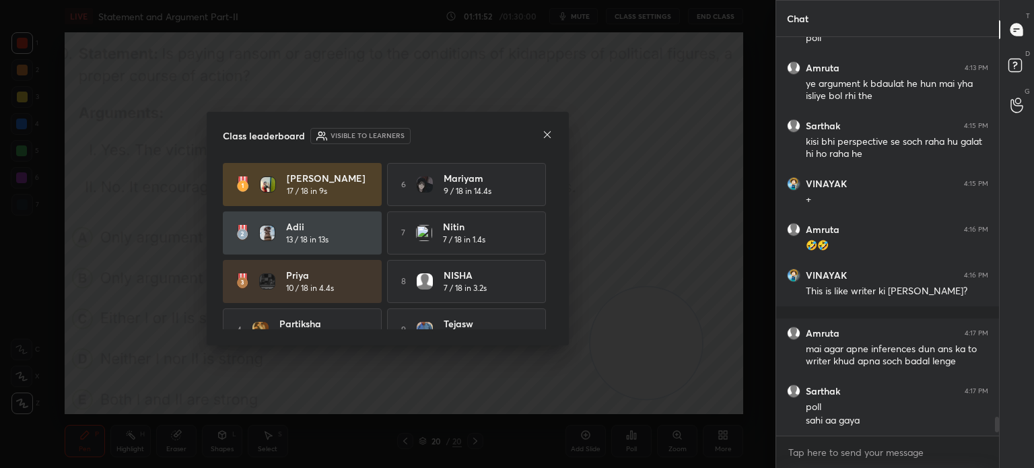
click at [544, 135] on icon at bounding box center [547, 134] width 11 height 11
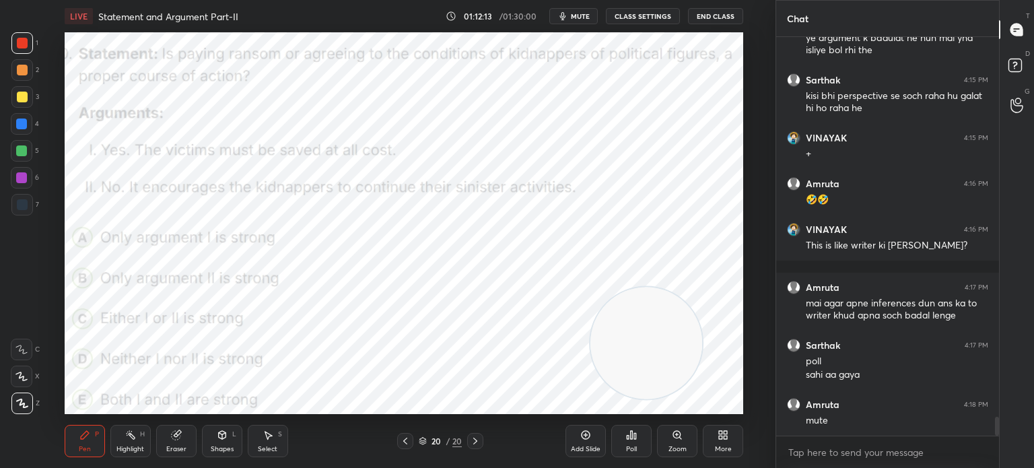
scroll to position [8084, 0]
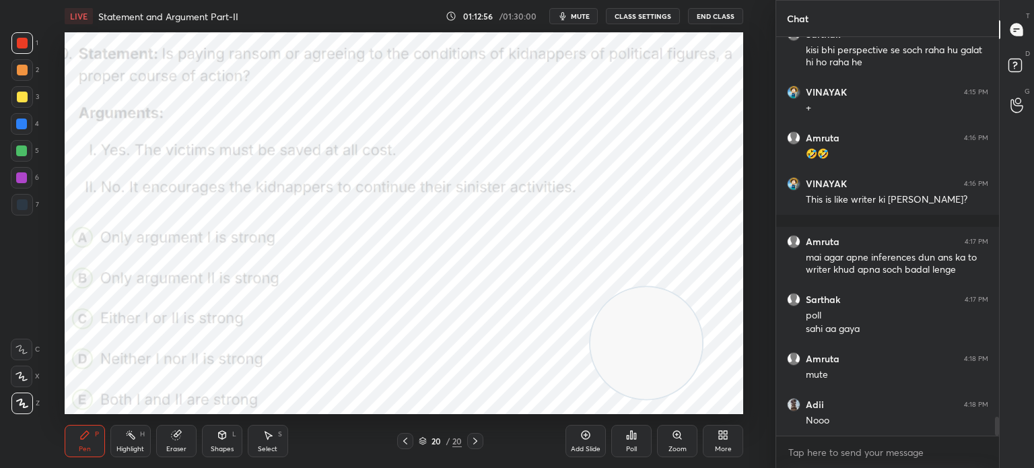
click at [713, 430] on div "More" at bounding box center [723, 441] width 40 height 32
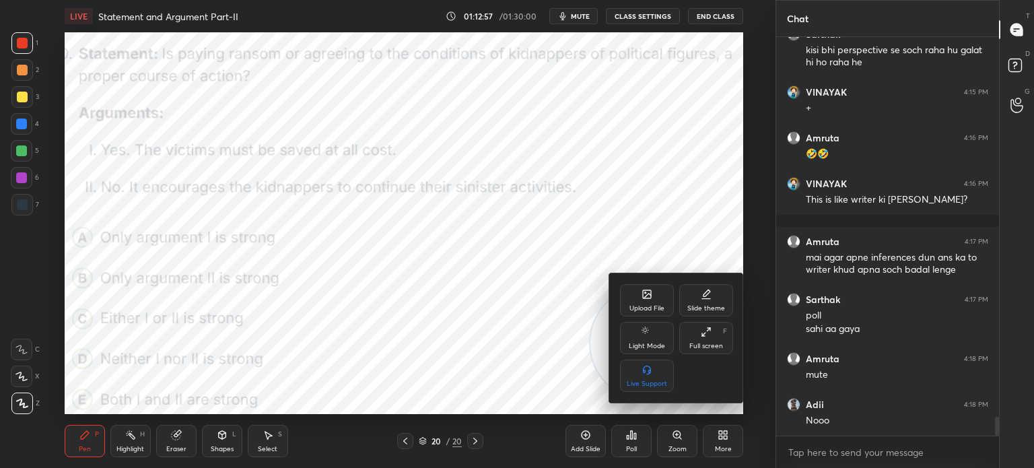
click at [650, 301] on div "Upload File" at bounding box center [647, 300] width 54 height 32
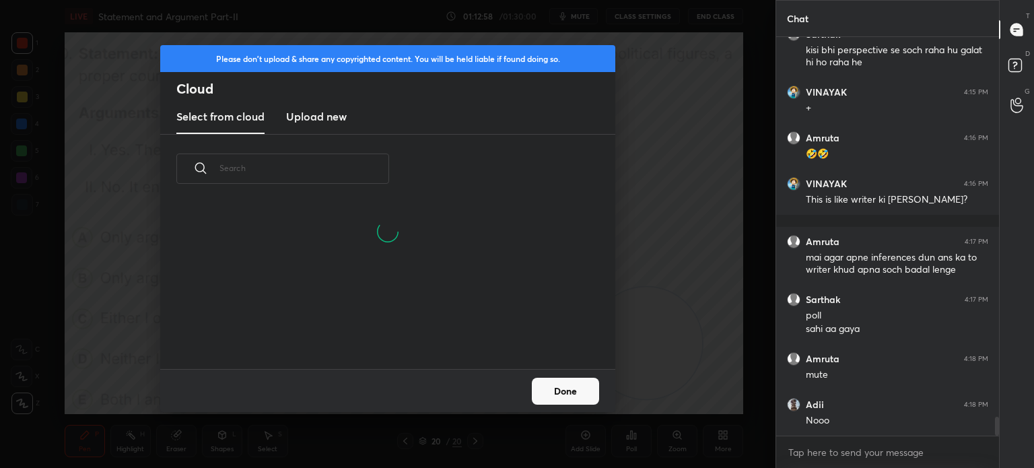
scroll to position [166, 432]
click at [319, 118] on h3 "Upload new" at bounding box center [316, 116] width 61 height 16
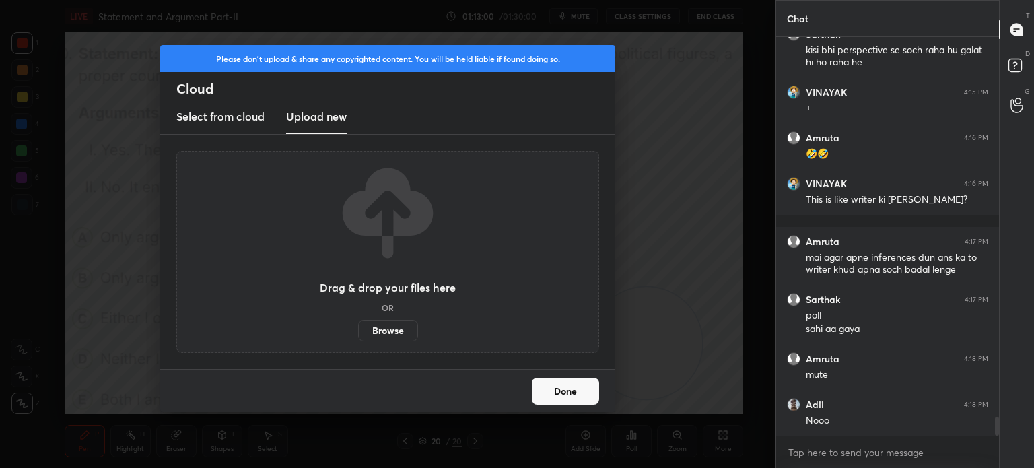
click at [387, 325] on label "Browse" at bounding box center [388, 331] width 60 height 22
click at [358, 325] on input "Browse" at bounding box center [358, 331] width 0 height 22
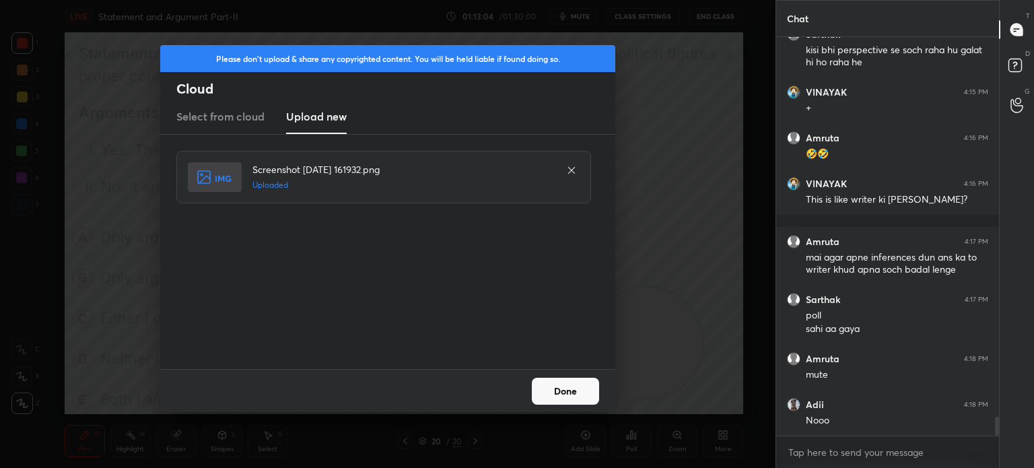
click at [567, 403] on button "Done" at bounding box center [565, 391] width 67 height 27
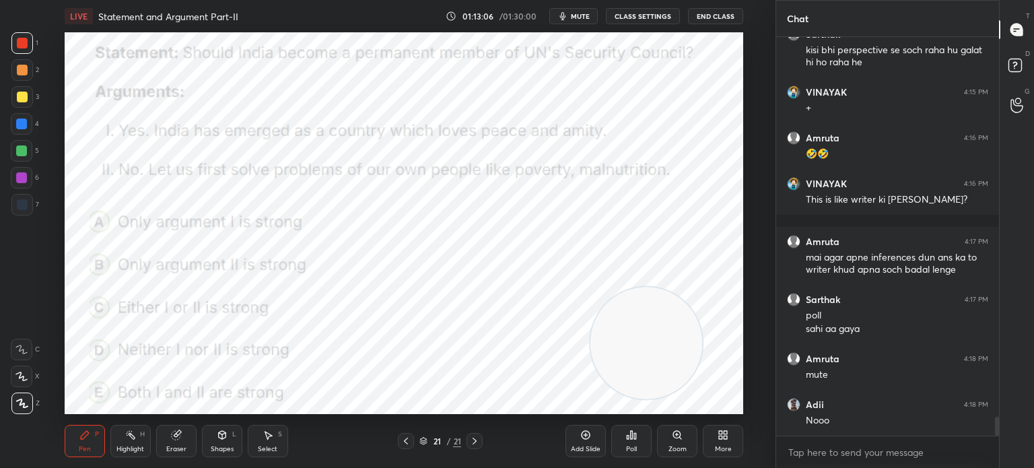
click at [584, 13] on span "mute" at bounding box center [580, 15] width 19 height 9
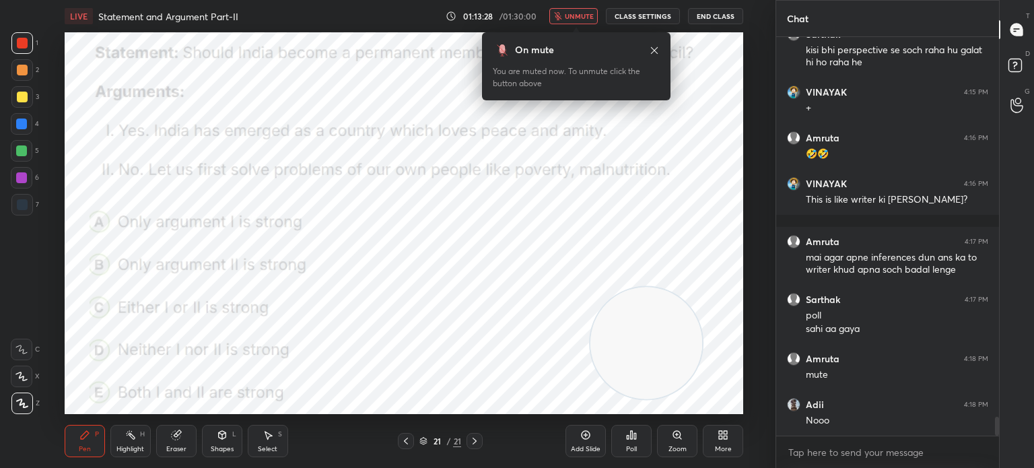
scroll to position [8130, 0]
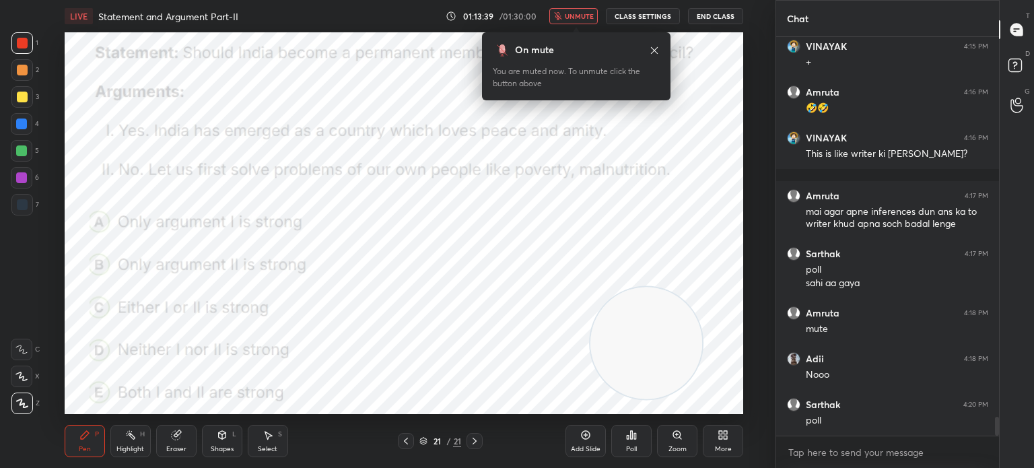
click at [629, 444] on div "Poll" at bounding box center [631, 441] width 40 height 32
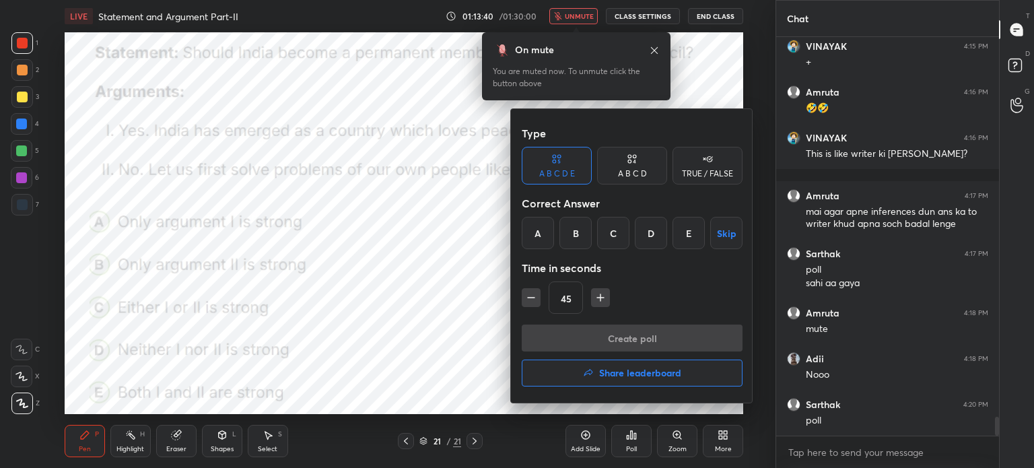
click at [536, 230] on div "A" at bounding box center [538, 233] width 32 height 32
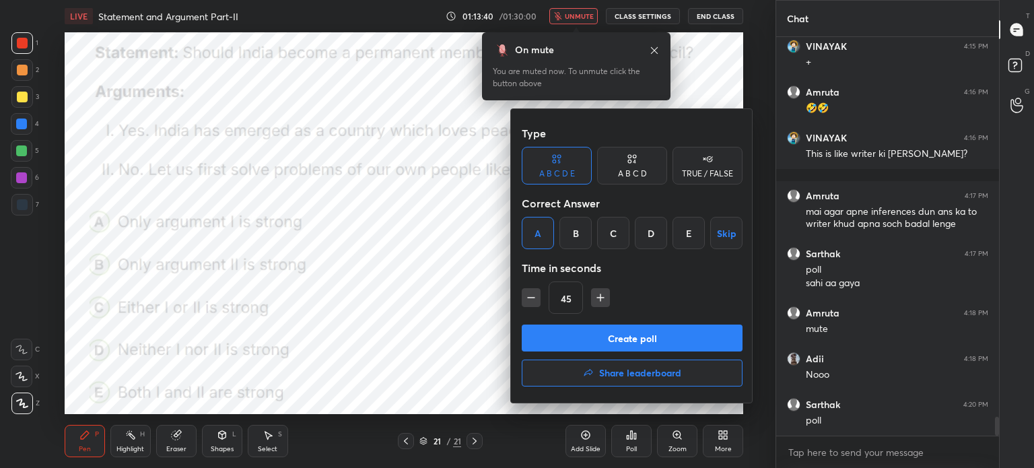
click at [559, 336] on button "Create poll" at bounding box center [632, 337] width 221 height 27
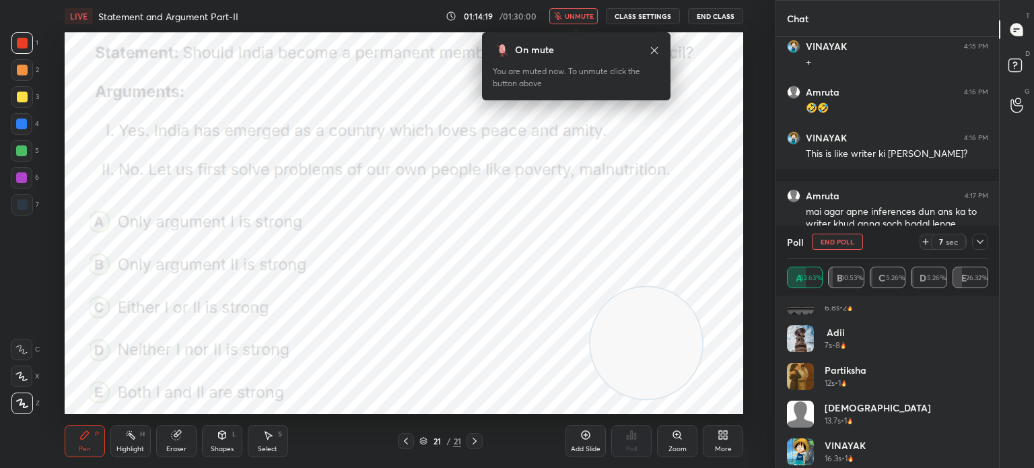
scroll to position [215, 0]
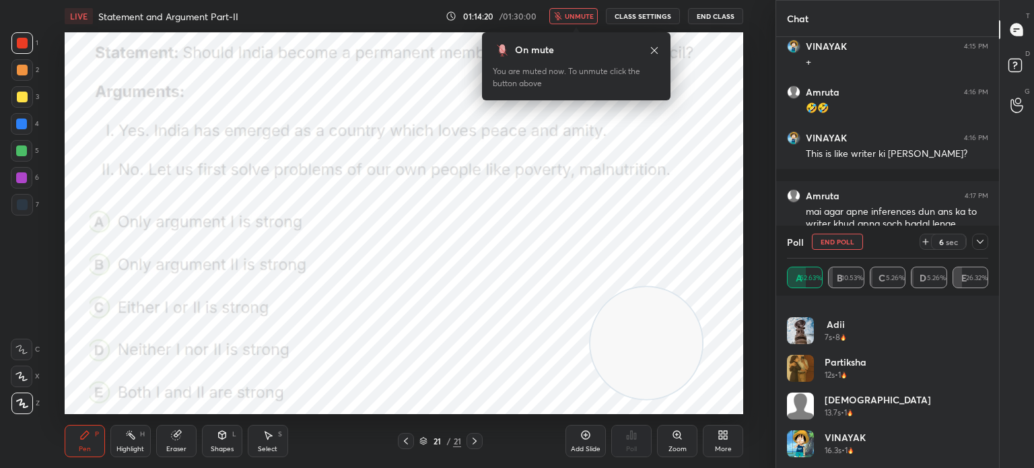
click at [572, 14] on span "unmute" at bounding box center [579, 15] width 29 height 9
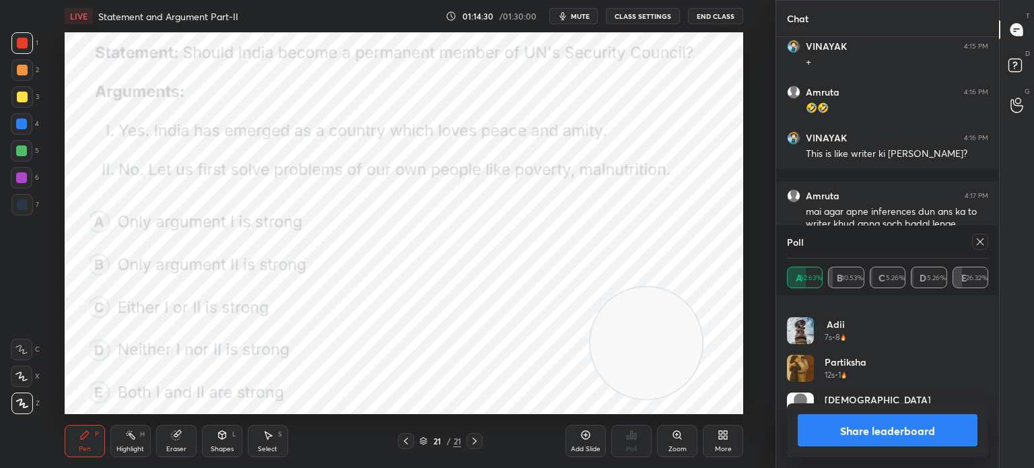
click at [980, 244] on icon at bounding box center [980, 241] width 11 height 11
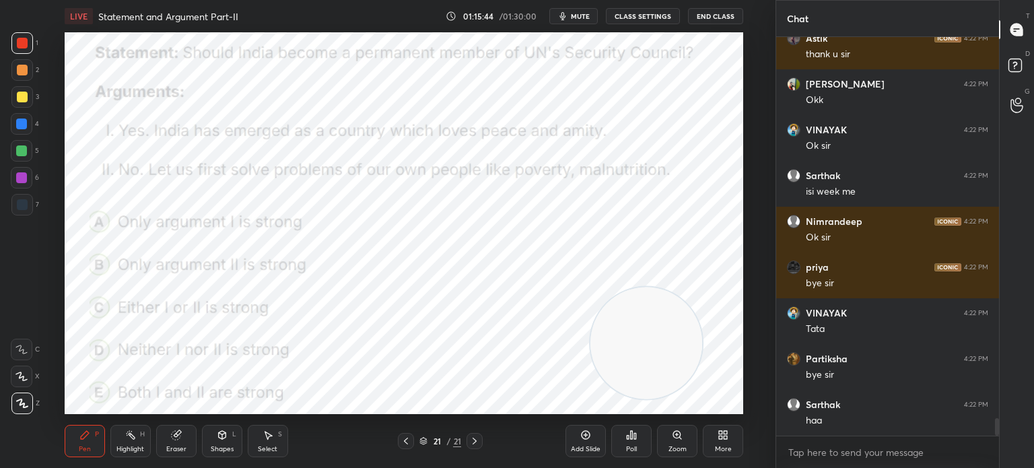
scroll to position [8843, 0]
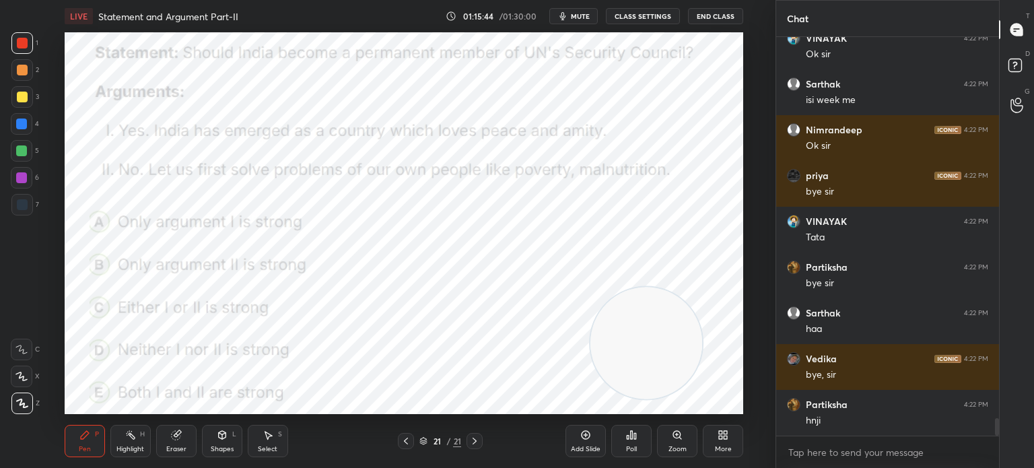
click at [713, 436] on div "More" at bounding box center [723, 441] width 40 height 32
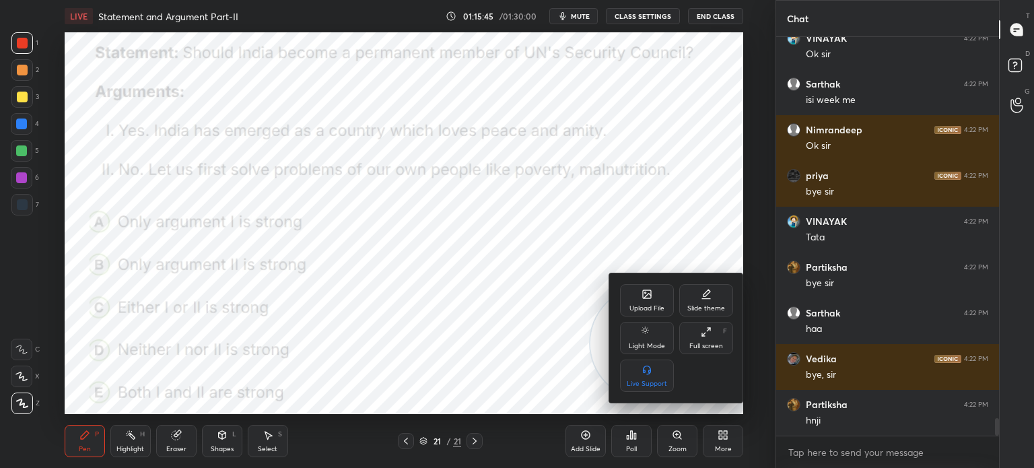
scroll to position [8889, 0]
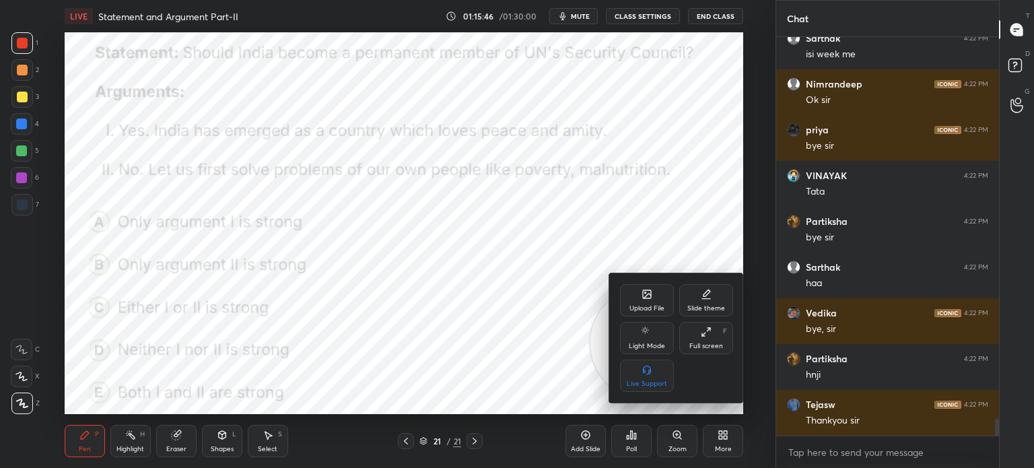
click at [641, 295] on div "Upload File" at bounding box center [647, 300] width 54 height 32
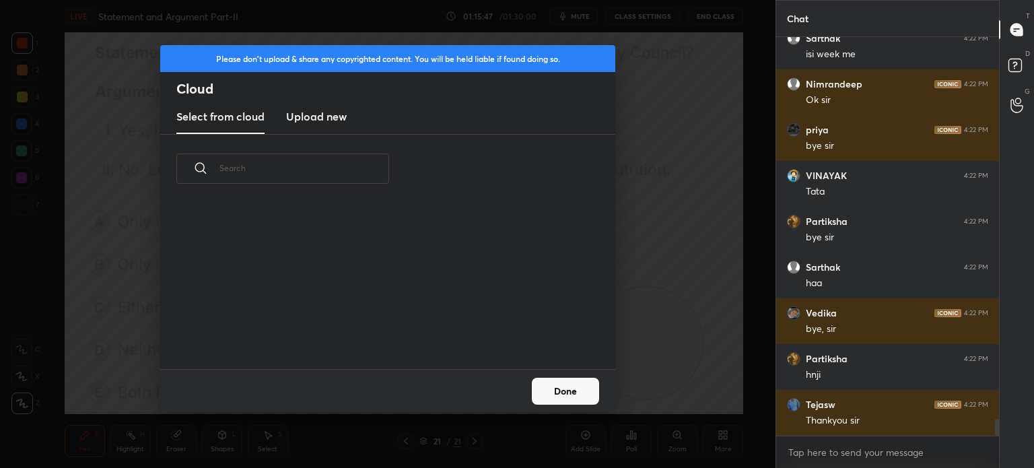
scroll to position [166, 432]
click at [314, 118] on h3 "Upload new" at bounding box center [316, 116] width 61 height 16
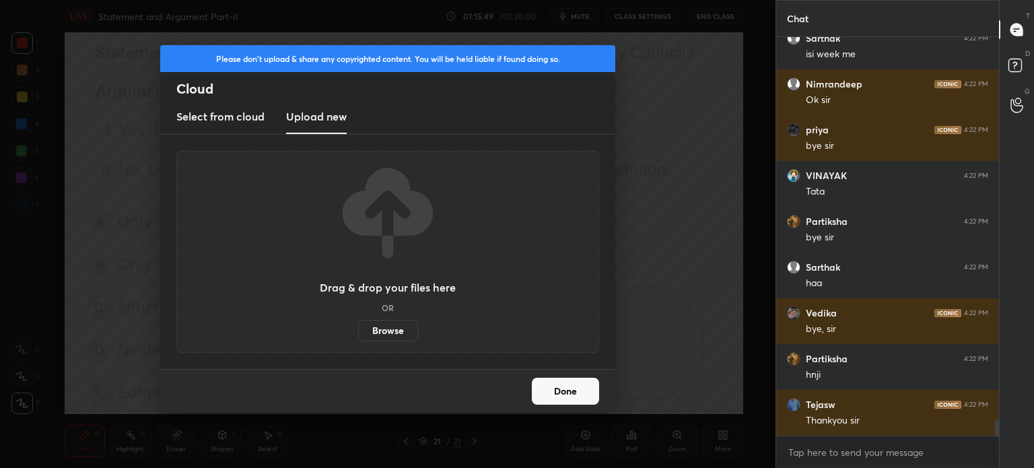
scroll to position [8935, 0]
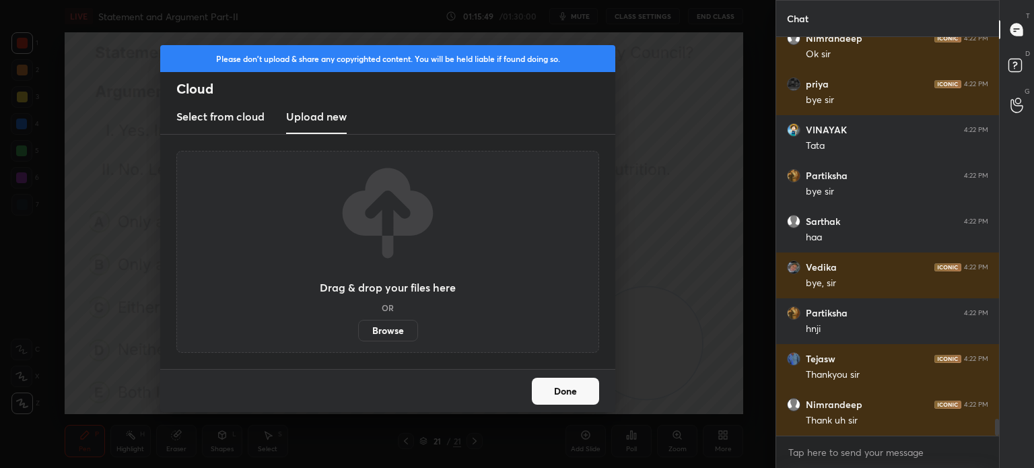
click at [374, 326] on label "Browse" at bounding box center [388, 331] width 60 height 22
click at [358, 326] on input "Browse" at bounding box center [358, 331] width 0 height 22
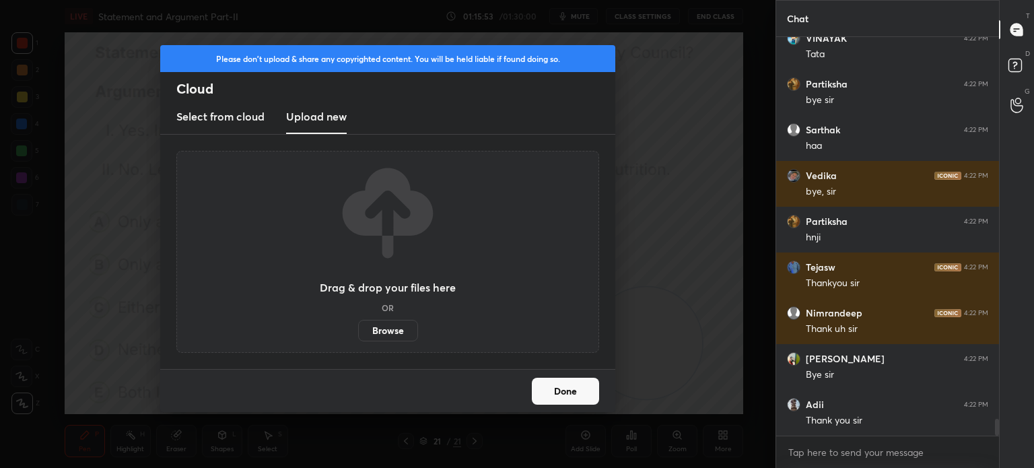
scroll to position [9072, 0]
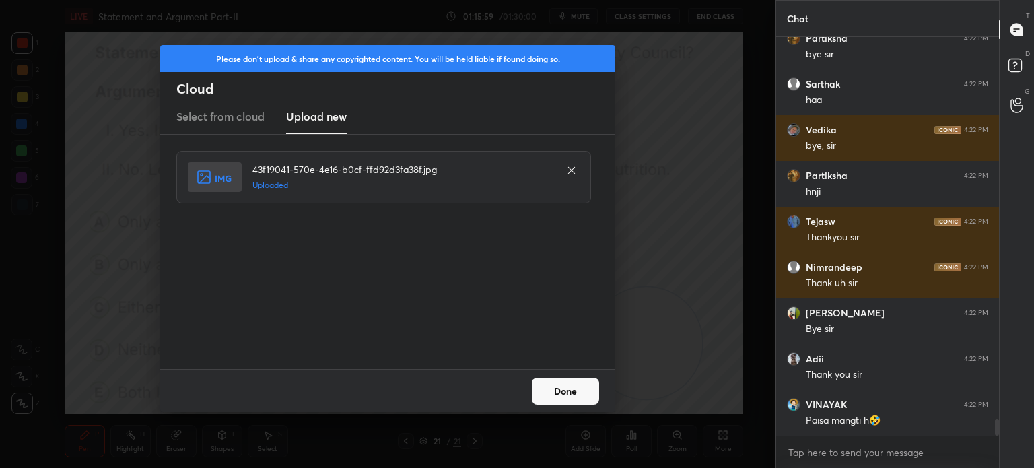
click at [547, 385] on button "Done" at bounding box center [565, 391] width 67 height 27
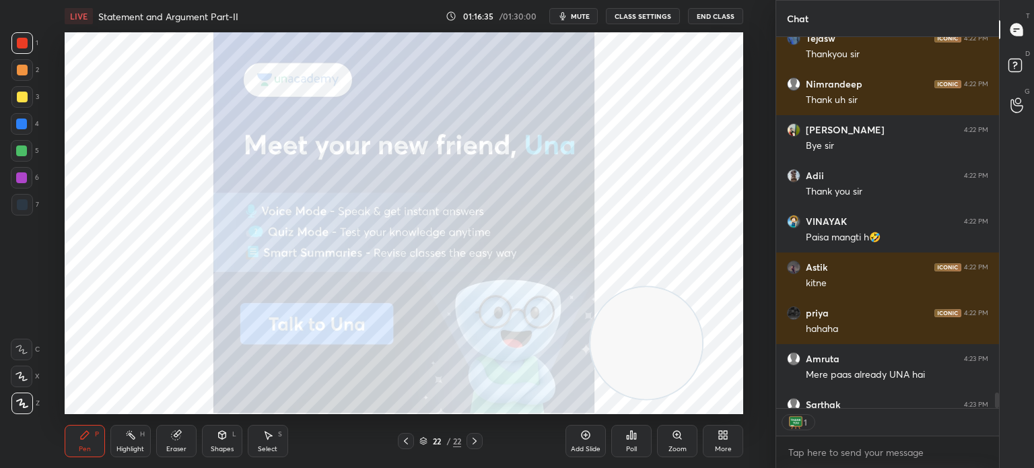
scroll to position [368, 219]
click at [709, 20] on button "End Class" at bounding box center [715, 16] width 55 height 16
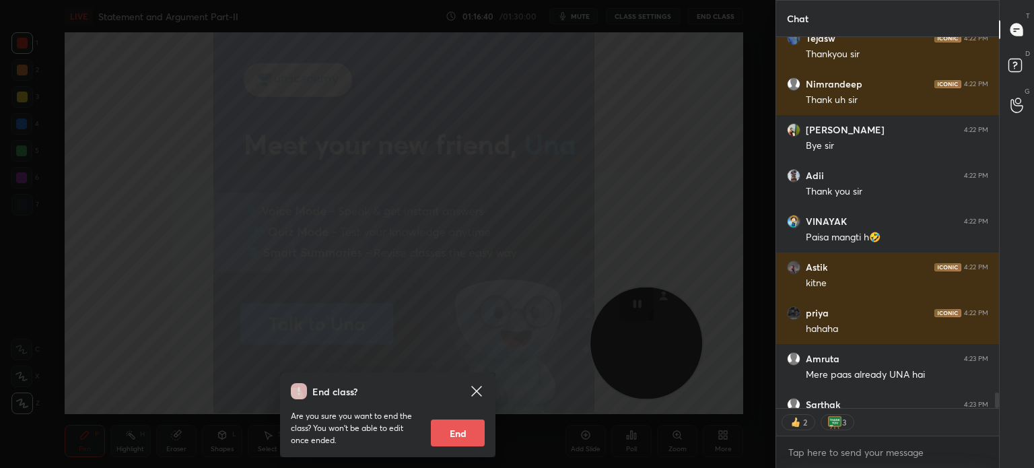
click at [459, 429] on button "End" at bounding box center [458, 432] width 54 height 27
type textarea "x"
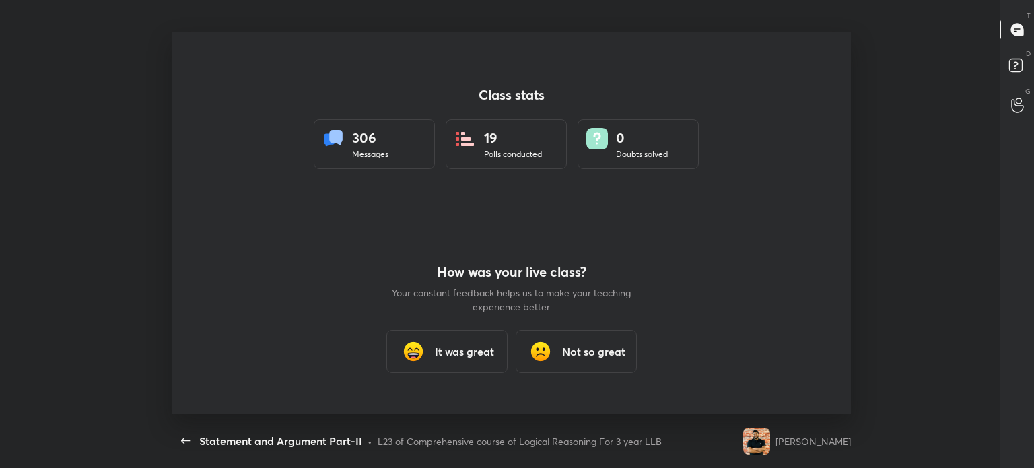
scroll to position [66929, 66326]
